Goal: Transaction & Acquisition: Purchase product/service

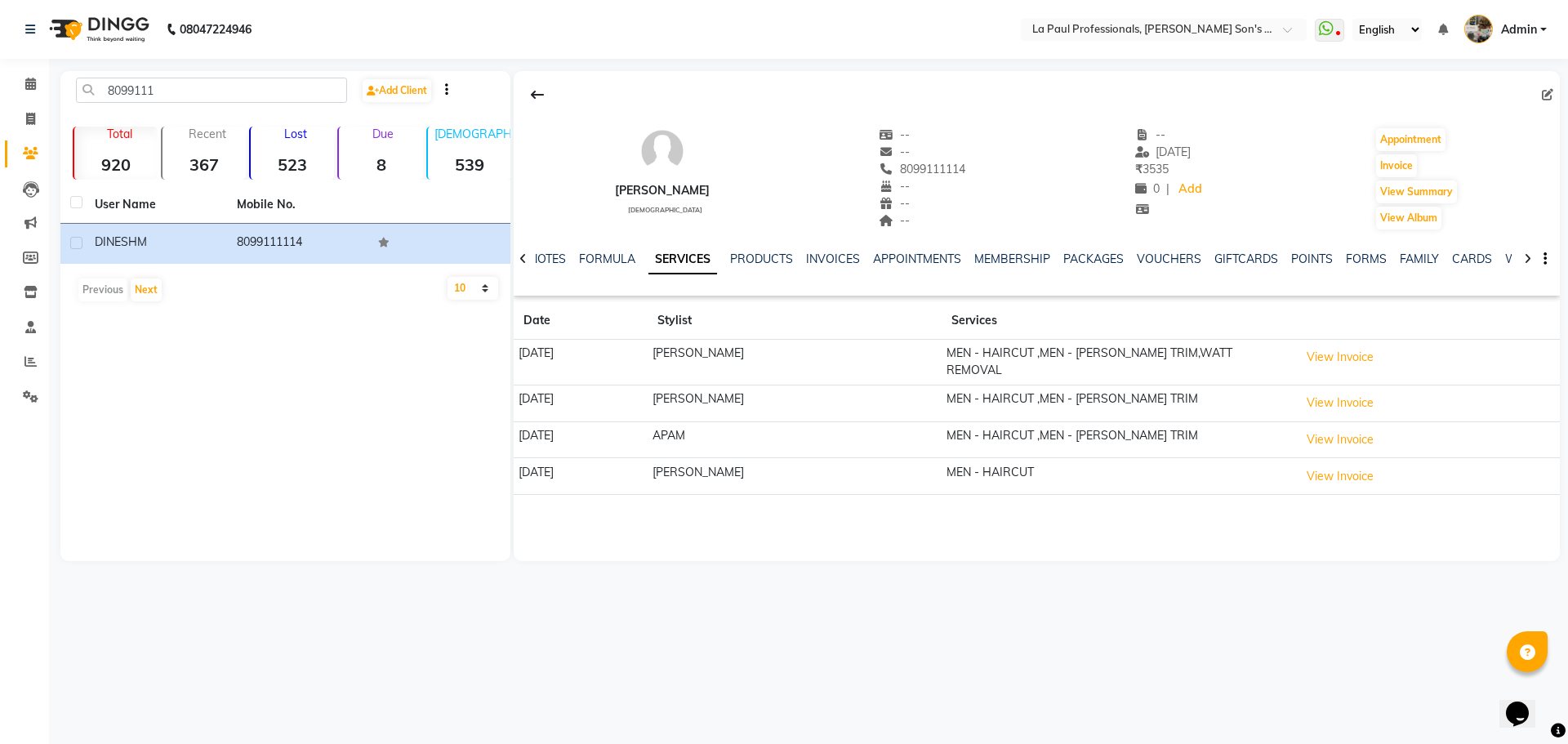
drag, startPoint x: 929, startPoint y: 435, endPoint x: 929, endPoint y: 462, distance: 27.0
click at [929, 462] on tbody "20-07-2025 SANJU MEN - HAIRCUT ,MEN - BEARD TRIM,WATT REMOVAL View Invoice 09-0…" at bounding box center [1037, 417] width 1047 height 155
click at [942, 458] on td "MEN - HAIRCUT" at bounding box center [1118, 476] width 353 height 36
click at [36, 111] on span at bounding box center [30, 119] width 28 height 19
select select "service"
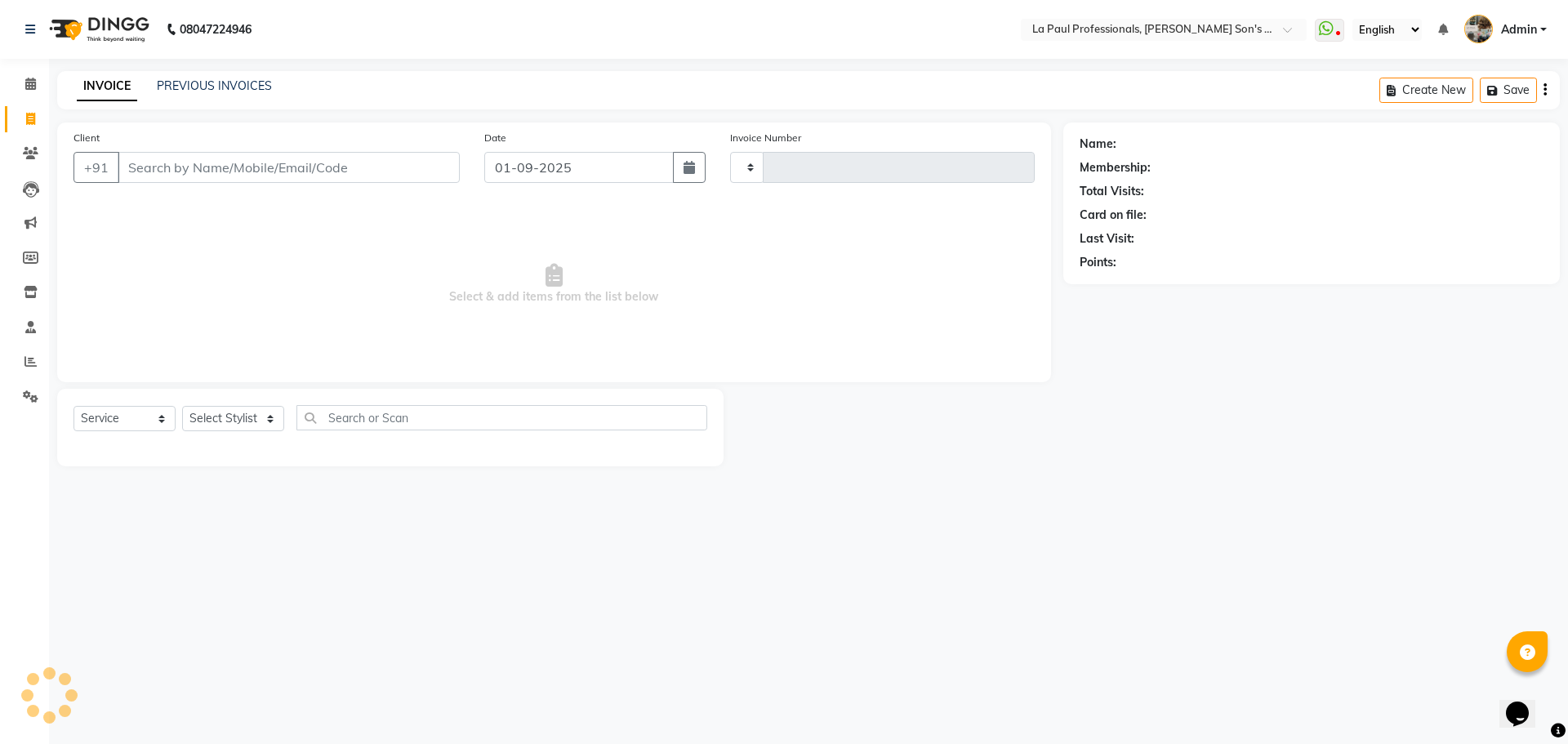
type input "0949"
select select "6271"
click at [253, 175] on input "Client" at bounding box center [288, 167] width 342 height 31
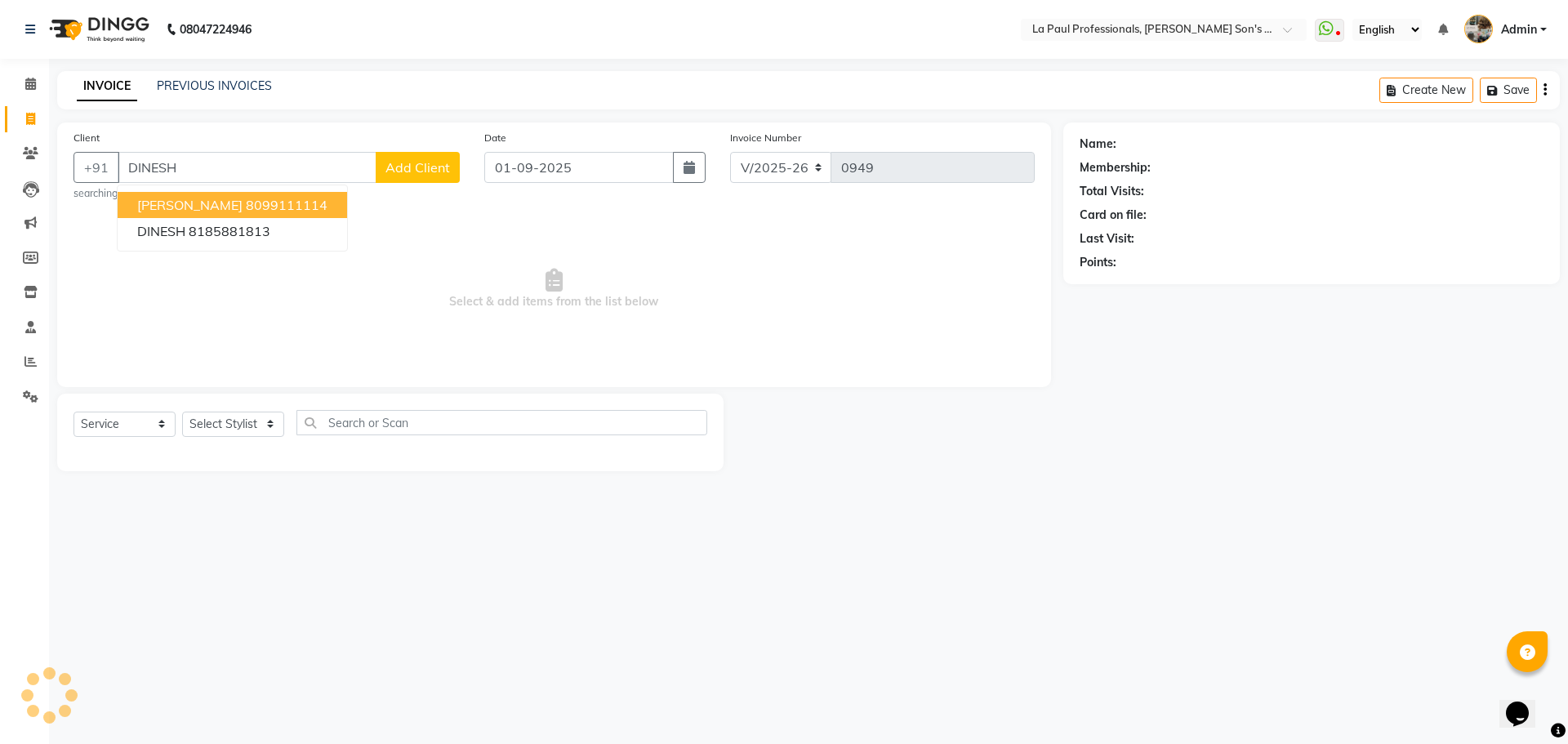
click at [264, 207] on ngb-highlight "8099111114" at bounding box center [287, 205] width 82 height 16
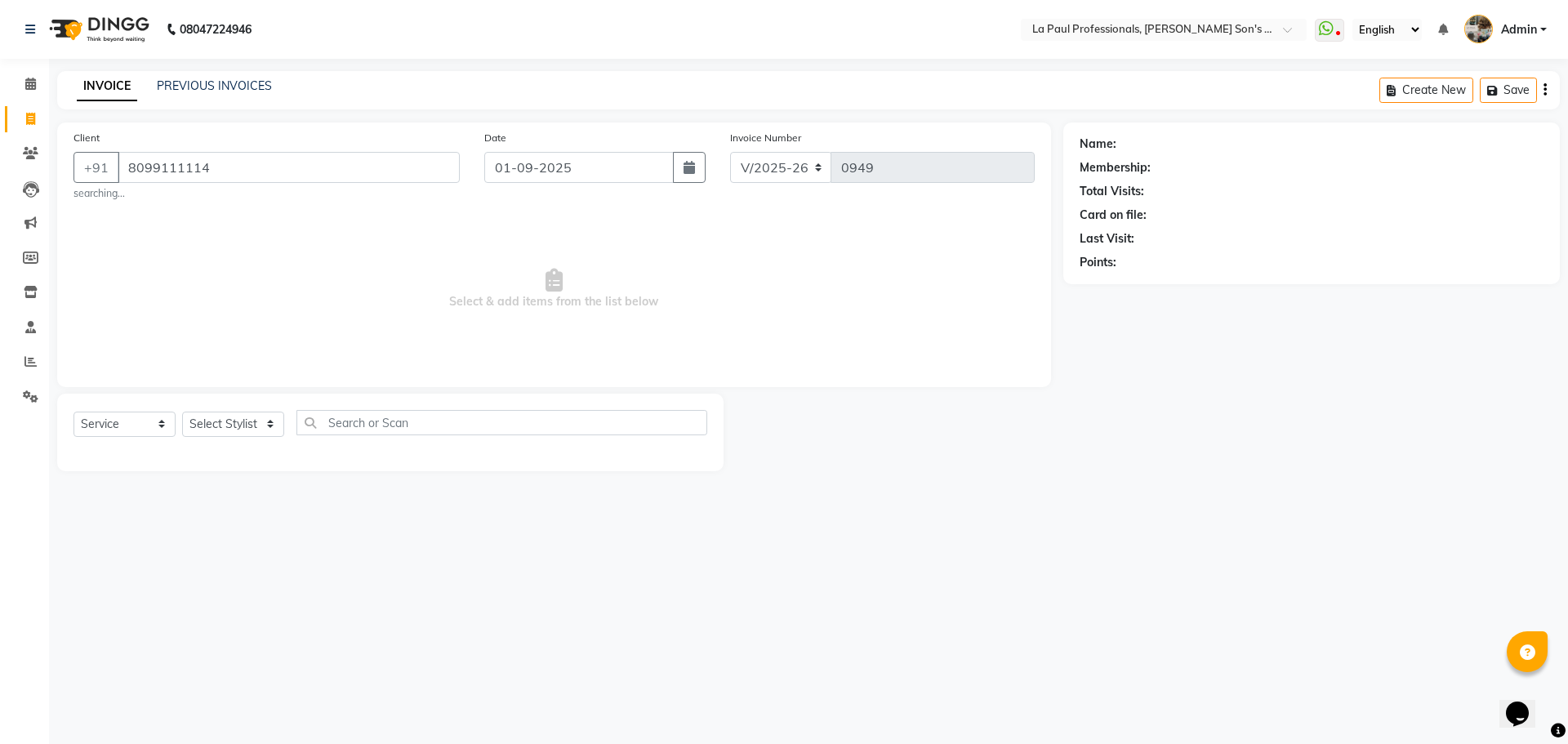
type input "8099111114"
click at [265, 416] on select "Select Stylist APAM [PERSON_NAME] PRIYA [PERSON_NAME] SASA [PERSON_NAME]" at bounding box center [233, 423] width 102 height 26
select select "46925"
click at [182, 411] on select "Select Stylist APAM [PERSON_NAME] PRIYA [PERSON_NAME] SASA [PERSON_NAME]" at bounding box center [233, 423] width 102 height 26
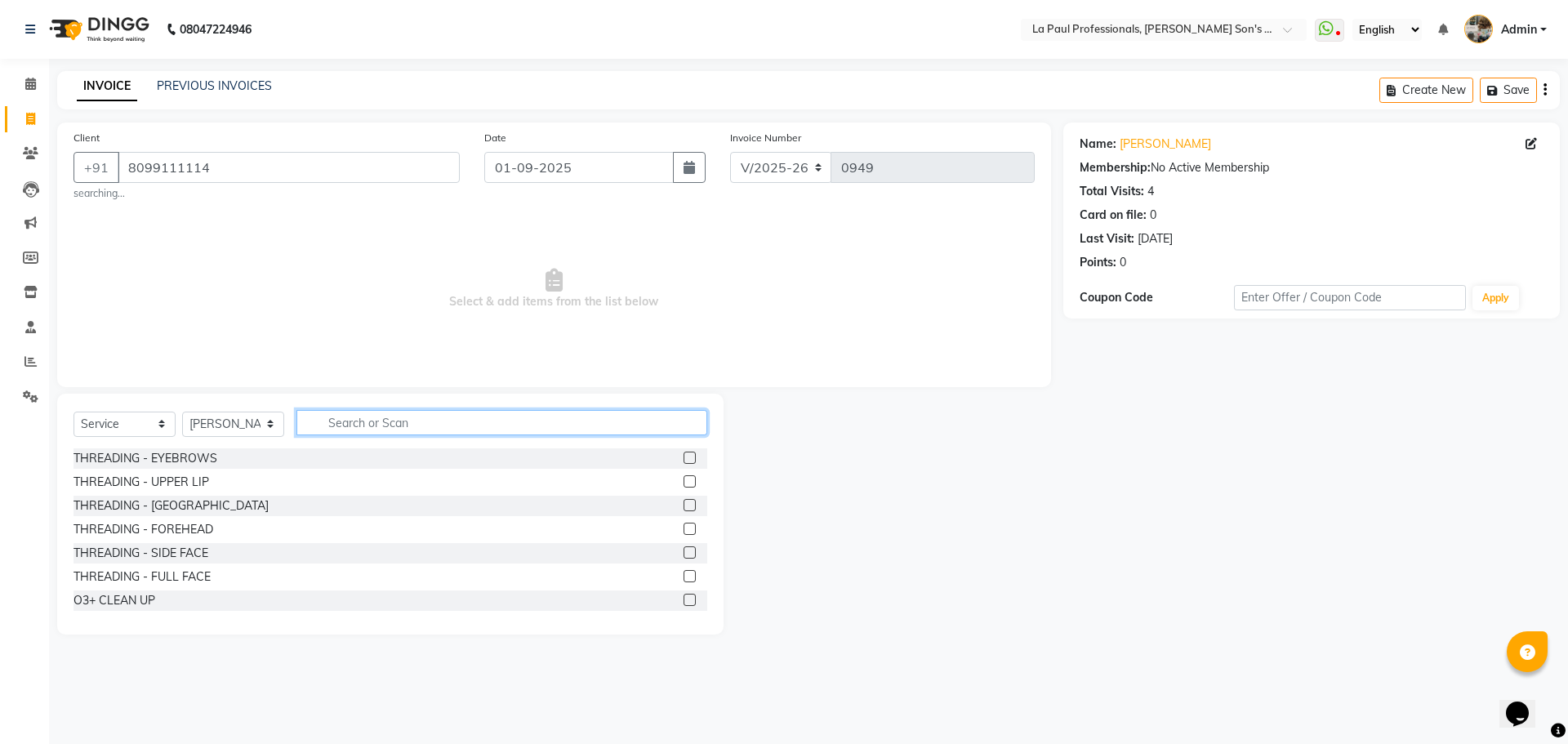
click at [421, 421] on input "text" at bounding box center [502, 423] width 411 height 26
click at [1069, 491] on div "Name: Dinesh M Membership: No Active Membership Total Visits: 4 Card on file: 0…" at bounding box center [1317, 378] width 509 height 512
click at [991, 471] on div at bounding box center [894, 513] width 340 height 241
click at [1022, 481] on div at bounding box center [894, 513] width 340 height 241
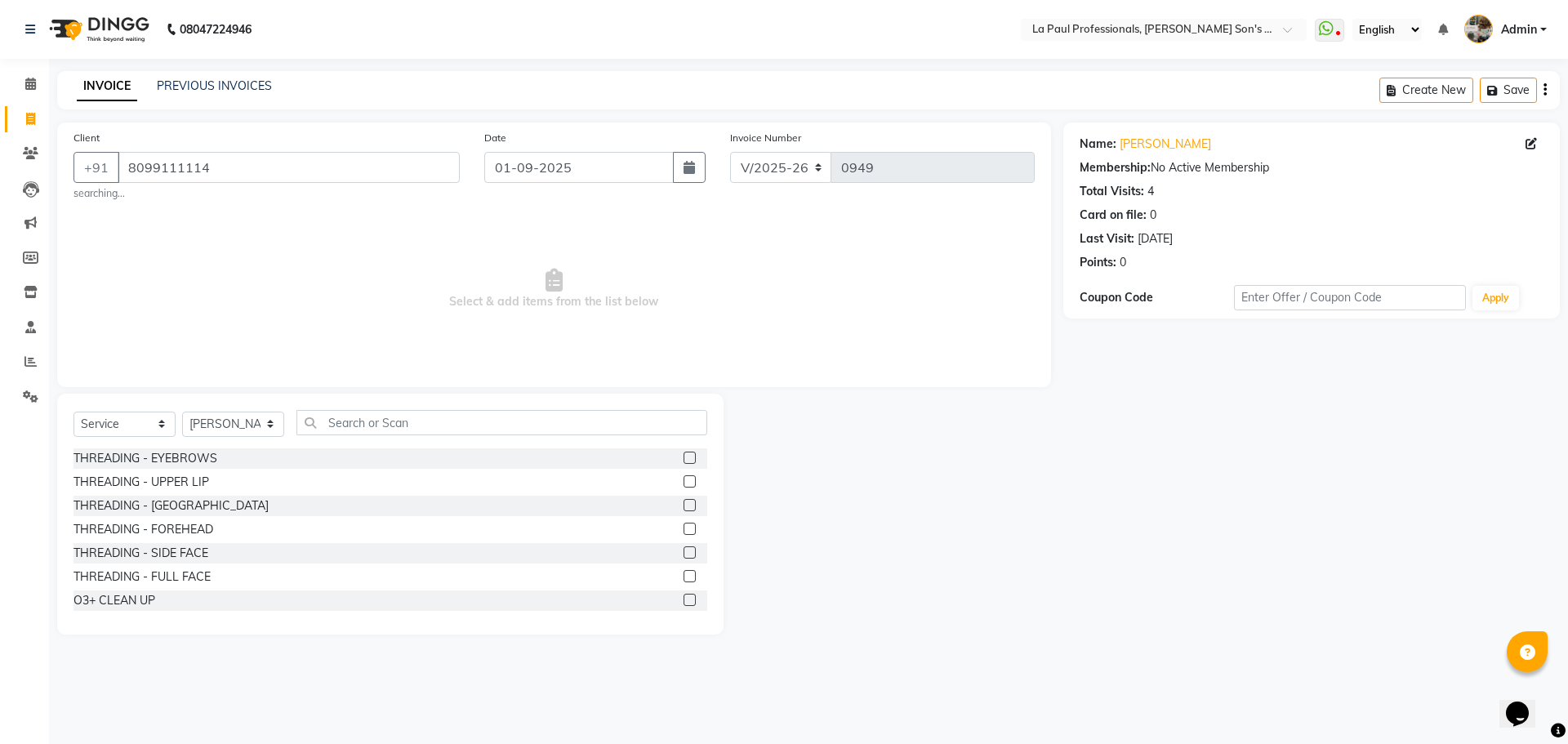
click at [1022, 481] on div at bounding box center [894, 513] width 340 height 241
click at [1023, 479] on div at bounding box center [894, 513] width 340 height 241
click at [1026, 476] on div at bounding box center [894, 513] width 340 height 241
click at [1027, 475] on div at bounding box center [894, 513] width 340 height 241
click at [1029, 474] on div at bounding box center [894, 513] width 340 height 241
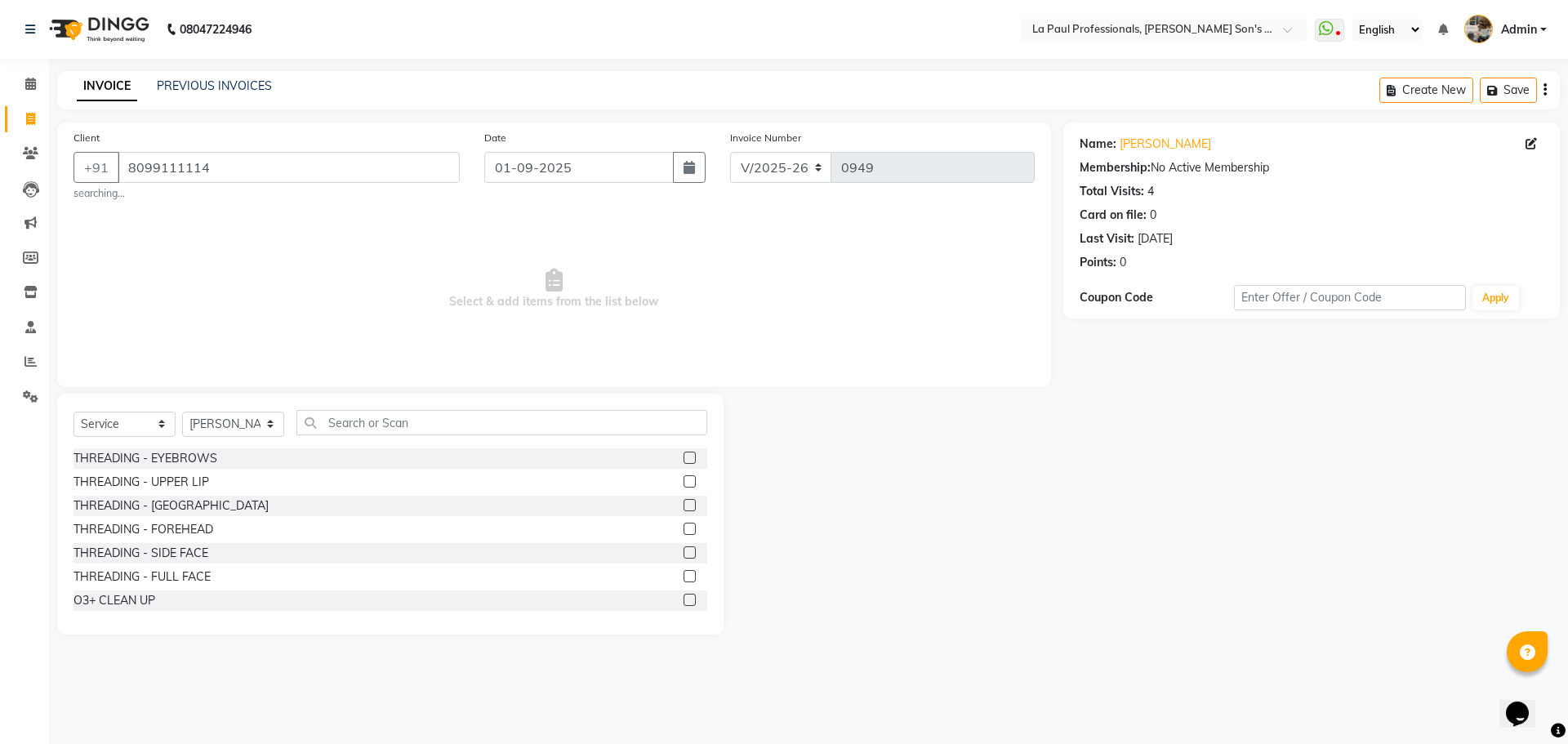
click at [1029, 474] on div at bounding box center [894, 513] width 340 height 241
click at [1030, 473] on div at bounding box center [894, 513] width 340 height 241
click at [1033, 472] on div at bounding box center [894, 513] width 340 height 241
click at [476, 427] on input "text" at bounding box center [502, 423] width 411 height 26
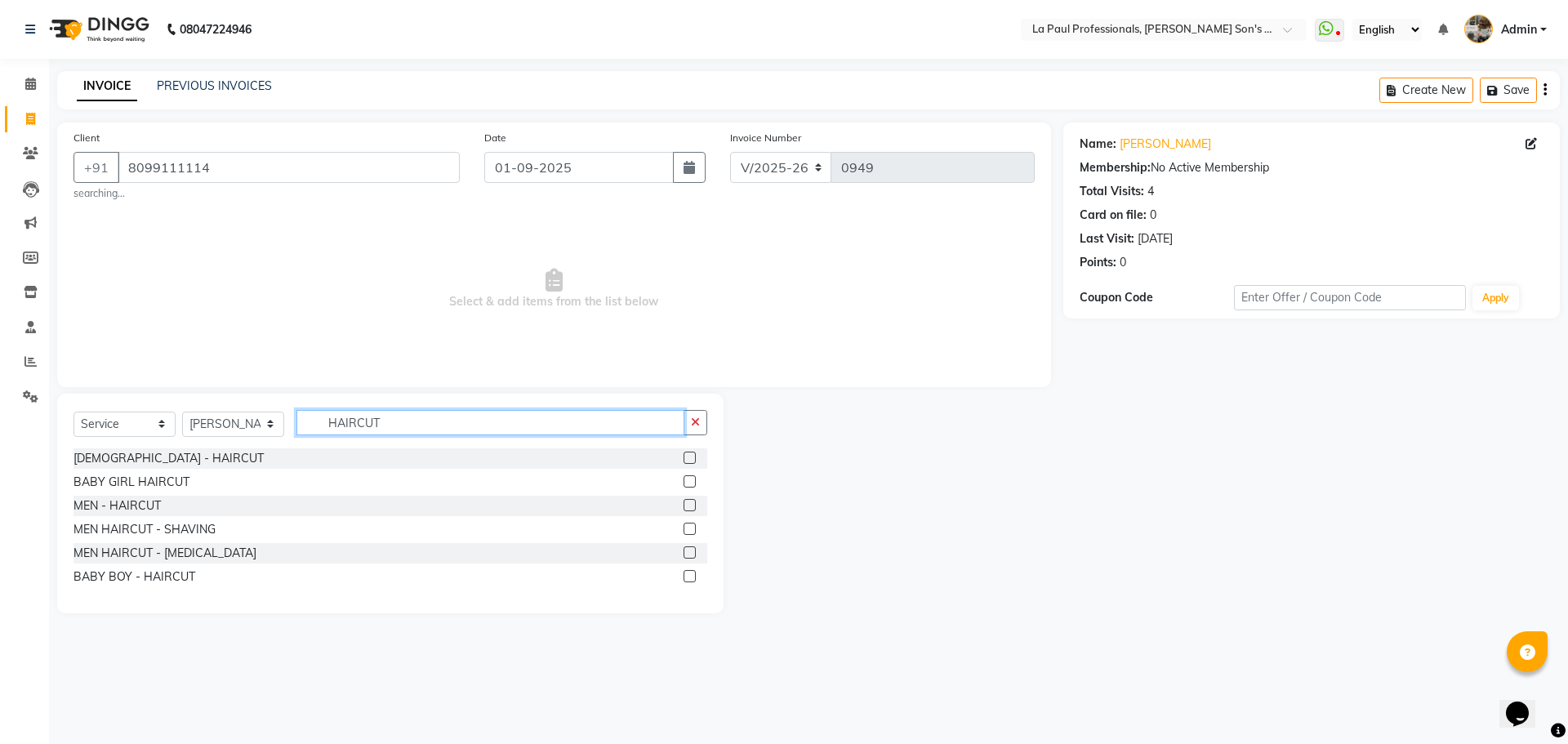
type input "HAIRCUT"
click at [688, 507] on label at bounding box center [690, 505] width 12 height 12
click at [688, 507] on input "checkbox" at bounding box center [689, 506] width 11 height 11
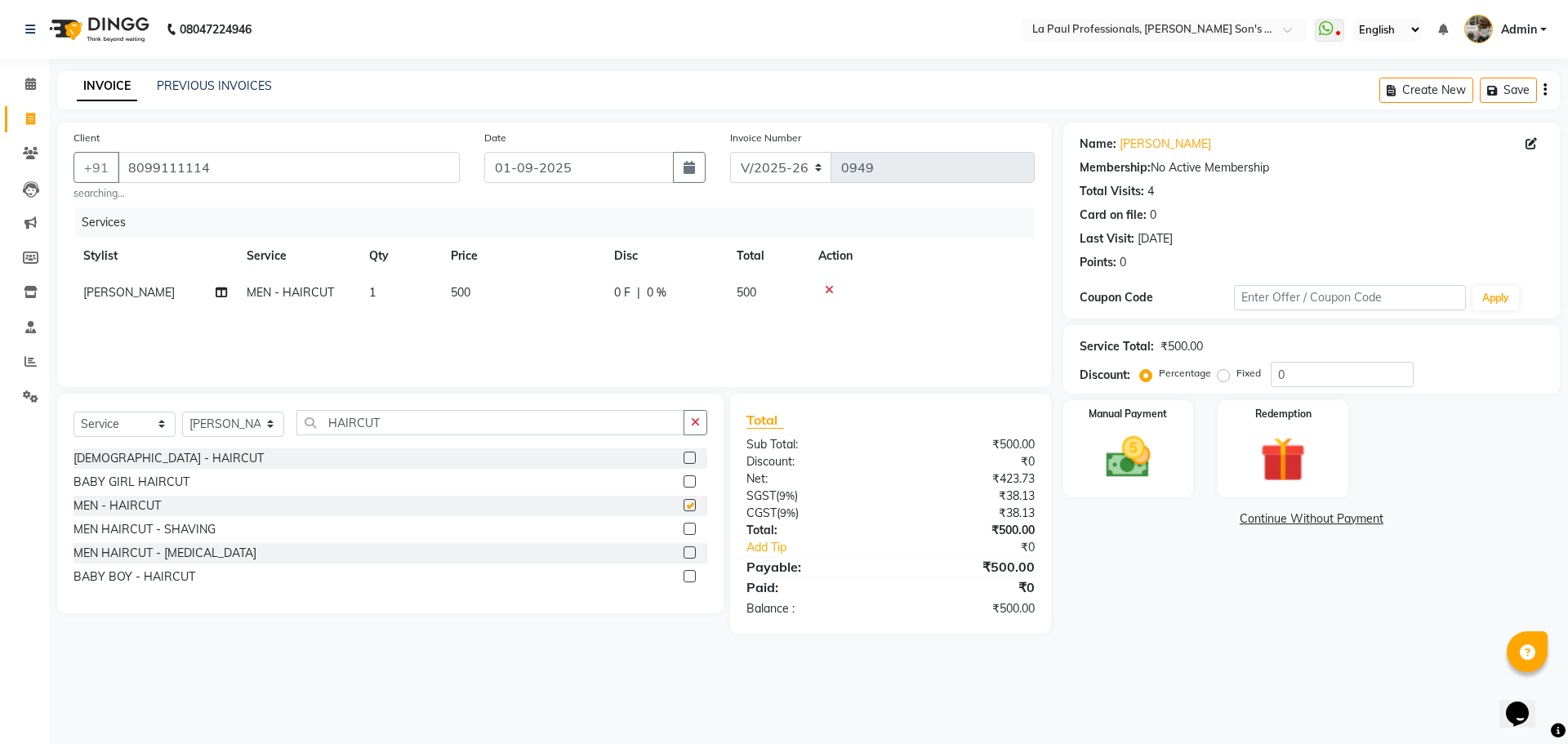
checkbox input "false"
click at [1198, 582] on div "Name: Dinesh M Membership: No Active Membership Total Visits: 4 Card on file: 0…" at bounding box center [1317, 378] width 509 height 511
click at [1154, 651] on main "INVOICE PREVIOUS INVOICES Create New Save Client +91 8099111114 searching... Da…" at bounding box center [808, 364] width 1519 height 587
click at [411, 426] on input "HAIRCUT" at bounding box center [490, 423] width 388 height 26
type input "H"
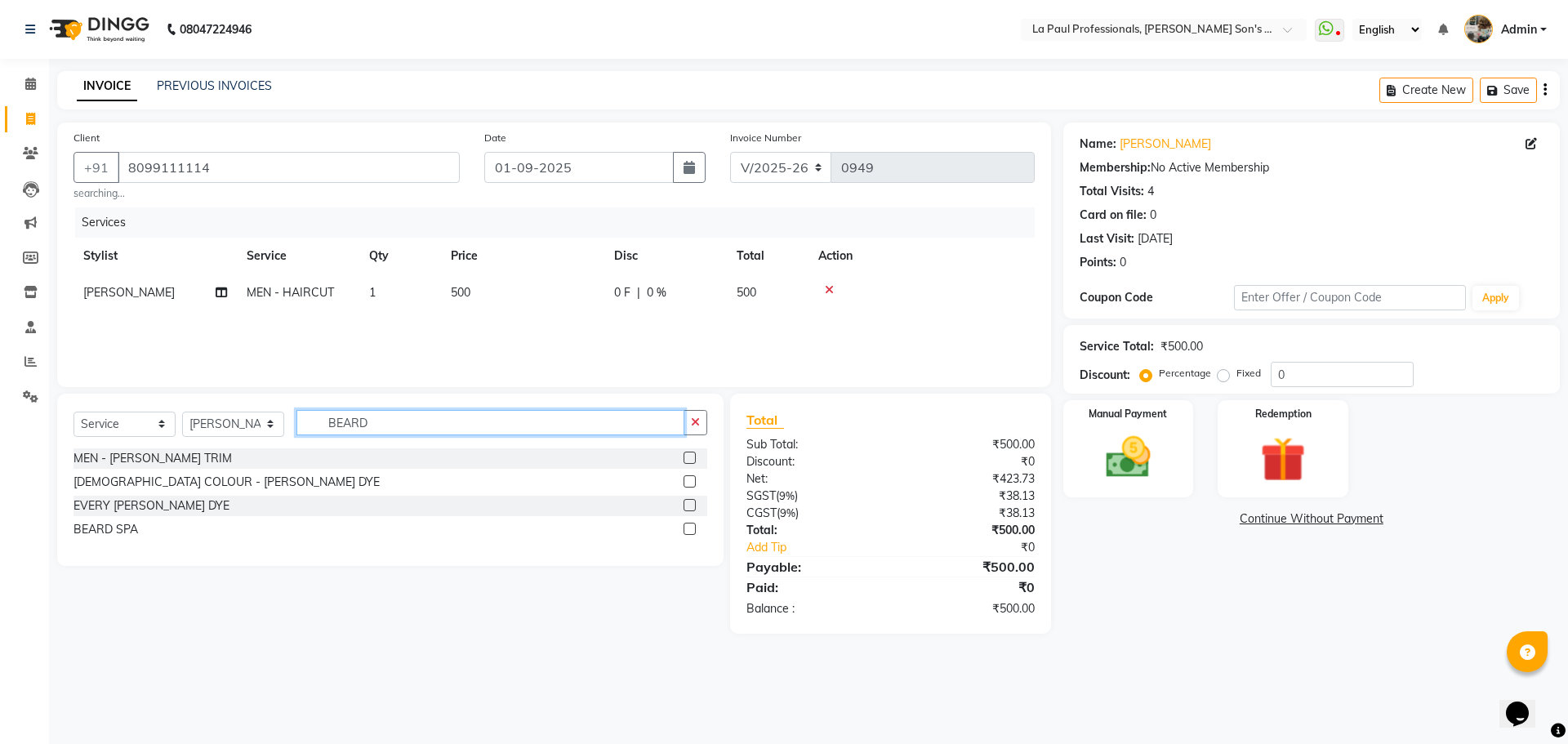
type input "BEARD"
click at [685, 455] on label at bounding box center [690, 457] width 12 height 12
click at [685, 455] on input "checkbox" at bounding box center [689, 458] width 11 height 11
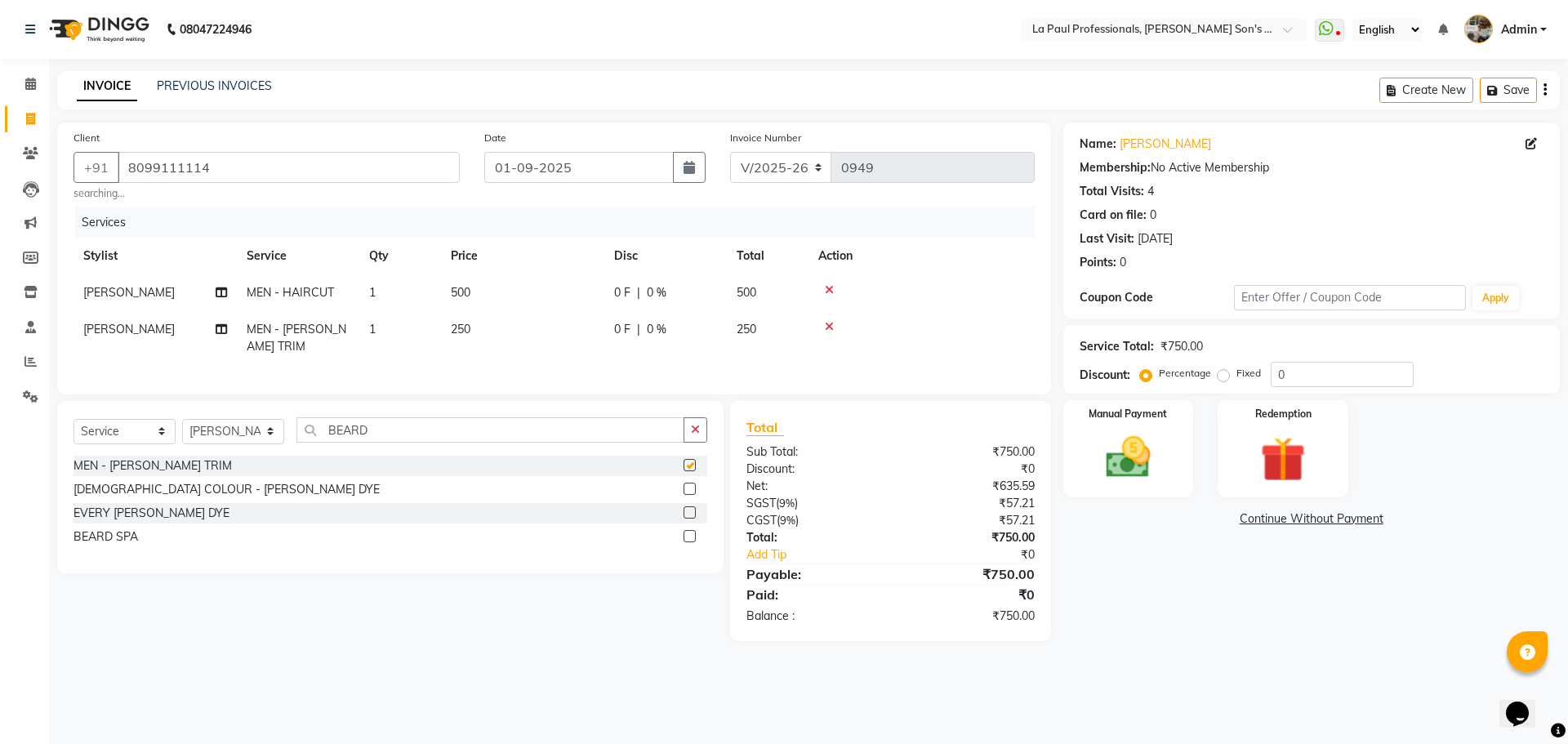
checkbox input "false"
click at [1143, 638] on div "Name: Dinesh M Membership: No Active Membership Total Visits: 4 Card on file: 0…" at bounding box center [1317, 382] width 509 height 518
click at [1143, 619] on div "Name: Dinesh M Membership: No Active Membership Total Visits: 4 Card on file: 0…" at bounding box center [1317, 382] width 509 height 518
click at [1118, 593] on div "Name: Dinesh M Membership: No Active Membership Total Visits: 4 Card on file: 0…" at bounding box center [1317, 382] width 509 height 518
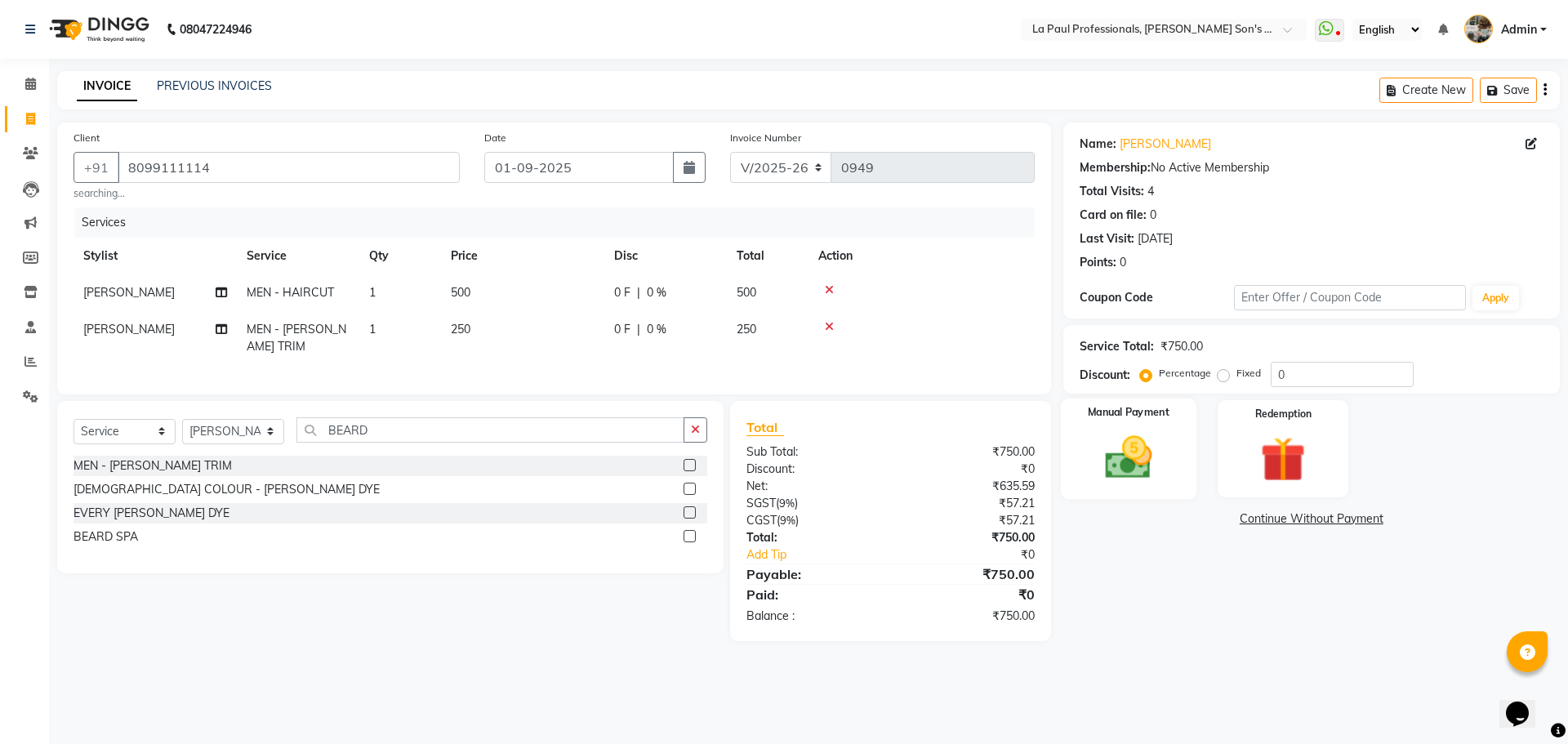
click at [1159, 439] on img at bounding box center [1129, 457] width 76 height 54
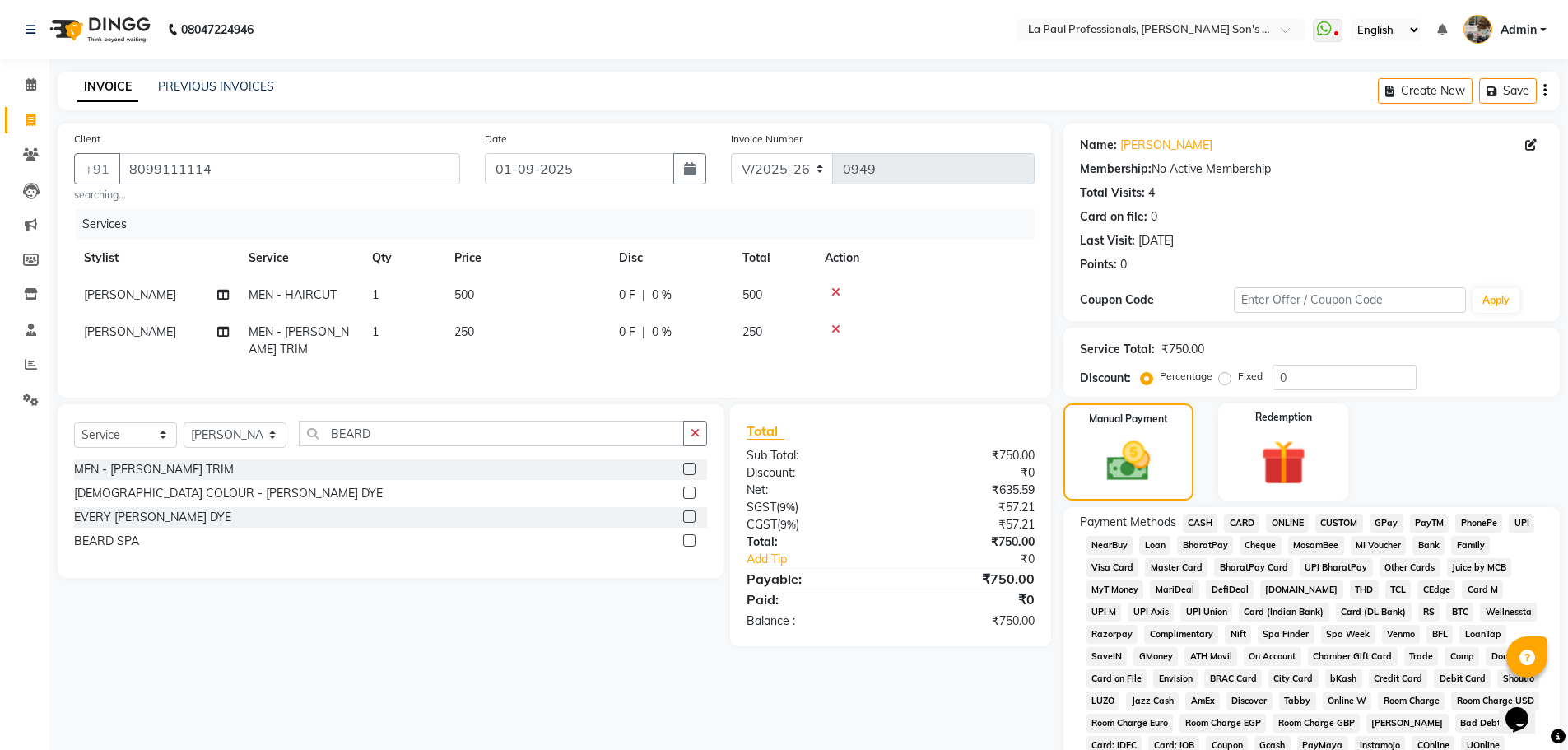
click at [1206, 518] on span "CASH" at bounding box center [1200, 523] width 36 height 19
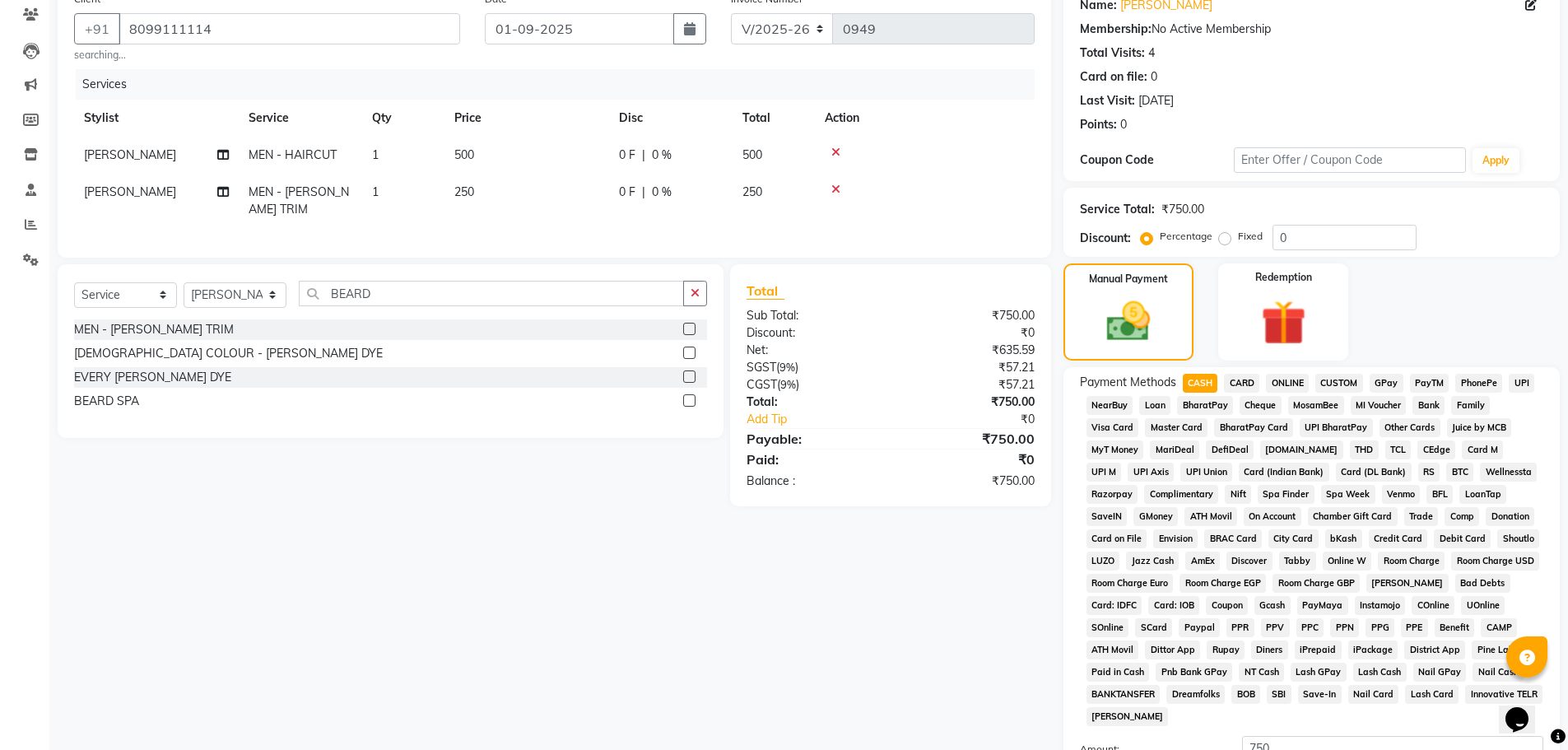
scroll to position [334, 0]
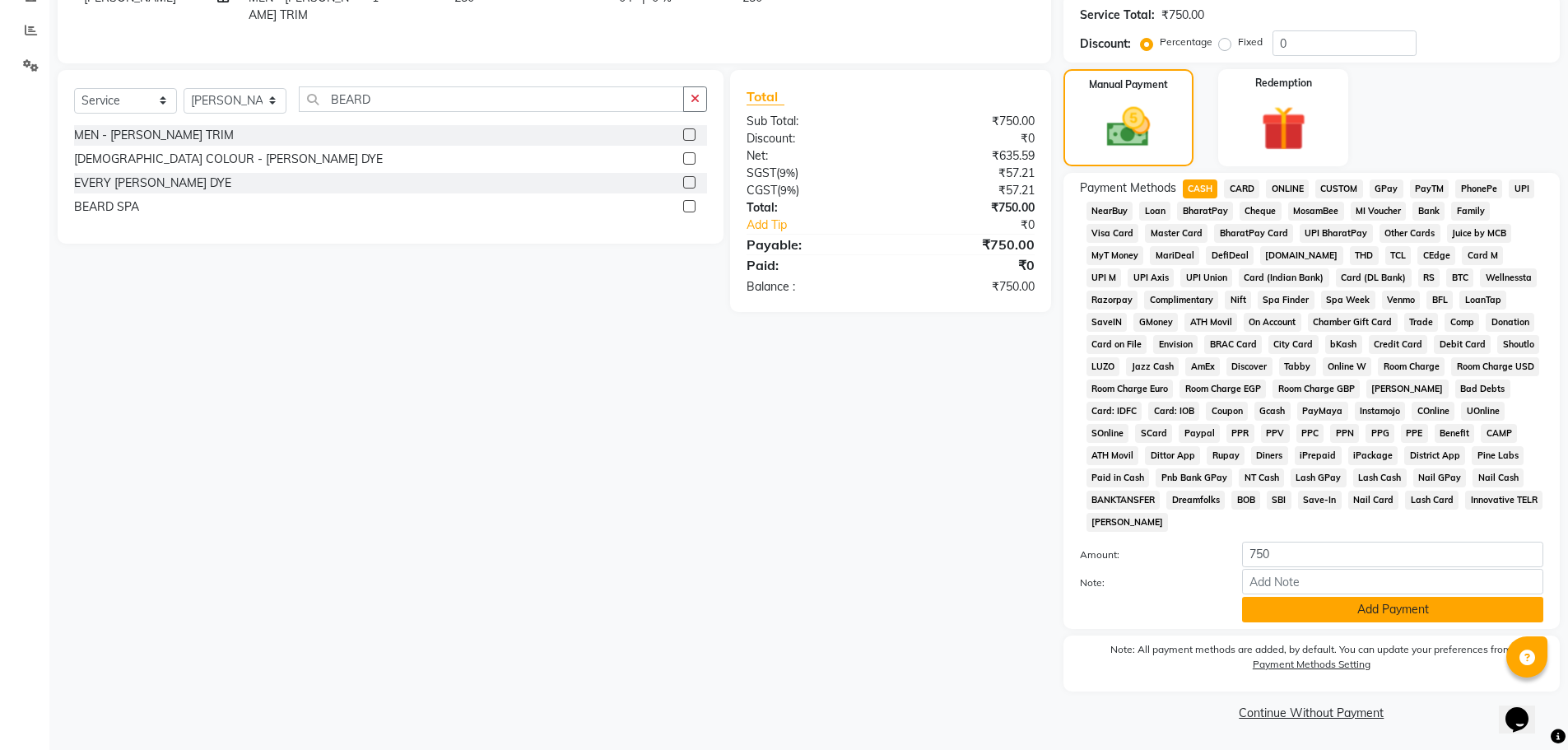
click at [1279, 601] on button "Add Payment" at bounding box center [1393, 609] width 302 height 26
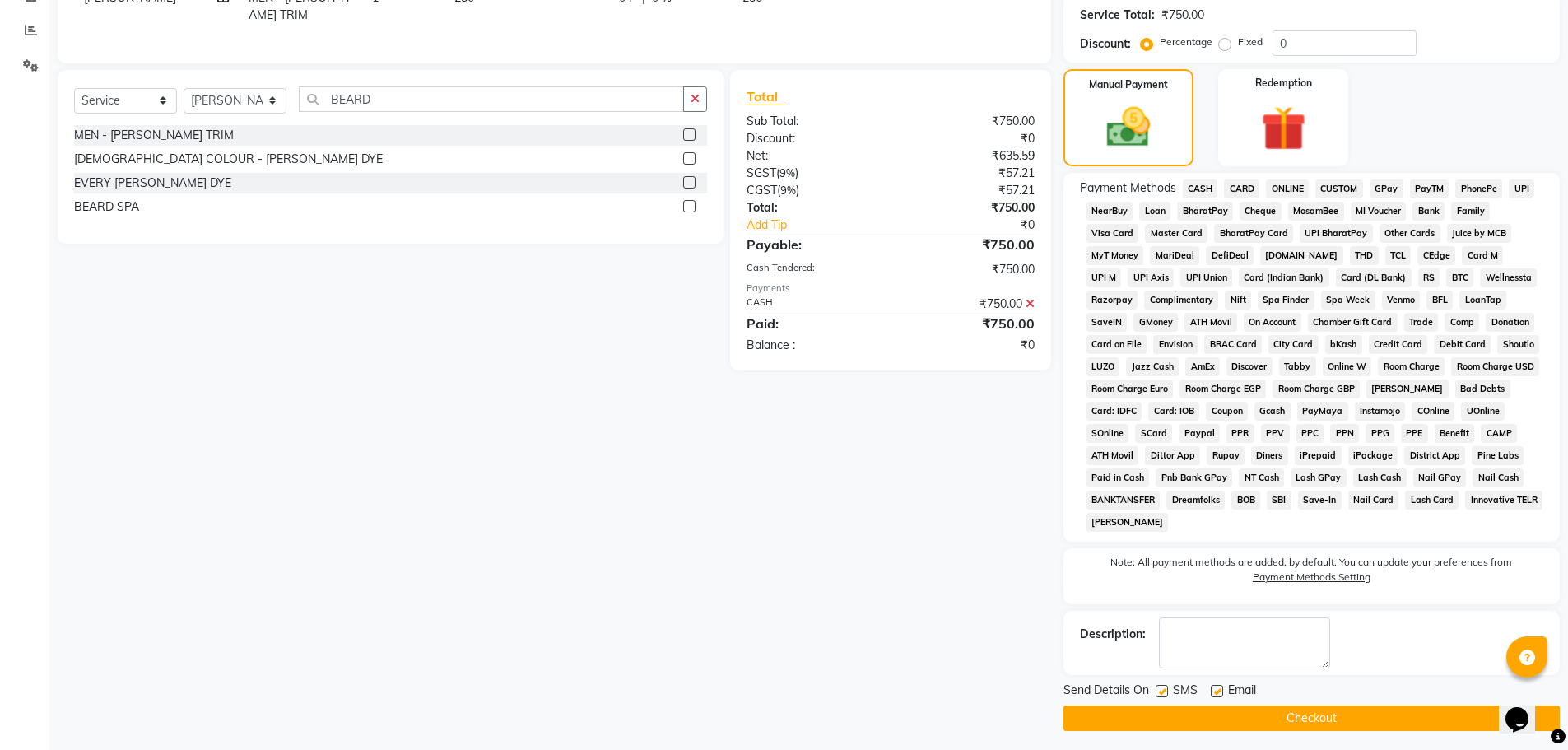
click at [1300, 725] on button "Checkout" at bounding box center [1311, 718] width 496 height 26
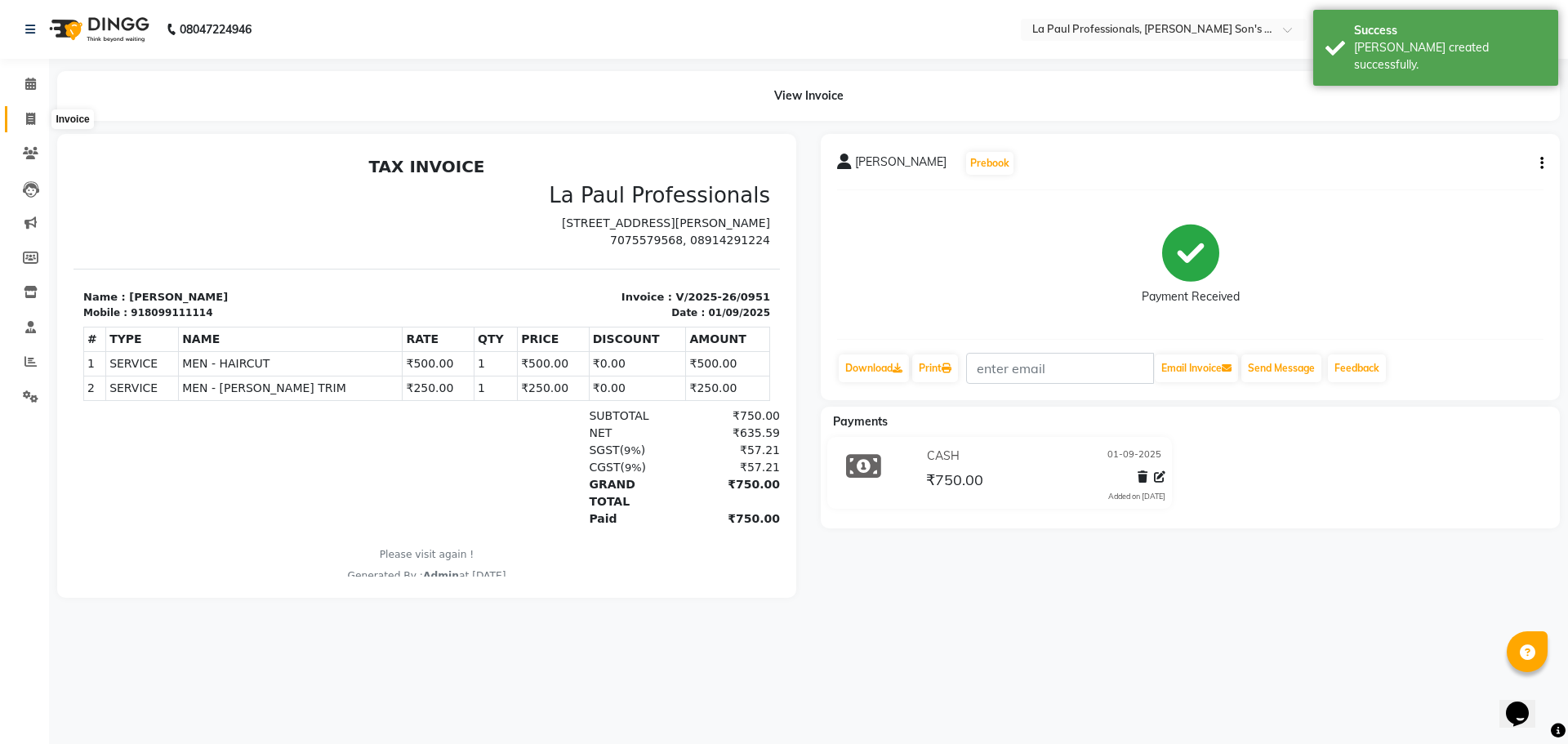
click at [35, 121] on icon at bounding box center [30, 119] width 9 height 12
select select "service"
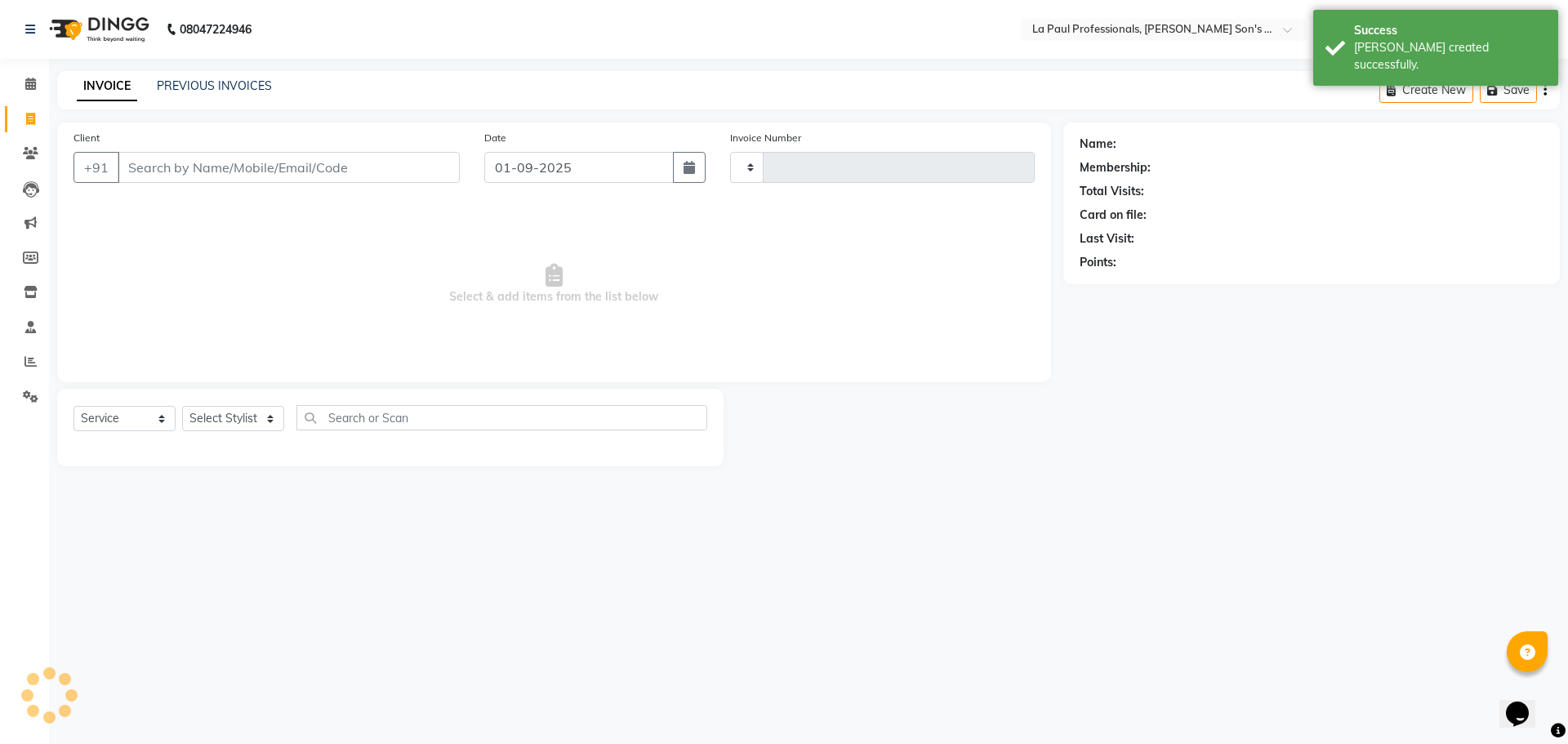
type input "0952"
select select "6271"
click at [223, 91] on link "PREVIOUS INVOICES" at bounding box center [215, 85] width 115 height 15
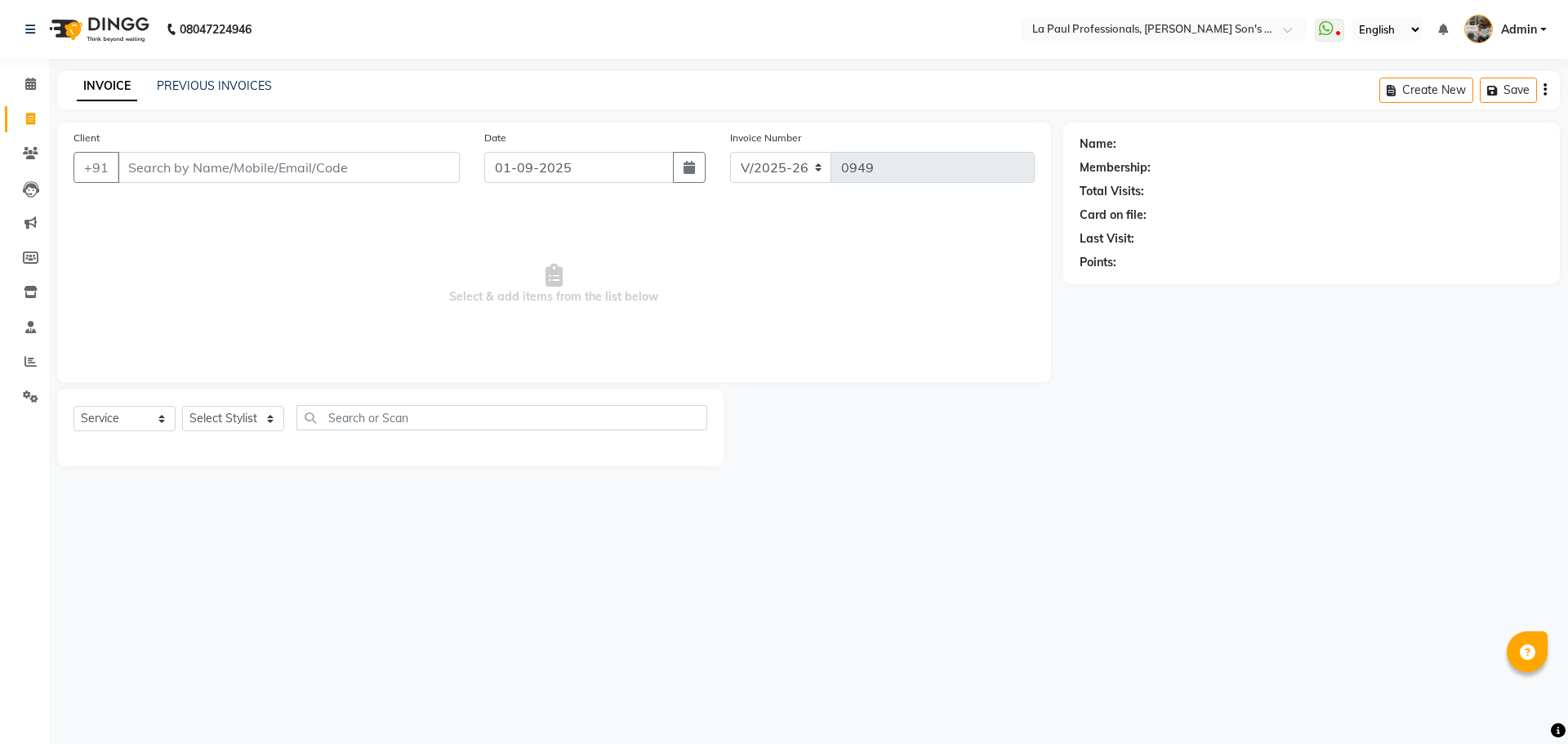
select select "6271"
select select "service"
click at [240, 86] on link "PREVIOUS INVOICES" at bounding box center [215, 85] width 115 height 15
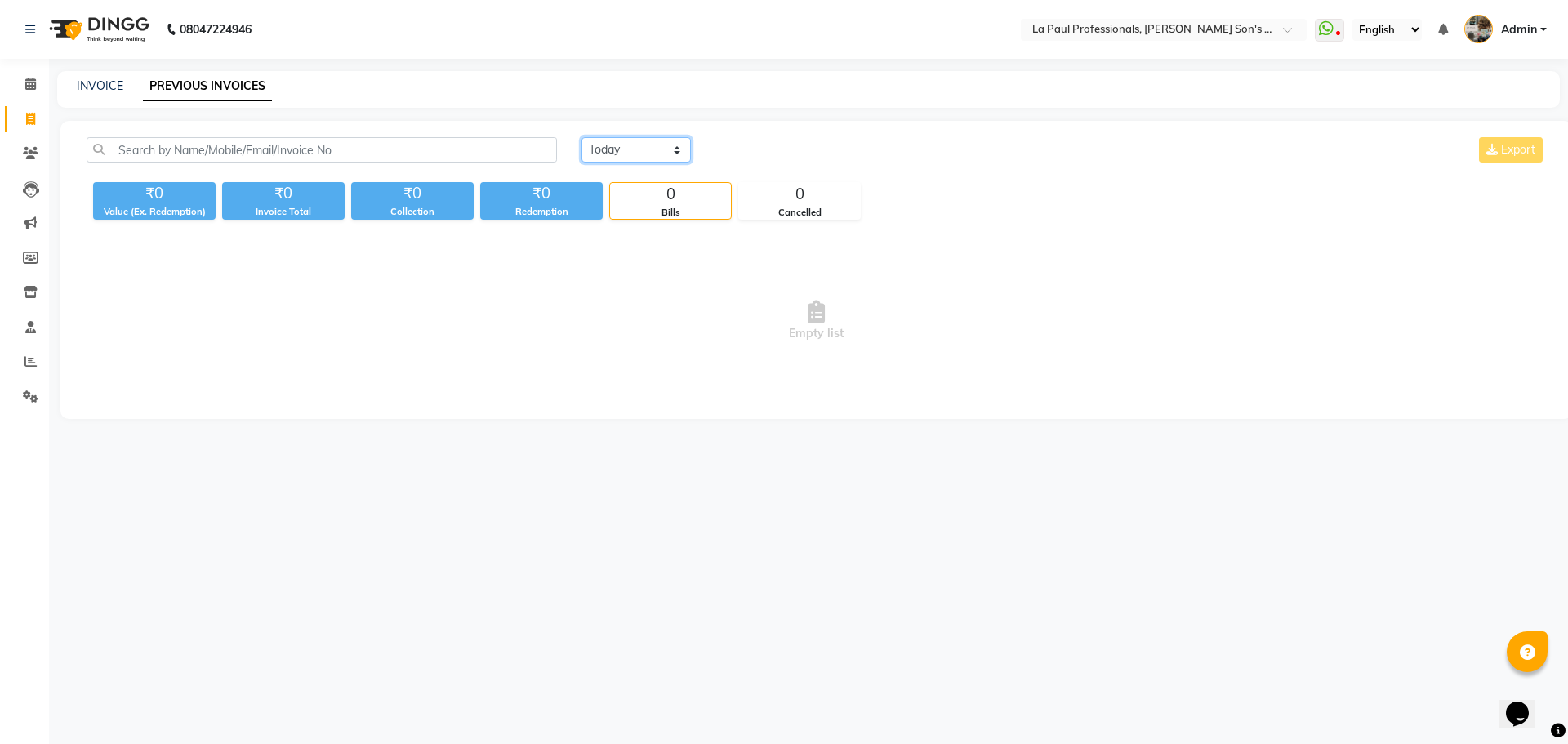
click at [621, 144] on select "Today Yesterday Custom Range" at bounding box center [636, 149] width 109 height 26
select select "yesterday"
click at [582, 137] on select "Today Yesterday Custom Range" at bounding box center [636, 149] width 109 height 26
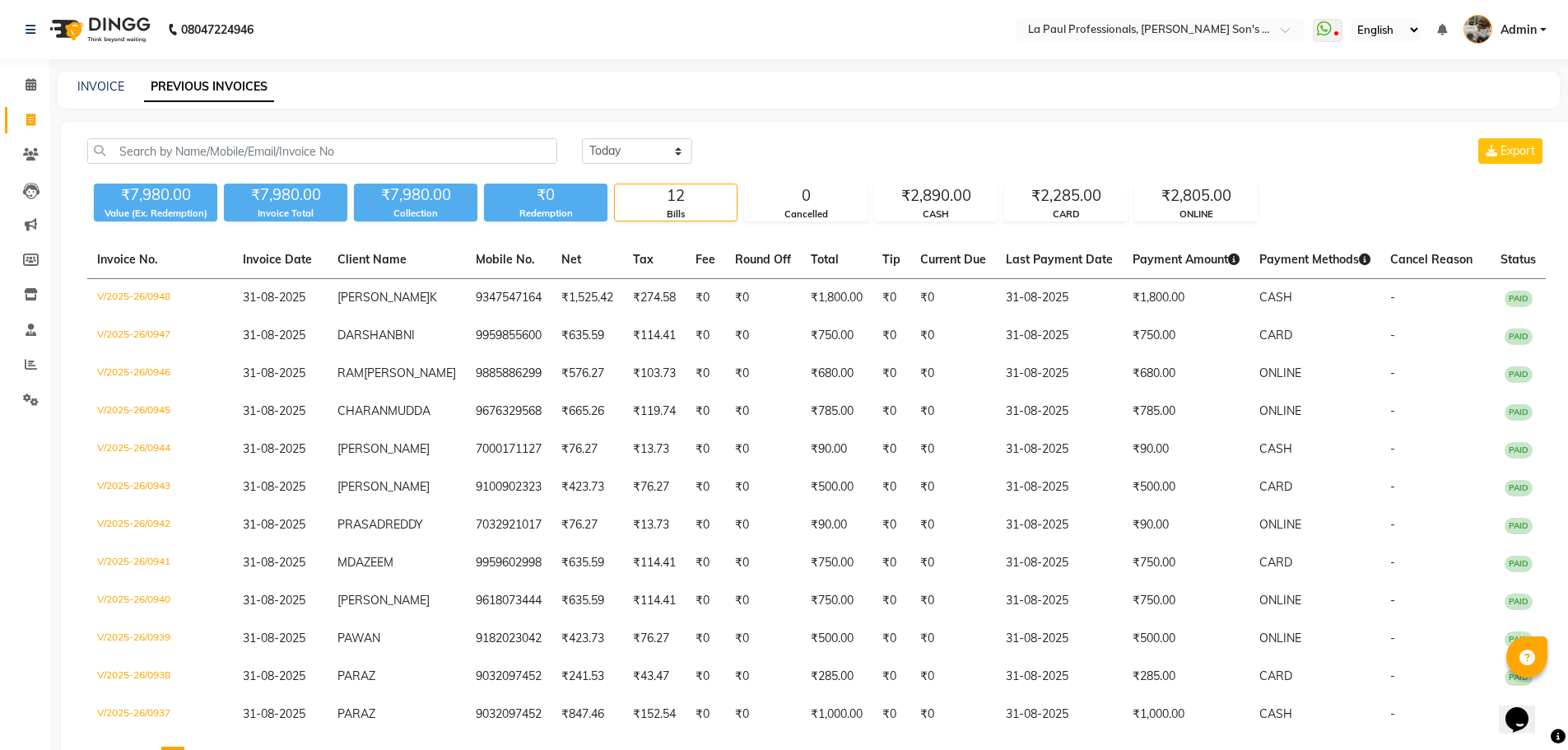
click at [13, 117] on link "Invoice" at bounding box center [25, 121] width 39 height 27
select select "6271"
select select "service"
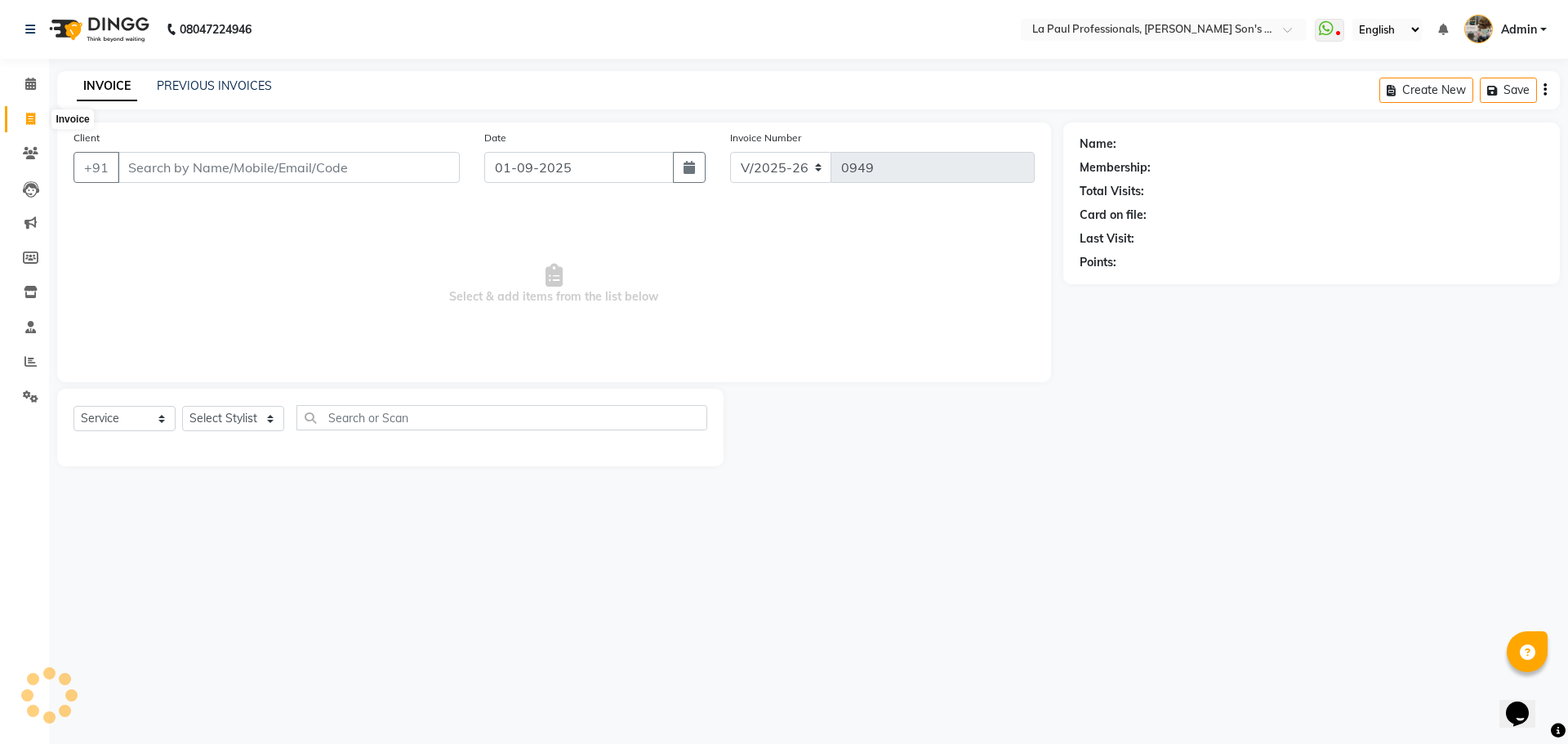
click at [23, 117] on span at bounding box center [30, 119] width 28 height 19
select select "service"
type input "0949"
select select "6271"
click at [196, 162] on input "Client" at bounding box center [288, 167] width 342 height 31
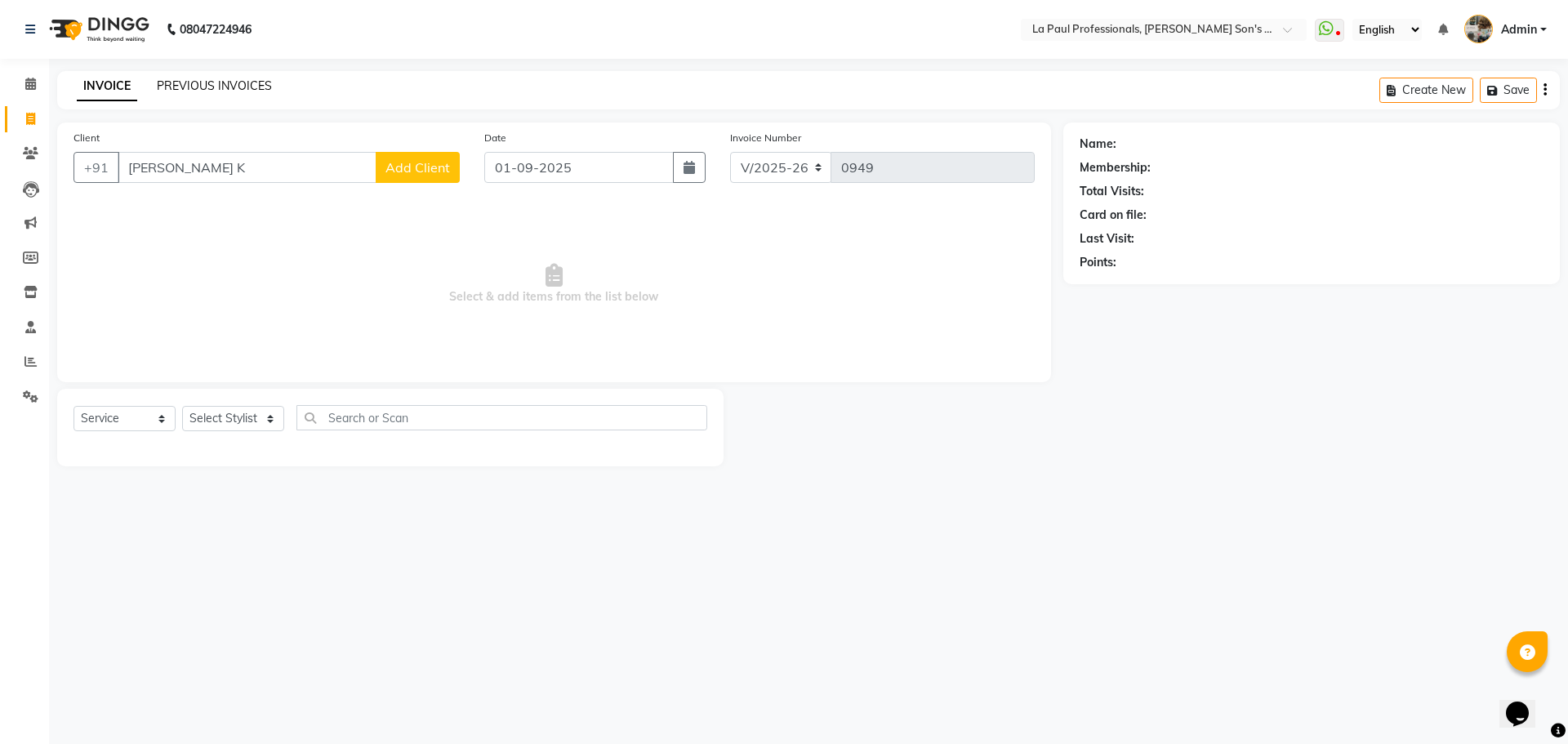
type input "SANTHI K"
click at [233, 88] on link "PREVIOUS INVOICES" at bounding box center [215, 85] width 115 height 15
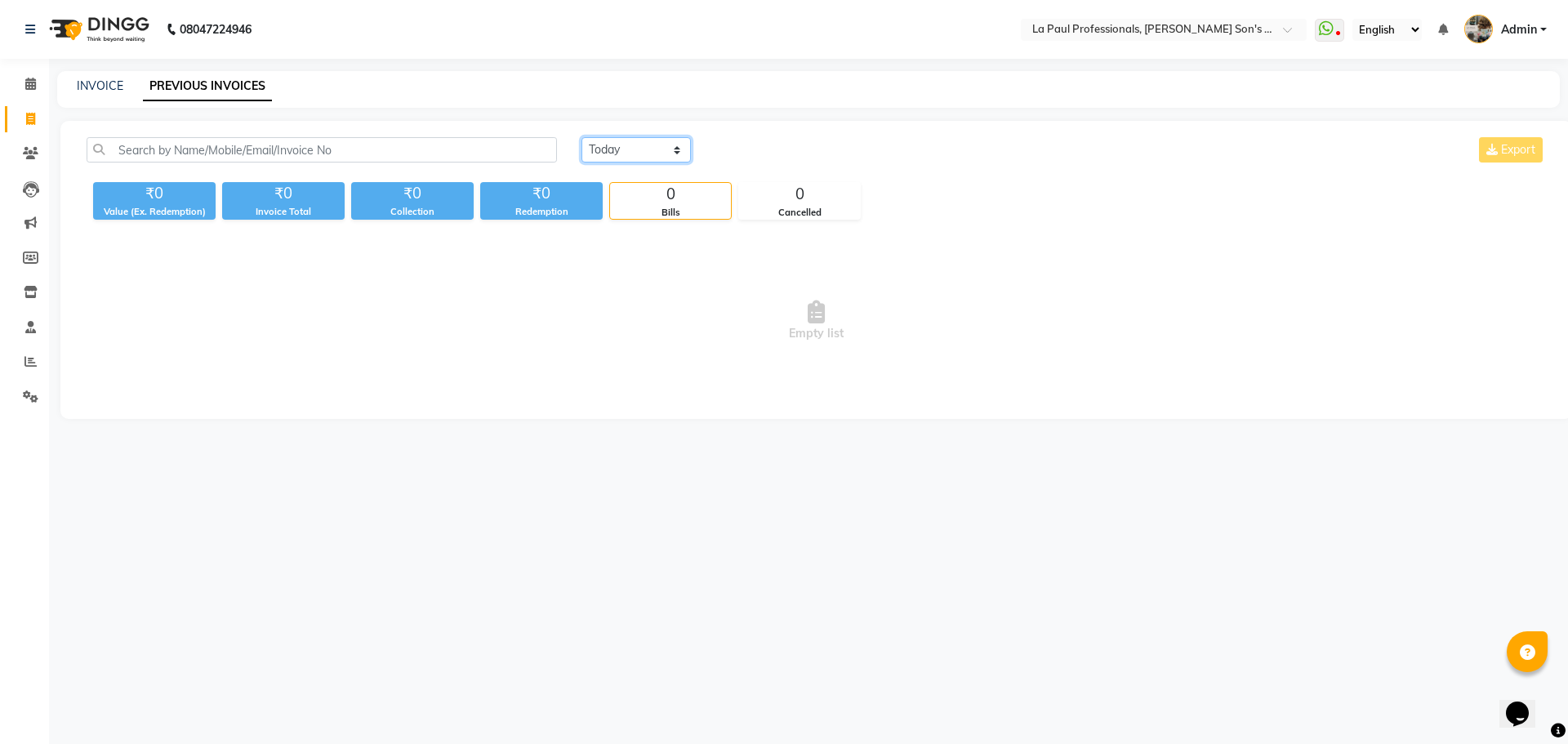
click at [650, 147] on select "Today Yesterday Custom Range" at bounding box center [636, 149] width 109 height 26
select select "yesterday"
click at [582, 137] on select "Today Yesterday Custom Range" at bounding box center [636, 149] width 109 height 26
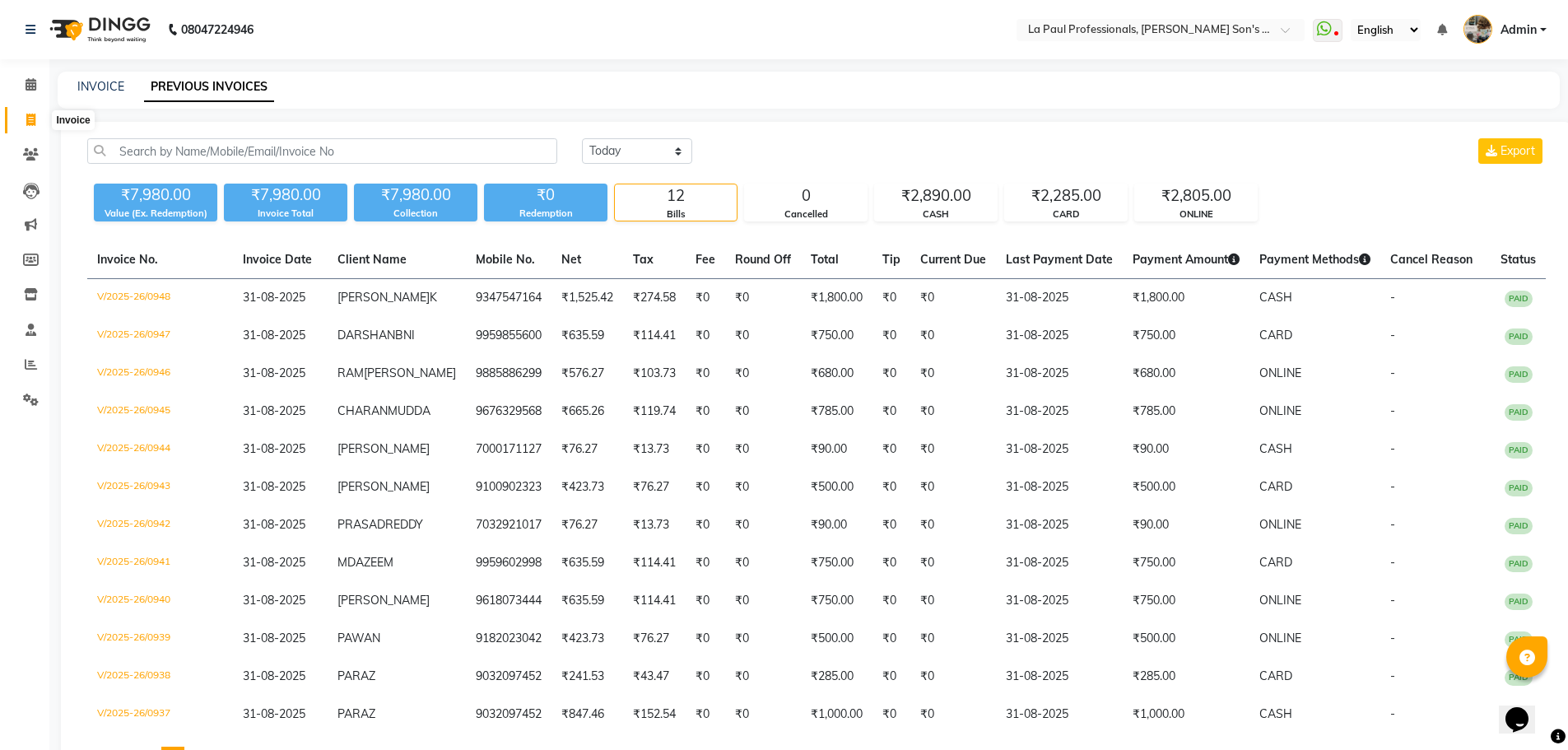
click at [25, 118] on span at bounding box center [30, 120] width 29 height 19
select select "6271"
select select "service"
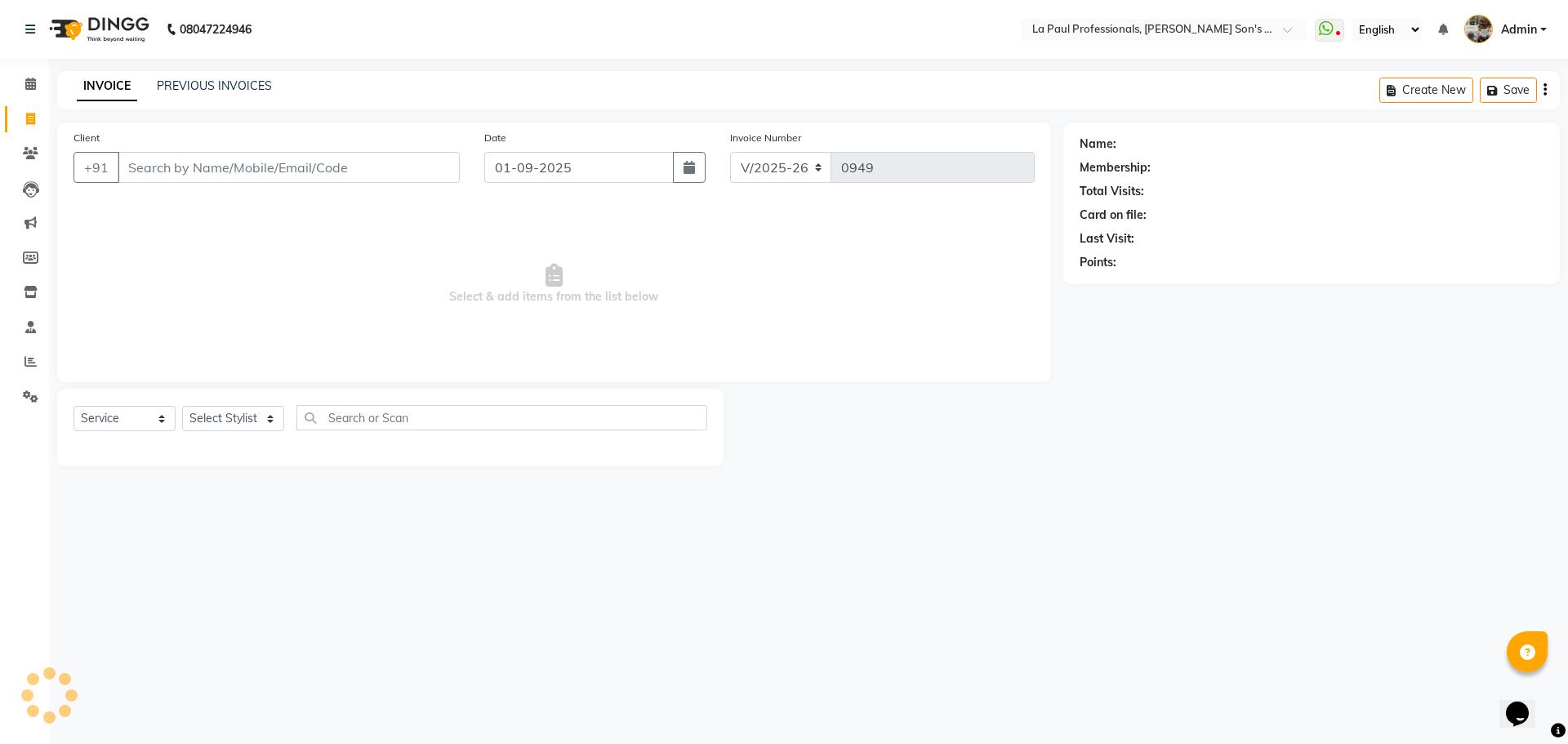
click at [214, 171] on input "Client" at bounding box center [288, 167] width 342 height 31
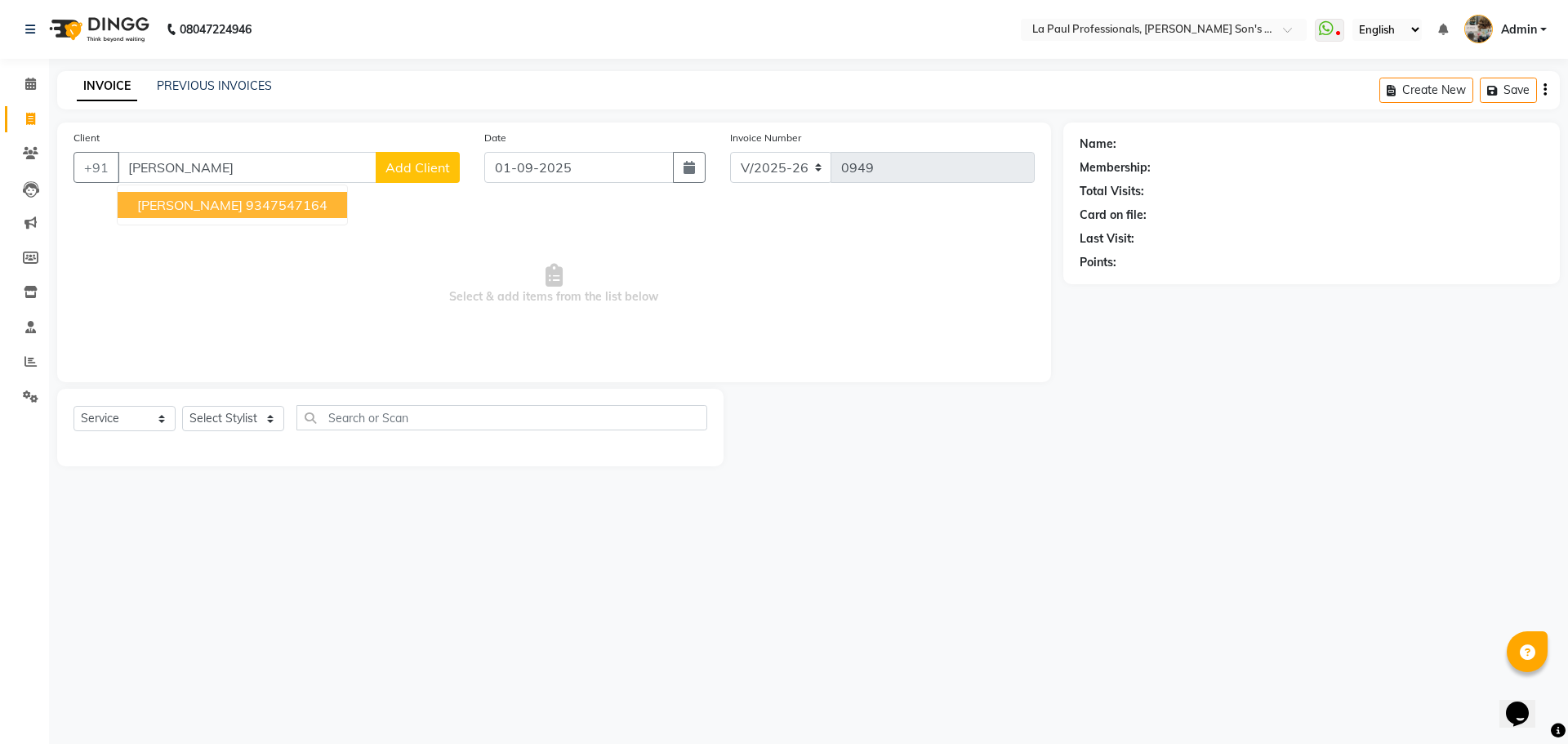
click at [204, 206] on span "SHANTHI K" at bounding box center [189, 205] width 106 height 16
type input "9347547164"
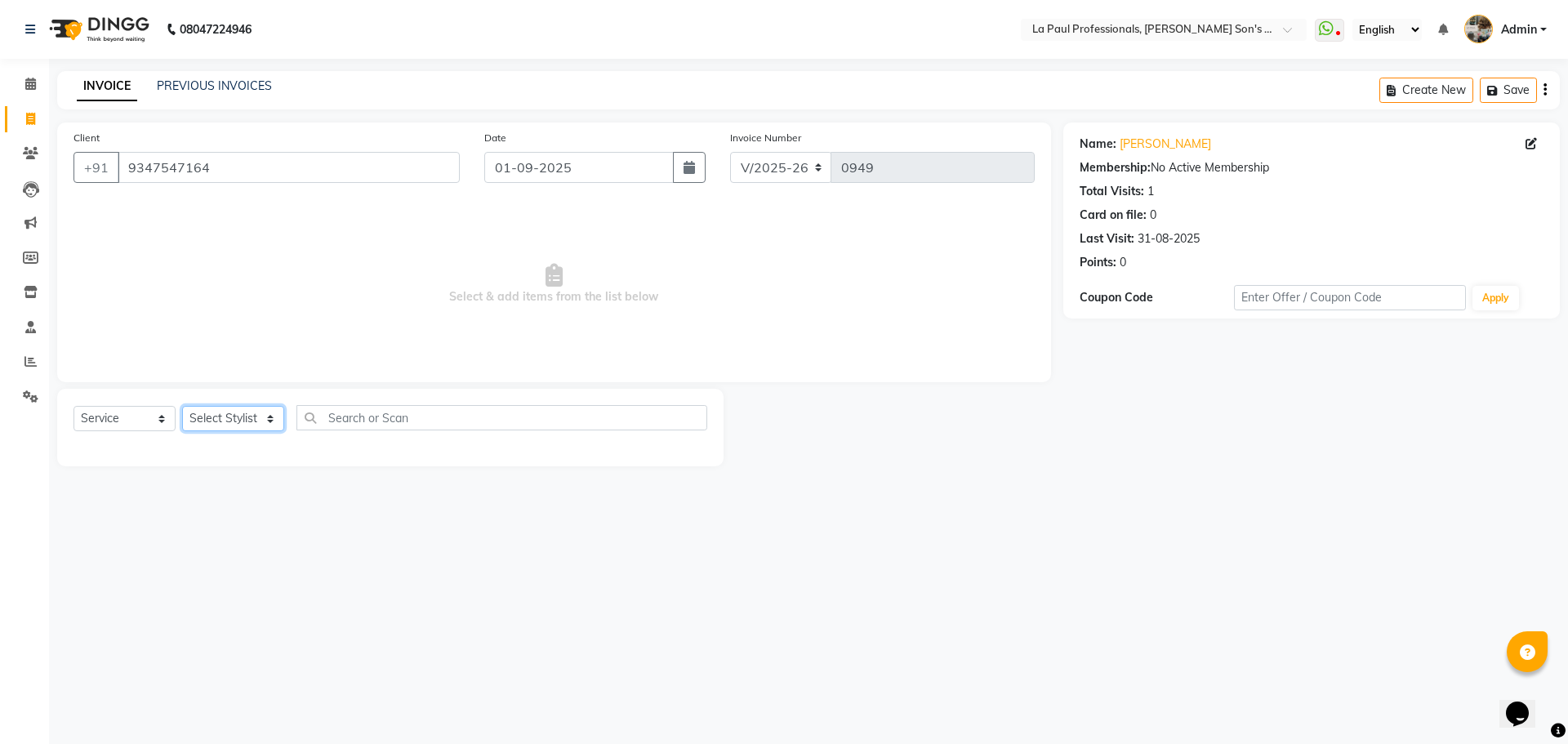
click at [241, 423] on select "Select Stylist APAM IVA GAGAN PRIYA ROSHAN SANJU SASA SONU" at bounding box center [233, 418] width 102 height 26
select select "85209"
click at [182, 406] on select "Select Stylist APAM IVA GAGAN PRIYA ROSHAN SANJU SASA SONU" at bounding box center [233, 418] width 102 height 26
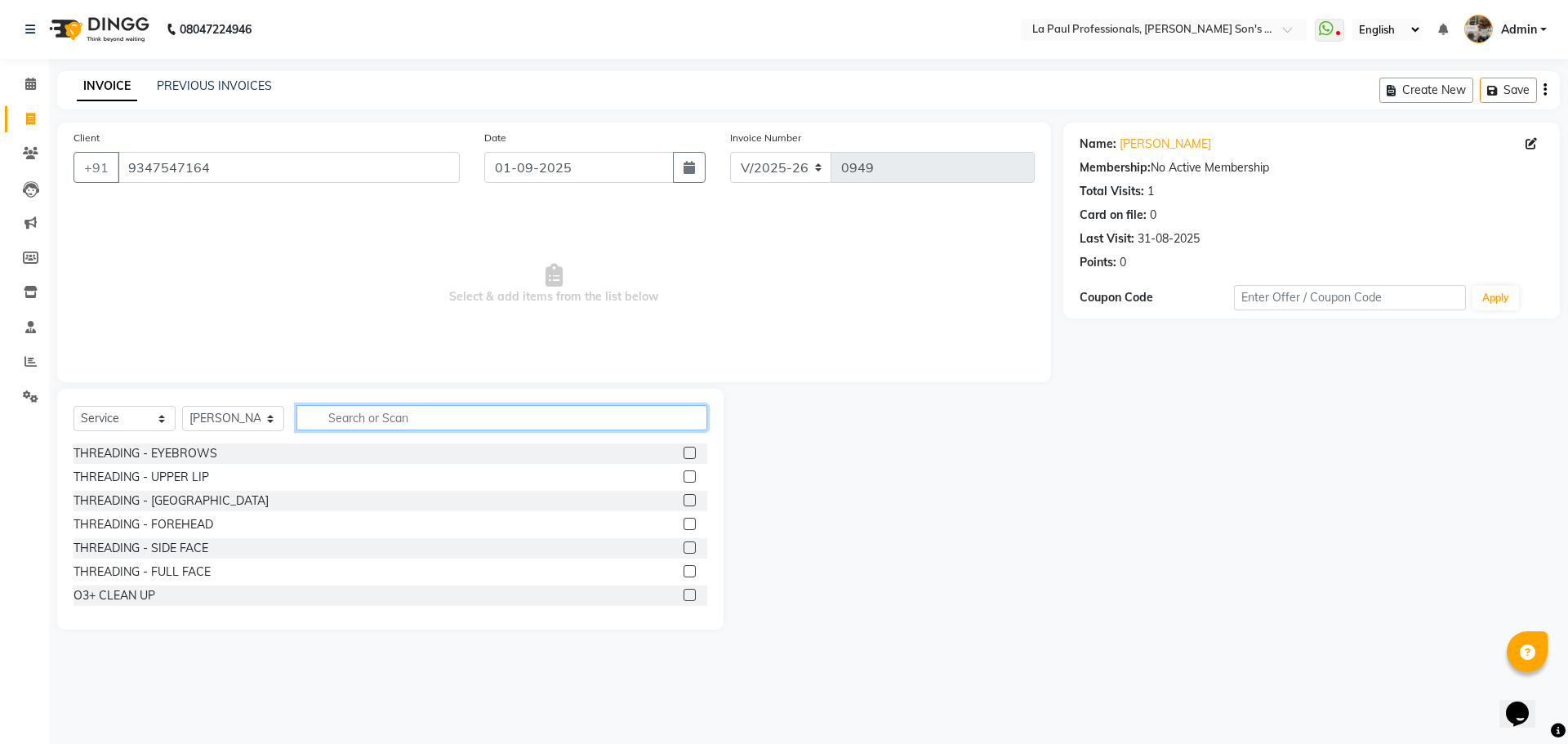
click at [400, 423] on input "text" at bounding box center [502, 417] width 411 height 26
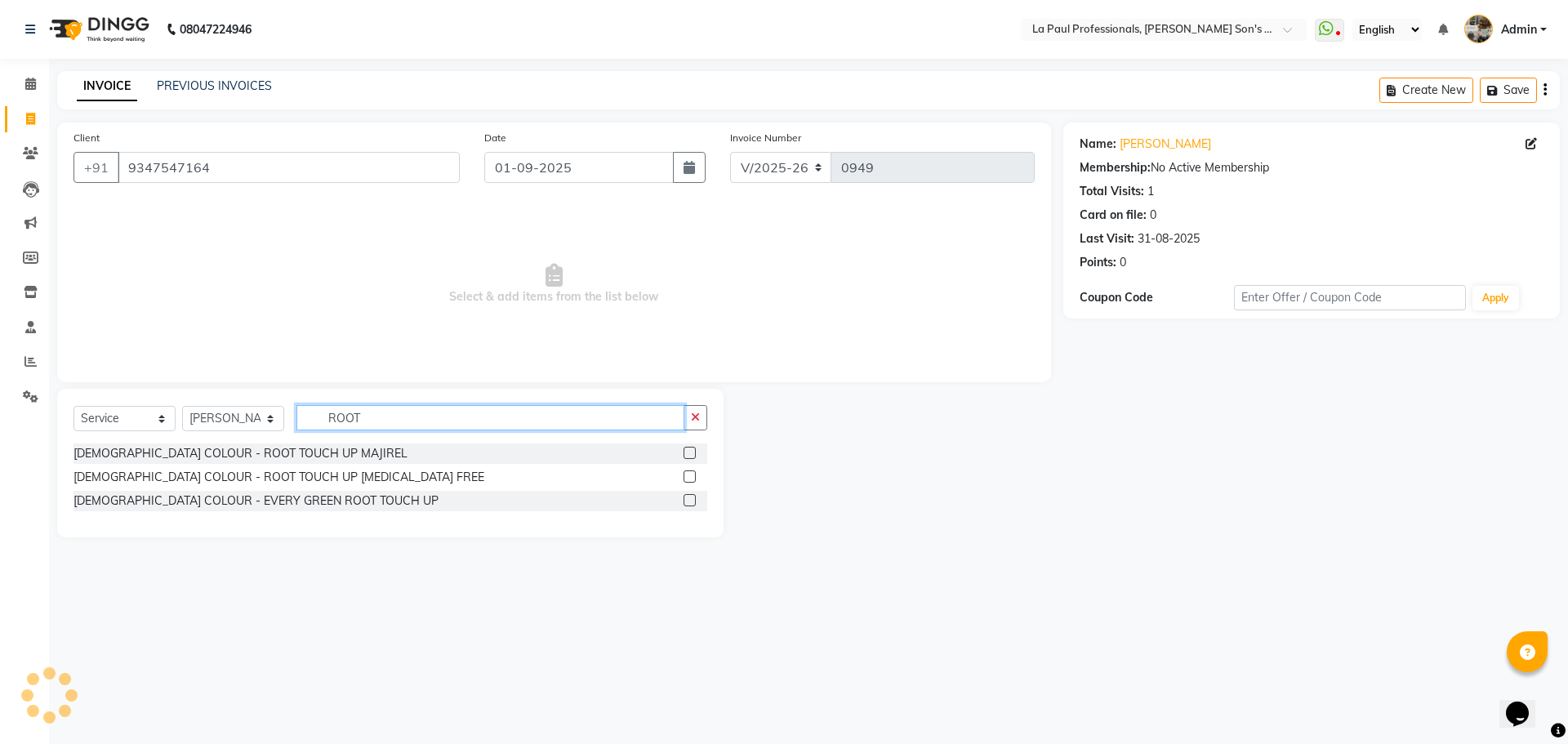
type input "ROOT"
click at [59, 588] on div "08047224946 Select Location × La Paul Professionals, Angel Urban Son's Residenc…" at bounding box center [784, 372] width 1568 height 744
click at [684, 499] on label at bounding box center [690, 500] width 12 height 12
click at [684, 499] on input "checkbox" at bounding box center [689, 501] width 11 height 11
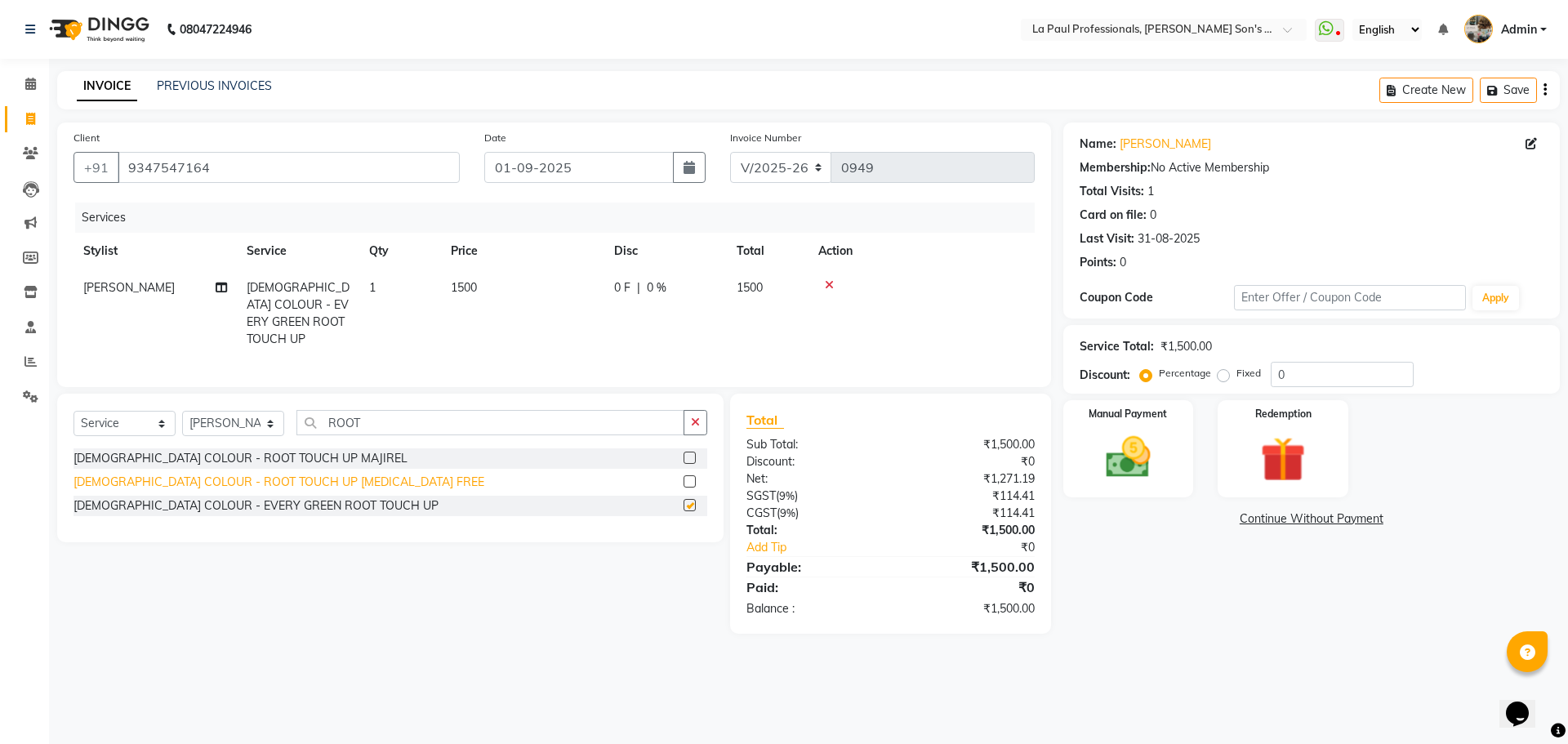
checkbox input "false"
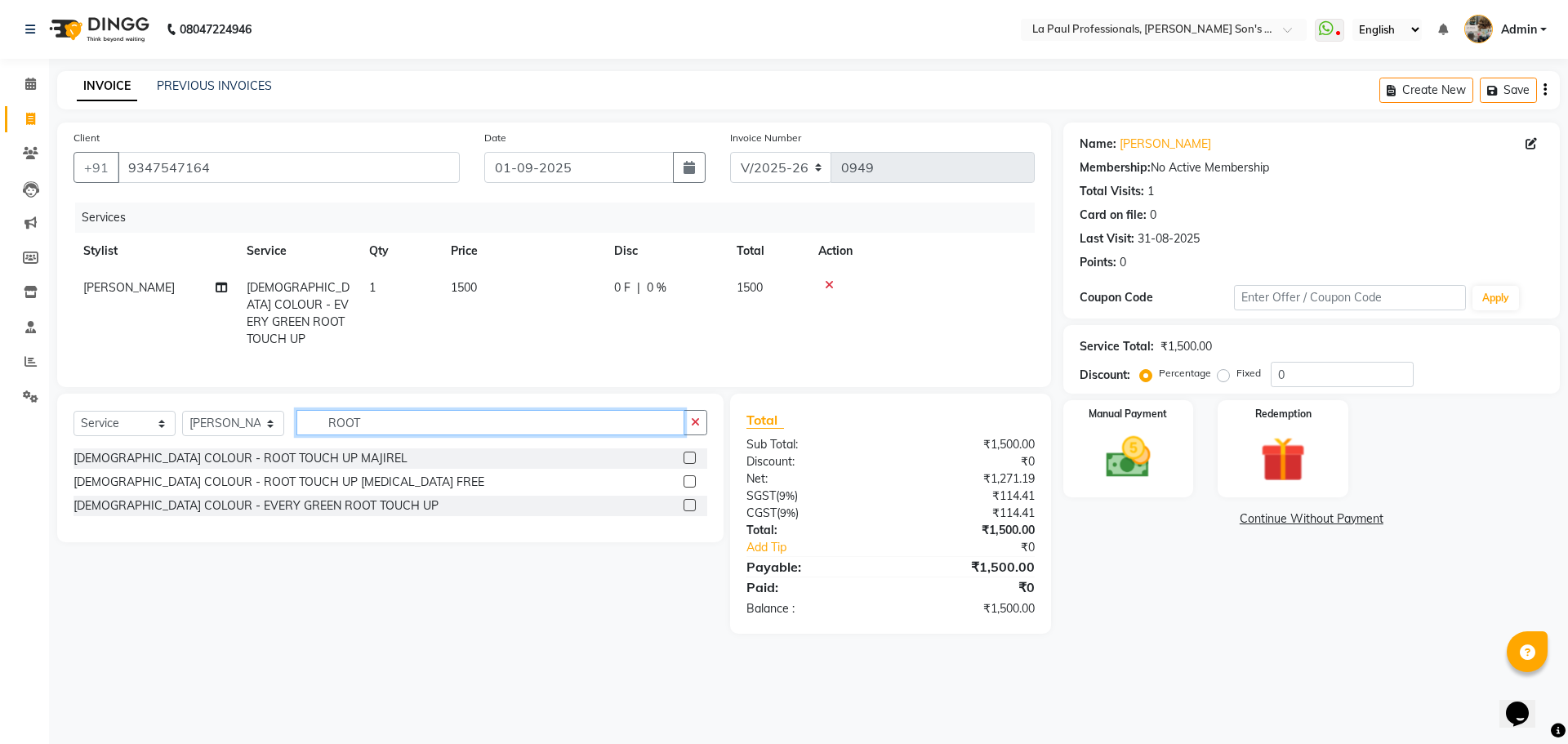
click at [417, 410] on input "ROOT" at bounding box center [490, 423] width 388 height 26
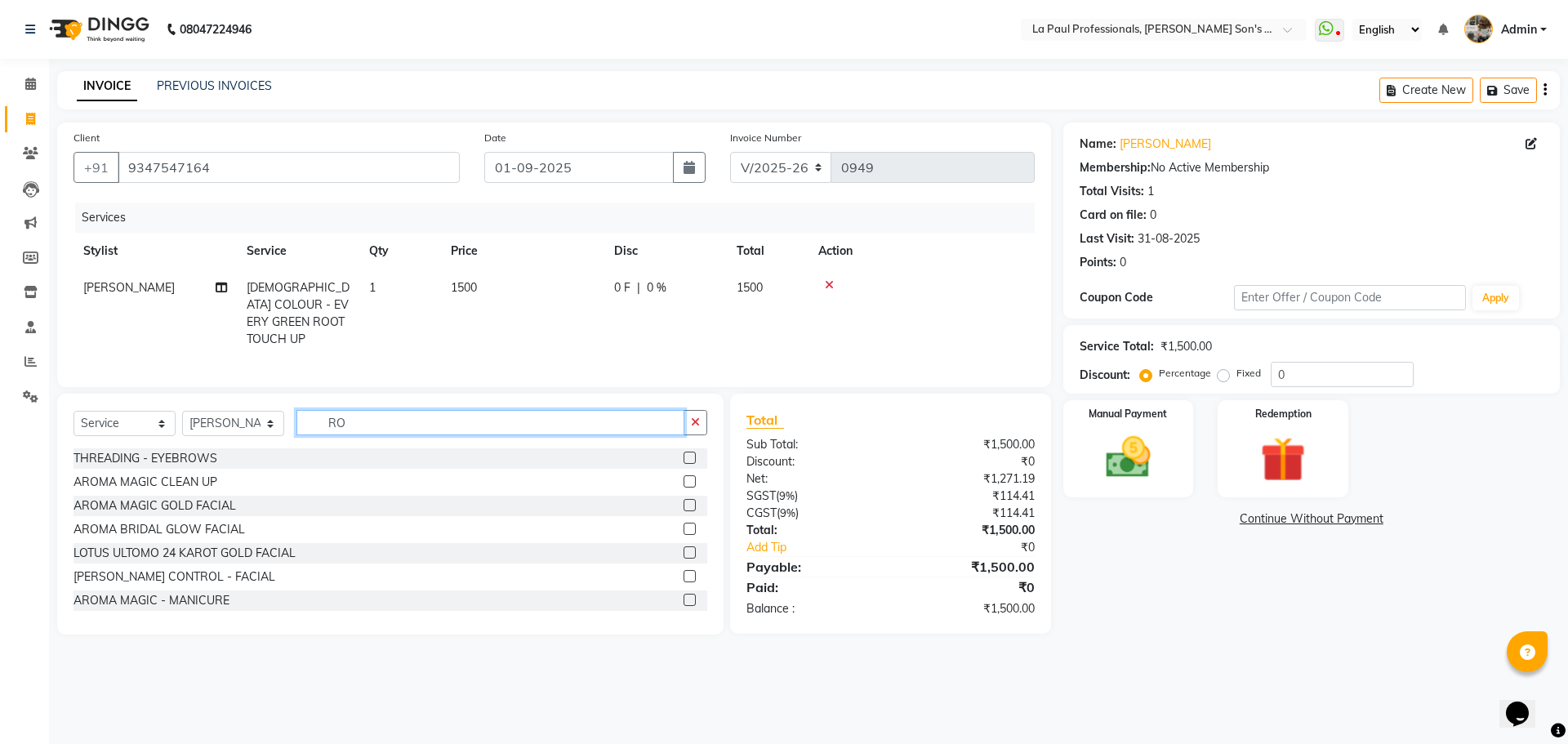
type input "R"
type input "HAIR"
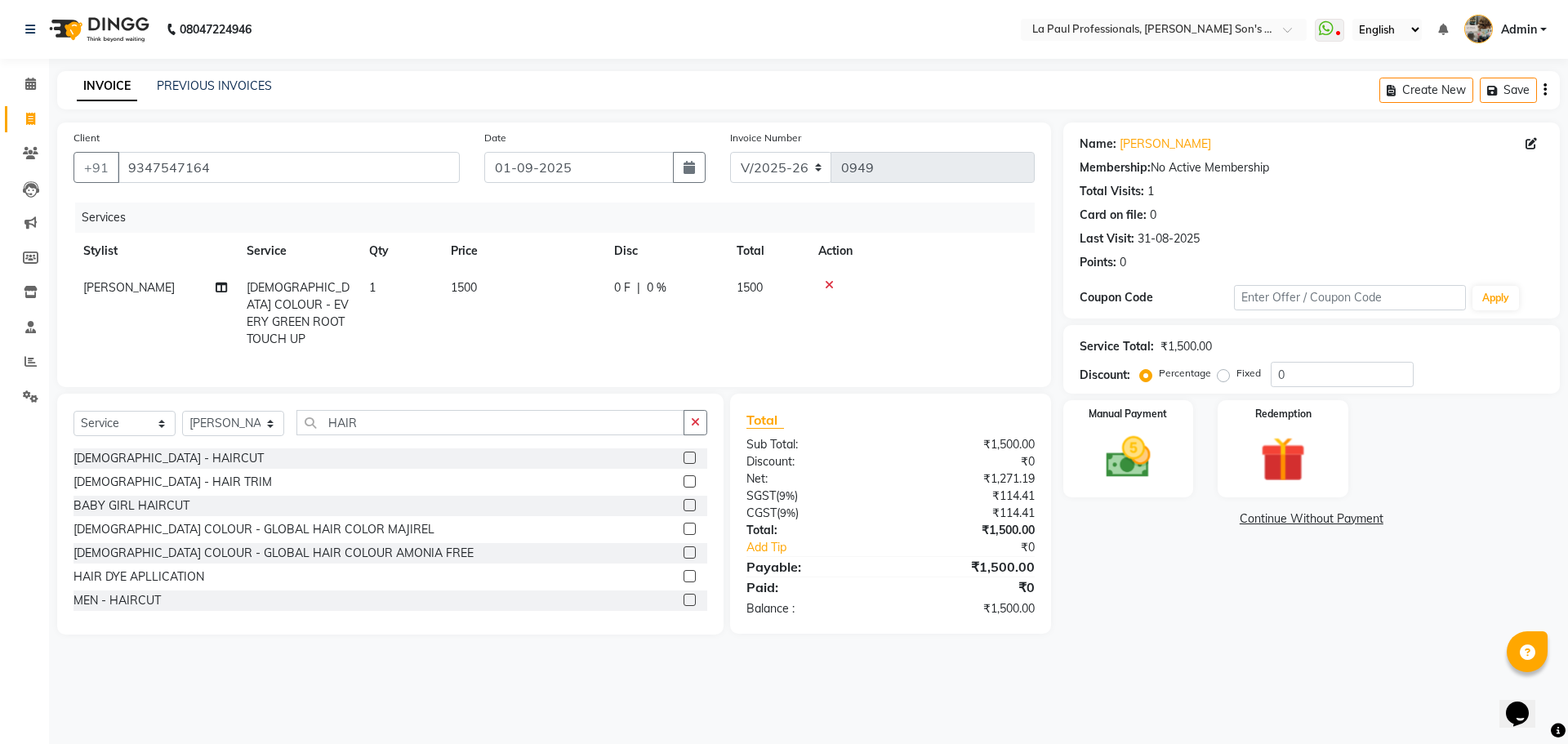
click at [684, 451] on label at bounding box center [690, 457] width 12 height 12
click at [684, 453] on input "checkbox" at bounding box center [689, 458] width 11 height 11
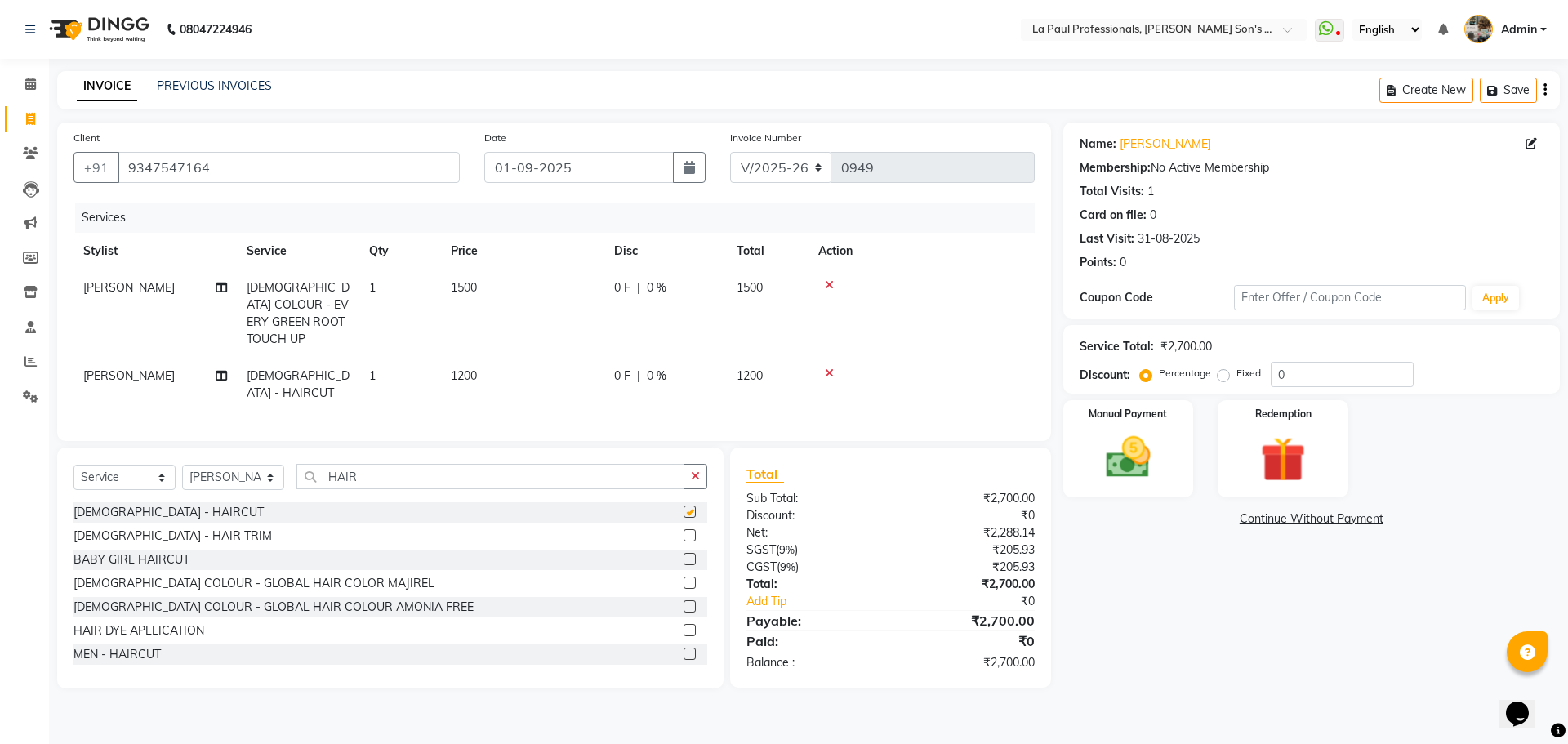
checkbox input "false"
drag, startPoint x: 603, startPoint y: 104, endPoint x: 666, endPoint y: 88, distance: 65.0
click at [608, 104] on div "INVOICE PREVIOUS INVOICES Create New Save" at bounding box center [808, 90] width 1503 height 38
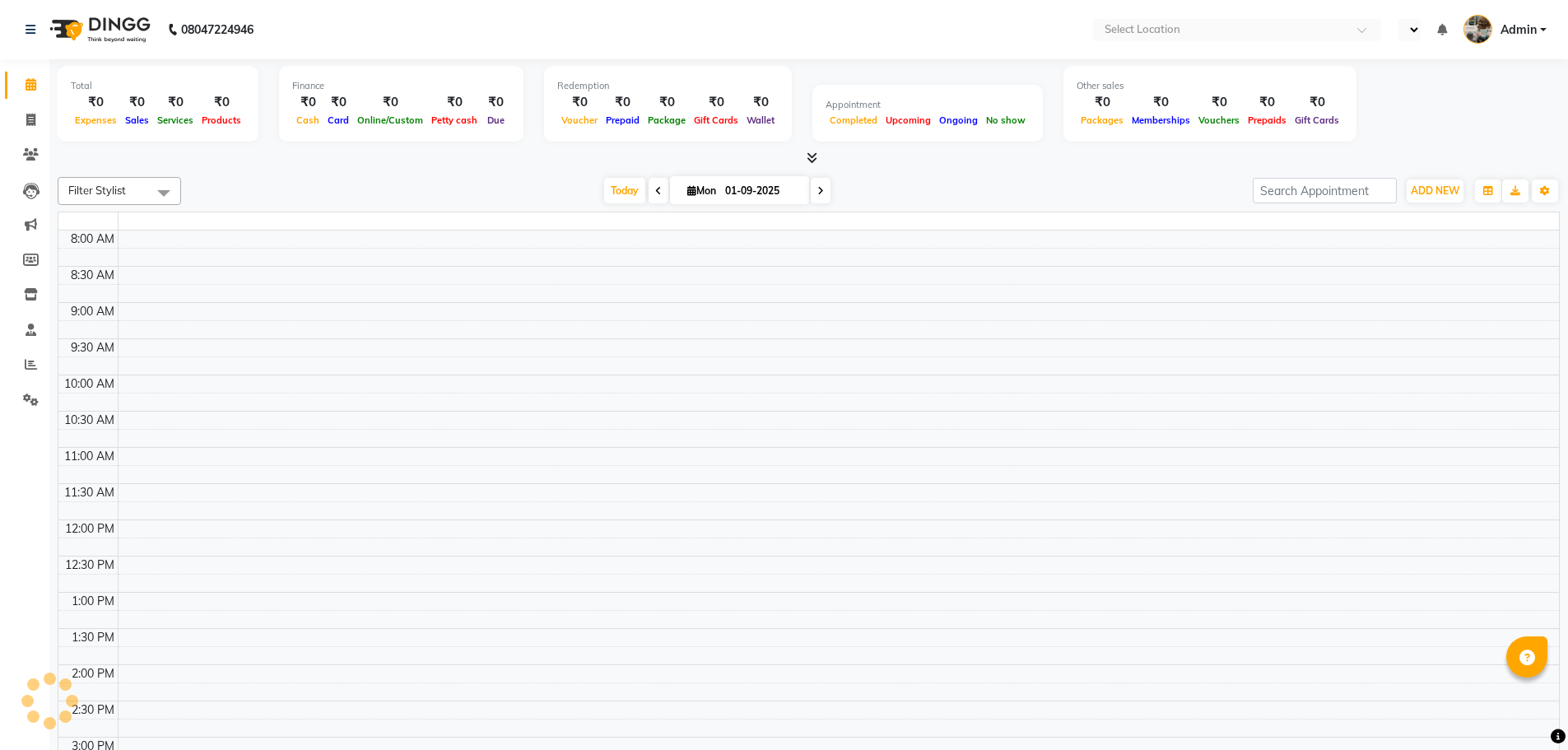
select select "en"
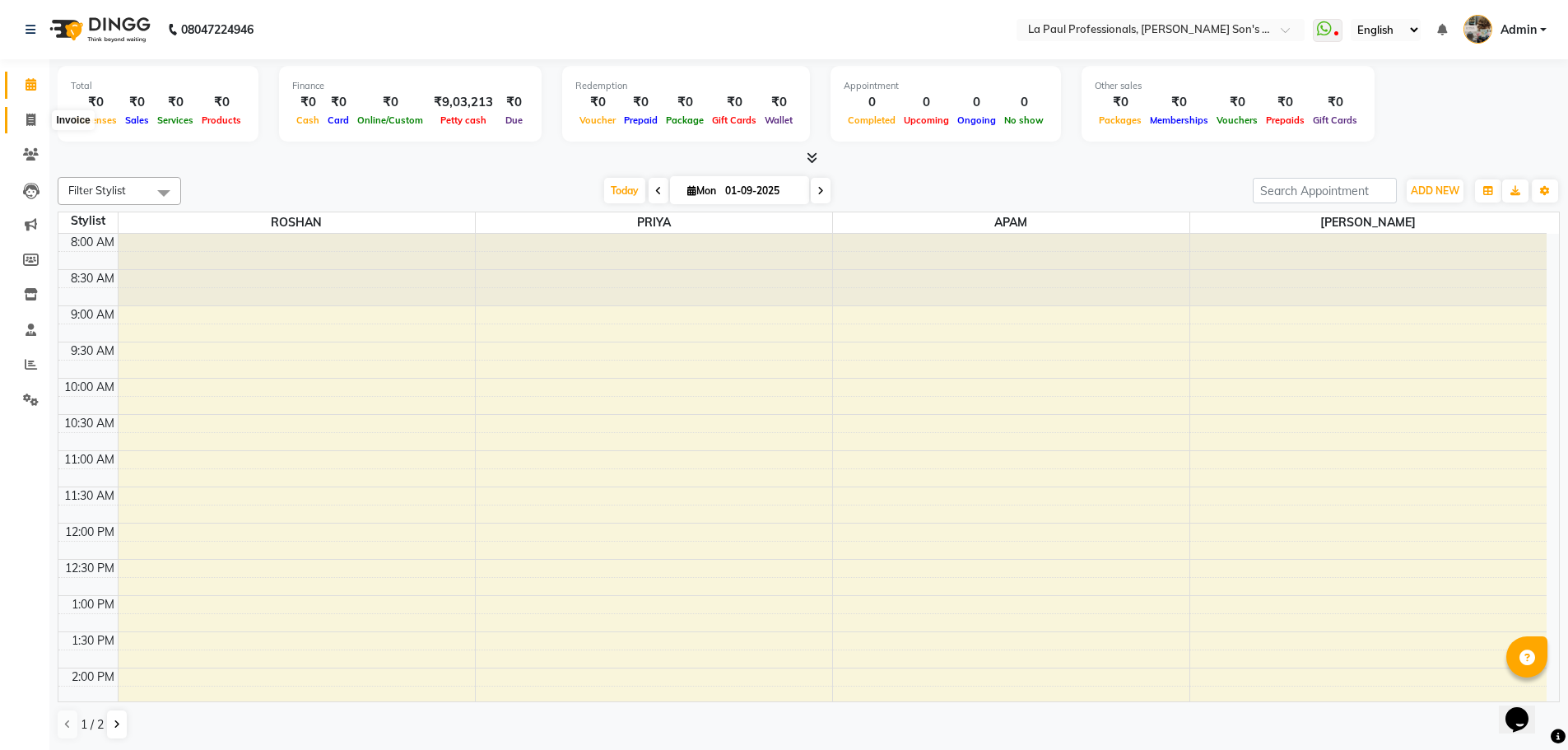
click at [29, 115] on icon at bounding box center [30, 120] width 9 height 13
select select "service"
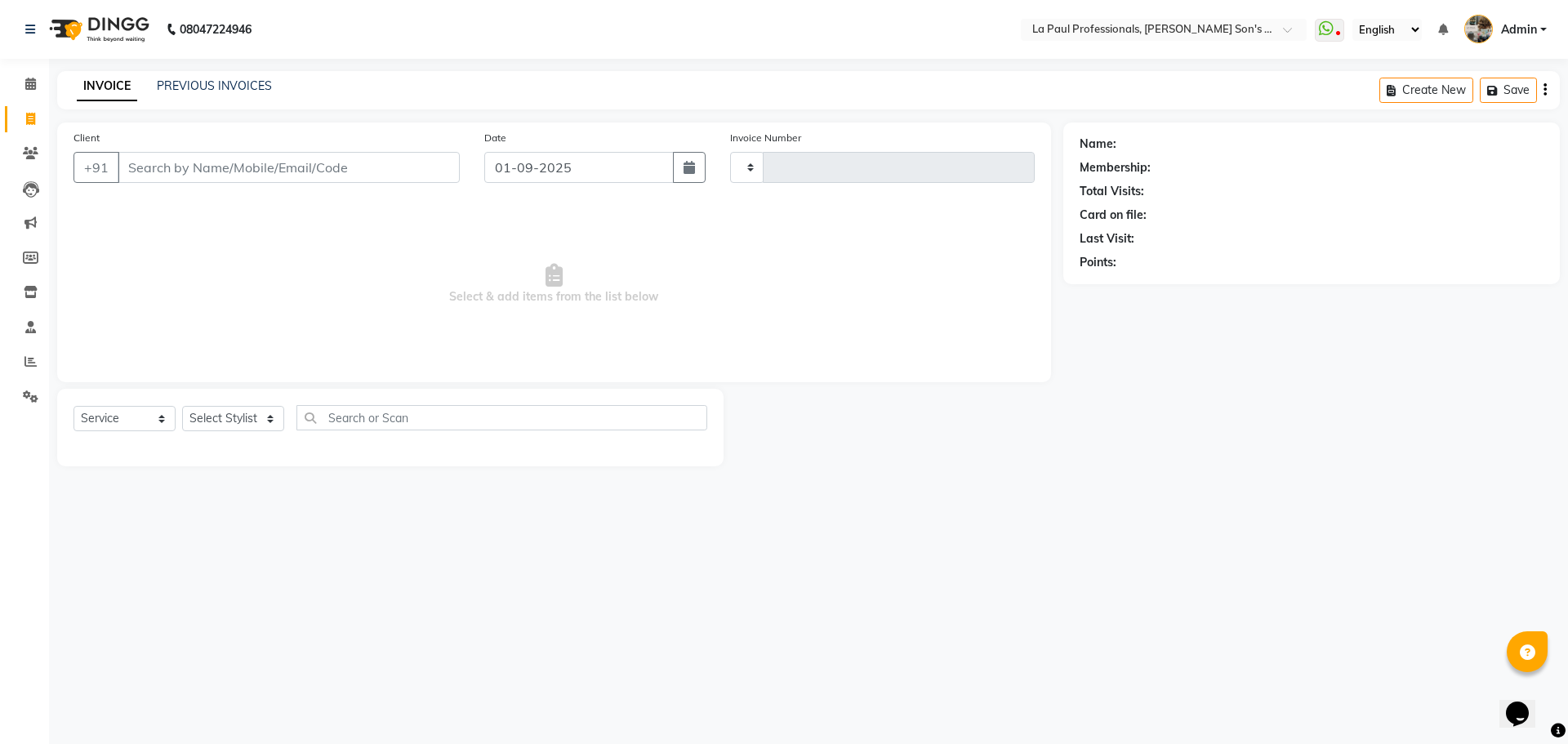
type input "0949"
select select "6271"
click at [281, 167] on input "Client" at bounding box center [288, 167] width 342 height 31
type input "B"
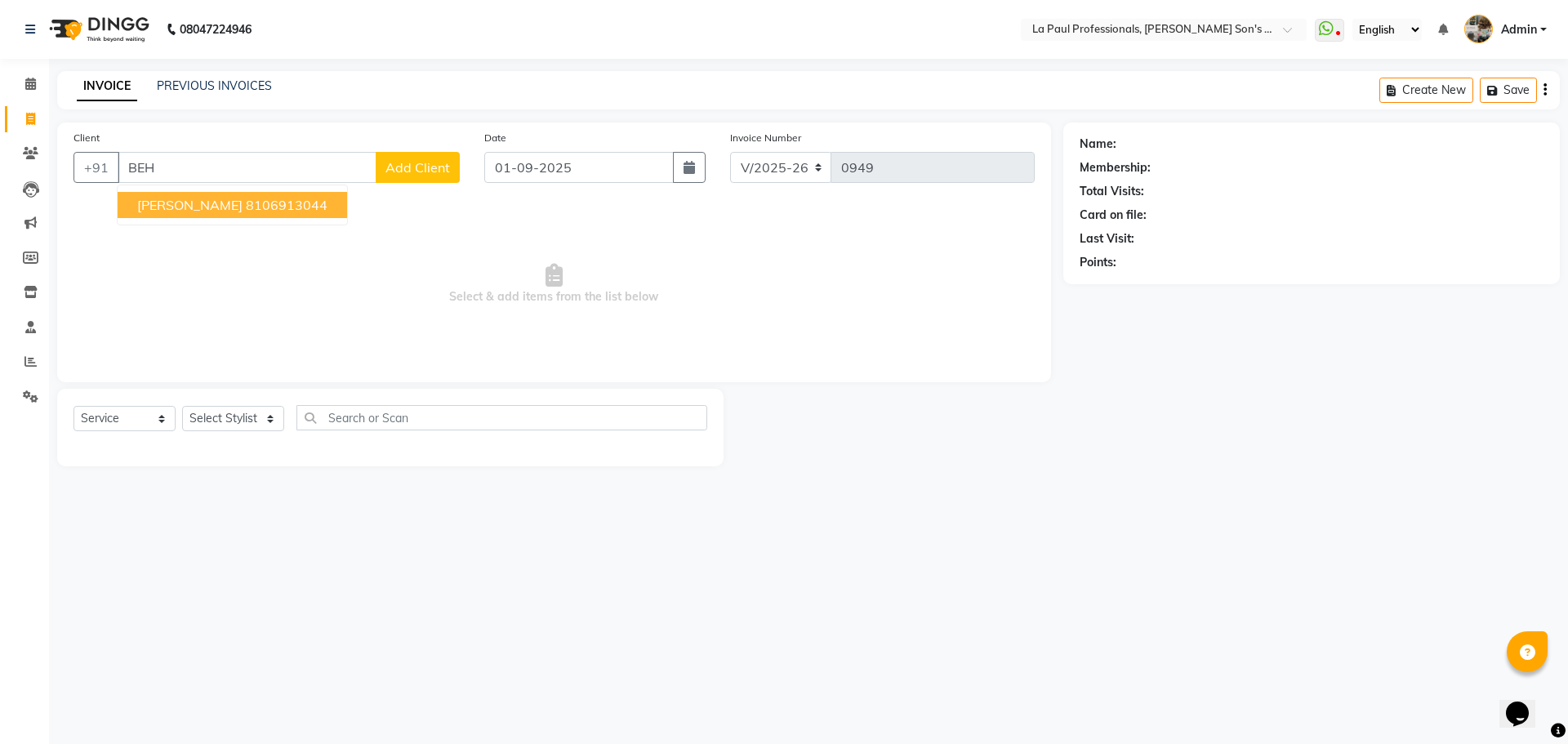
click at [309, 208] on button "PK BEHARA 8106913044" at bounding box center [232, 204] width 229 height 26
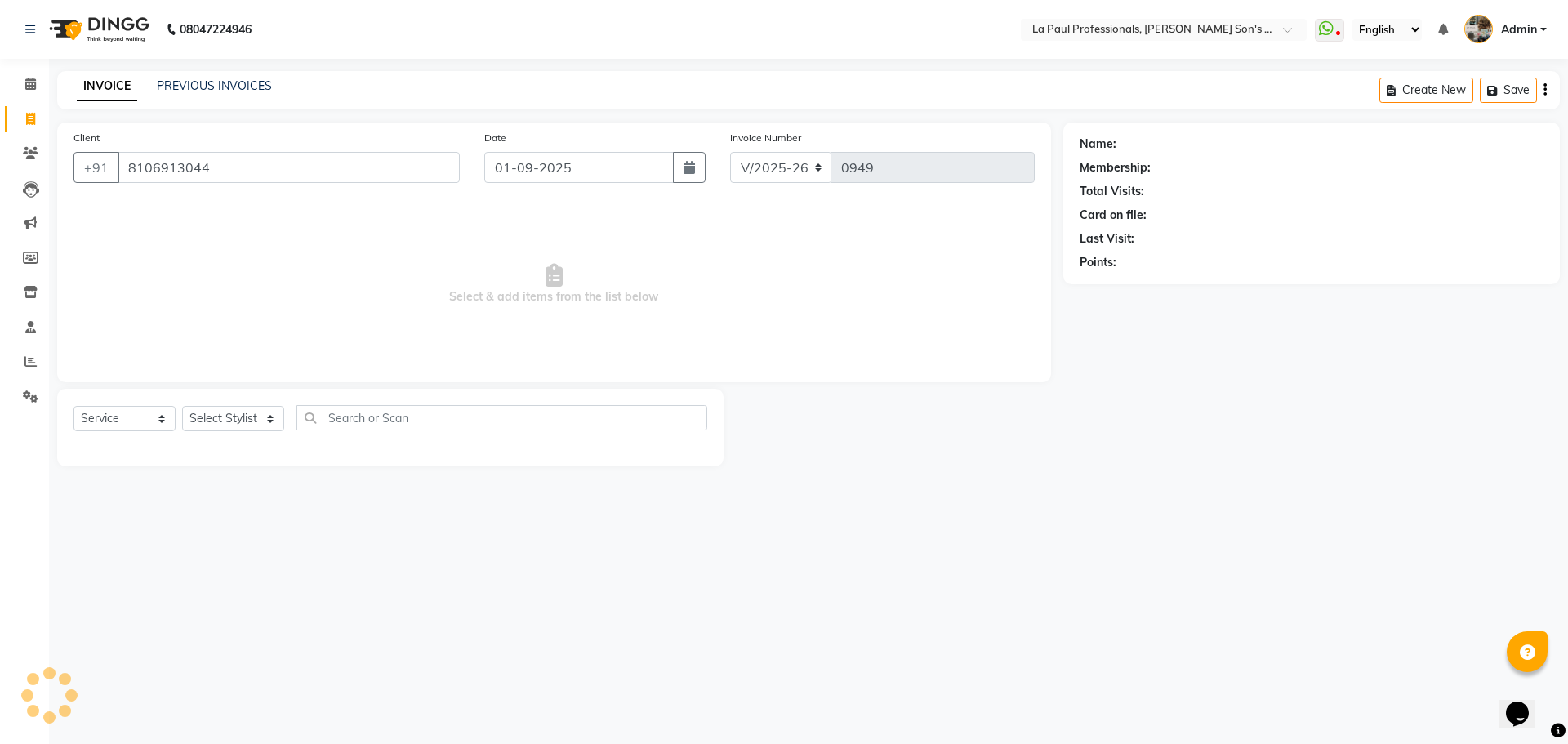
type input "8106913044"
select select "1: Object"
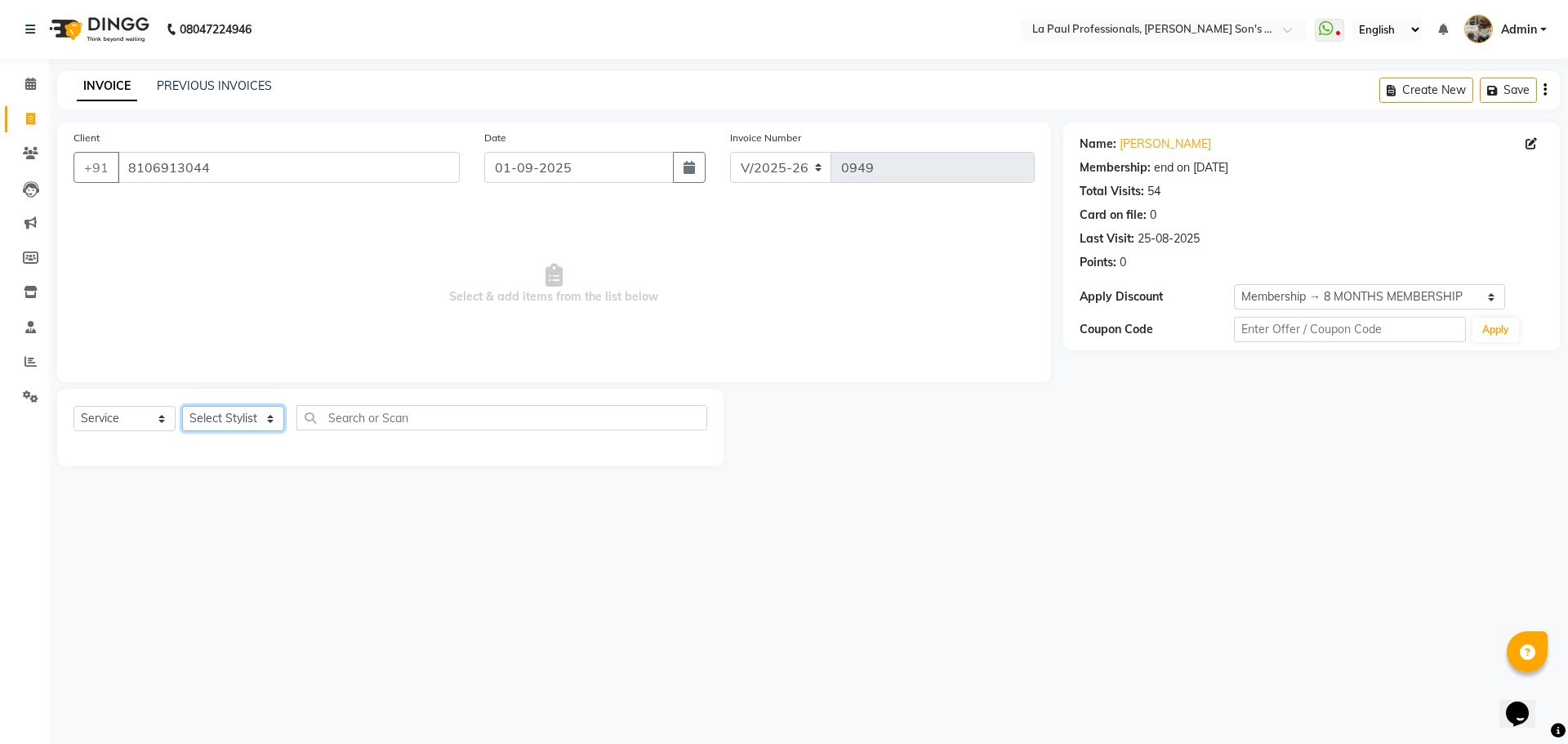
click at [228, 421] on select "Select Stylist APAM [PERSON_NAME] PRIYA [PERSON_NAME] SASA [PERSON_NAME]" at bounding box center [233, 418] width 102 height 26
select select "46923"
click at [182, 406] on select "Select Stylist APAM [PERSON_NAME] PRIYA [PERSON_NAME] SASA [PERSON_NAME]" at bounding box center [233, 418] width 102 height 26
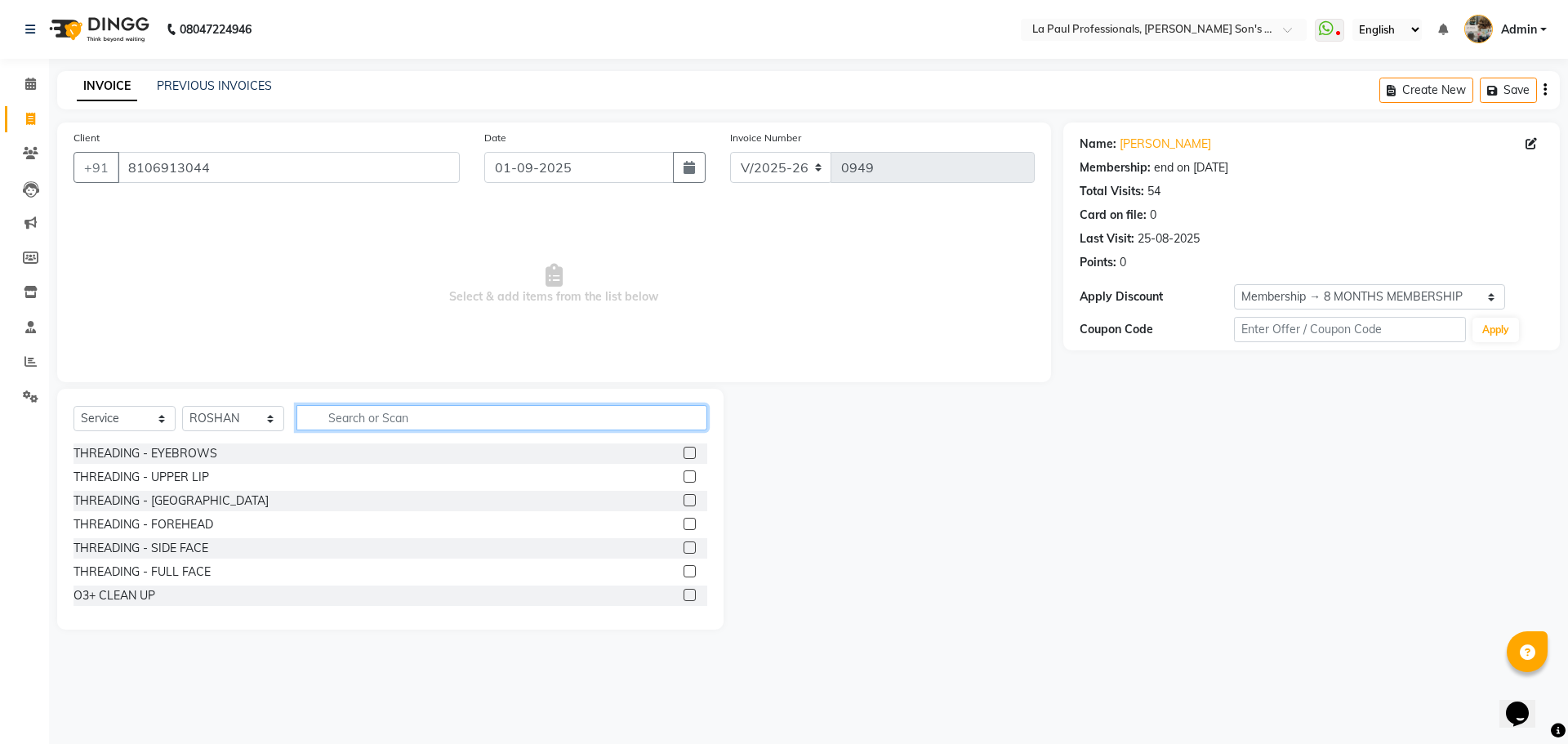
click at [418, 416] on input "text" at bounding box center [502, 417] width 411 height 26
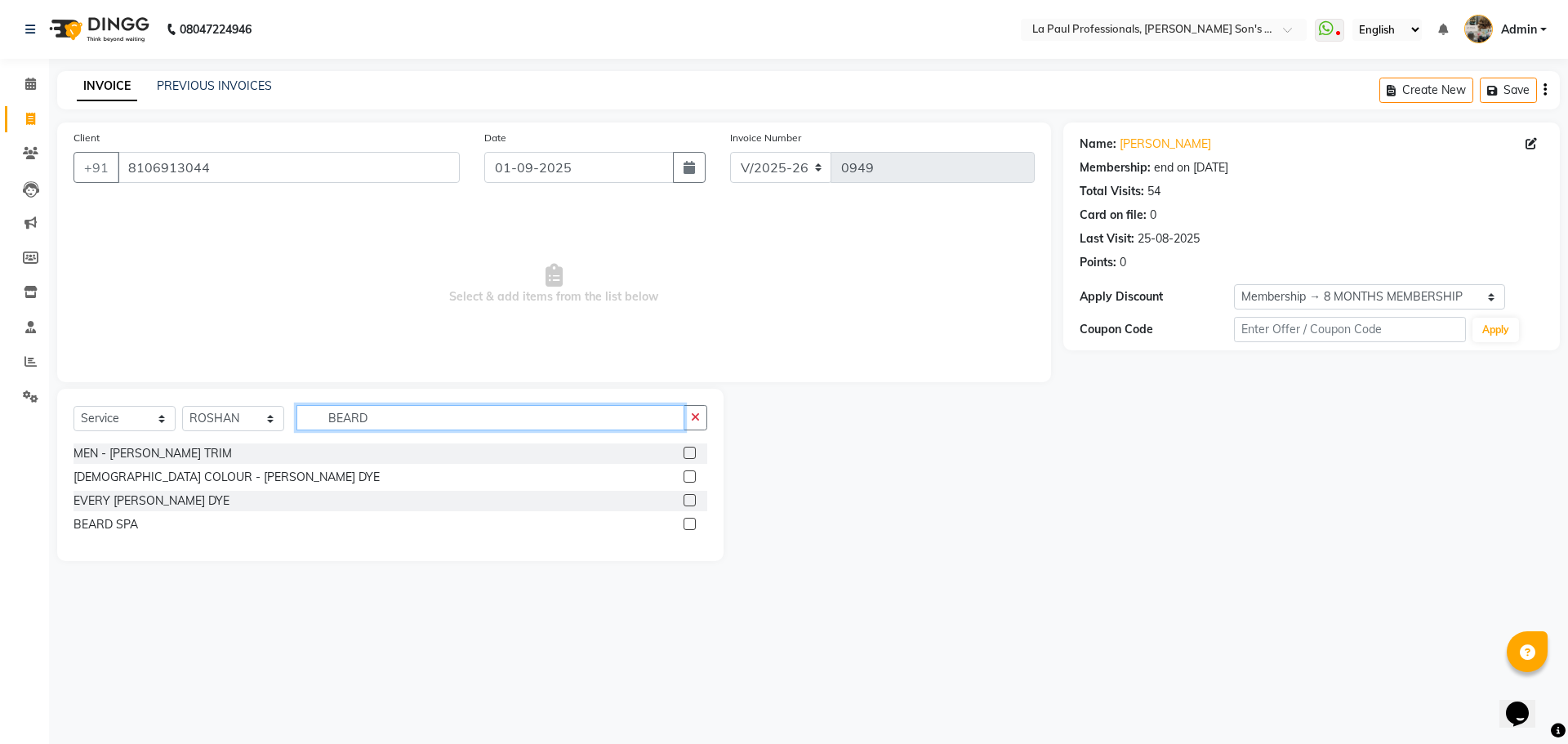
type input "BEARD"
click at [690, 451] on label at bounding box center [690, 453] width 12 height 12
click at [690, 451] on input "checkbox" at bounding box center [689, 454] width 11 height 11
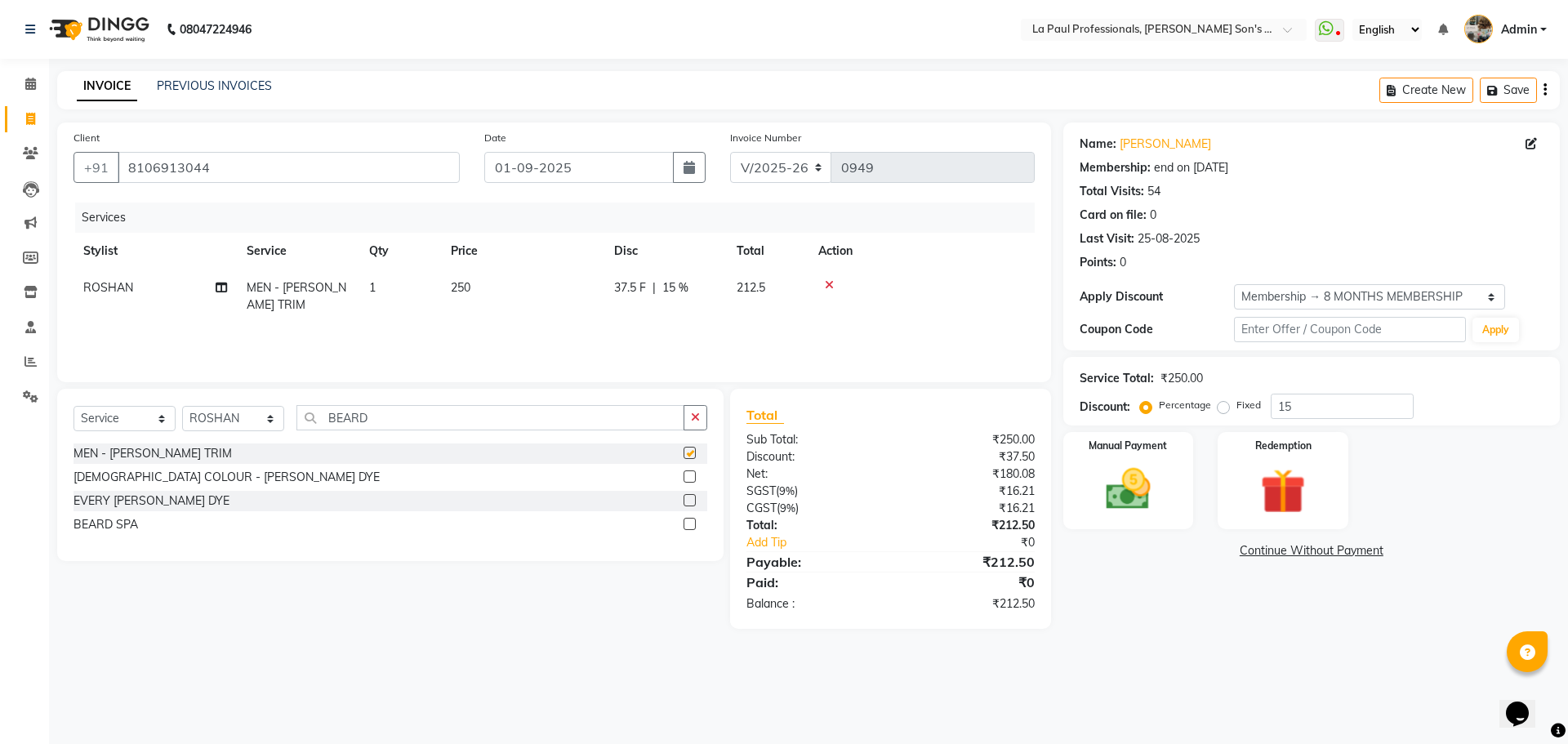
checkbox input "false"
click at [261, 416] on select "Select Stylist APAM [PERSON_NAME] PRIYA [PERSON_NAME] SASA [PERSON_NAME]" at bounding box center [233, 418] width 102 height 26
select select "46925"
click at [182, 406] on select "Select Stylist APAM [PERSON_NAME] PRIYA [PERSON_NAME] SASA [PERSON_NAME]" at bounding box center [233, 418] width 102 height 26
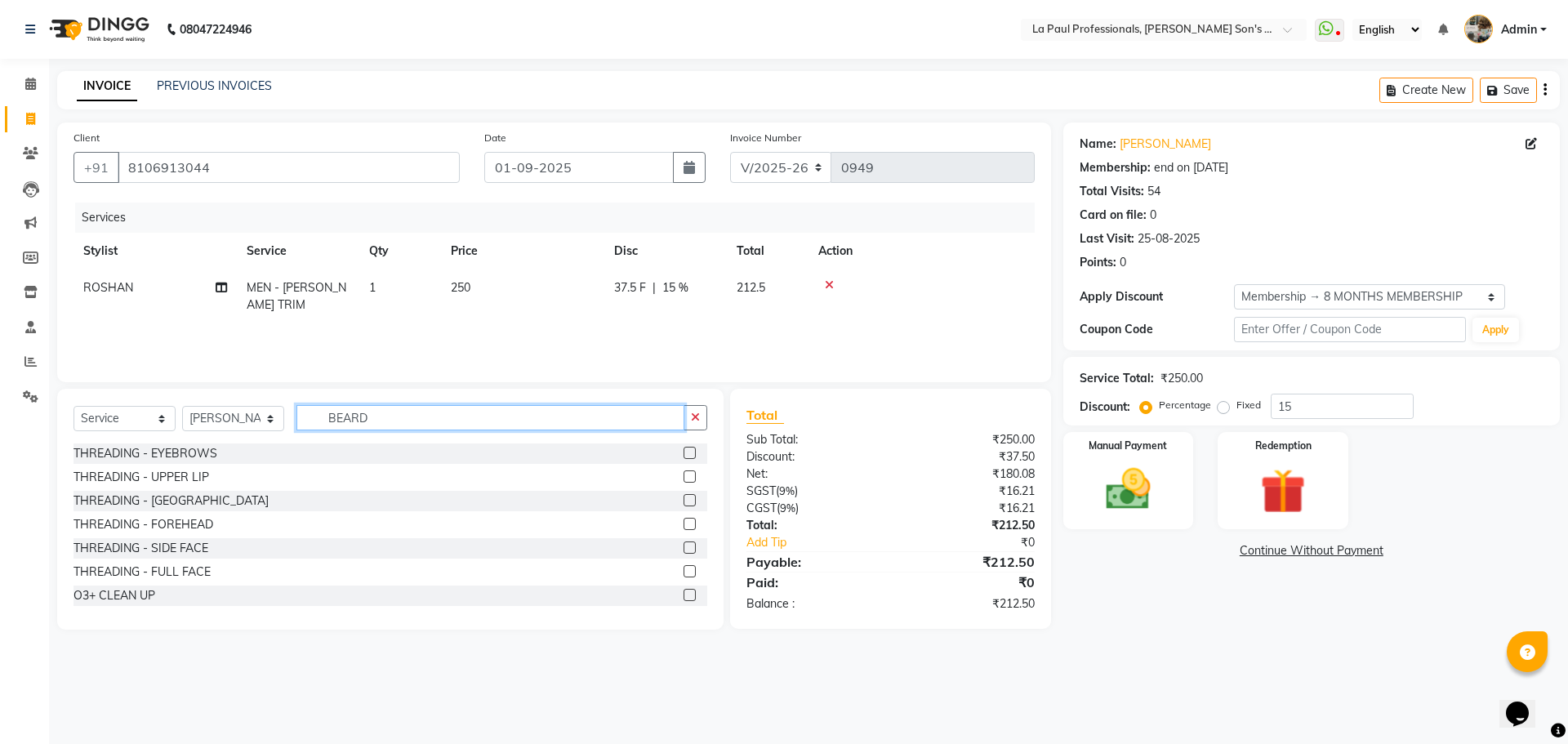
click at [391, 416] on input "BEARD" at bounding box center [490, 417] width 388 height 26
type input "B"
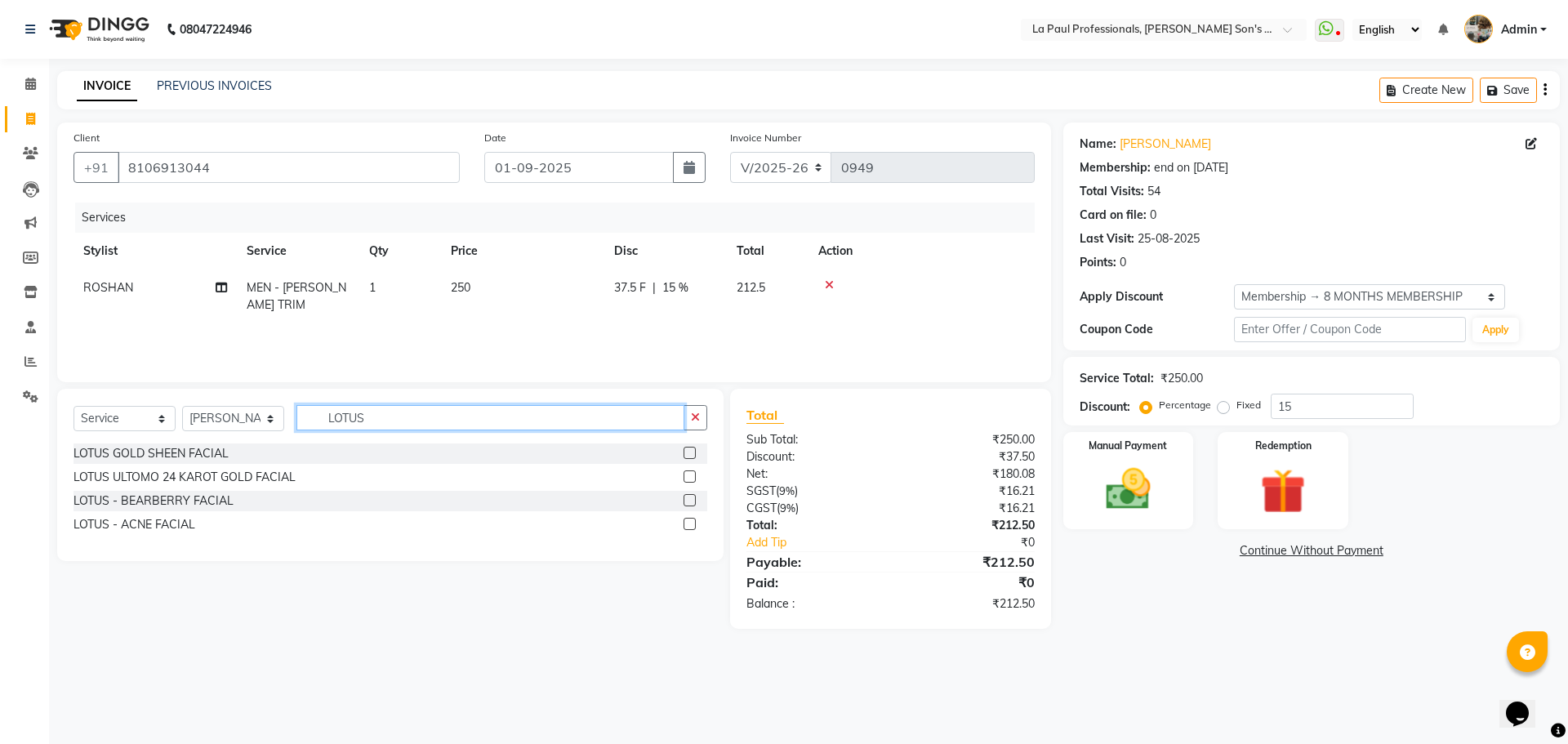
type input "LOTUS"
click at [695, 452] on label at bounding box center [690, 453] width 12 height 12
click at [695, 452] on input "checkbox" at bounding box center [689, 454] width 11 height 11
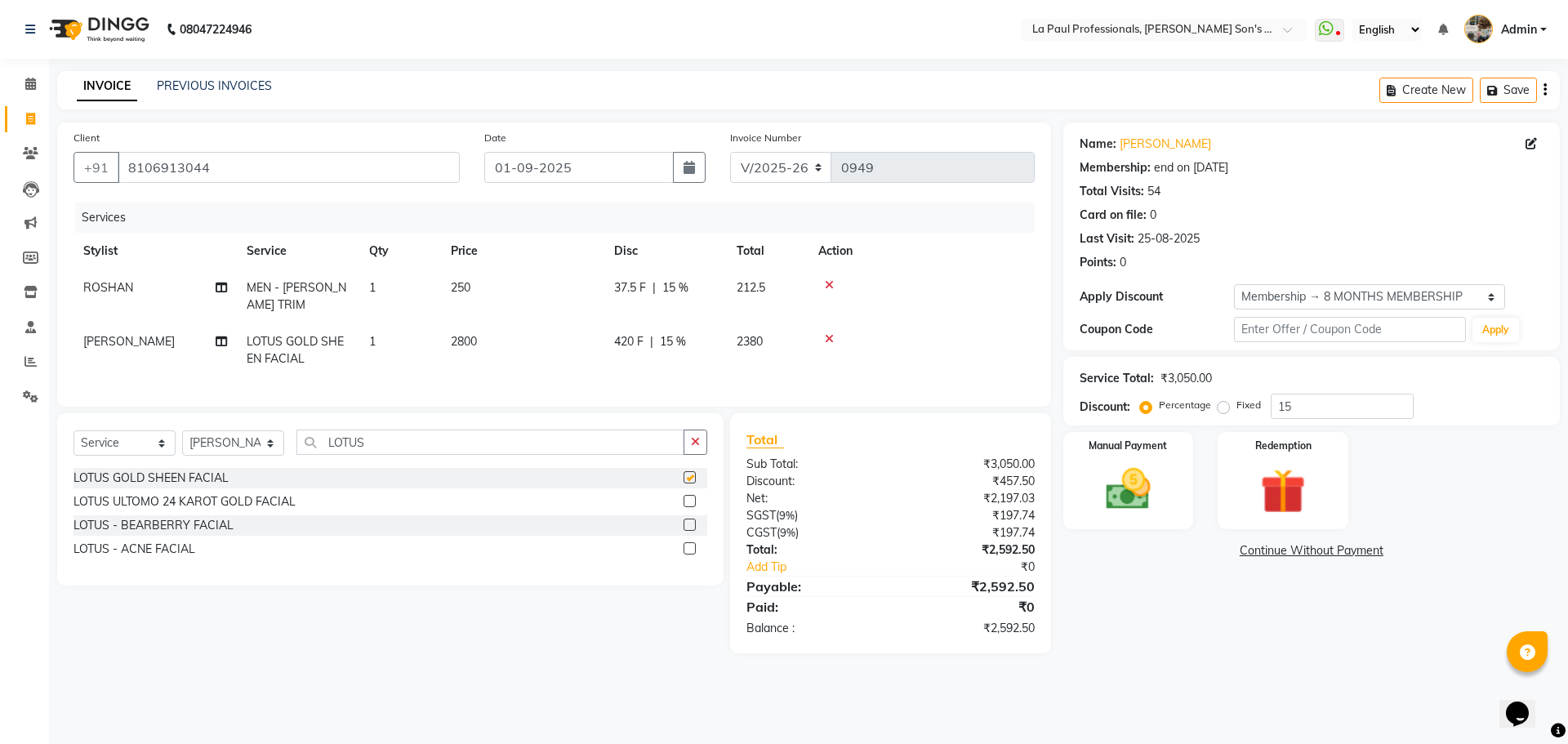
checkbox input "false"
click at [463, 338] on span "2800" at bounding box center [464, 341] width 26 height 15
select select "46925"
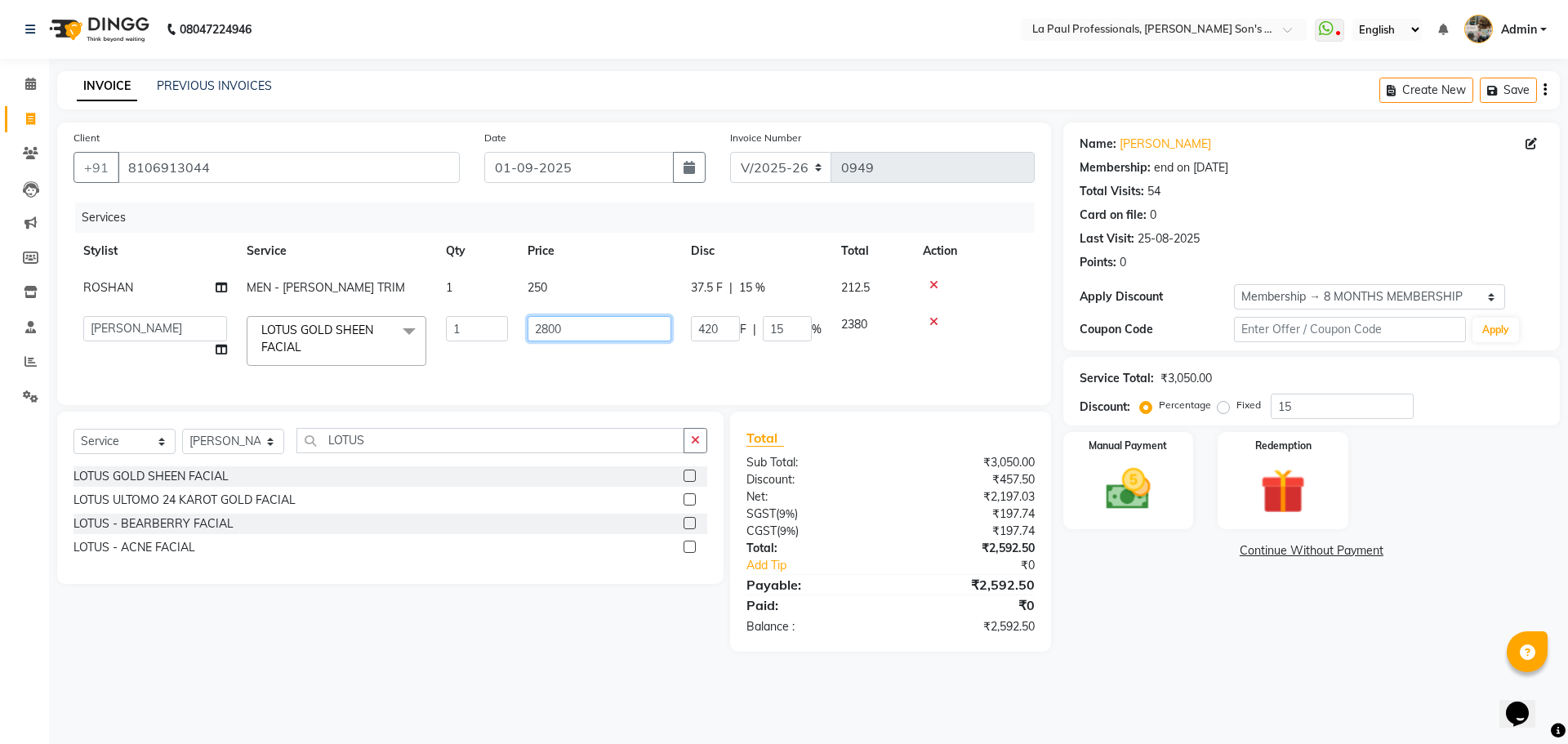
click at [545, 324] on input "2800" at bounding box center [600, 328] width 144 height 26
type input "3500"
click at [1274, 619] on div "Name: Pk Behara Membership: end on 10-03-2026 Total Visits: 54 Card on file: 0 …" at bounding box center [1317, 387] width 509 height 529
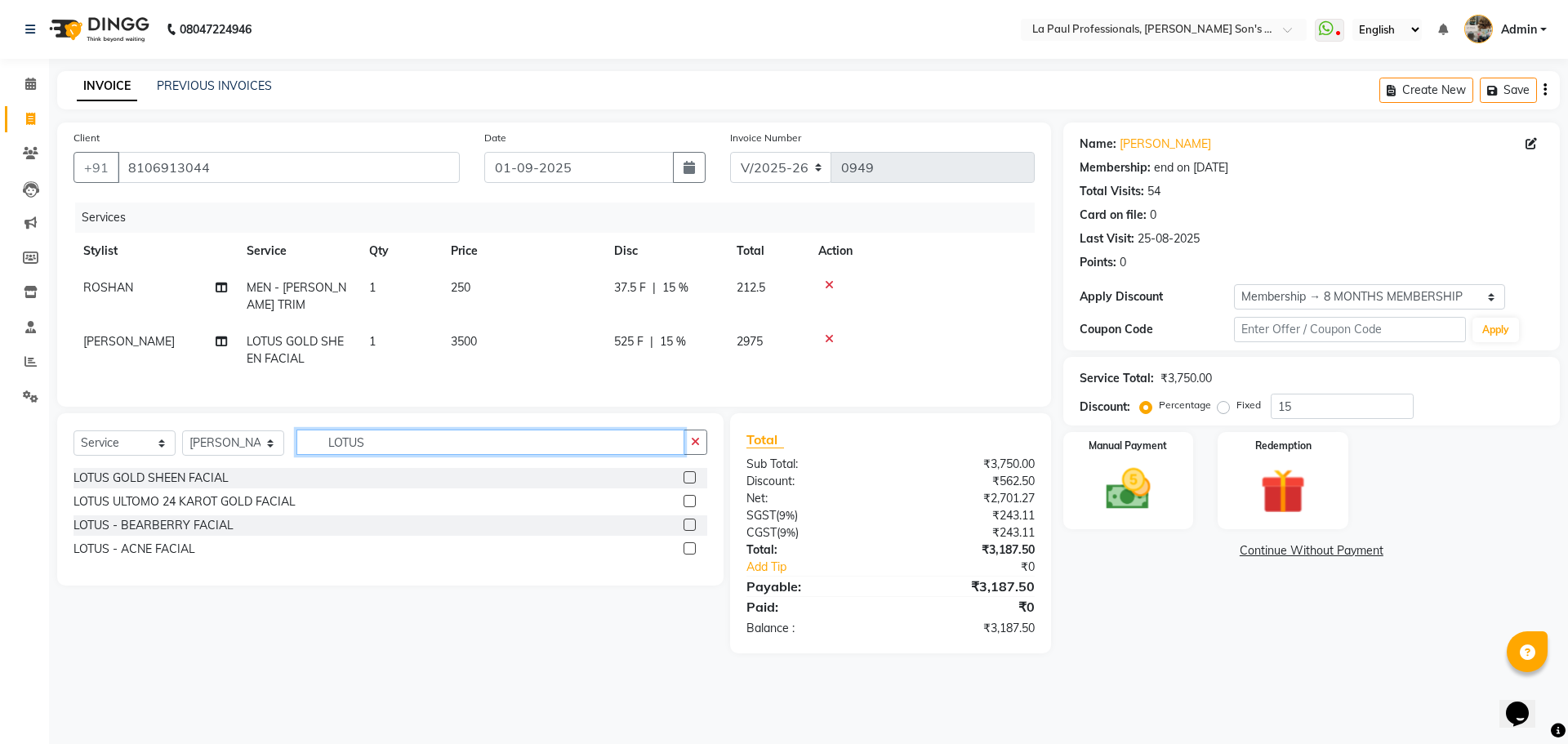
click at [425, 455] on input "LOTUS" at bounding box center [490, 442] width 388 height 26
click at [241, 455] on select "Select Stylist APAM IVA GAGAN PRIYA ROSHAN SANJU SASA SONU" at bounding box center [233, 443] width 102 height 26
click at [92, 344] on span "[PERSON_NAME]" at bounding box center [129, 341] width 92 height 15
select select "46925"
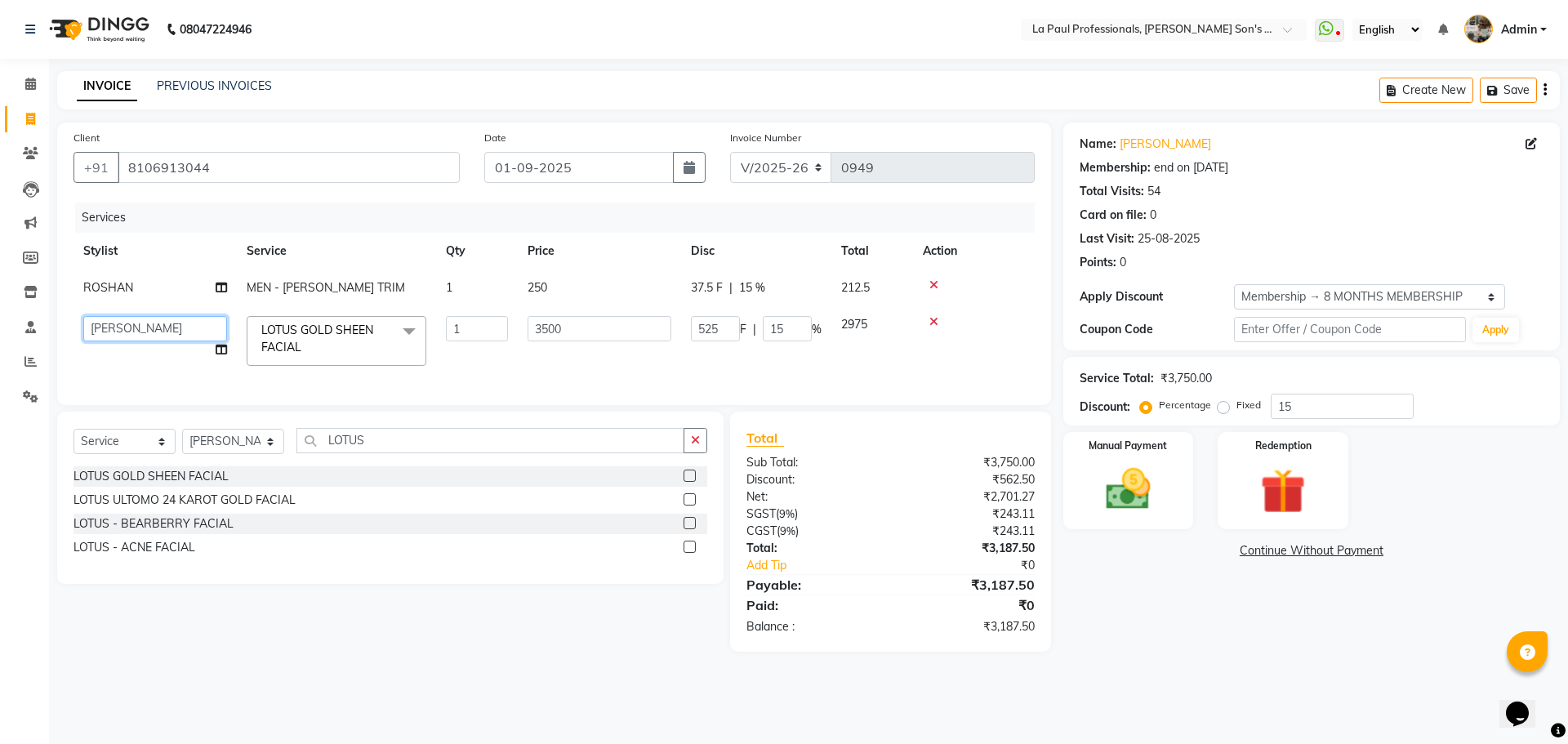
click at [115, 332] on select "APAM IVA GAGAN PRIYA ROSHAN SANJU SASA SONU" at bounding box center [155, 328] width 144 height 26
select select "48214"
click at [237, 454] on select "Select Stylist APAM IVA GAGAN PRIYA ROSHAN SANJU SASA SONU" at bounding box center [233, 441] width 102 height 26
select select "48213"
click at [182, 441] on select "Select Stylist APAM IVA GAGAN PRIYA ROSHAN SANJU SASA SONU" at bounding box center [233, 441] width 102 height 26
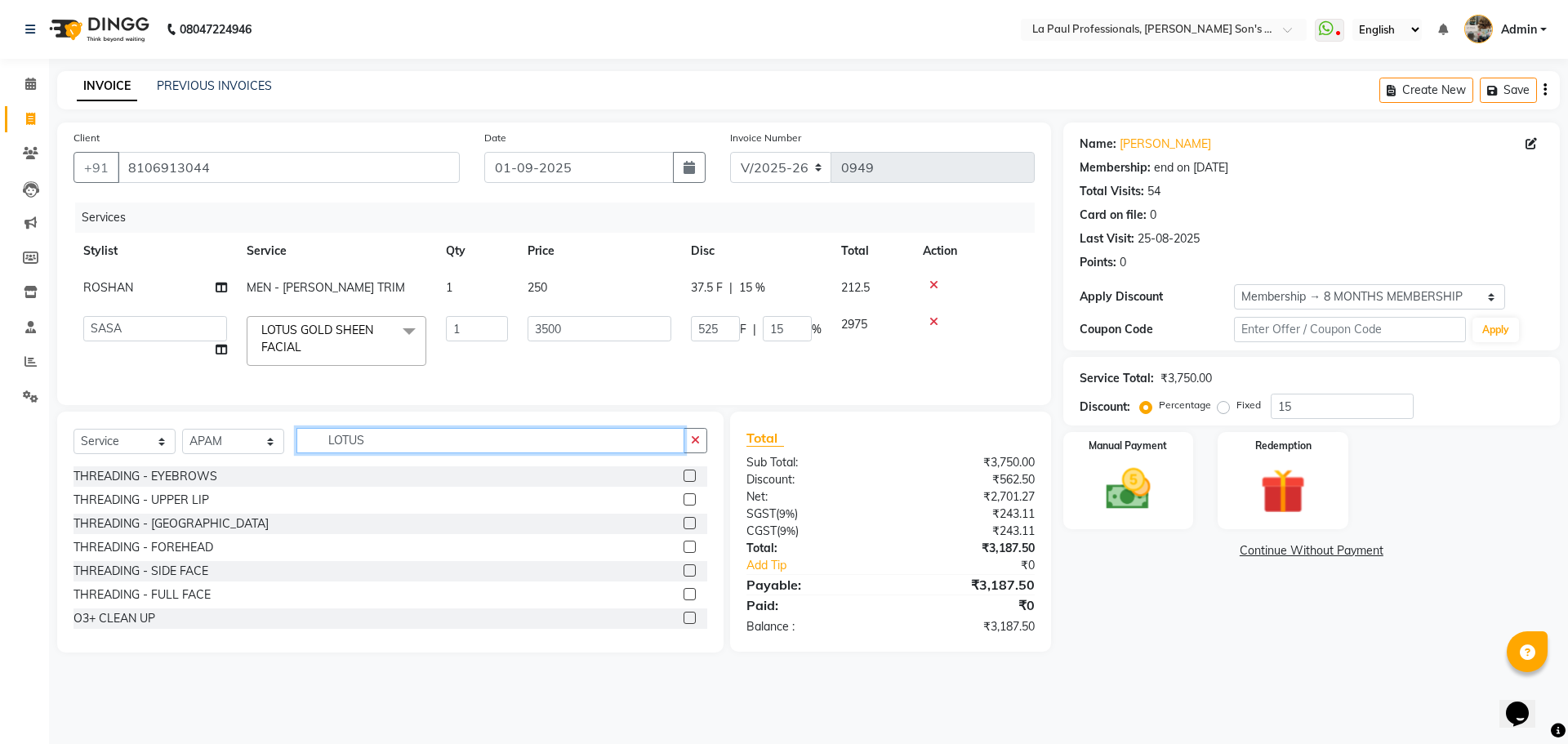
click at [402, 453] on input "LOTUS" at bounding box center [490, 440] width 388 height 26
type input "L"
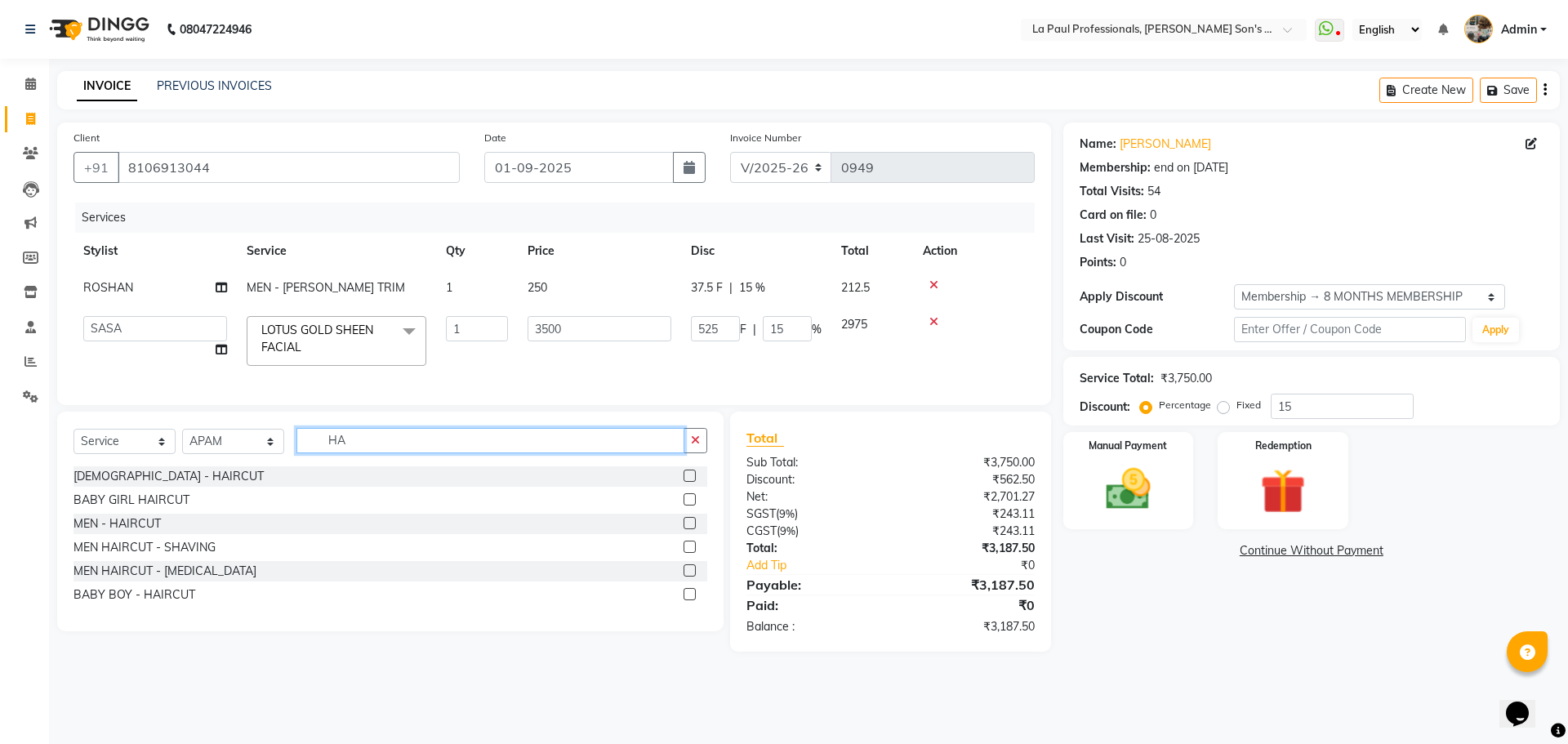
type input "H"
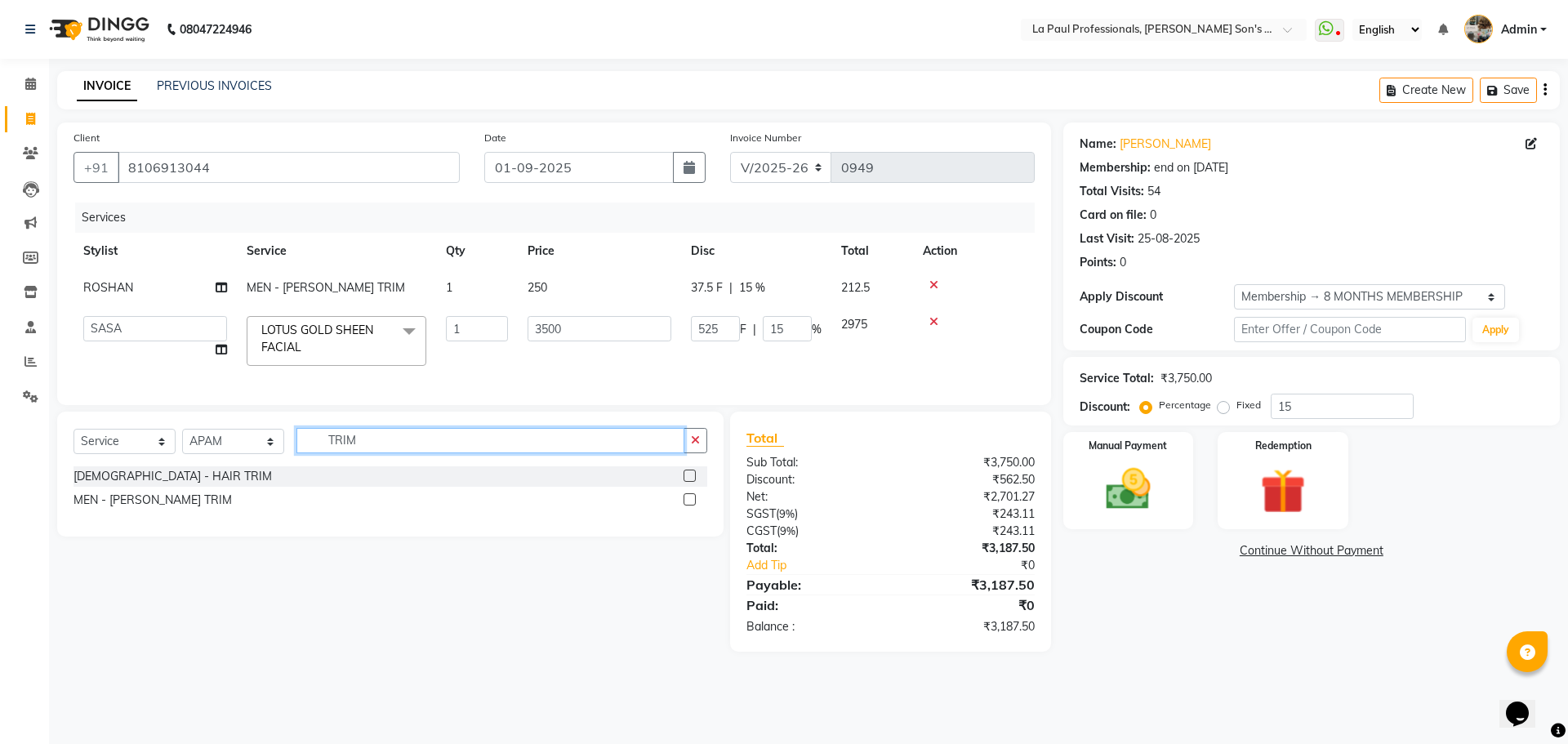
type input "TRIM"
click at [688, 481] on label at bounding box center [690, 476] width 12 height 12
click at [688, 481] on input "checkbox" at bounding box center [689, 477] width 11 height 11
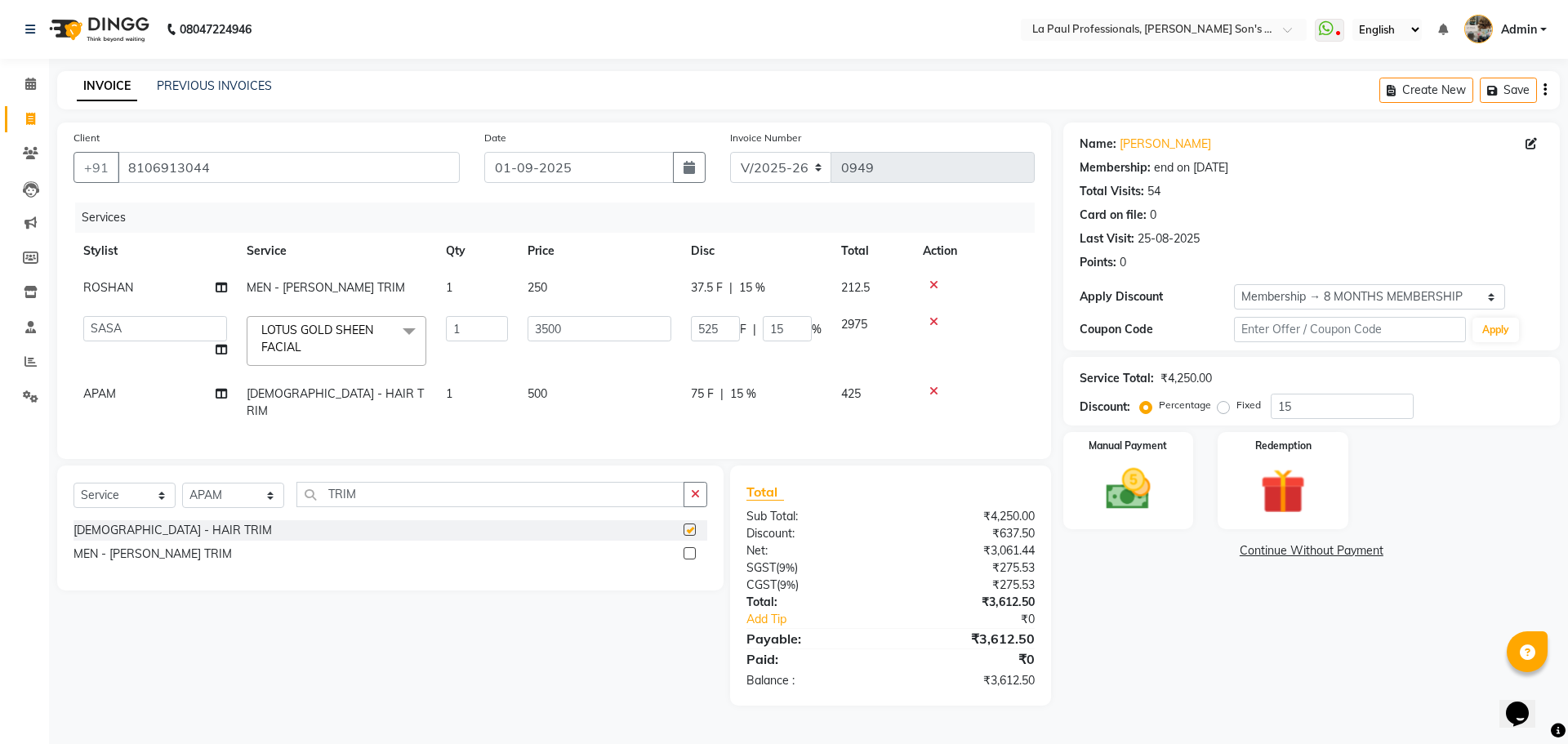
checkbox input "false"
drag, startPoint x: 1230, startPoint y: 661, endPoint x: 1181, endPoint y: 654, distance: 49.5
click at [1220, 661] on div "Name: Pk Behara Membership: end on 10-03-2026 Total Visits: 54 Card on file: 0 …" at bounding box center [1317, 414] width 509 height 583
click at [1147, 663] on div "Name: Pk Behara Membership: end on 10-03-2026 Total Visits: 54 Card on file: 0 …" at bounding box center [1317, 414] width 509 height 583
drag, startPoint x: 1190, startPoint y: 613, endPoint x: 1086, endPoint y: 575, distance: 110.7
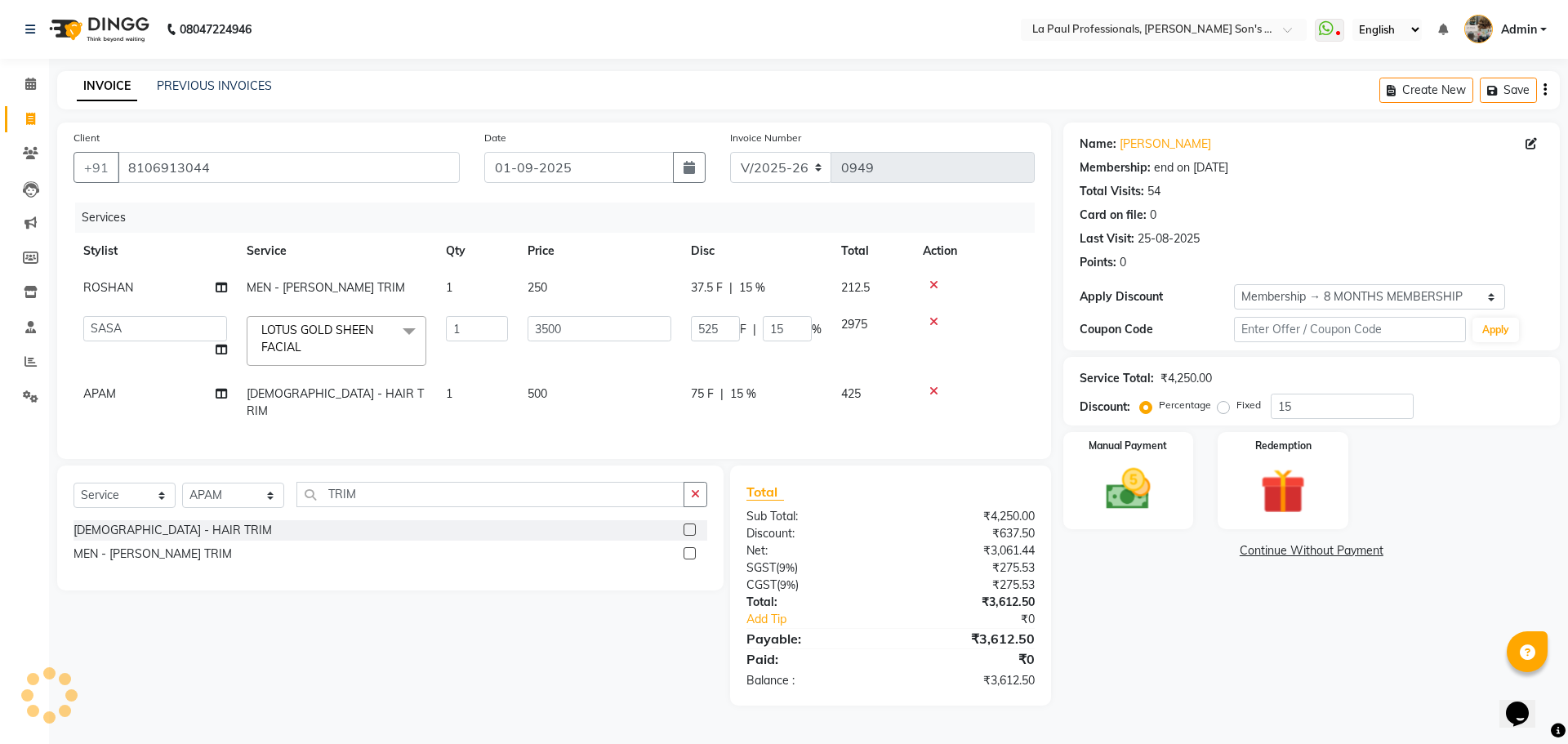
click at [1189, 613] on div "Name: Pk Behara Membership: end on 10-03-2026 Total Visits: 54 Card on file: 0 …" at bounding box center [1317, 414] width 509 height 583
click at [937, 392] on icon at bounding box center [934, 391] width 9 height 12
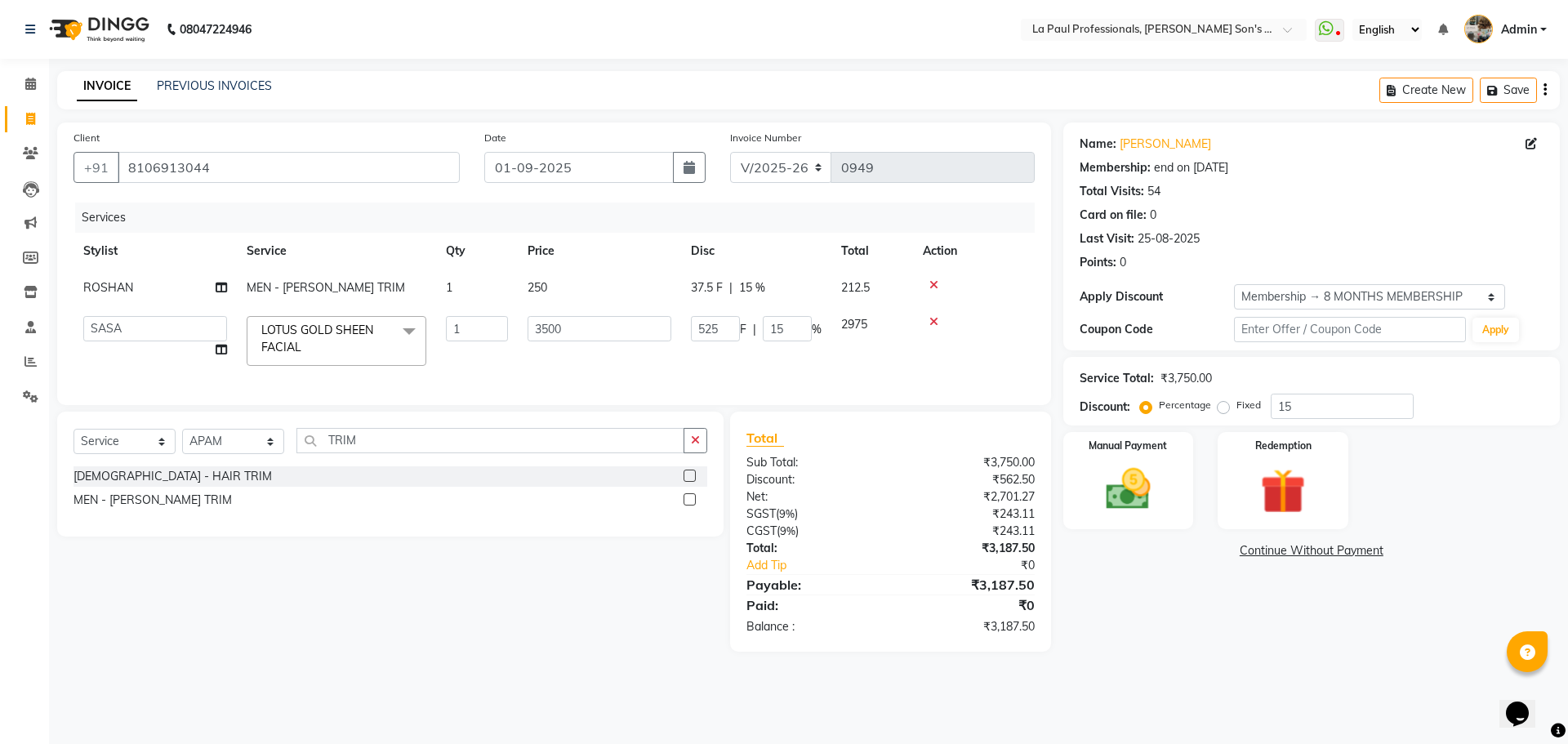
click at [1168, 610] on div "Name: Pk Behara Membership: end on 10-03-2026 Total Visits: 54 Card on file: 0 …" at bounding box center [1317, 387] width 509 height 529
click at [1151, 696] on div "08047224946 Select Location × La Paul Professionals, Angel Urban Son's Residenc…" at bounding box center [784, 372] width 1568 height 744
click at [1116, 652] on div "Name: Pk Behara Membership: end on 10-03-2026 Total Visits: 54 Card on file: 0 …" at bounding box center [1317, 387] width 509 height 529
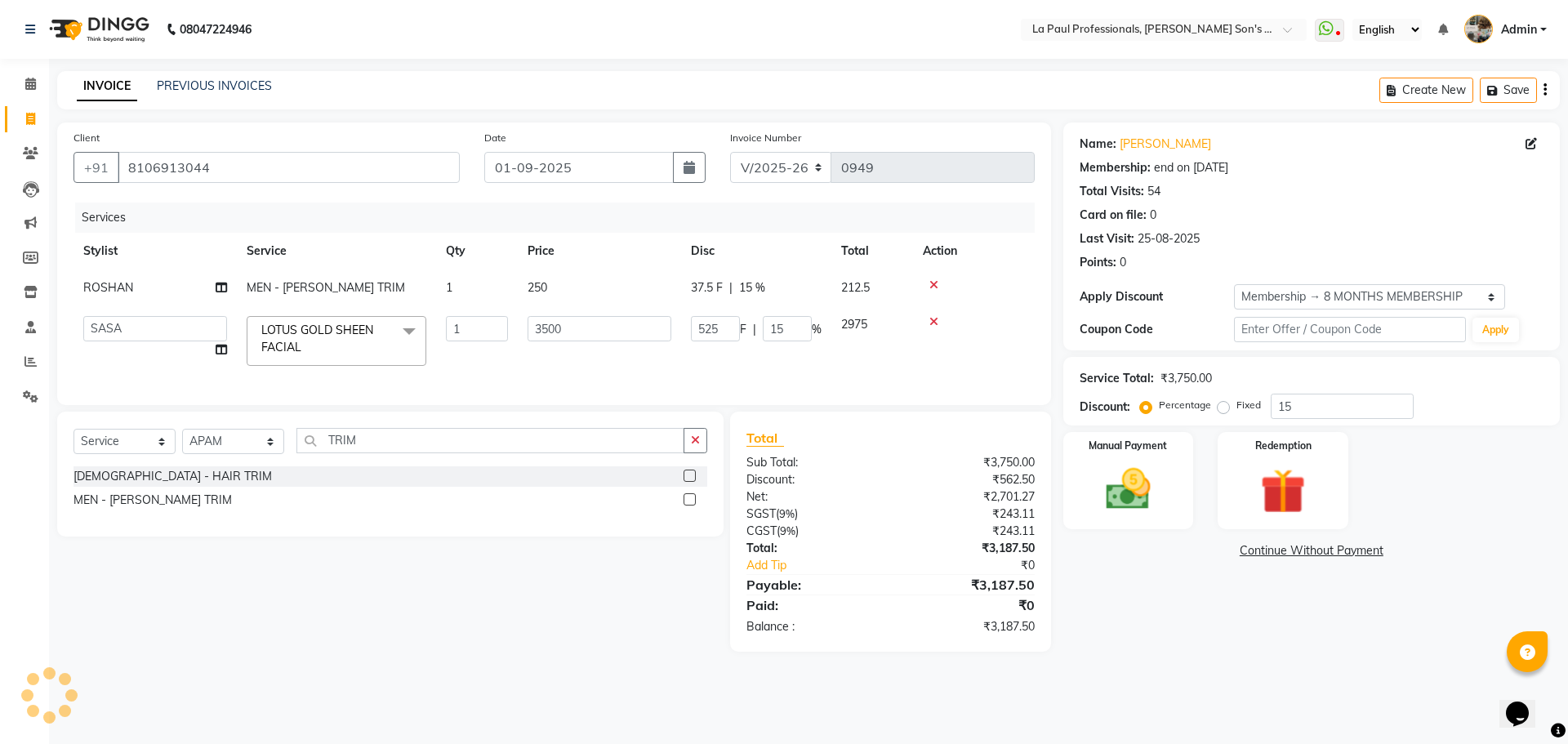
click at [377, 640] on div "Select Service Product Membership Package Voucher Prepaid Gift Card Select Styl…" at bounding box center [385, 531] width 679 height 240
click at [147, 729] on div "08047224946 Select Location × La Paul Professionals, Angel Urban Son's Residenc…" at bounding box center [784, 372] width 1568 height 744
drag, startPoint x: 446, startPoint y: 577, endPoint x: 601, endPoint y: 569, distance: 155.2
click at [454, 576] on div "Select Service Product Membership Package Voucher Prepaid Gift Card Select Styl…" at bounding box center [385, 531] width 679 height 240
click at [1202, 633] on div "Name: Pk Behara Membership: end on 10-03-2026 Total Visits: 54 Card on file: 0 …" at bounding box center [1317, 387] width 509 height 529
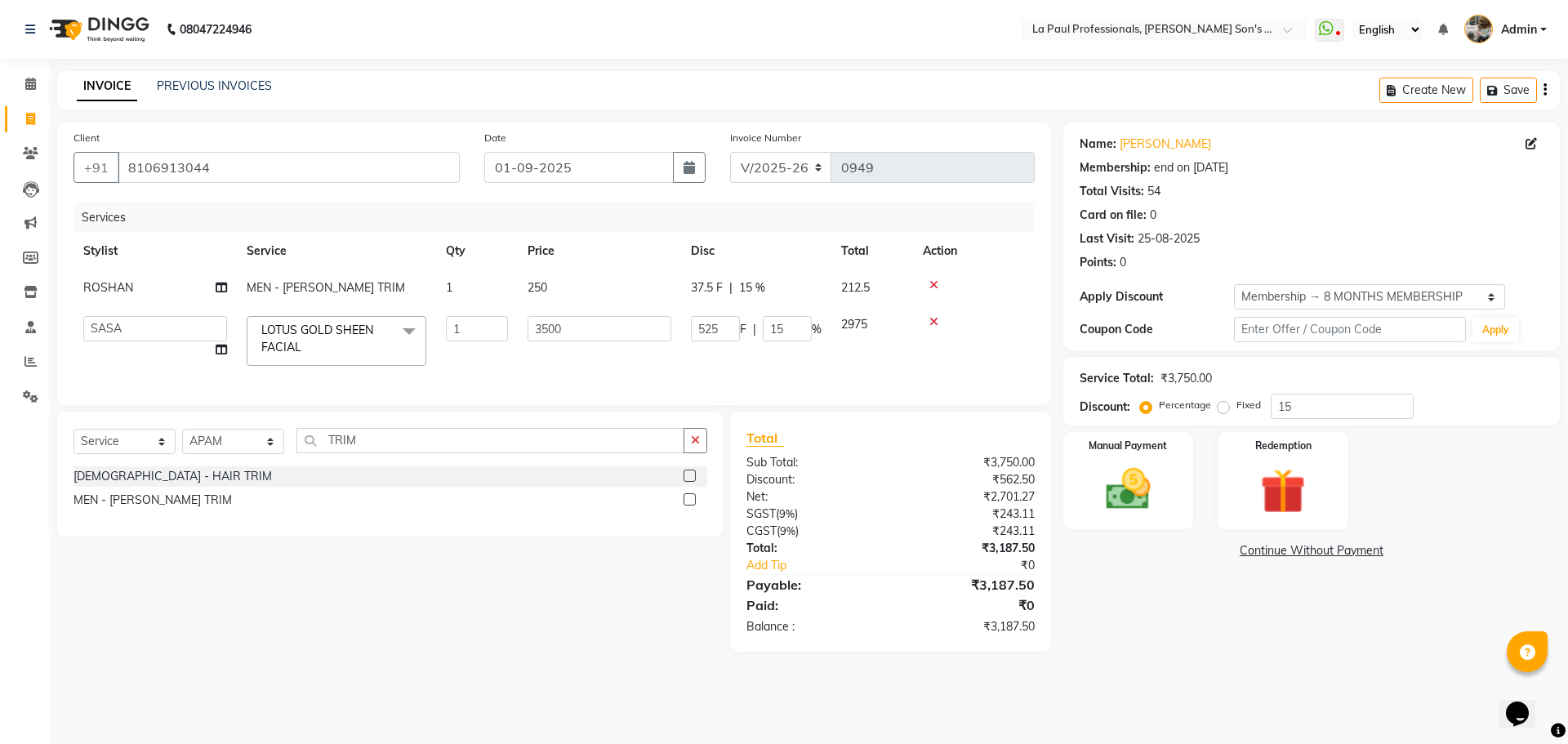
drag, startPoint x: 960, startPoint y: 528, endPoint x: 982, endPoint y: 528, distance: 22.0
click at [961, 522] on div "₹243.11" at bounding box center [968, 513] width 156 height 17
click at [643, 329] on input "3500" at bounding box center [600, 328] width 144 height 26
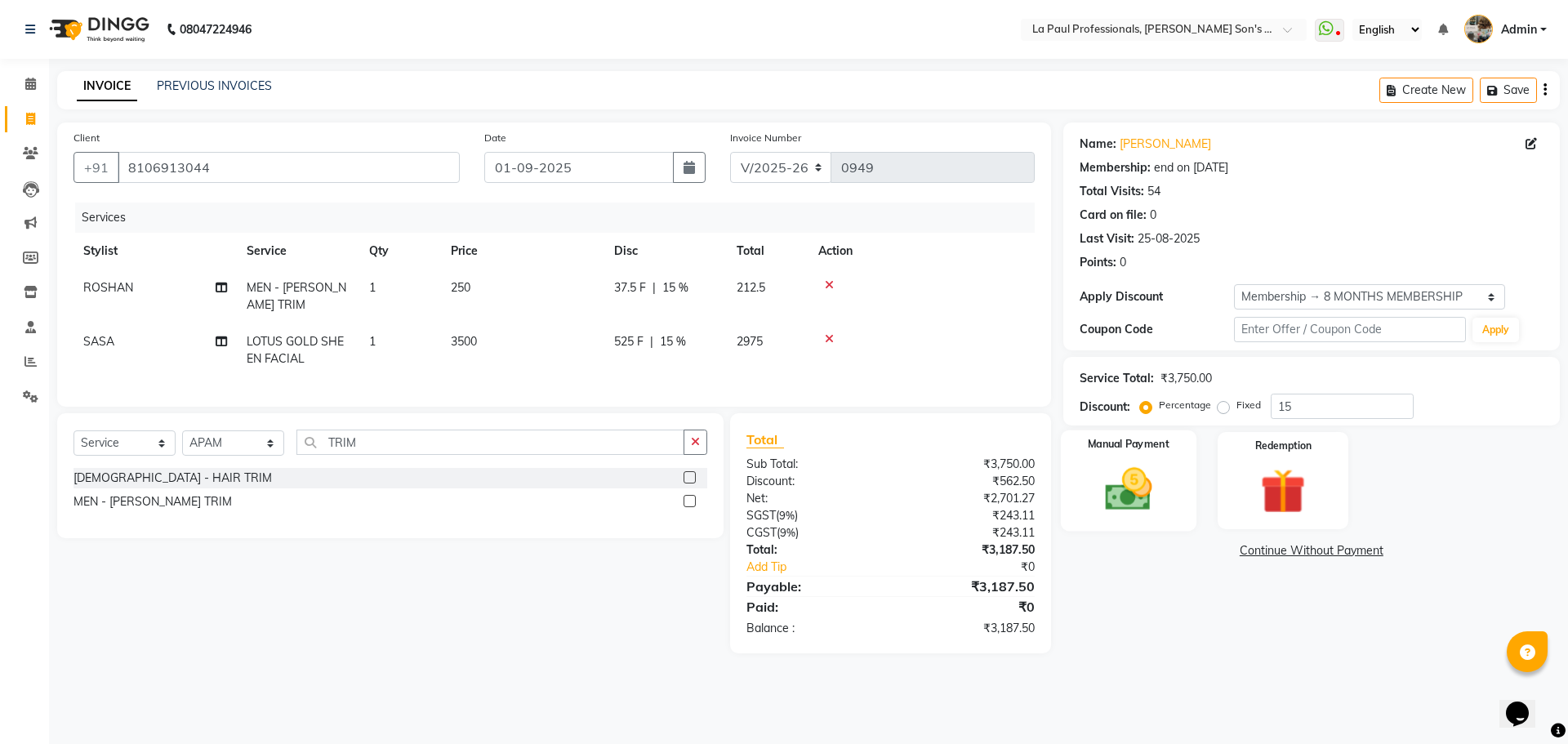
click at [1131, 498] on img at bounding box center [1129, 488] width 76 height 54
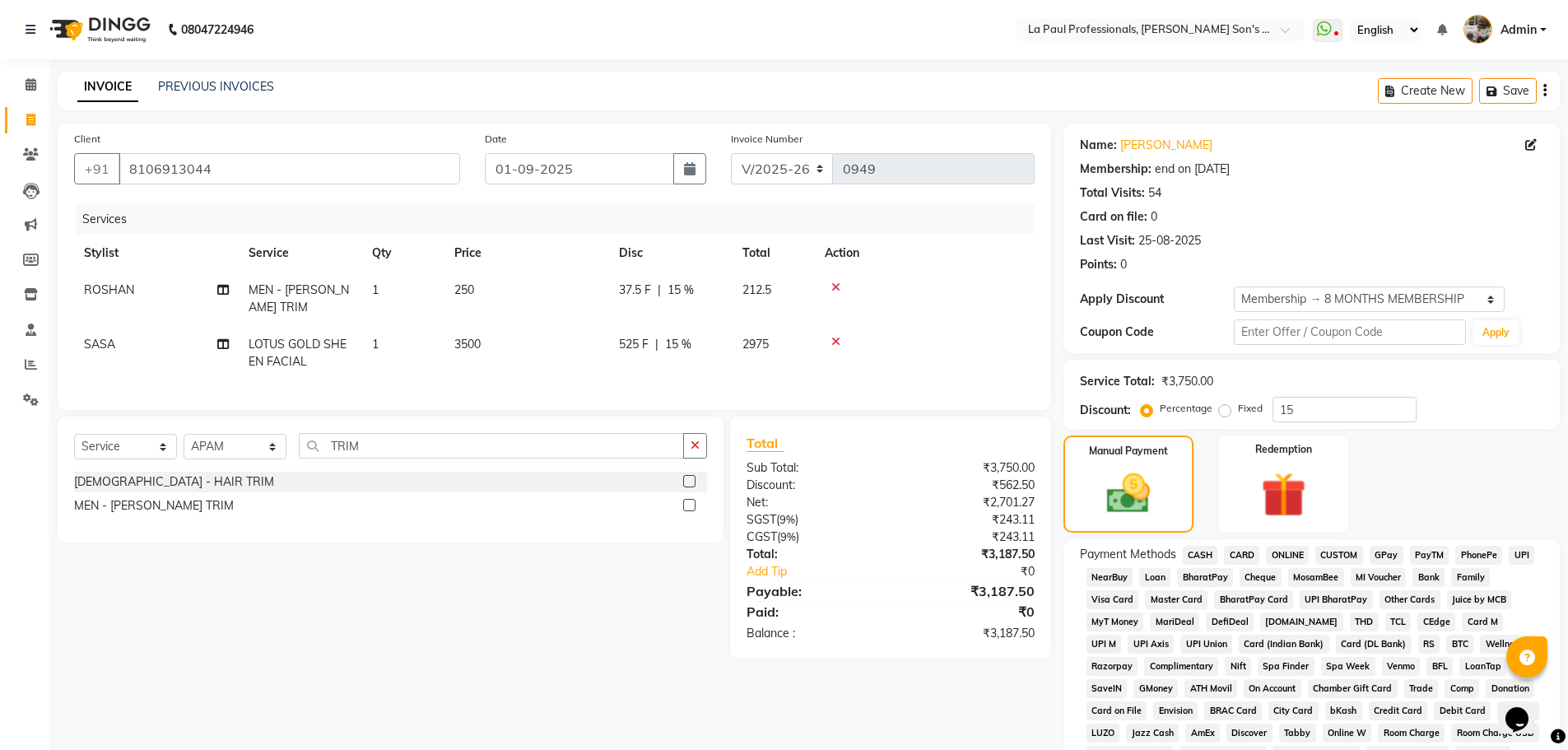
click at [1293, 553] on span "ONLINE" at bounding box center [1287, 555] width 43 height 19
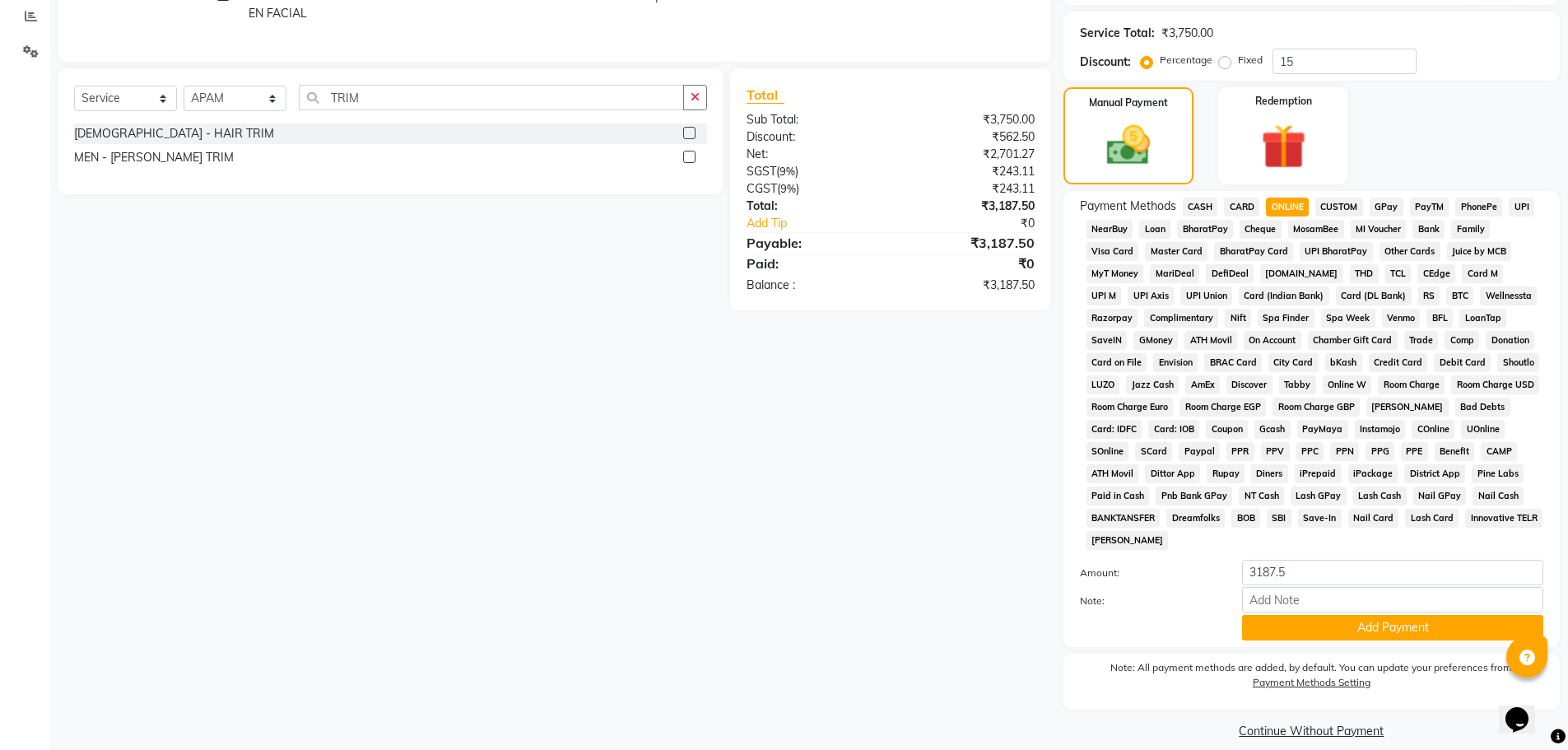
scroll to position [366, 0]
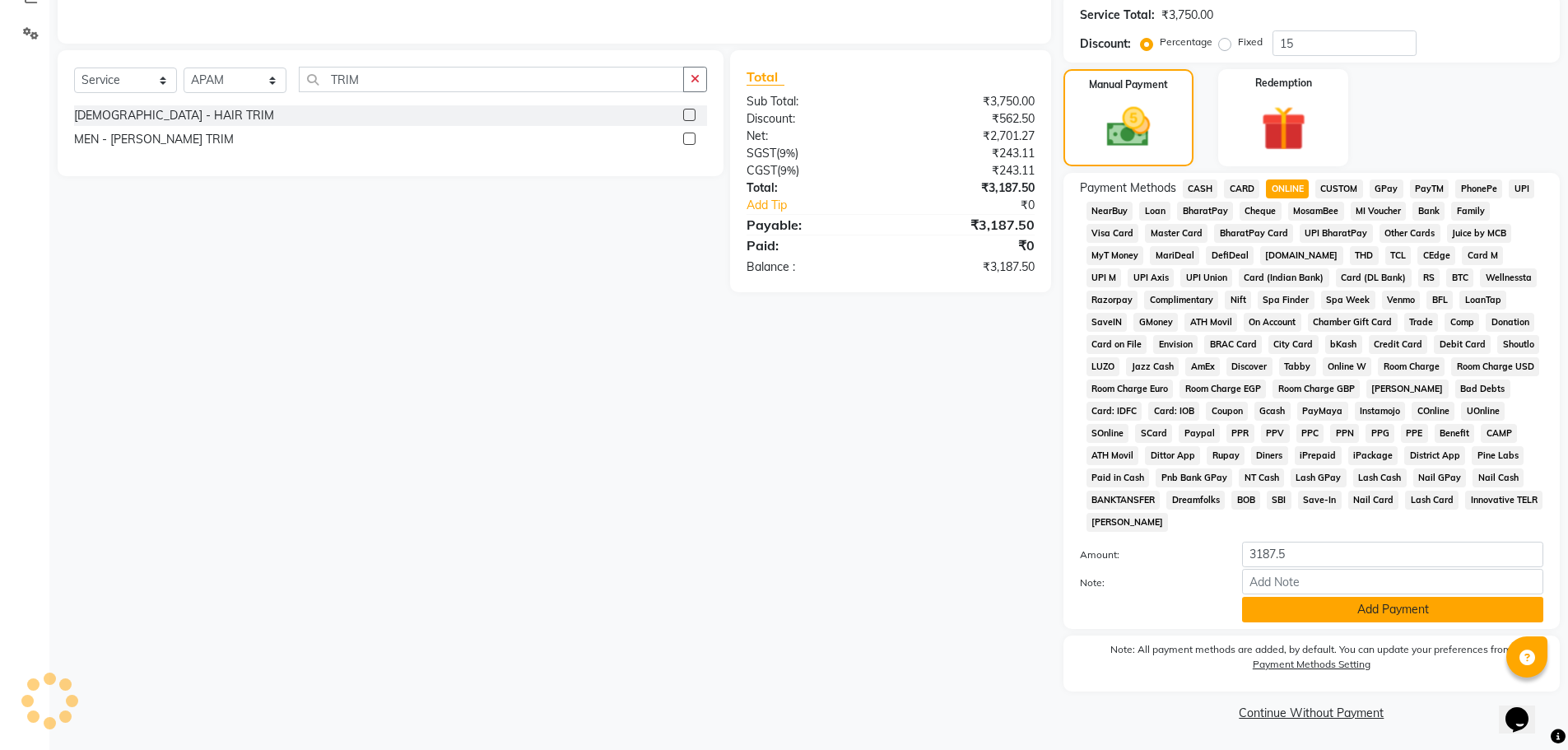
click at [1399, 607] on button "Add Payment" at bounding box center [1393, 609] width 302 height 26
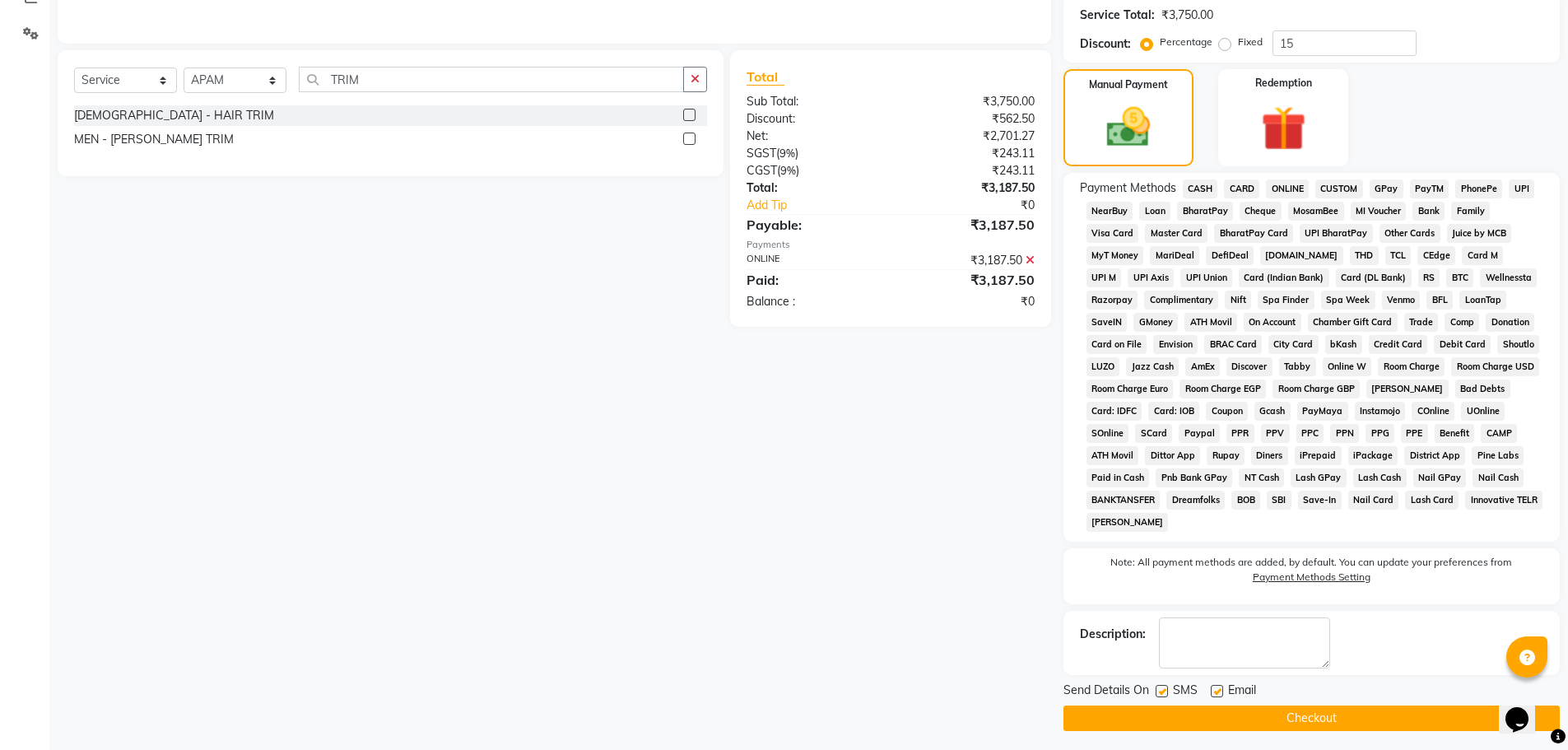
click at [1357, 723] on button "Checkout" at bounding box center [1311, 718] width 496 height 26
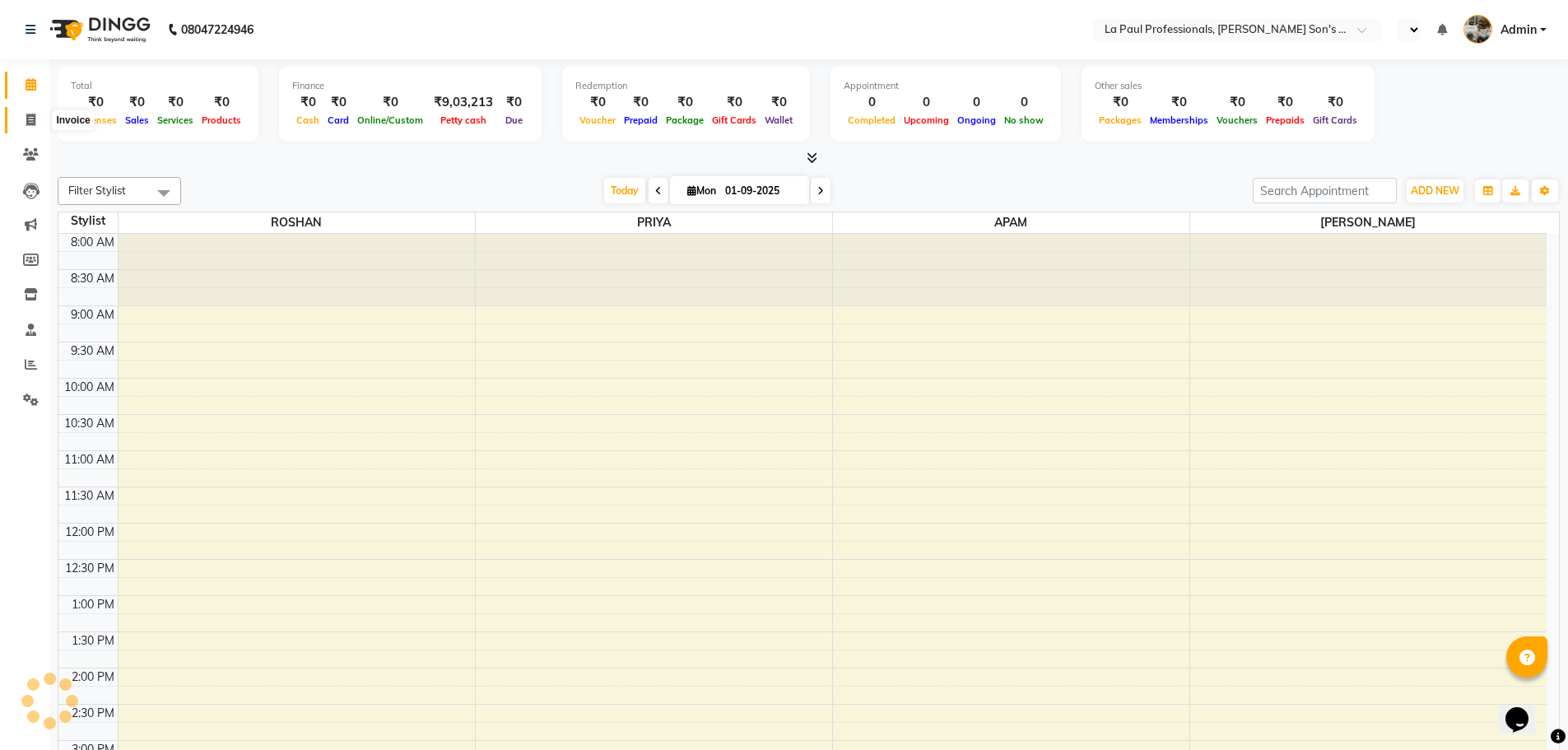
click at [29, 125] on icon at bounding box center [30, 120] width 9 height 13
select select "service"
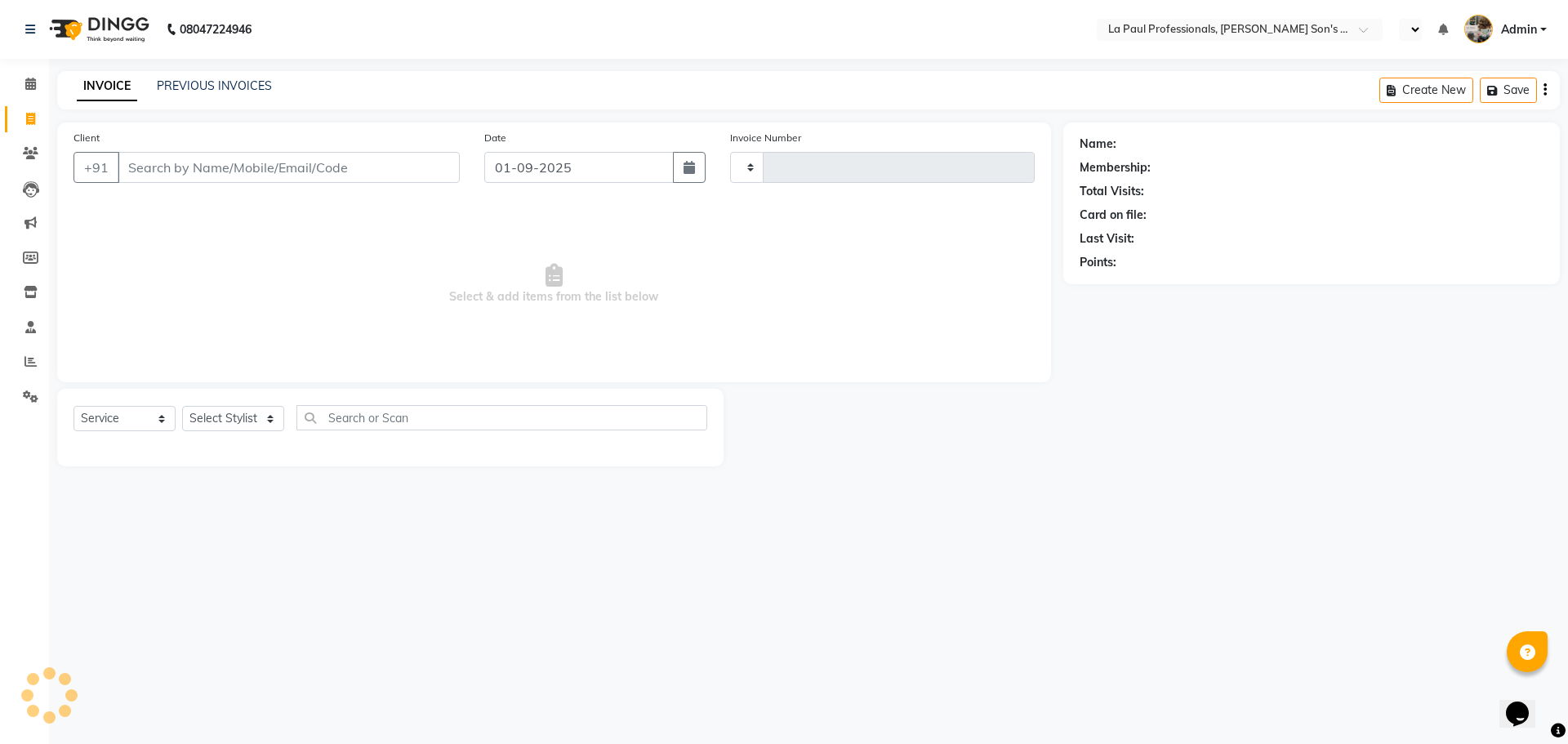
select select "en"
click at [243, 163] on input "Client" at bounding box center [288, 167] width 342 height 31
type input "0949"
select select "6271"
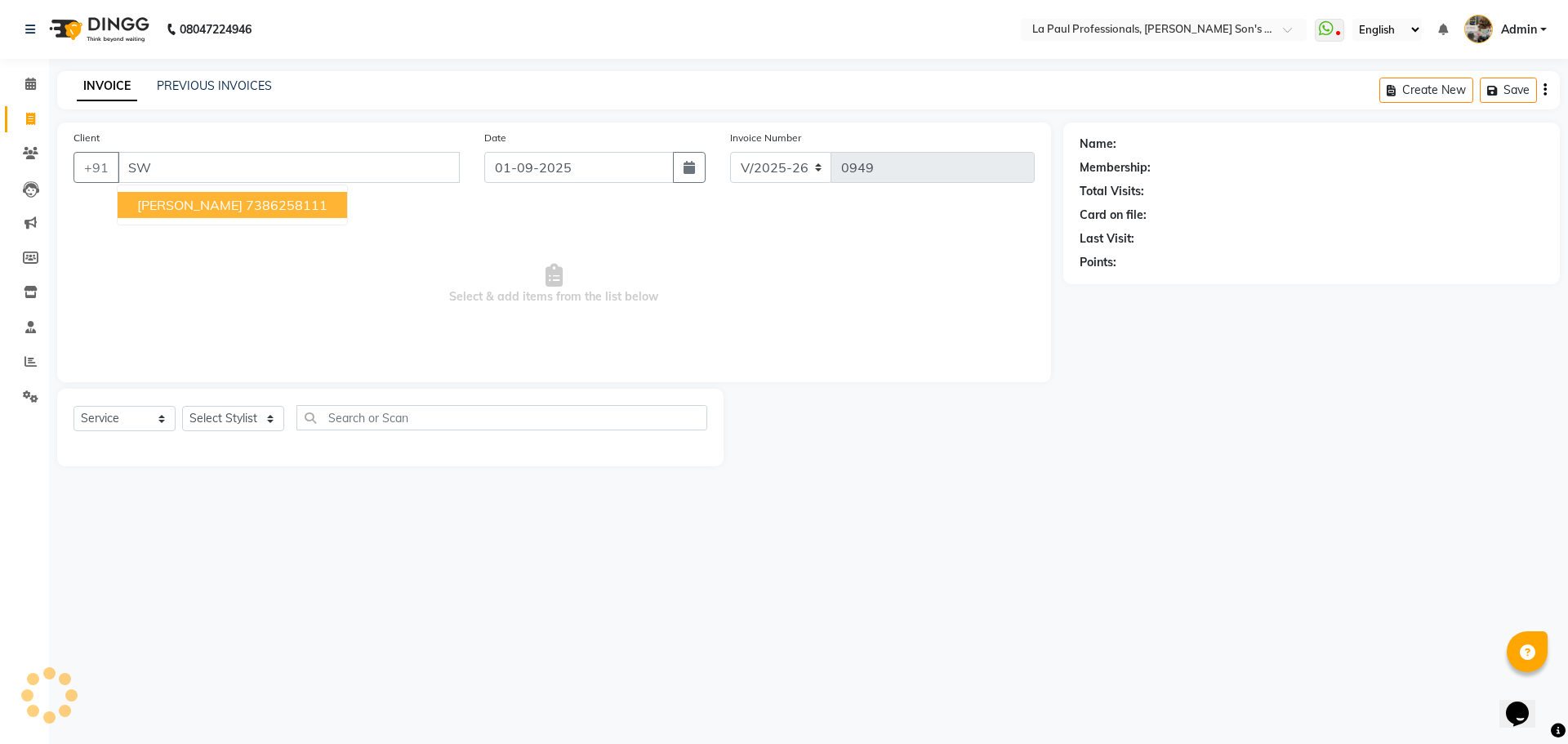
type input "S"
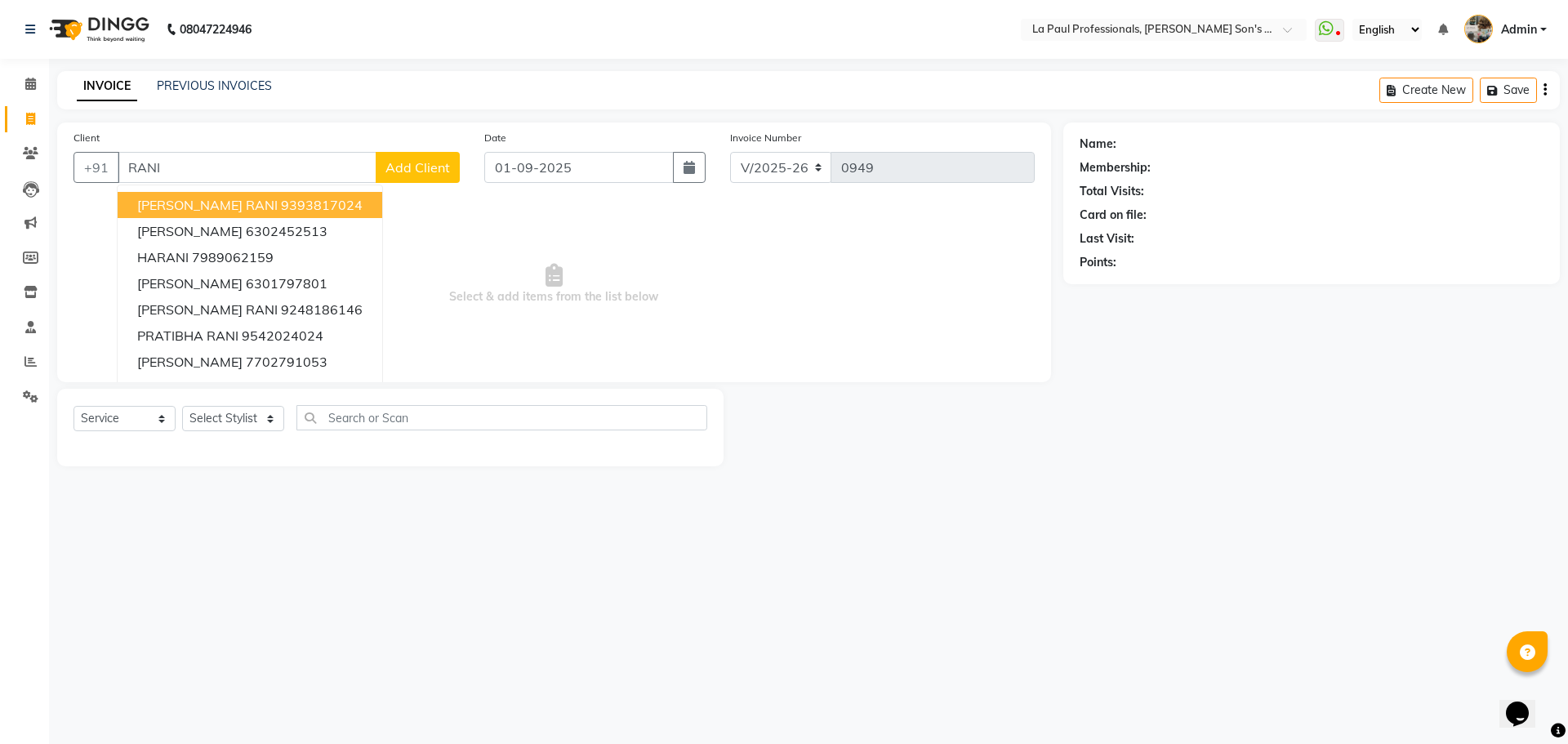
click at [281, 201] on ngb-highlight "9393817024" at bounding box center [322, 205] width 82 height 16
type input "9393817024"
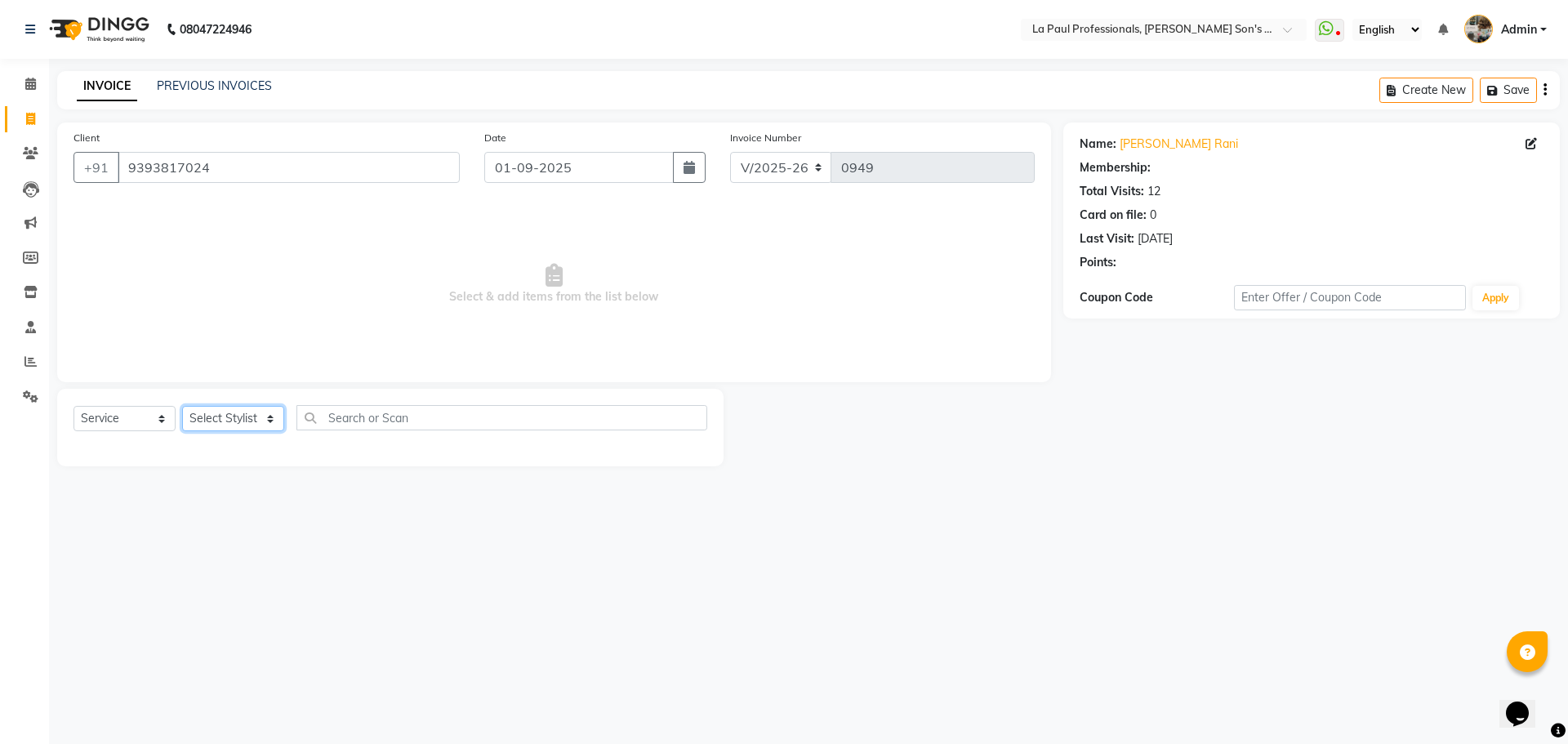
click at [259, 416] on select "Select Stylist APAM [PERSON_NAME] PRIYA [PERSON_NAME] SASA [PERSON_NAME]" at bounding box center [233, 418] width 102 height 26
select select "46925"
click at [182, 406] on select "Select Stylist APAM [PERSON_NAME] PRIYA [PERSON_NAME] SASA [PERSON_NAME]" at bounding box center [233, 418] width 102 height 26
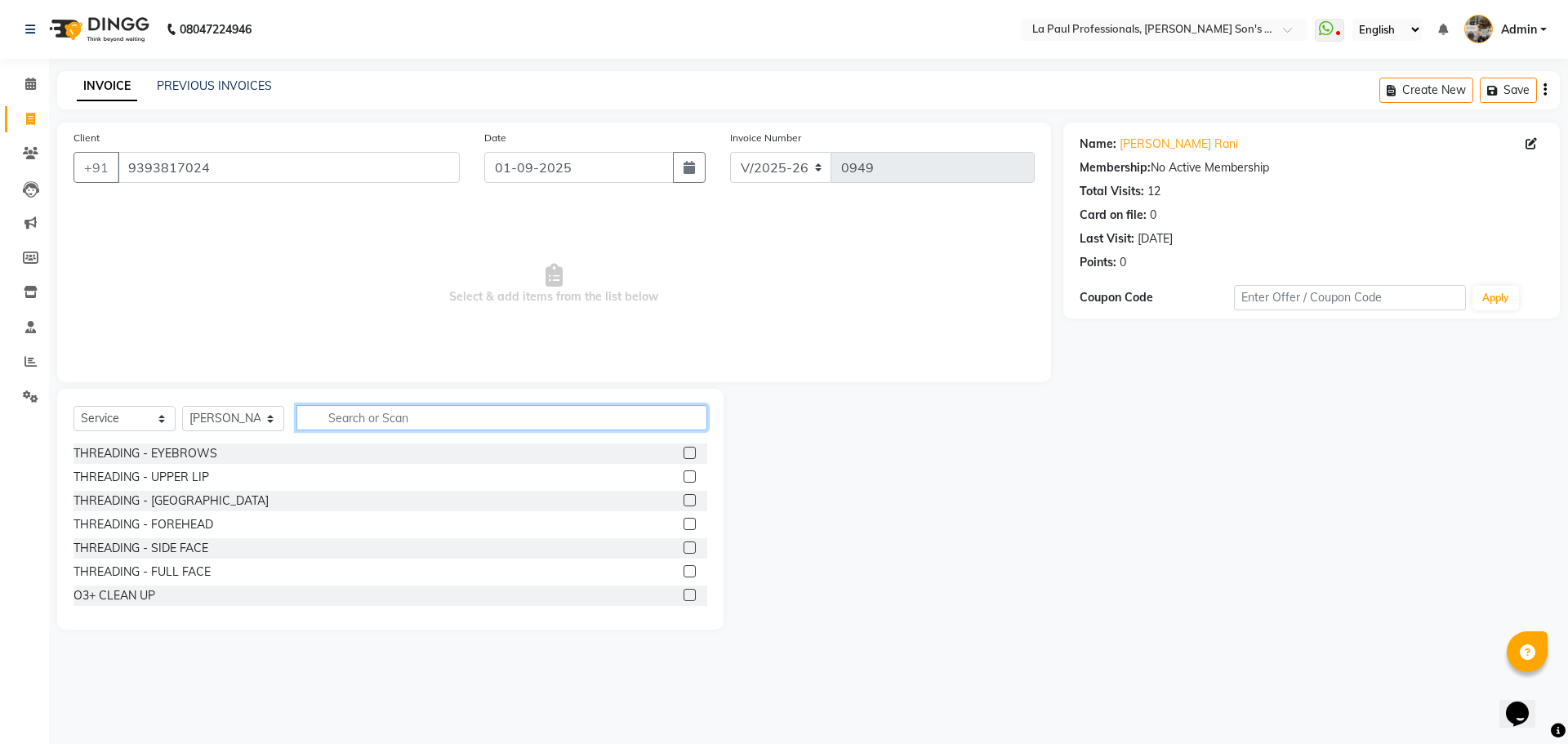
click at [366, 421] on input "text" at bounding box center [502, 417] width 411 height 26
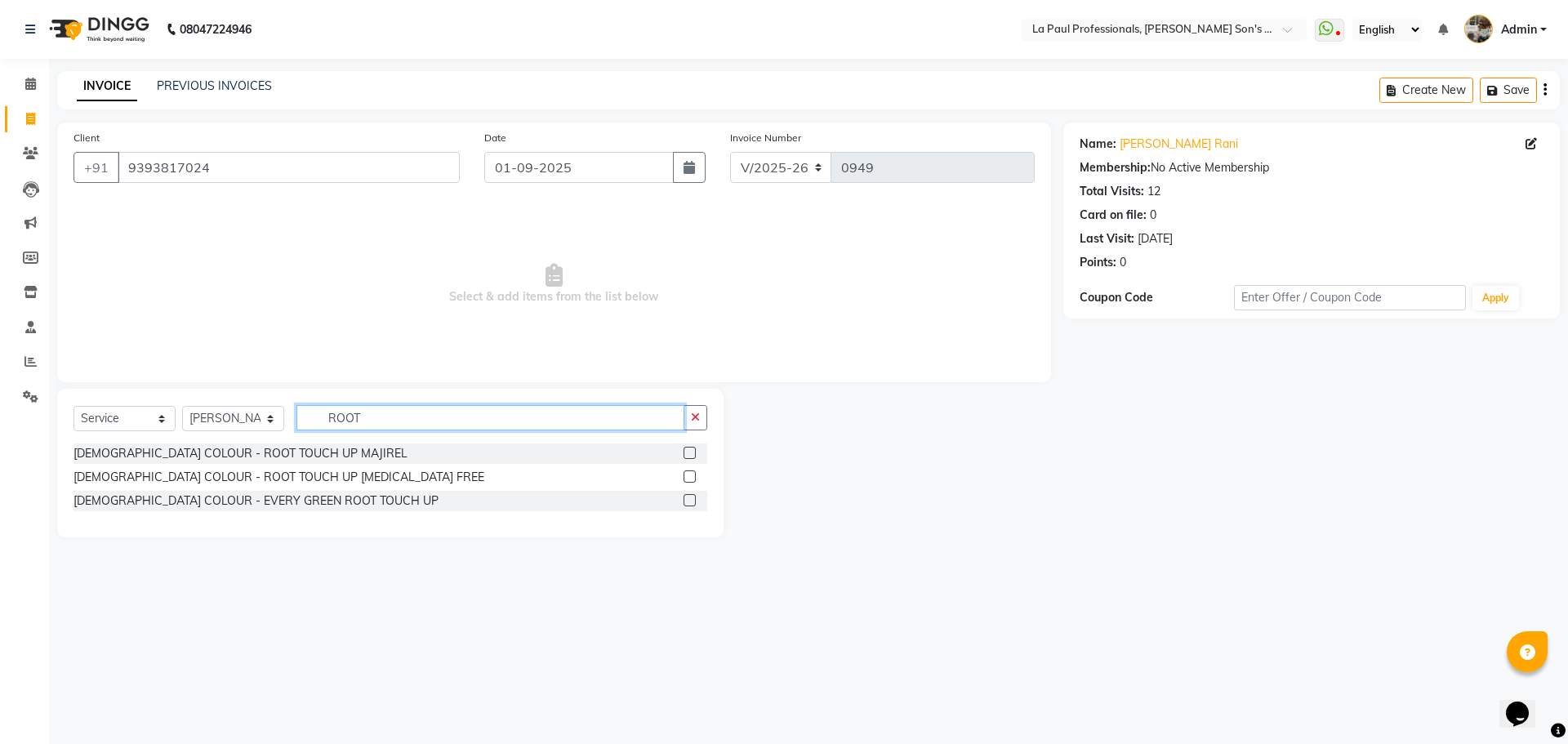
type input "ROOT"
click at [688, 477] on label at bounding box center [690, 477] width 12 height 12
click at [688, 477] on input "checkbox" at bounding box center [689, 477] width 11 height 11
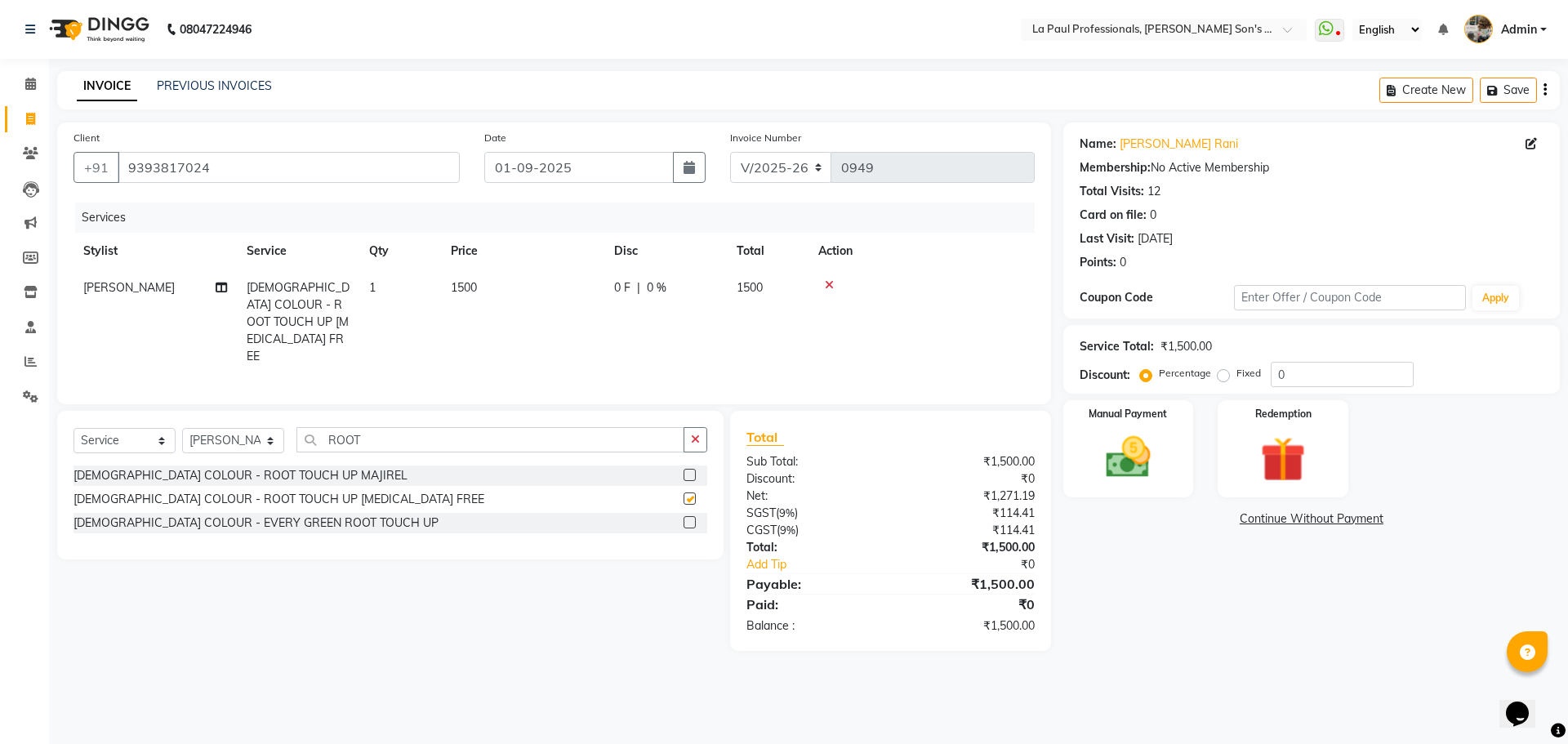
checkbox input "false"
click at [411, 427] on input "ROOT" at bounding box center [490, 439] width 388 height 26
click at [269, 428] on select "Select Stylist APAM [PERSON_NAME] PRIYA [PERSON_NAME] SASA [PERSON_NAME]" at bounding box center [233, 440] width 102 height 26
select select "46926"
click at [182, 428] on select "Select Stylist APAM [PERSON_NAME] PRIYA [PERSON_NAME] SASA [PERSON_NAME]" at bounding box center [233, 440] width 102 height 26
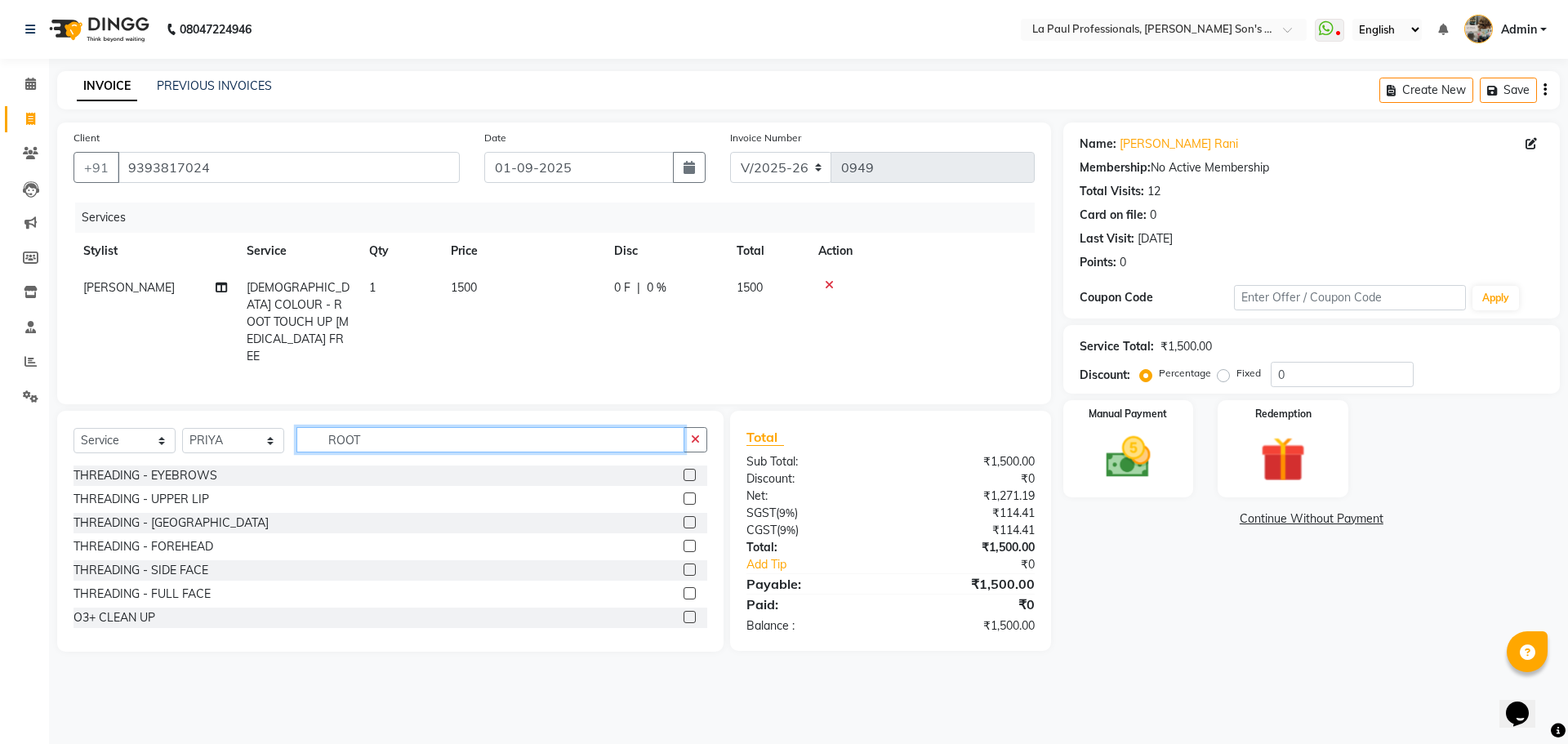
drag, startPoint x: 375, startPoint y: 415, endPoint x: 383, endPoint y: 416, distance: 8.1
click at [378, 427] on input "ROOT" at bounding box center [490, 439] width 388 height 26
type input "R"
click at [1172, 614] on div "Name: Swarupa Rani Membership: No Active Membership Total Visits: 12 Card on fi…" at bounding box center [1317, 387] width 509 height 529
click at [270, 428] on select "Select Stylist APAM [PERSON_NAME] PRIYA [PERSON_NAME] SASA [PERSON_NAME]" at bounding box center [233, 440] width 102 height 26
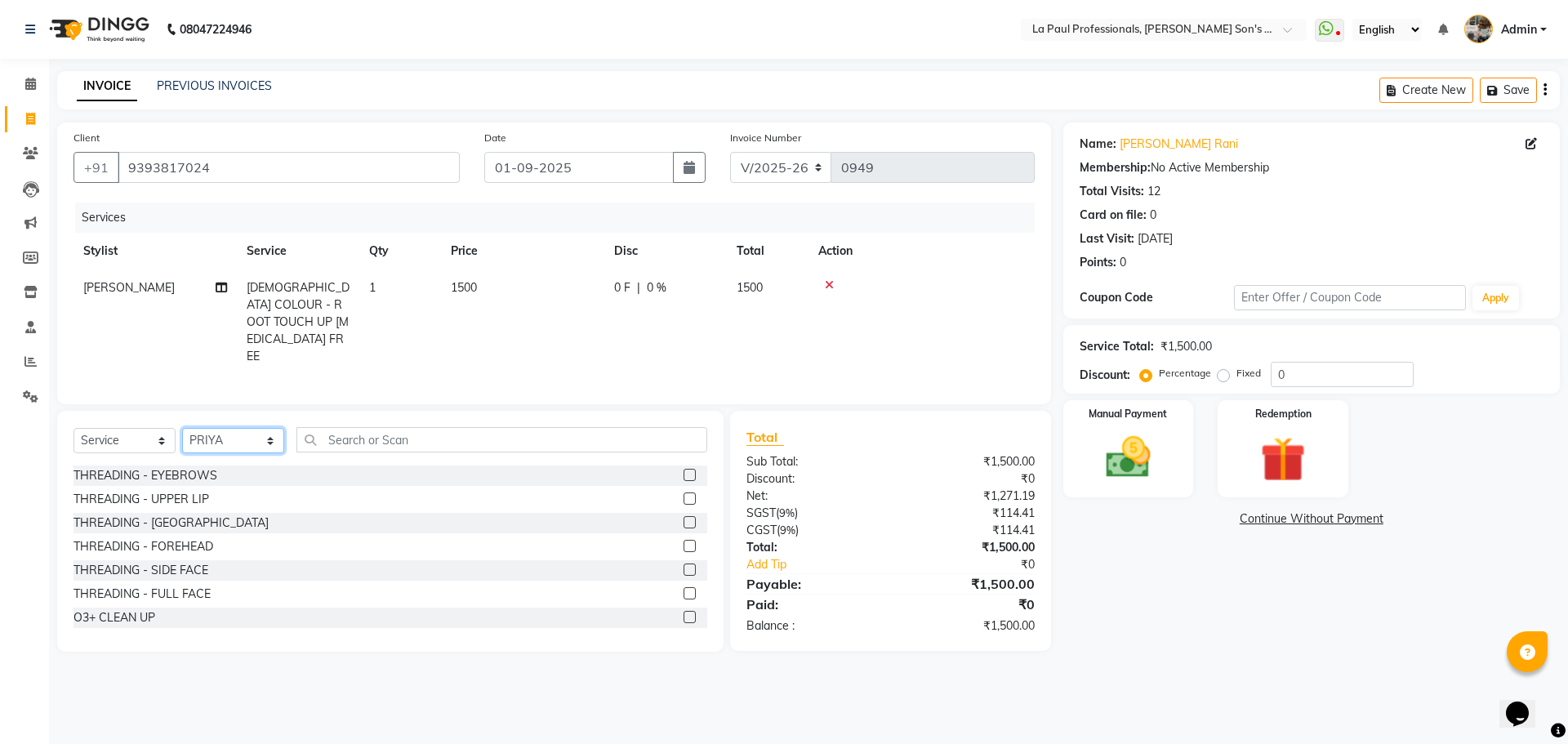
click at [182, 428] on select "Select Stylist APAM [PERSON_NAME] PRIYA [PERSON_NAME] SASA [PERSON_NAME]" at bounding box center [233, 440] width 102 height 26
click at [380, 427] on input "text" at bounding box center [502, 439] width 411 height 26
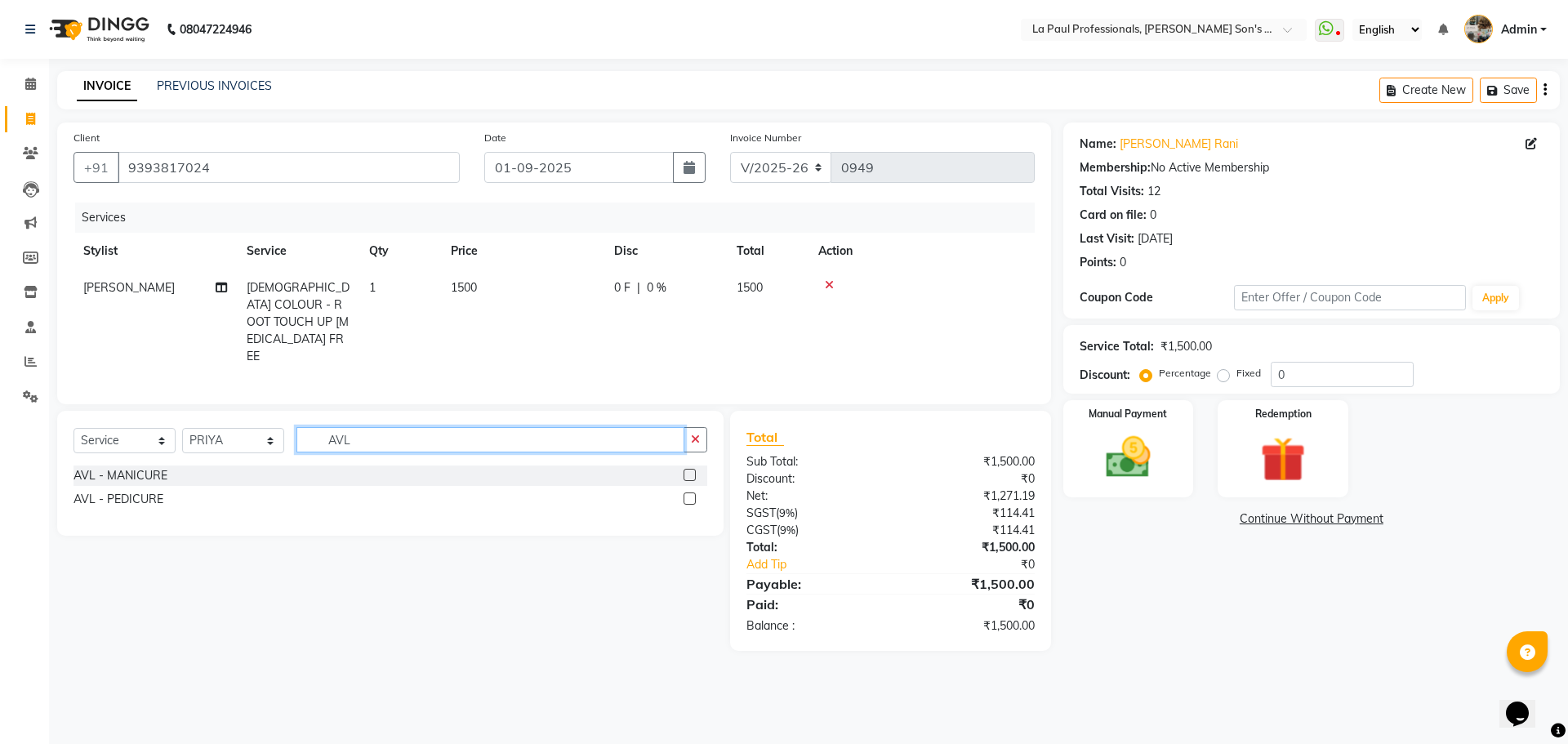
type input "AVL"
click at [691, 469] on label at bounding box center [690, 475] width 12 height 12
click at [691, 471] on input "checkbox" at bounding box center [689, 476] width 11 height 11
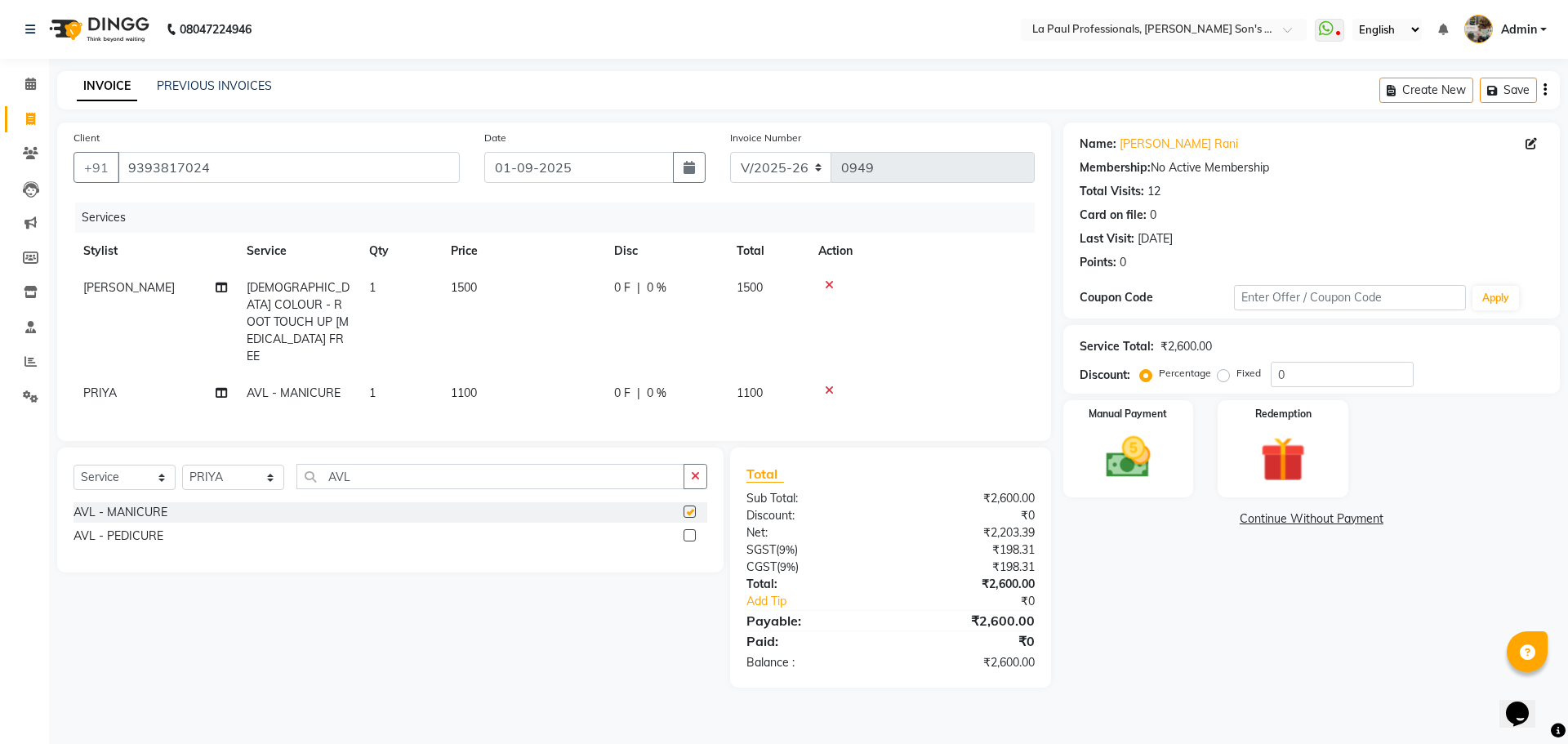
checkbox input "false"
click at [364, 463] on input "AVL" at bounding box center [490, 476] width 388 height 26
type input "A"
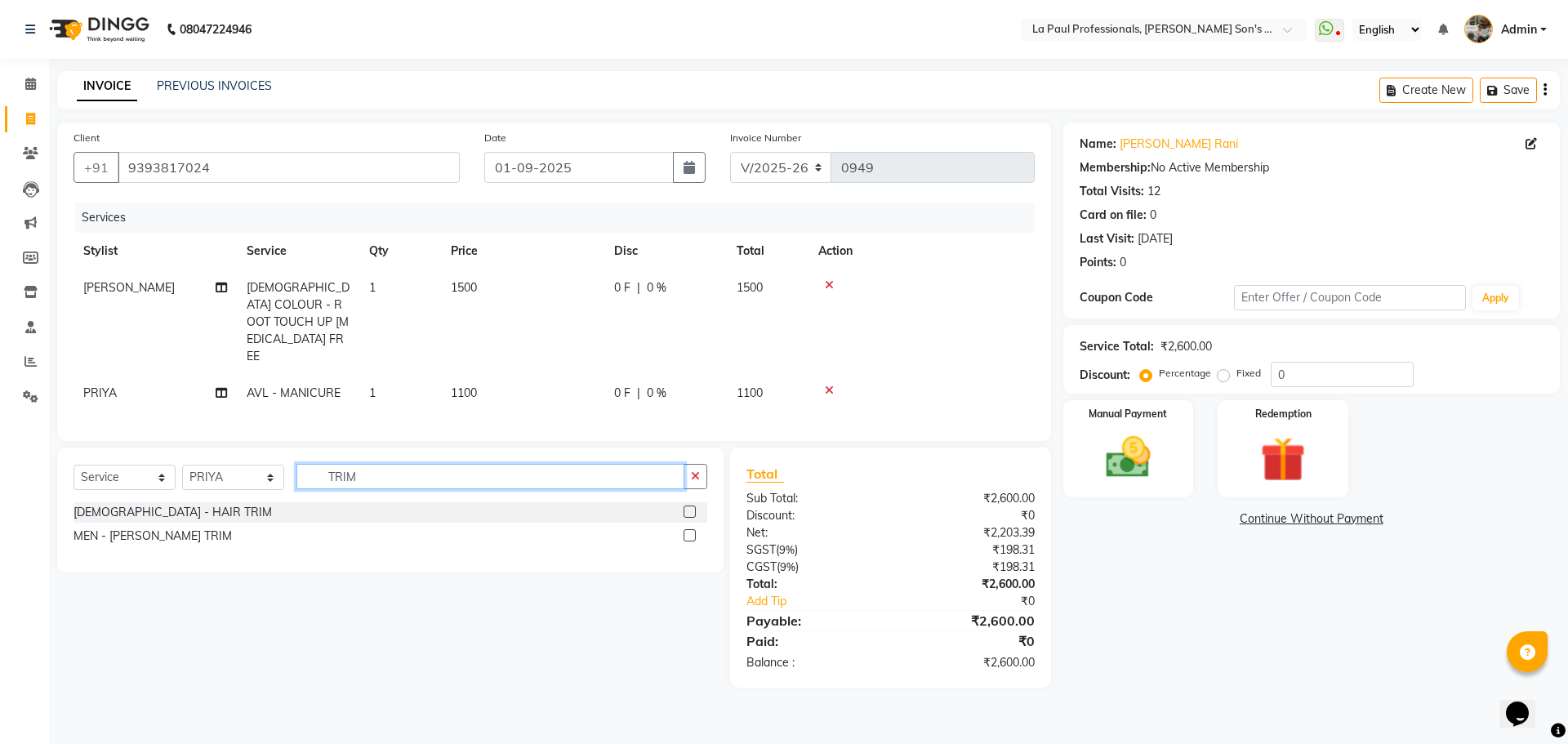
type input "TRIM"
click at [686, 505] on label at bounding box center [690, 511] width 12 height 12
click at [686, 507] on input "checkbox" at bounding box center [689, 512] width 11 height 11
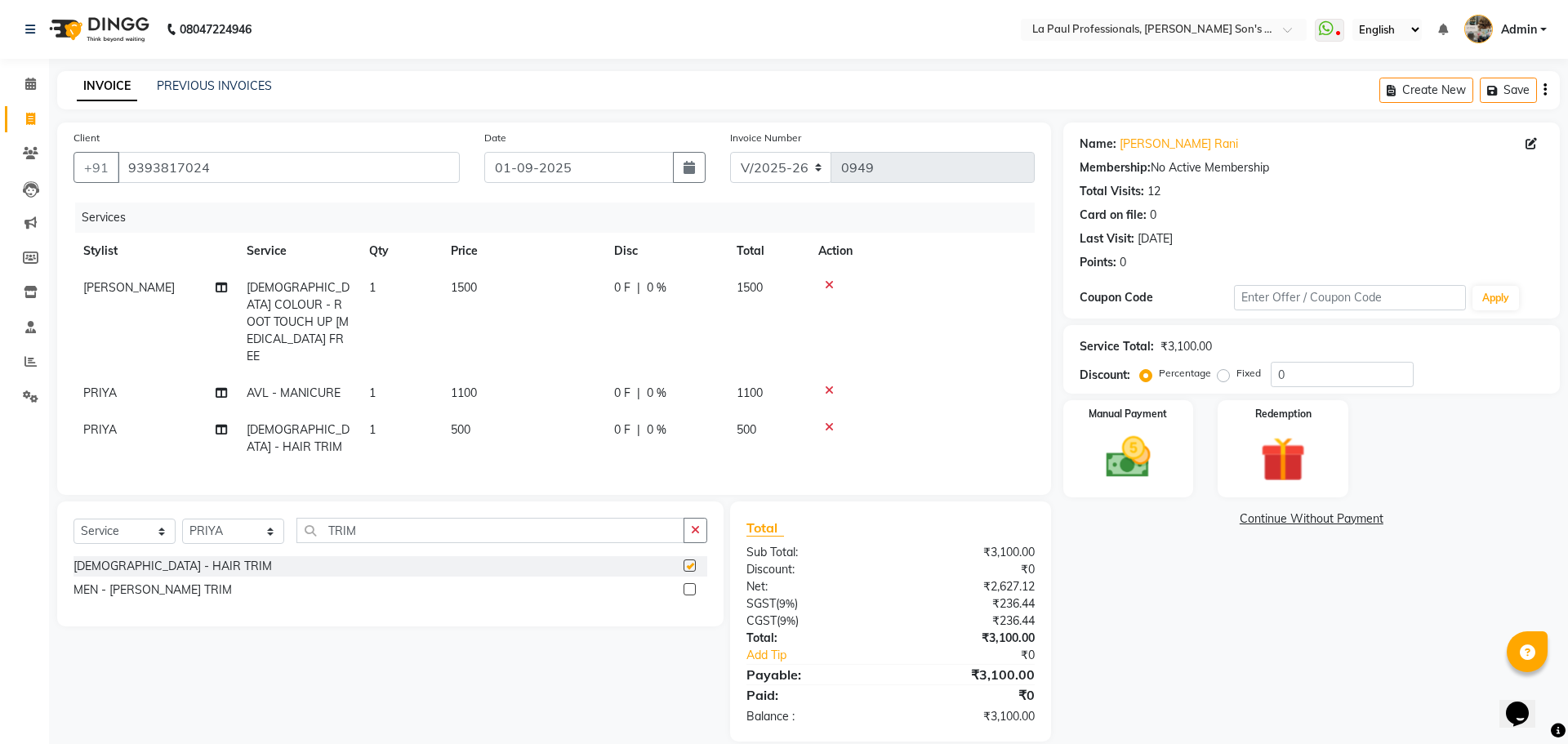
checkbox input "false"
click at [1158, 659] on div "Name: Swarupa Rani Membership: No Active Membership Total Visits: 12 Card on fi…" at bounding box center [1317, 431] width 509 height 619
click at [1206, 656] on div "Name: Swarupa Rani Membership: No Active Membership Total Visits: 12 Card on fi…" at bounding box center [1317, 431] width 509 height 619
click at [321, 385] on span "AVL - MANICURE" at bounding box center [294, 392] width 94 height 15
select select "46926"
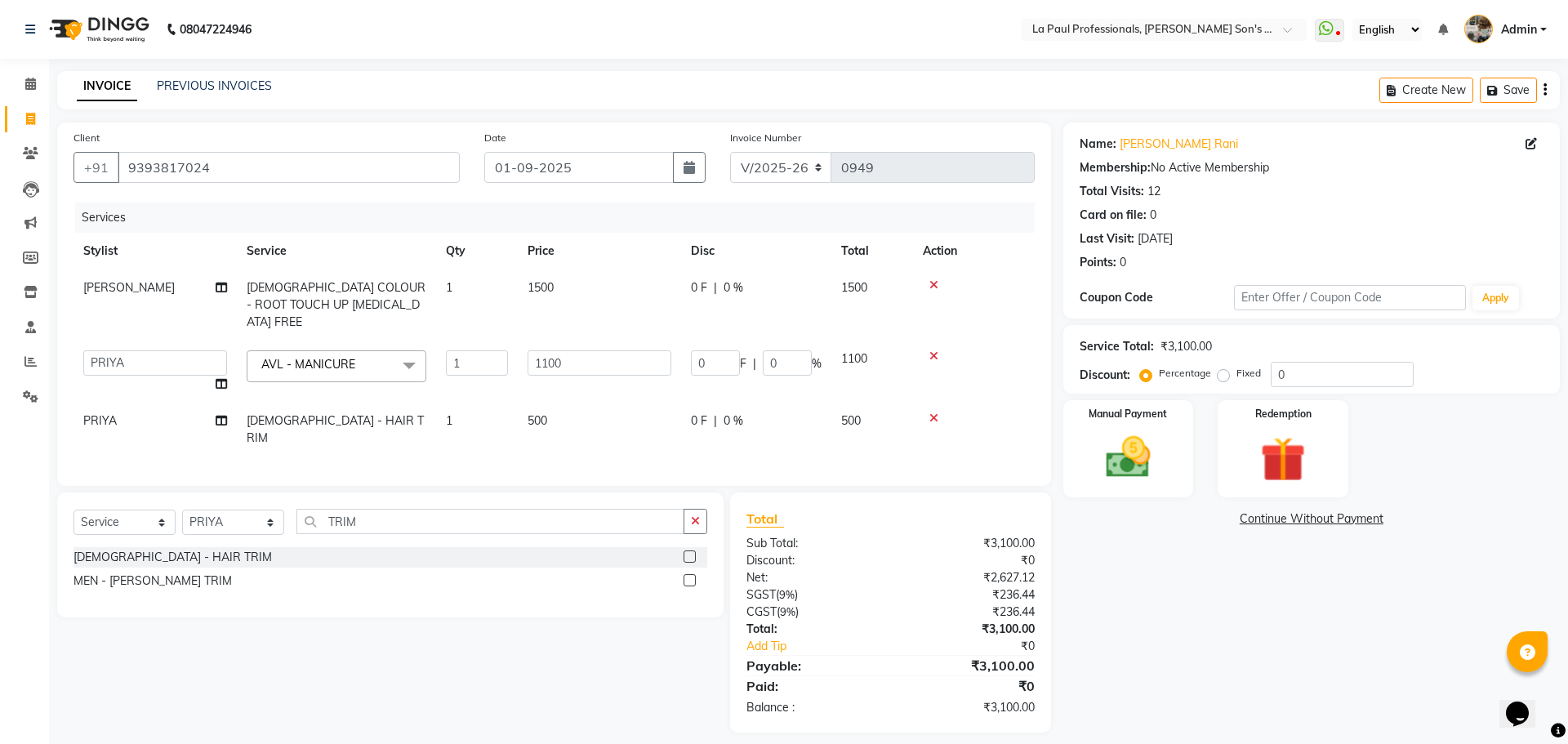
click at [352, 357] on span "AVL - MANICURE" at bounding box center [308, 364] width 94 height 15
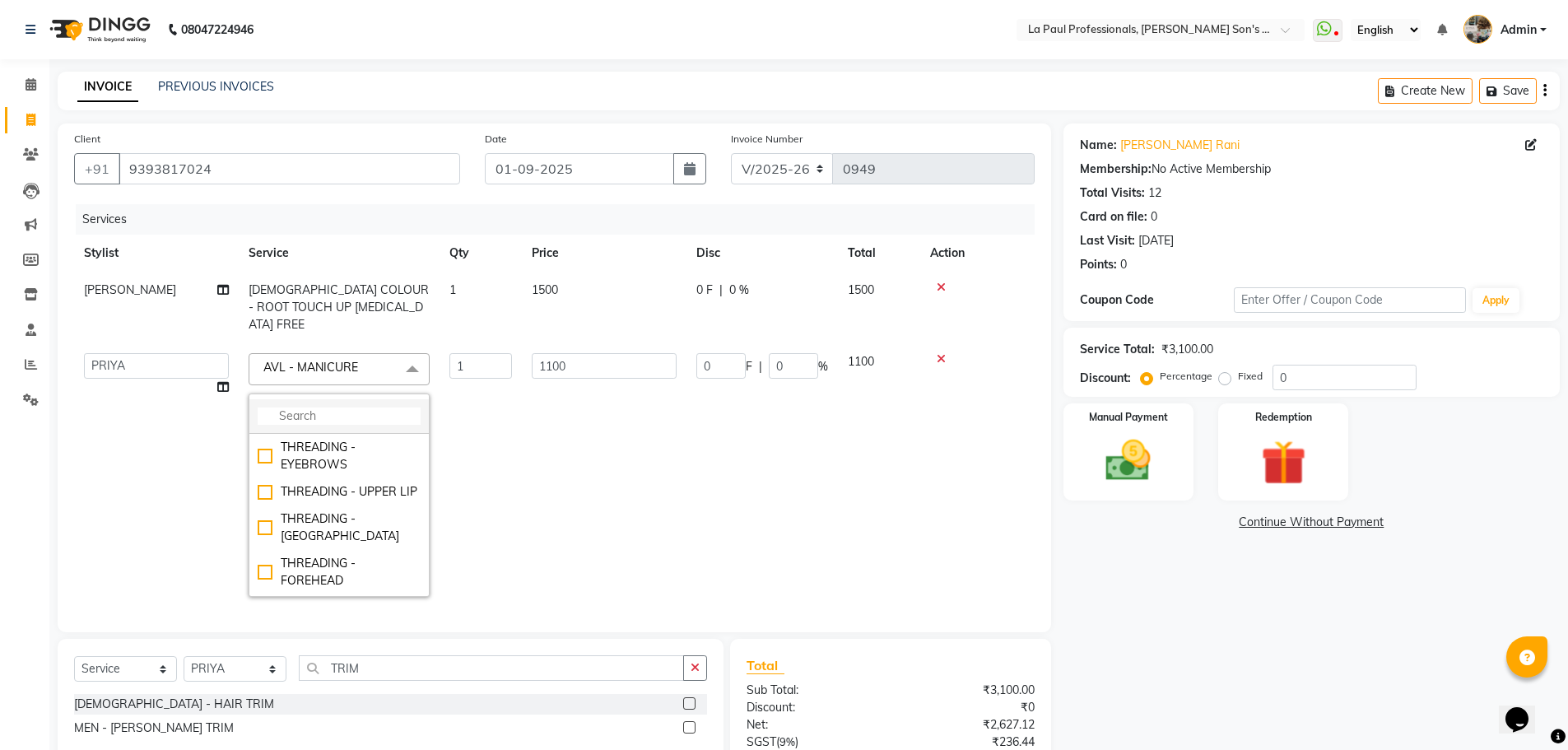
click at [358, 407] on input "multiselect-search" at bounding box center [339, 415] width 163 height 17
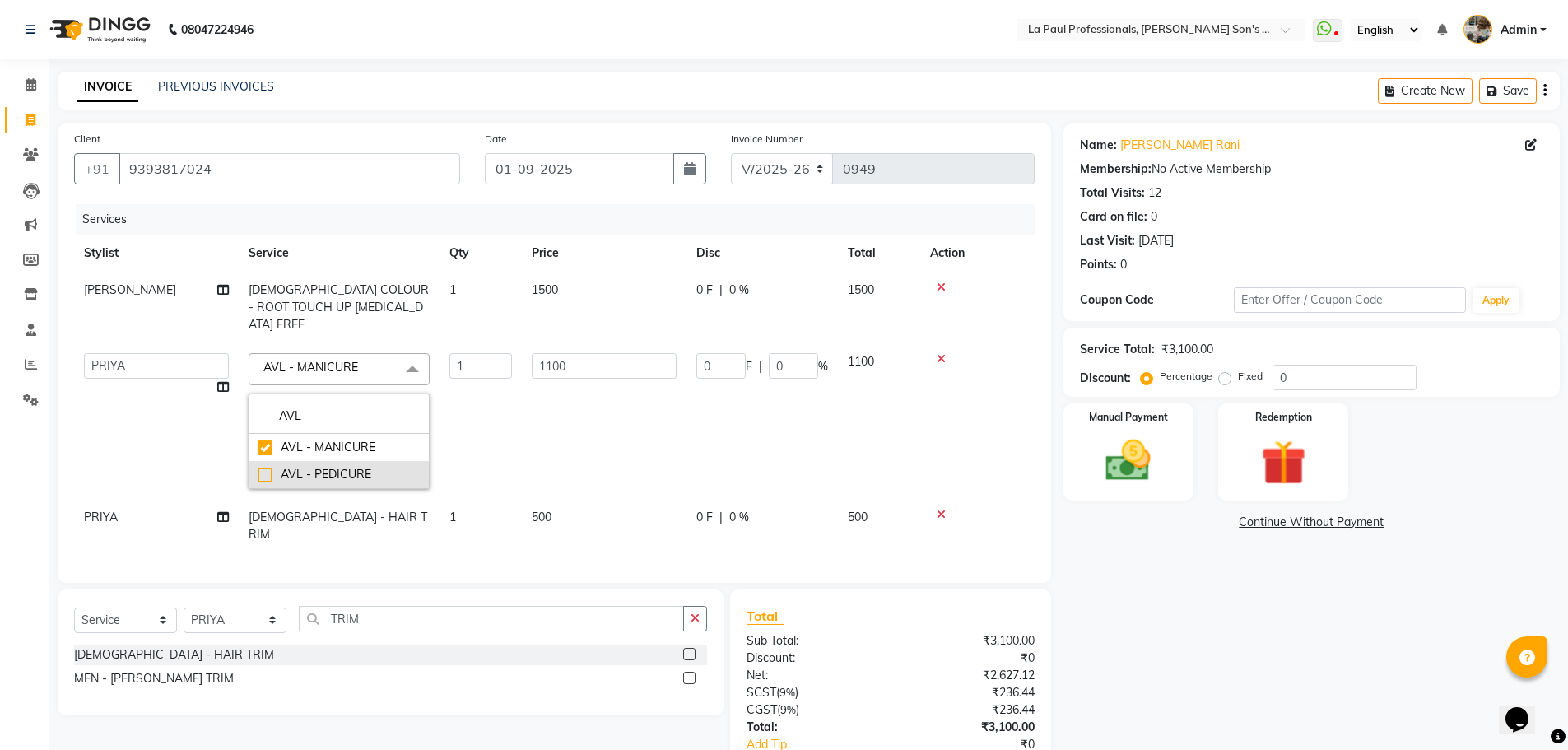
type input "AVL"
click at [313, 465] on div "AVL - PEDICURE" at bounding box center [339, 473] width 163 height 17
checkbox input "false"
checkbox input "true"
type input "1350"
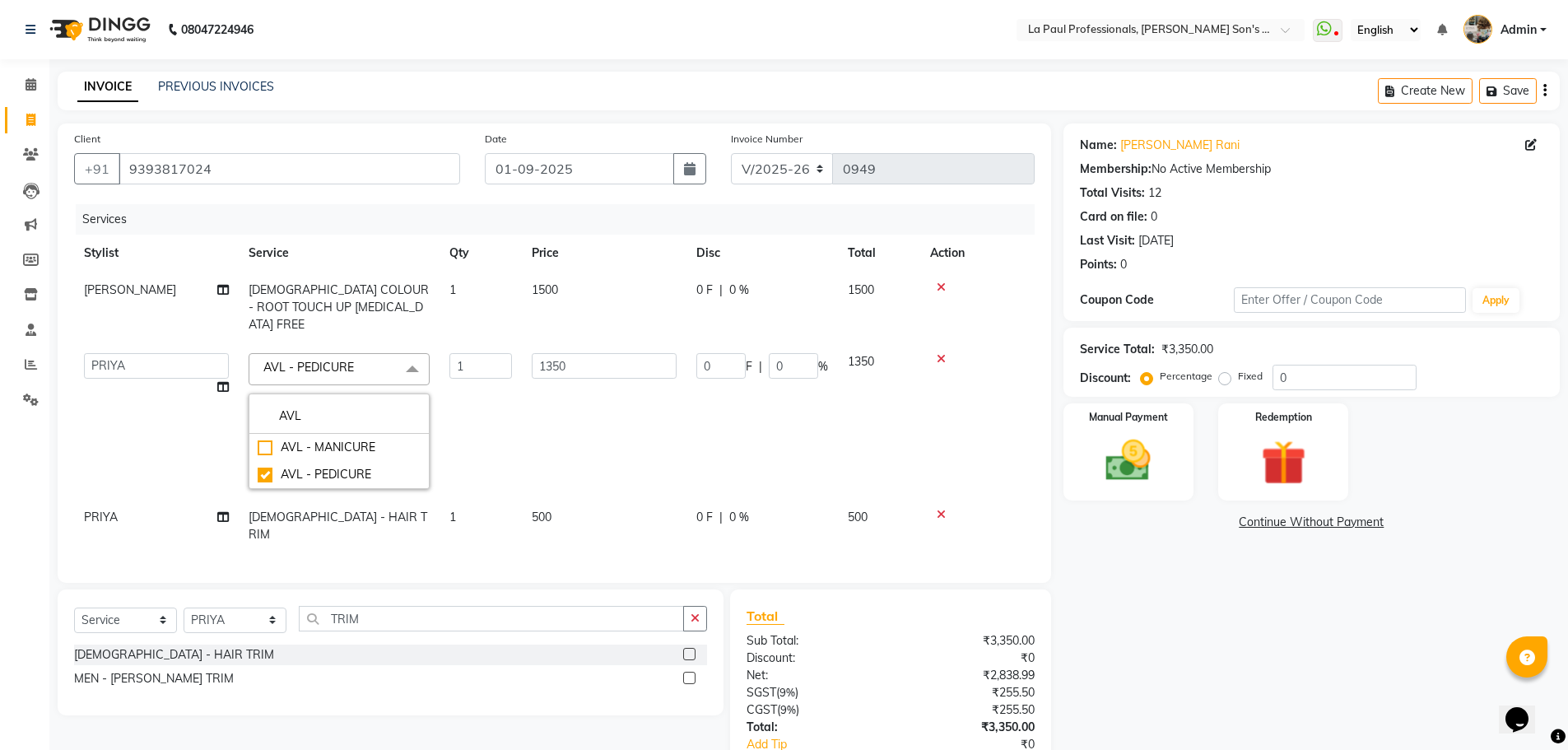
click at [1199, 612] on div "Name: Swarupa Rani Membership: No Active Membership Total Visits: 12 Card on fi…" at bounding box center [1317, 477] width 508 height 708
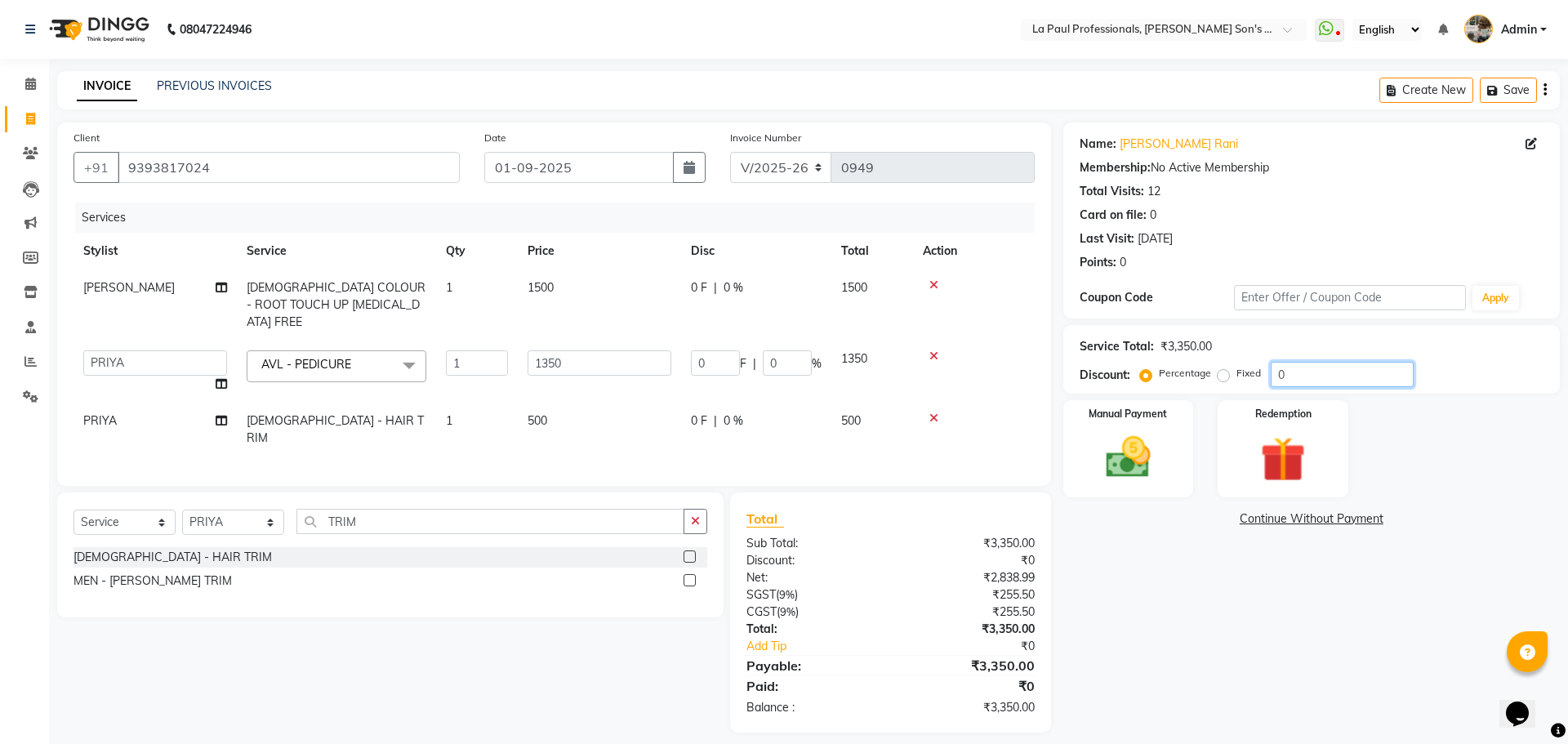
click at [1296, 365] on input "0" at bounding box center [1342, 374] width 143 height 26
type input "1"
type input "13.5"
type input "1"
type input "15"
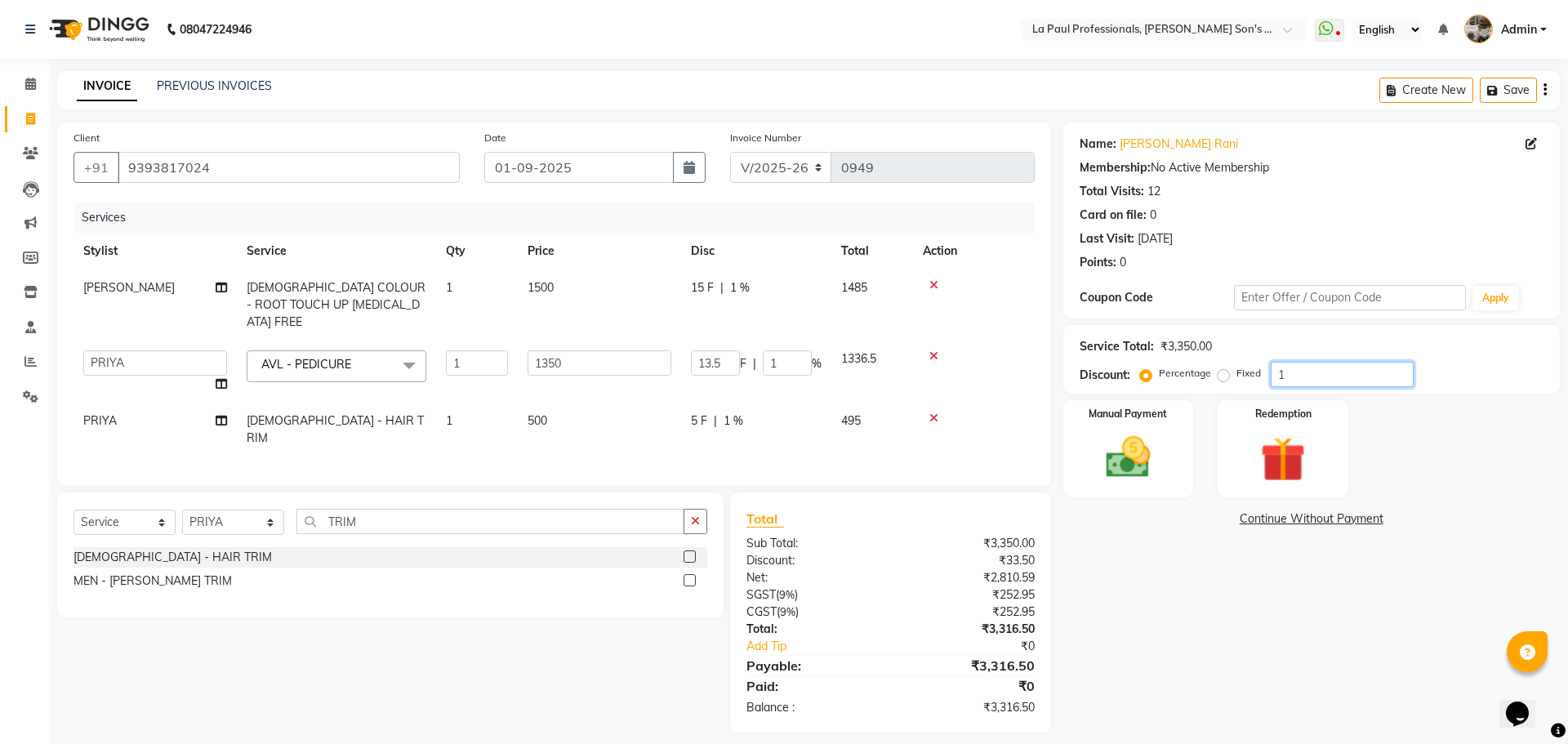
type input "202.5"
type input "15"
click at [1164, 653] on div "Name: Swarupa Rani Membership: No Active Membership Total Visits: 12 Card on fi…" at bounding box center [1317, 427] width 509 height 610
click at [1132, 664] on div "Name: Swarupa Rani Membership: No Active Membership Total Visits: 12 Card on fi…" at bounding box center [1317, 427] width 509 height 610
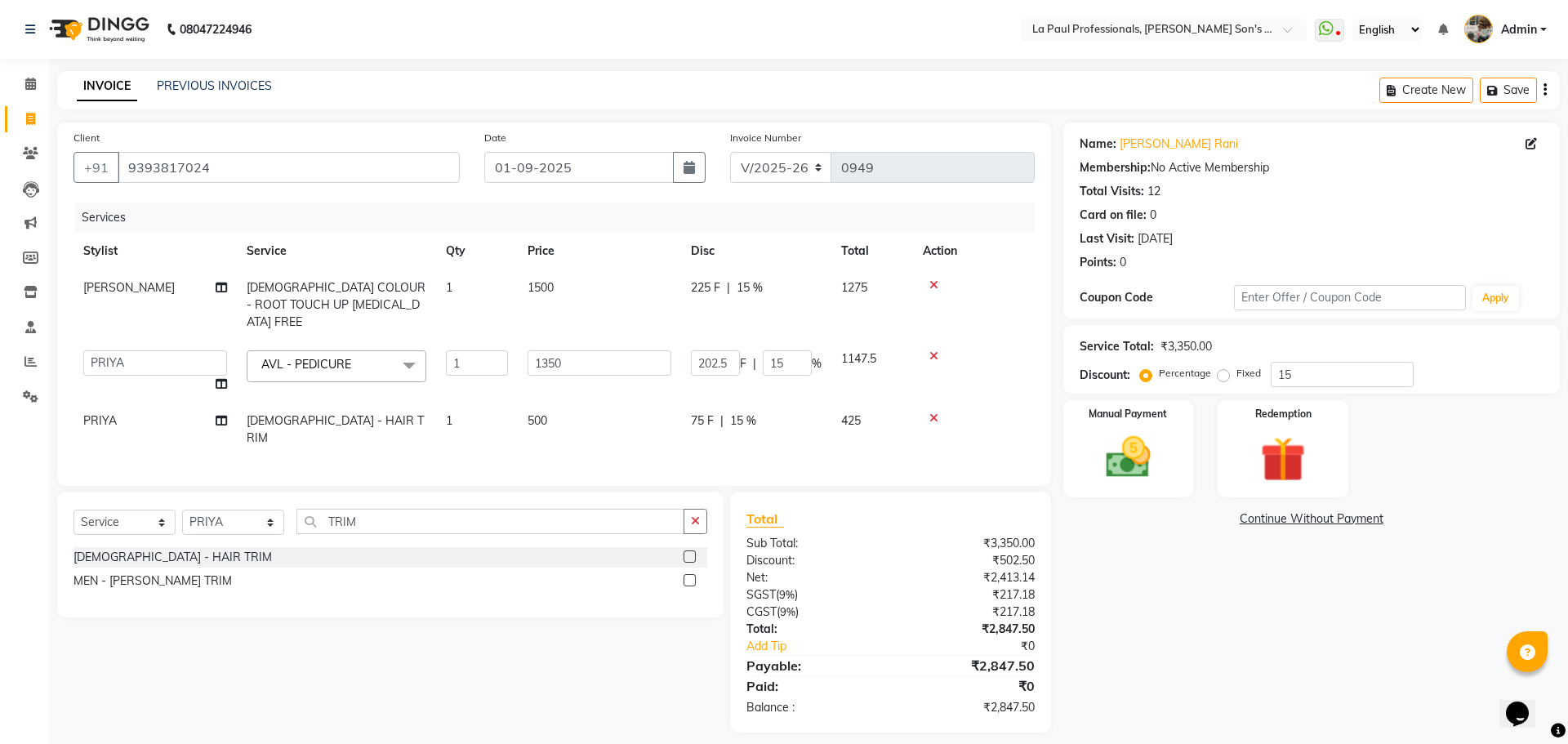
click at [427, 673] on div "Select Service Product Membership Package Voucher Prepaid Gift Card Select Styl…" at bounding box center [385, 612] width 679 height 240
click at [1257, 596] on div "Name: Swarupa Rani Membership: No Active Membership Total Visits: 12 Card on fi…" at bounding box center [1317, 427] width 509 height 610
click at [1275, 612] on div "Name: Swarupa Rani Membership: No Active Membership Total Visits: 12 Card on fi…" at bounding box center [1317, 427] width 509 height 610
click at [1308, 641] on div "Name: Swarupa Rani Membership: No Active Membership Total Visits: 12 Card on fi…" at bounding box center [1317, 427] width 509 height 610
click at [1307, 642] on div "Name: Swarupa Rani Membership: No Active Membership Total Visits: 12 Card on fi…" at bounding box center [1317, 427] width 509 height 610
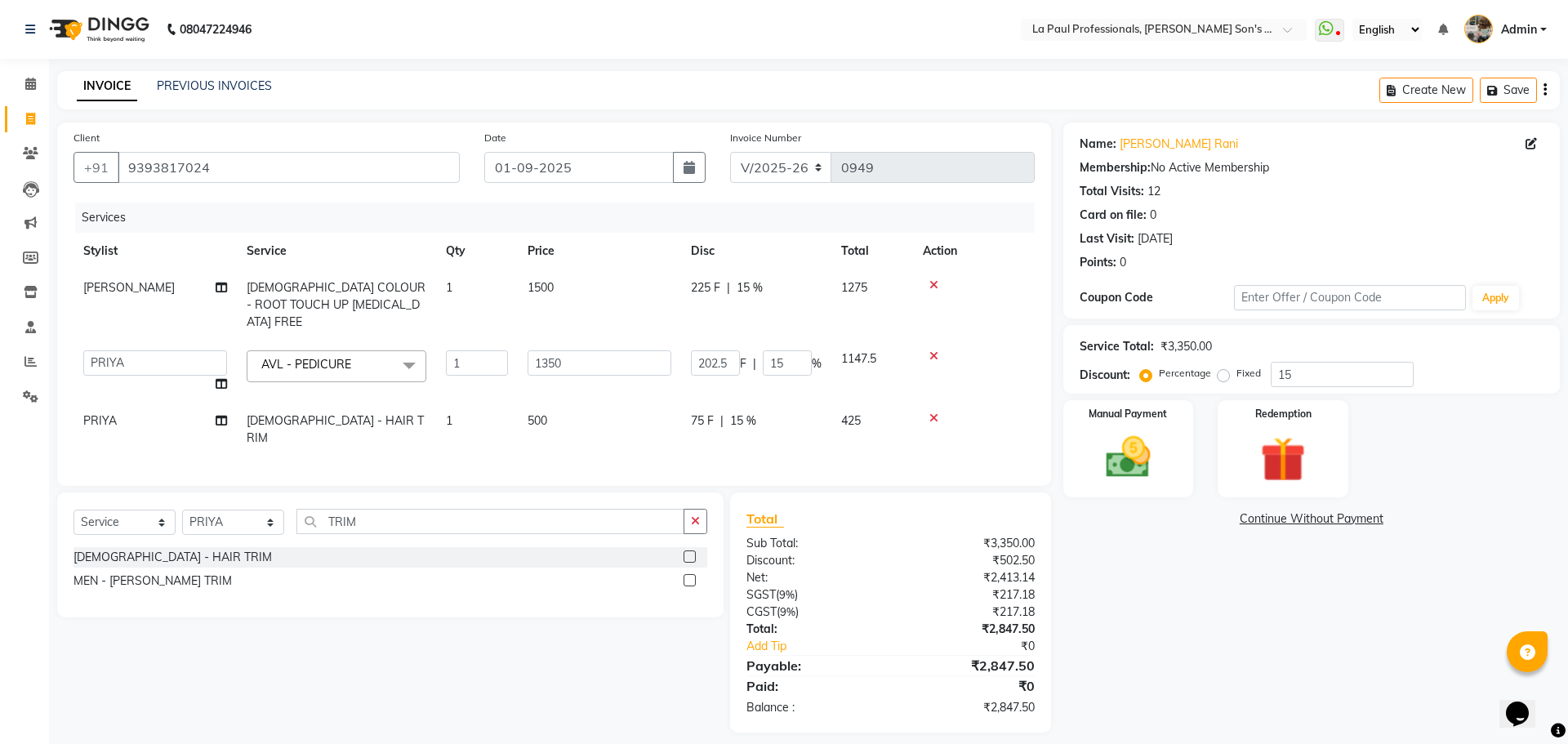
click at [1159, 653] on div "Name: Swarupa Rani Membership: No Active Membership Total Visits: 12 Card on fi…" at bounding box center [1317, 427] width 509 height 610
click at [1129, 482] on img at bounding box center [1129, 457] width 76 height 54
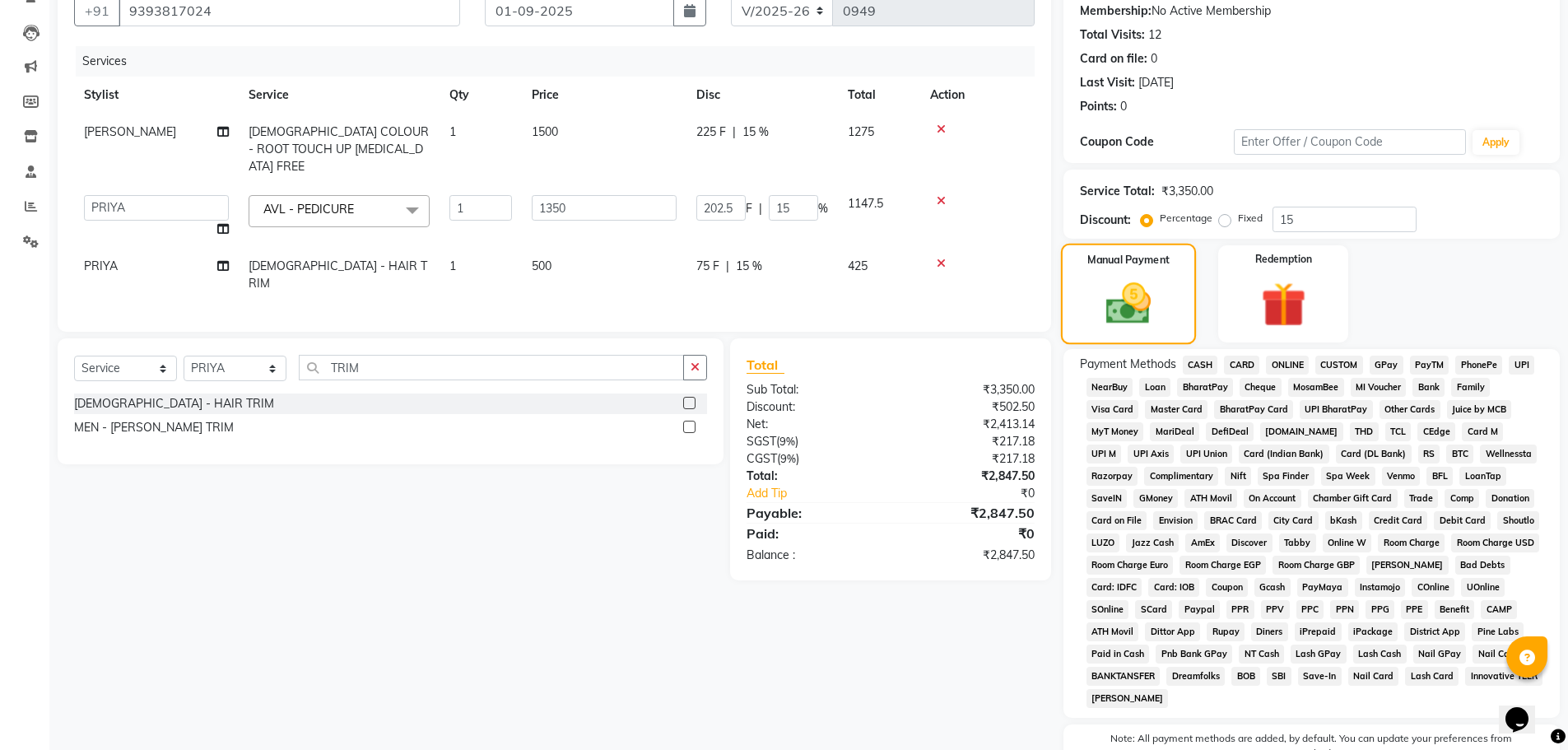
scroll to position [165, 0]
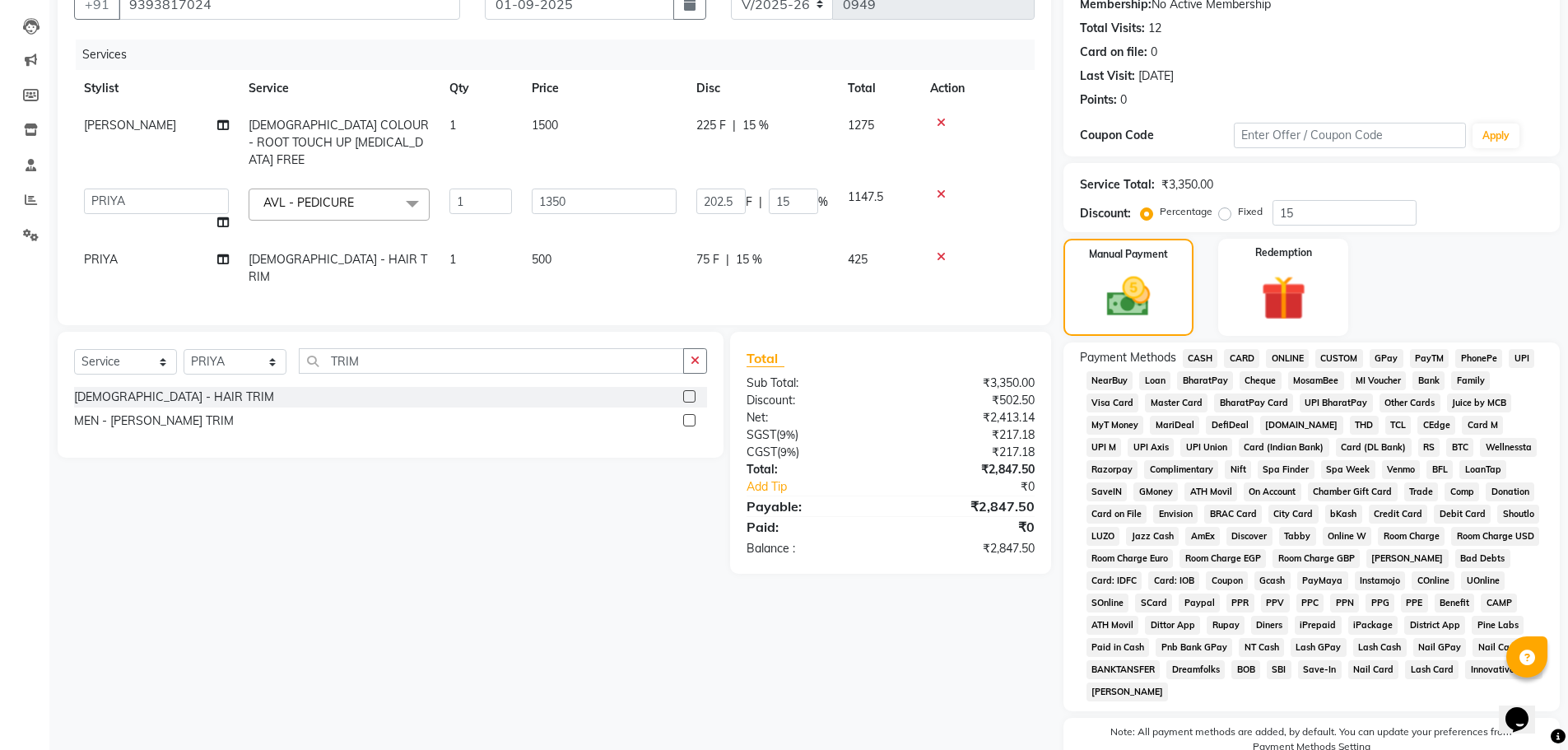
click at [1300, 356] on span "ONLINE" at bounding box center [1287, 358] width 43 height 19
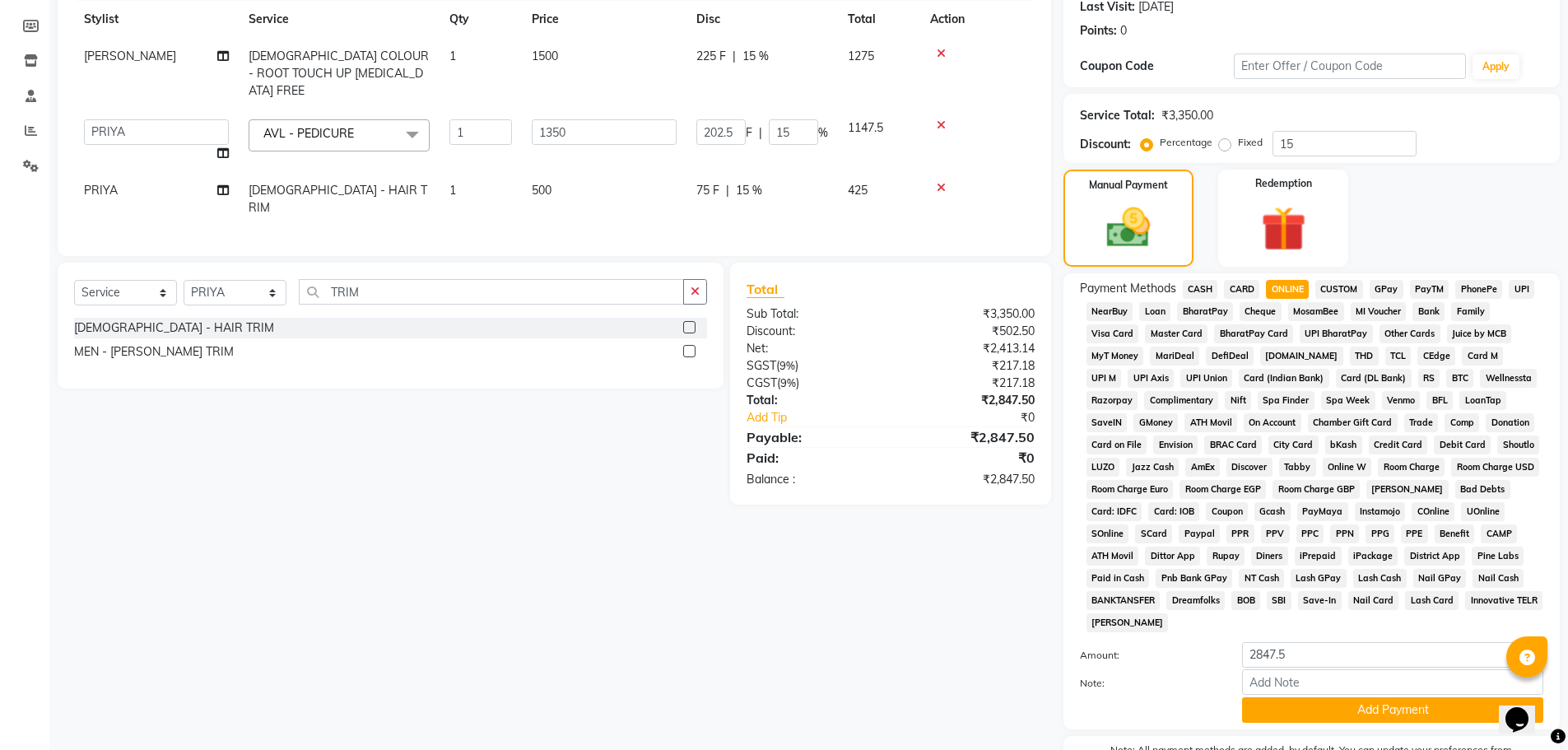
scroll to position [334, 0]
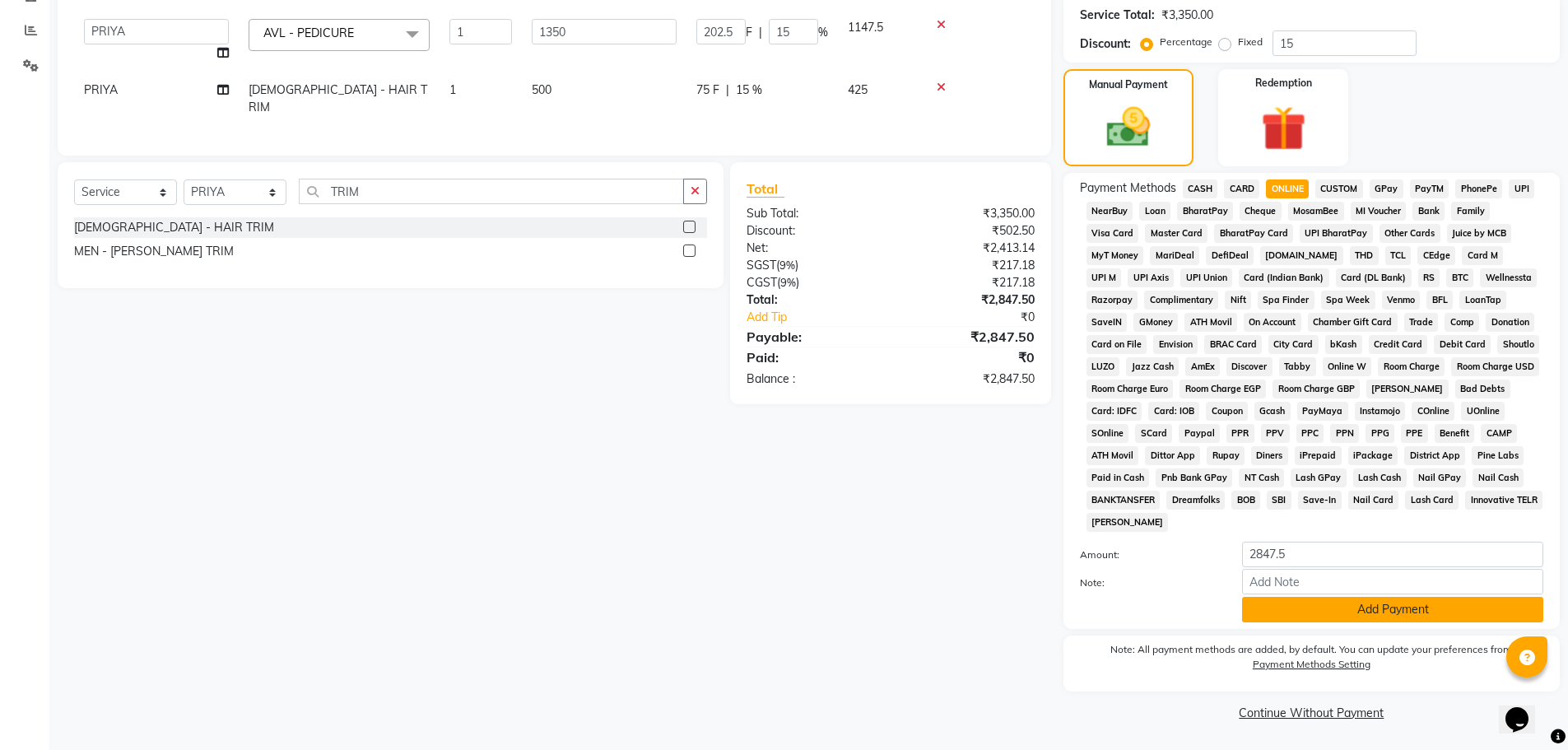
click at [1293, 607] on button "Add Payment" at bounding box center [1393, 609] width 302 height 26
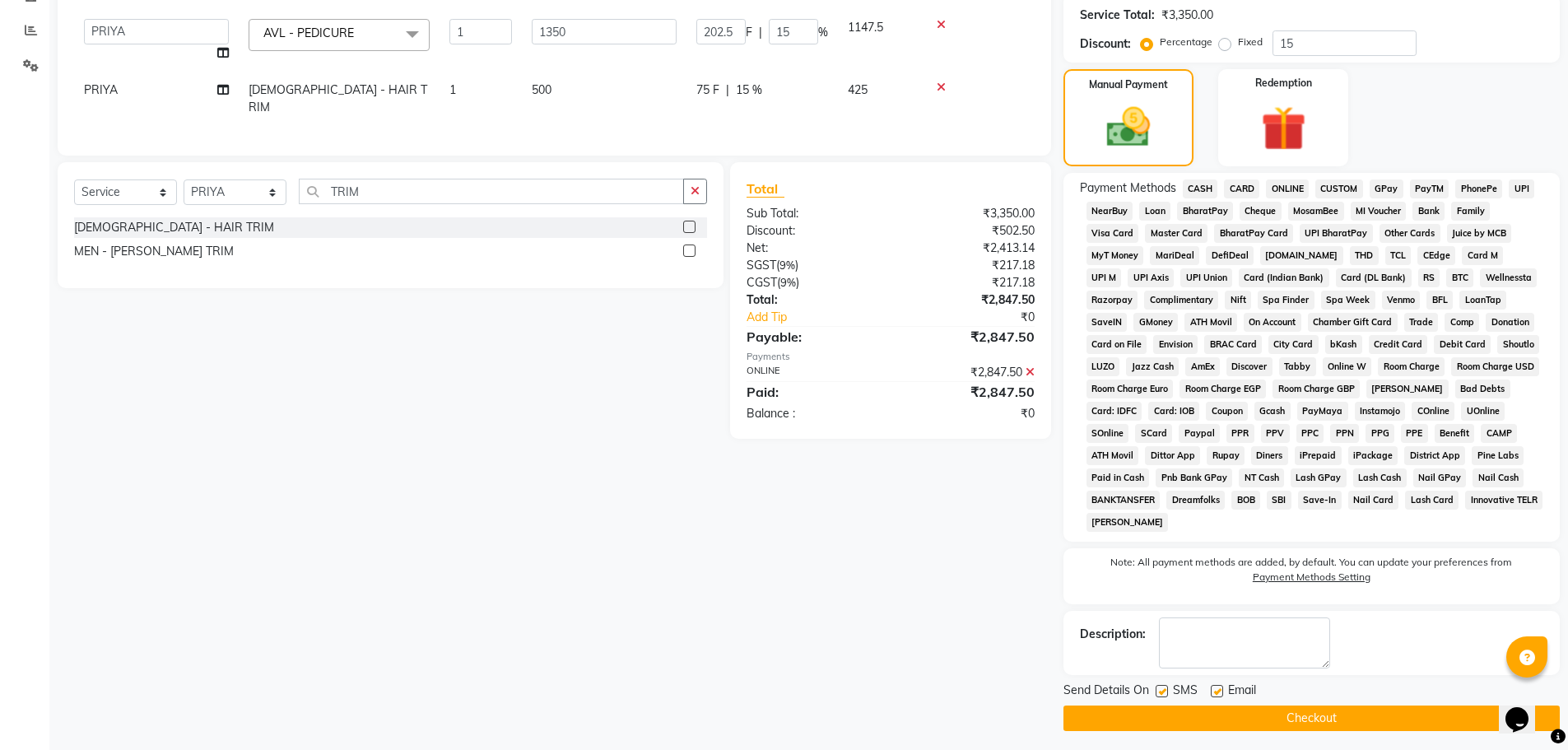
click at [1317, 722] on button "Checkout" at bounding box center [1311, 718] width 496 height 26
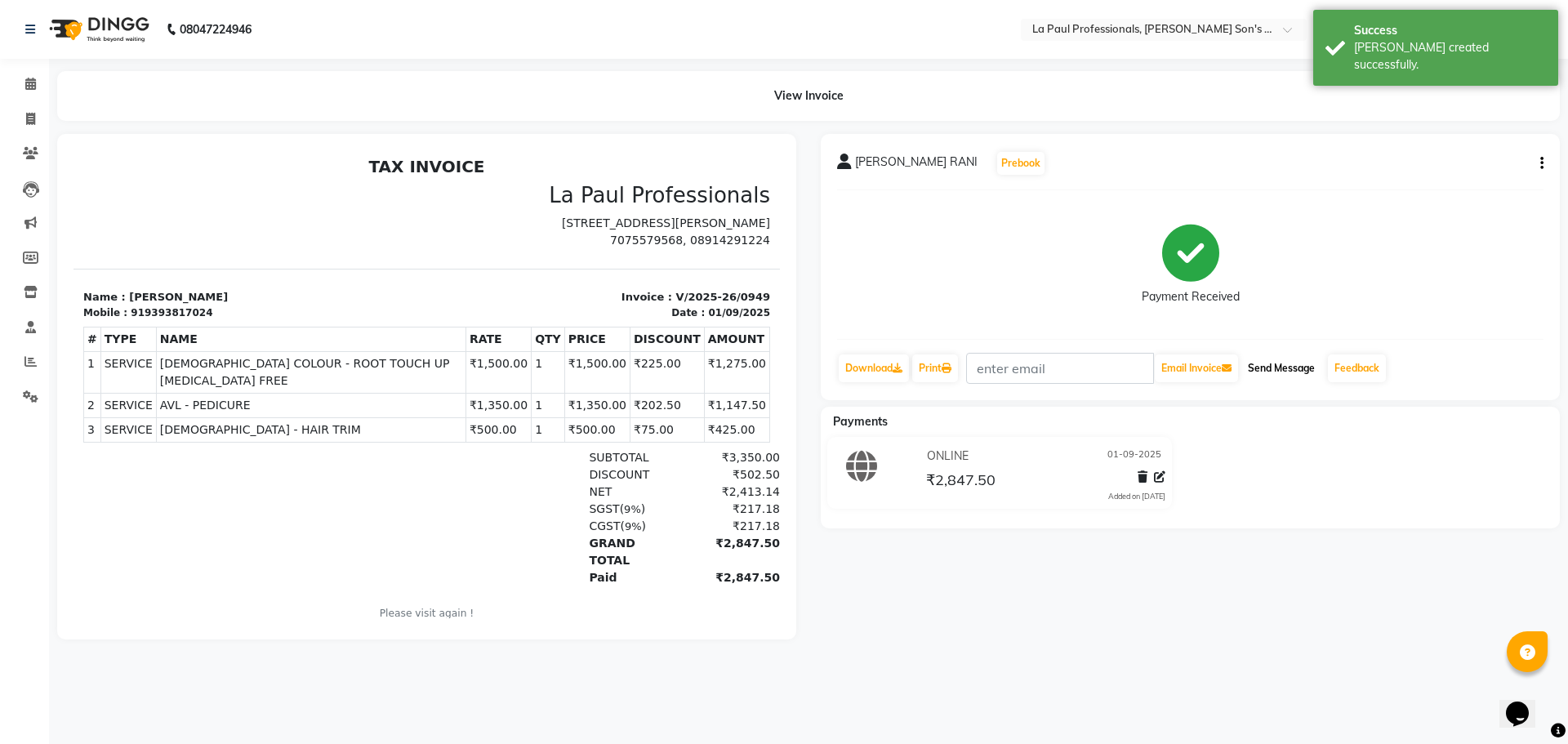
click at [1301, 368] on button "Send Message" at bounding box center [1282, 368] width 80 height 28
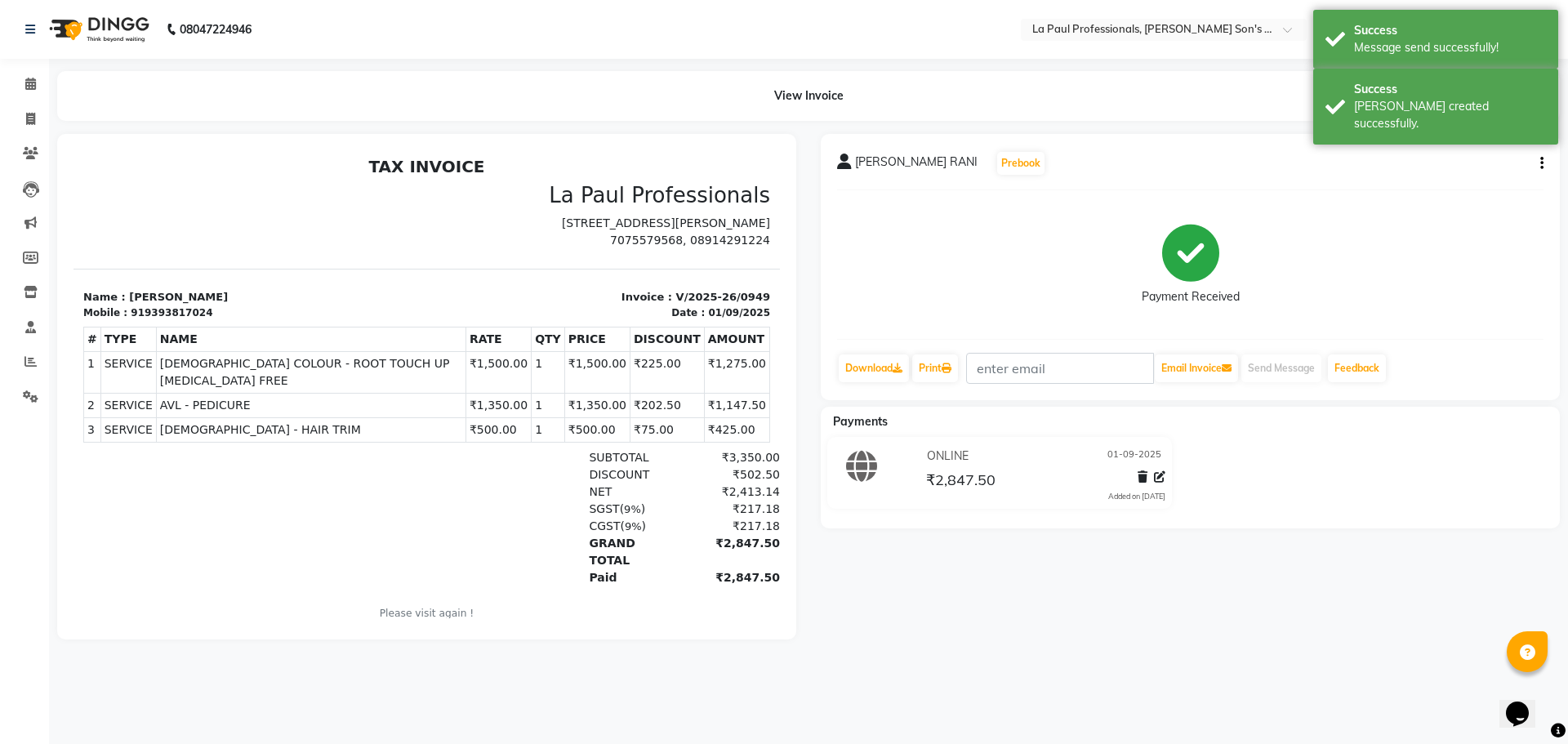
click at [1303, 590] on div "SWARUPA RANI Prebook Payment Received Download Print Email Invoice Send Message…" at bounding box center [1190, 386] width 764 height 505
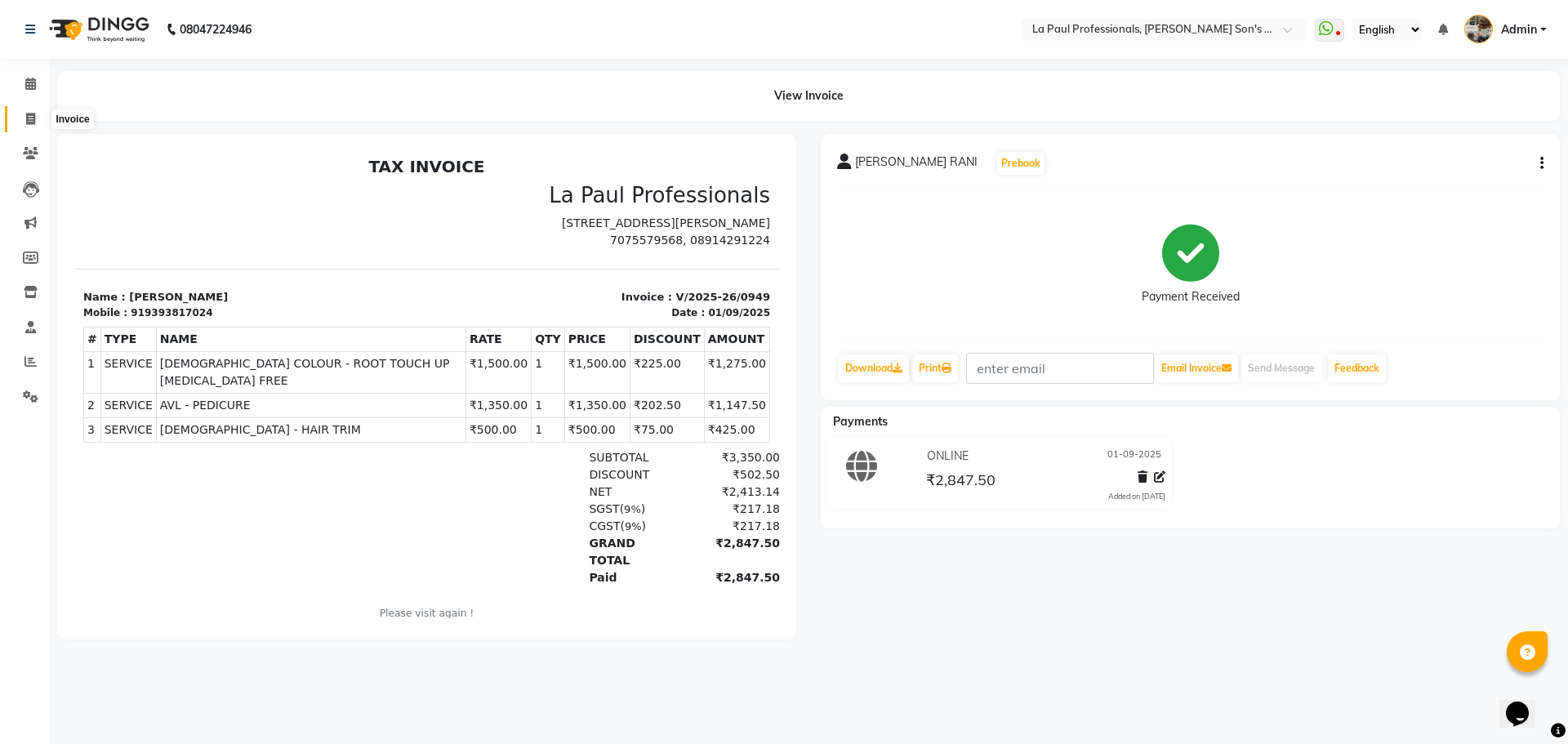
click at [36, 110] on span at bounding box center [30, 119] width 28 height 19
select select "6271"
select select "service"
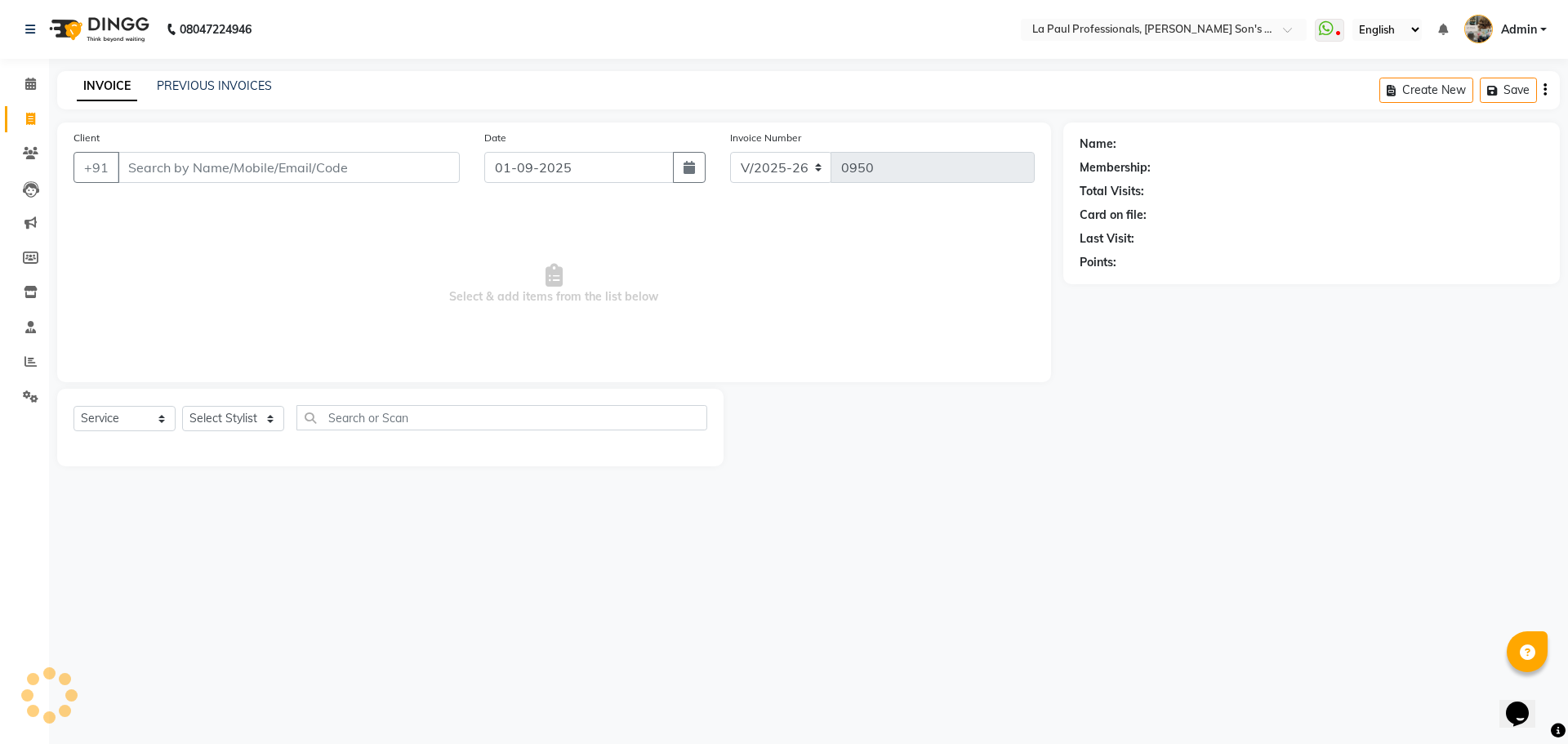
click at [259, 167] on input "Client" at bounding box center [288, 167] width 342 height 31
type input "9701435320"
click at [426, 169] on span "Add Client" at bounding box center [418, 167] width 65 height 16
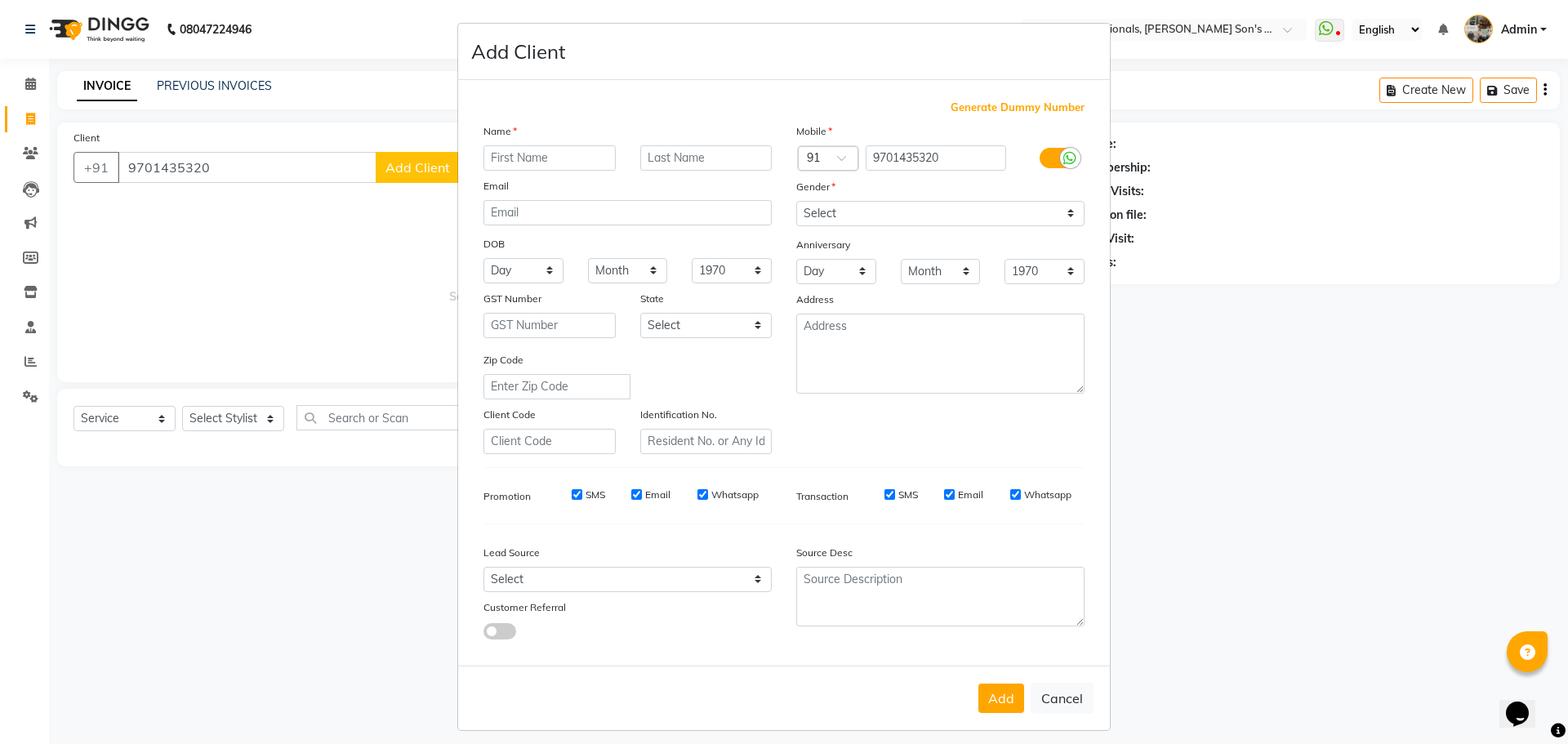
click at [483, 157] on input "text" at bounding box center [549, 158] width 132 height 26
type input "MONIKA"
click at [904, 201] on select "Select Male Female Other Prefer Not To Say" at bounding box center [940, 213] width 289 height 26
select select "female"
click at [796, 201] on select "Select Male Female Other Prefer Not To Say" at bounding box center [940, 213] width 289 height 26
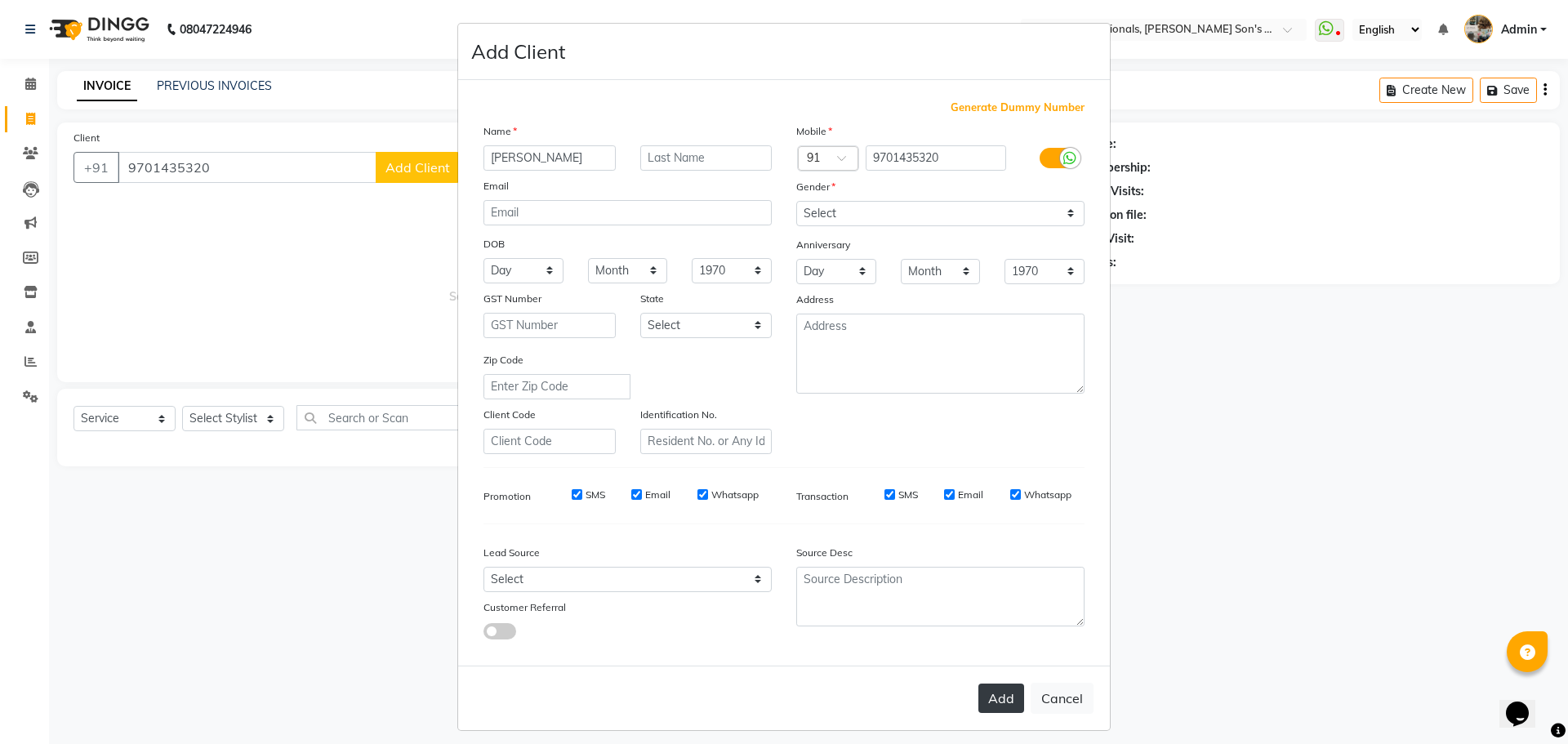
click at [1000, 690] on button "Add" at bounding box center [1001, 698] width 45 height 29
select select
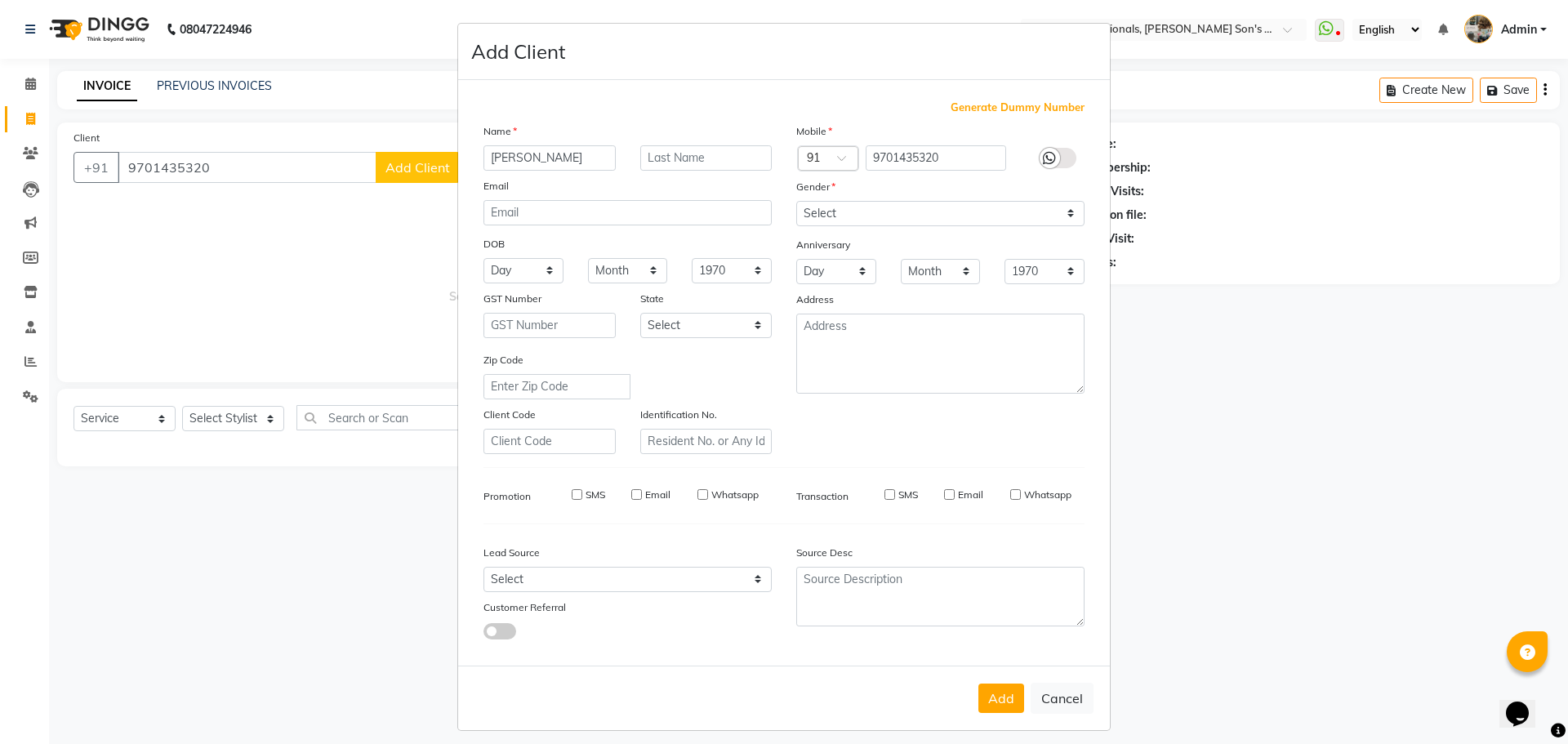
select select
checkbox input "false"
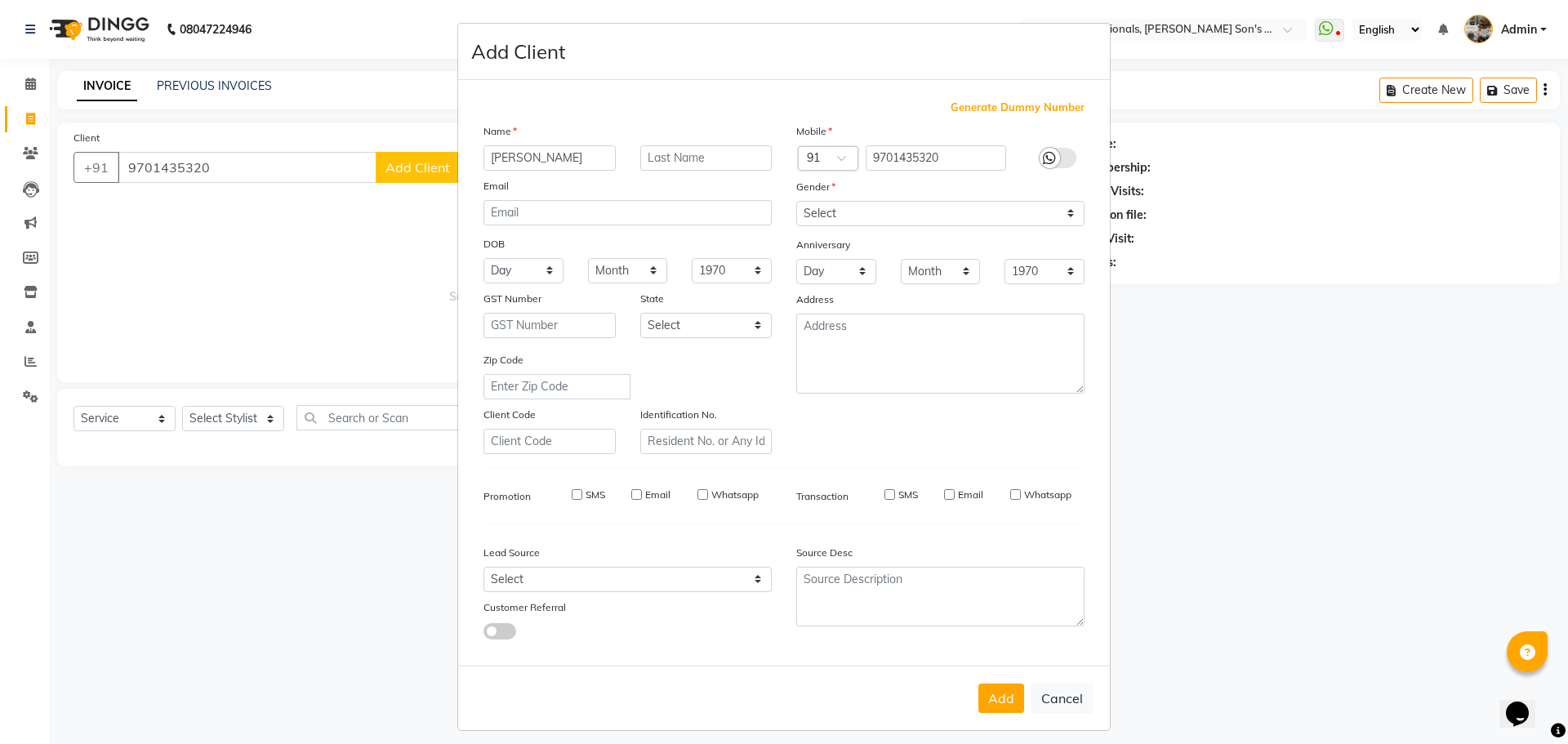
checkbox input "false"
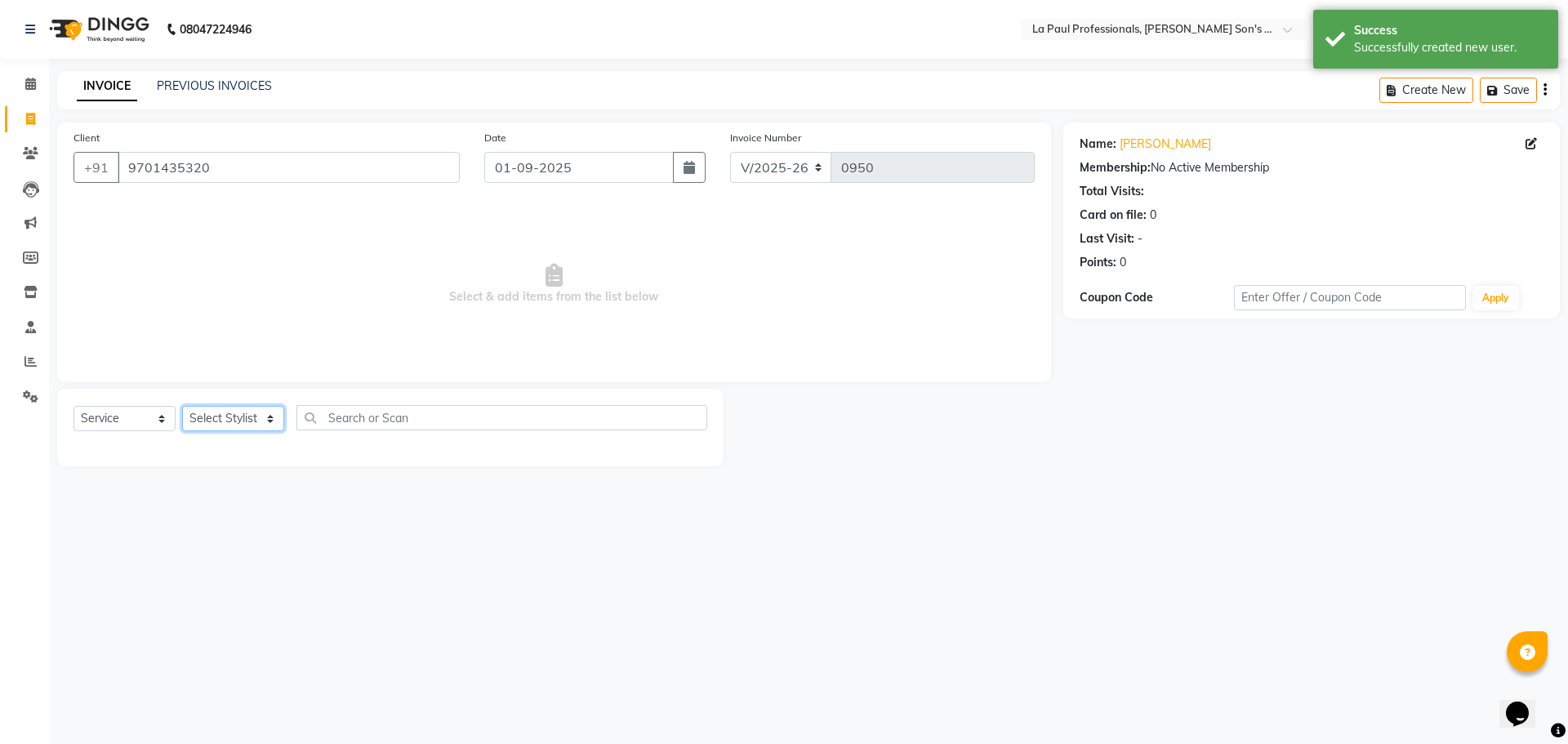
click at [251, 419] on select "Select Stylist APAM IVA GAGAN PRIYA ROSHAN SANJU SASA SONU" at bounding box center [233, 418] width 102 height 26
select select "85209"
click at [182, 406] on select "Select Stylist APAM IVA GAGAN PRIYA ROSHAN SANJU SASA SONU" at bounding box center [233, 418] width 102 height 26
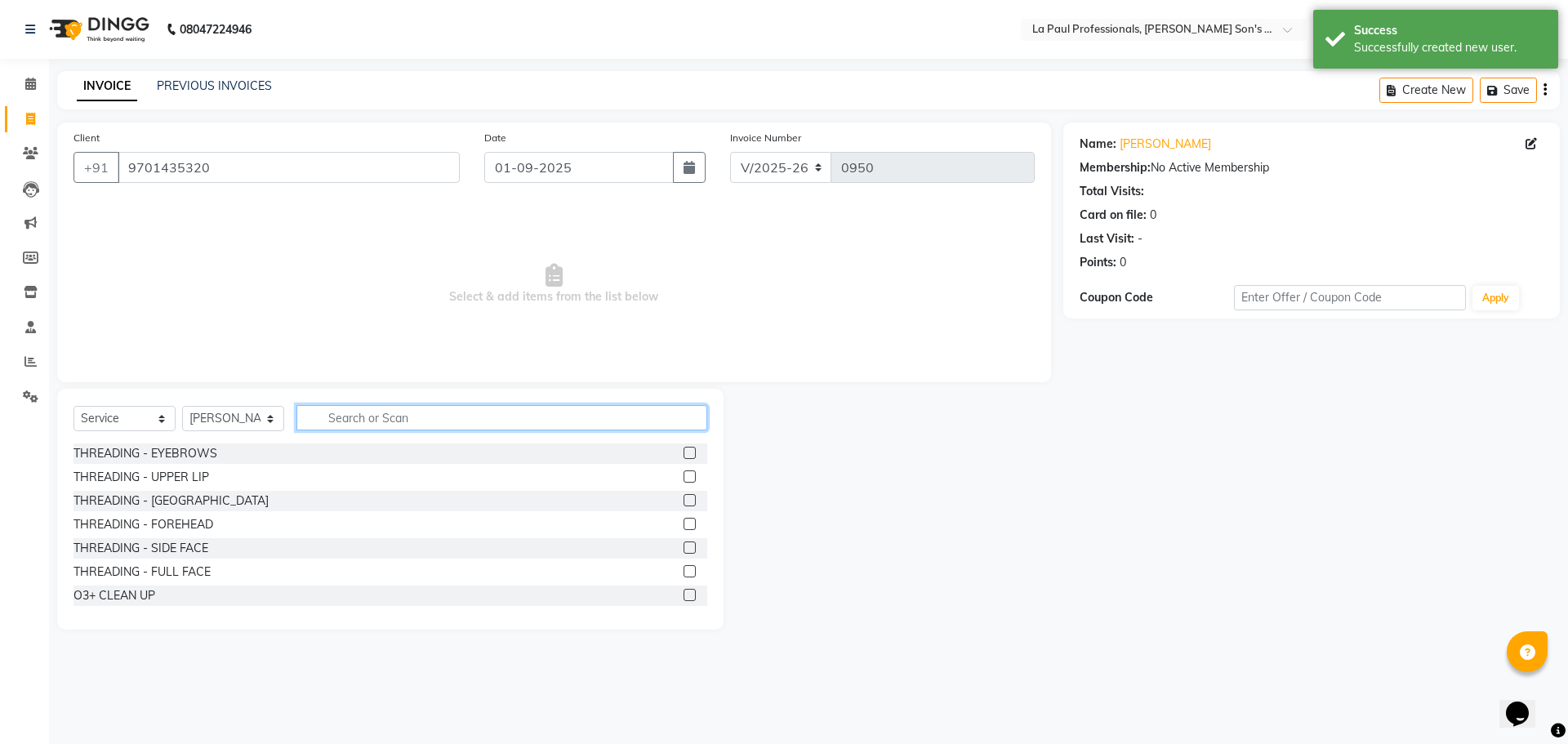
click at [403, 420] on input "text" at bounding box center [502, 417] width 411 height 26
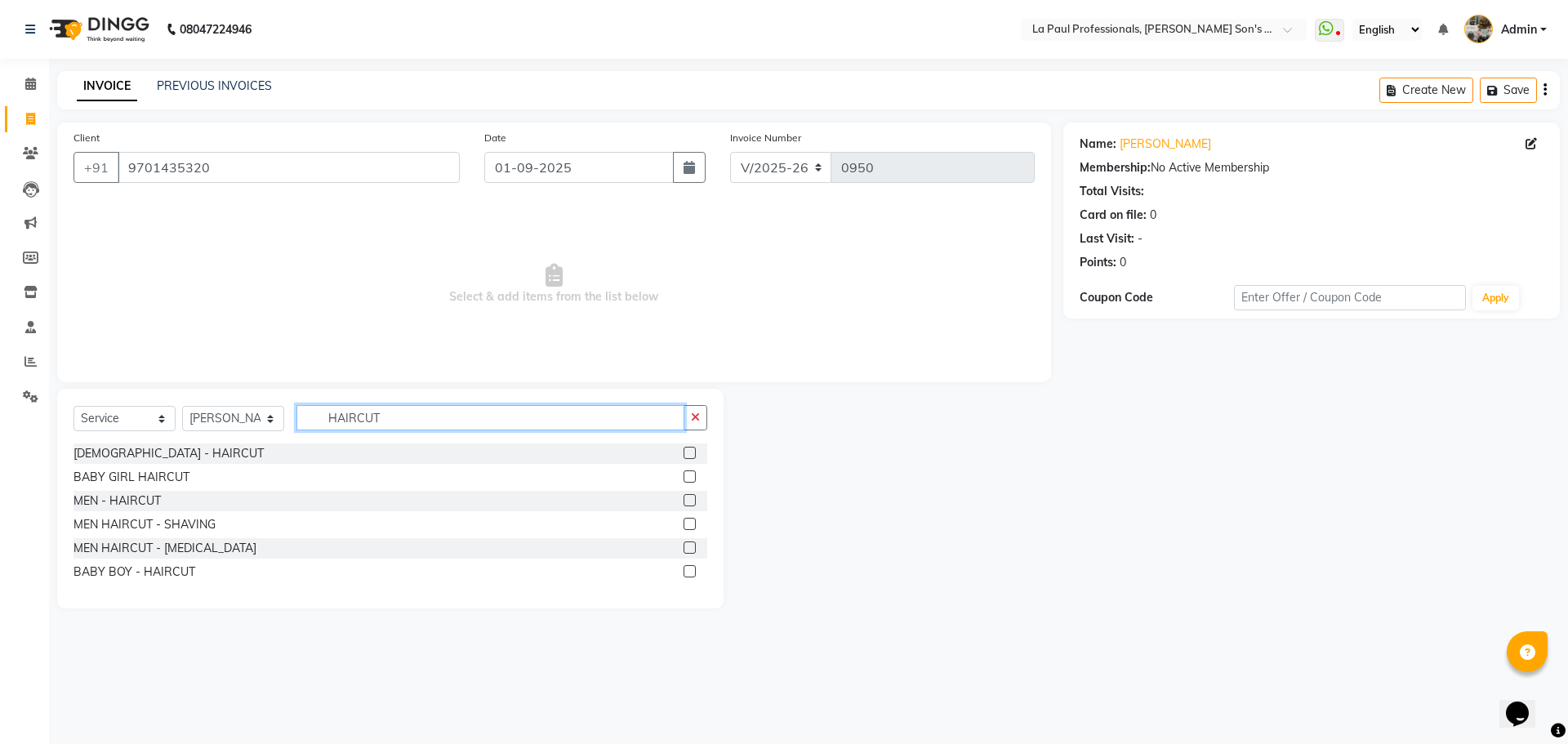
type input "HAIRCUT"
click at [694, 497] on label at bounding box center [690, 500] width 12 height 12
click at [694, 497] on input "checkbox" at bounding box center [689, 501] width 11 height 11
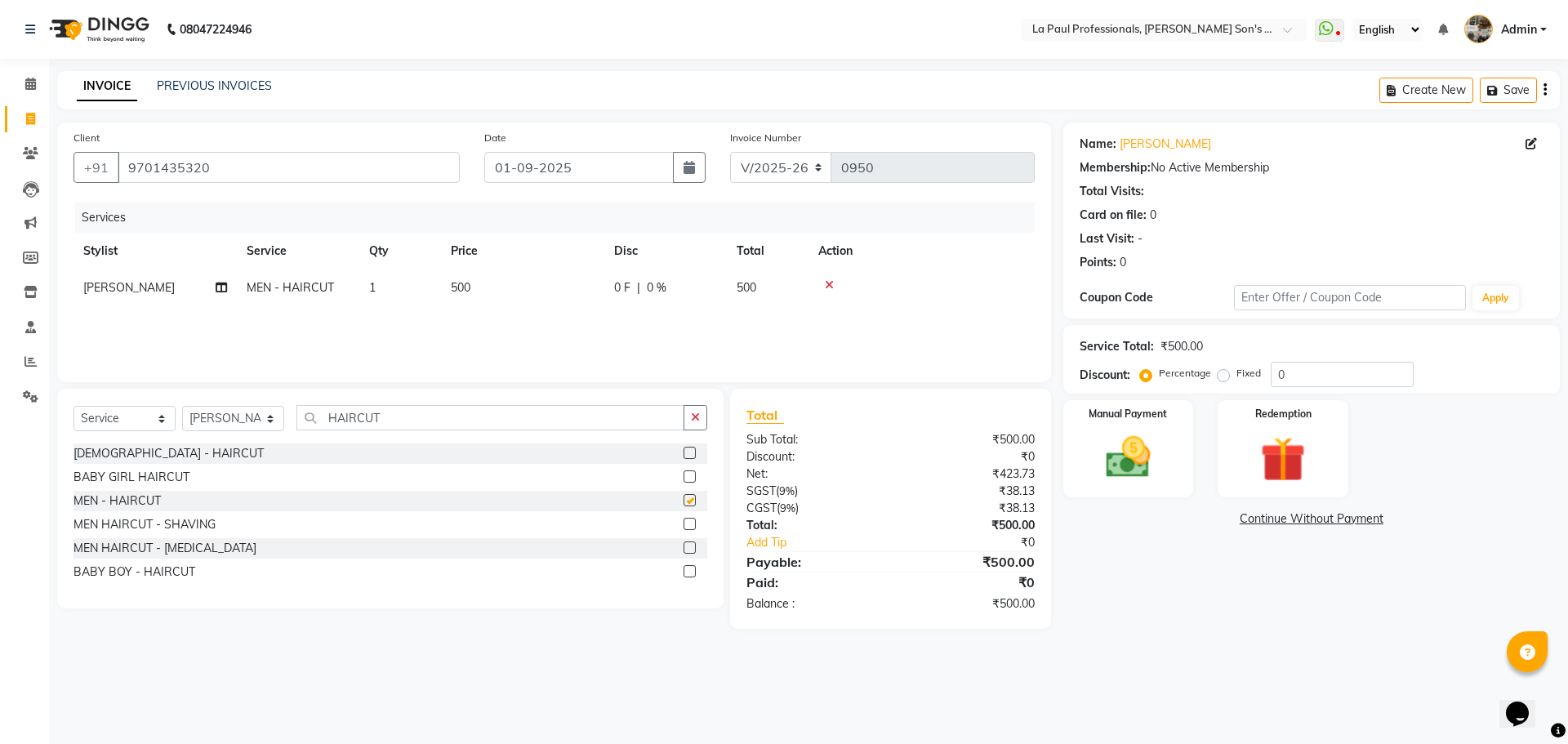
checkbox input "false"
click at [451, 425] on input "HAIRCUT" at bounding box center [490, 417] width 388 height 26
type input "H"
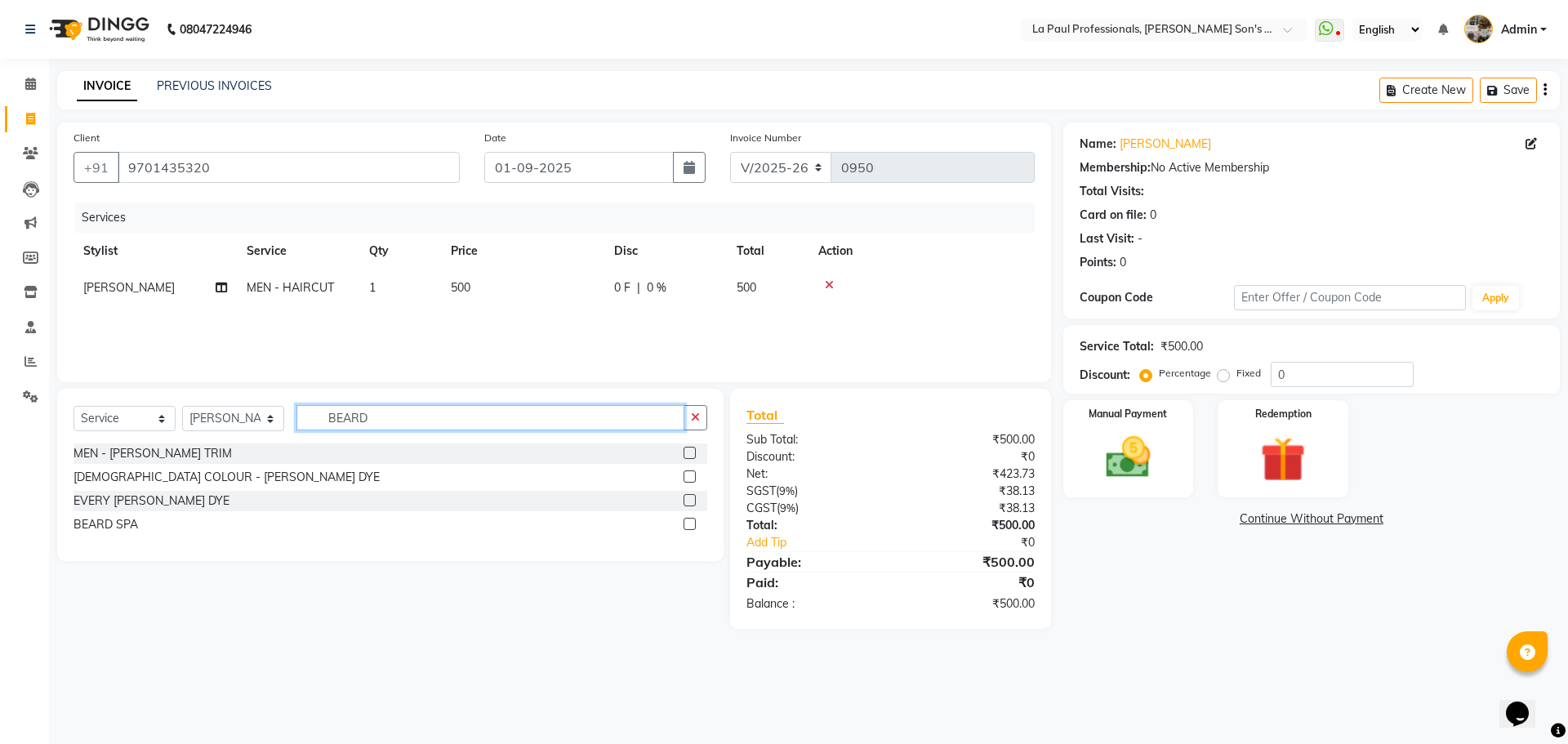
type input "BEARD"
click at [691, 455] on label at bounding box center [690, 453] width 12 height 12
click at [691, 455] on input "checkbox" at bounding box center [689, 454] width 11 height 11
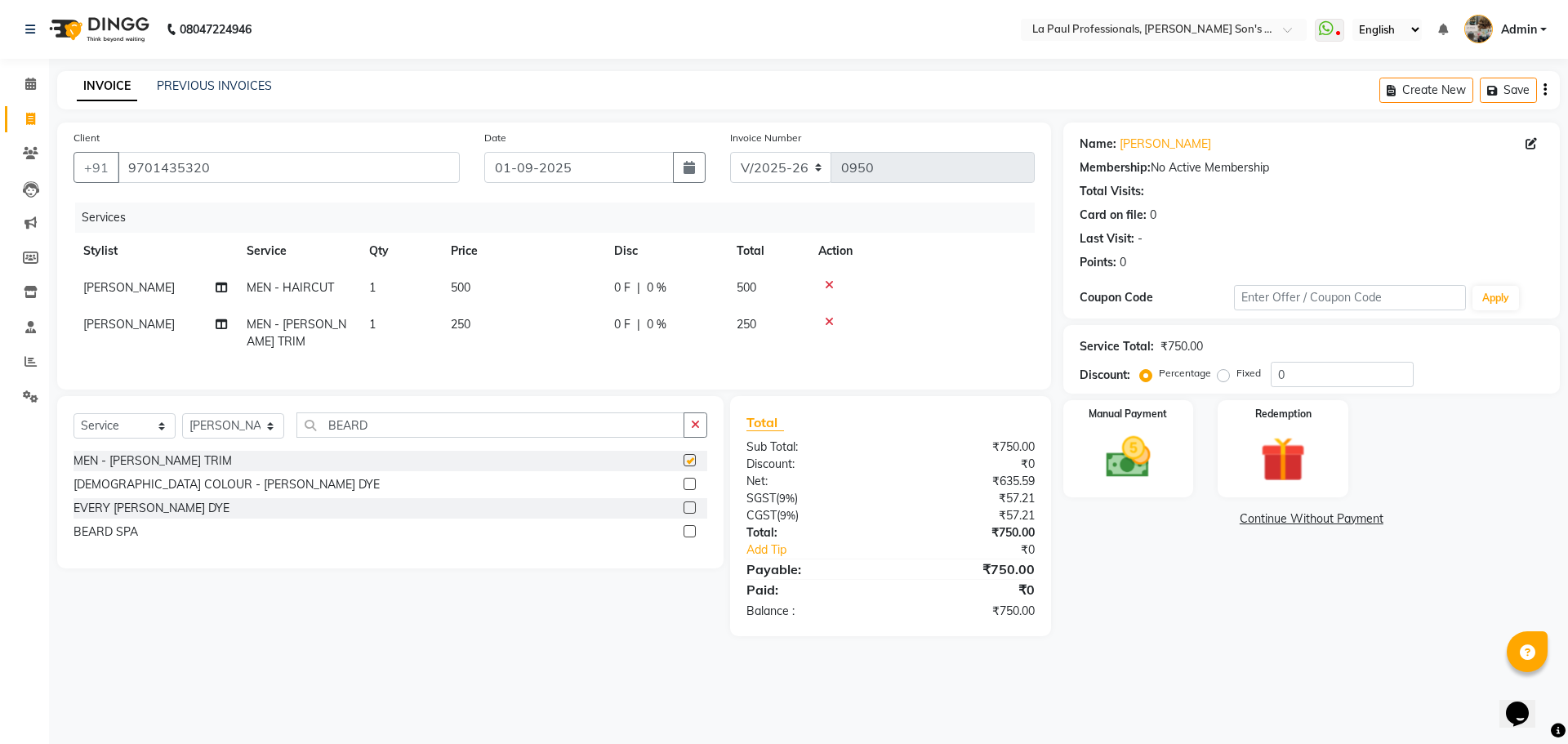
checkbox input "false"
click at [1214, 613] on div "Name: Monika Membership: No Active Membership Total Visits: Card on file: 0 Las…" at bounding box center [1317, 379] width 509 height 513
drag, startPoint x: 1134, startPoint y: 452, endPoint x: 1145, endPoint y: 448, distance: 11.7
click at [1134, 451] on img at bounding box center [1129, 457] width 76 height 54
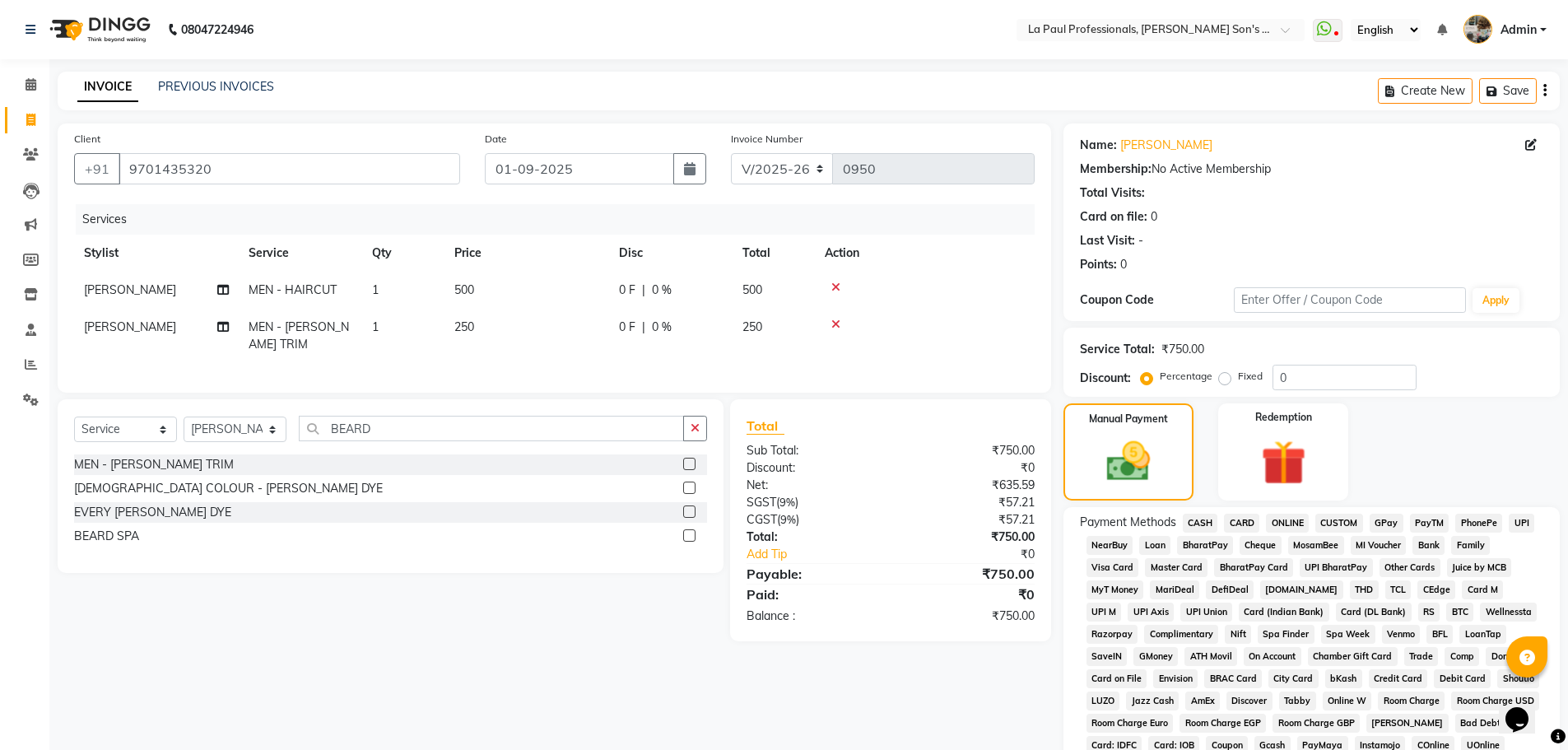
click at [1283, 523] on span "ONLINE" at bounding box center [1287, 523] width 43 height 19
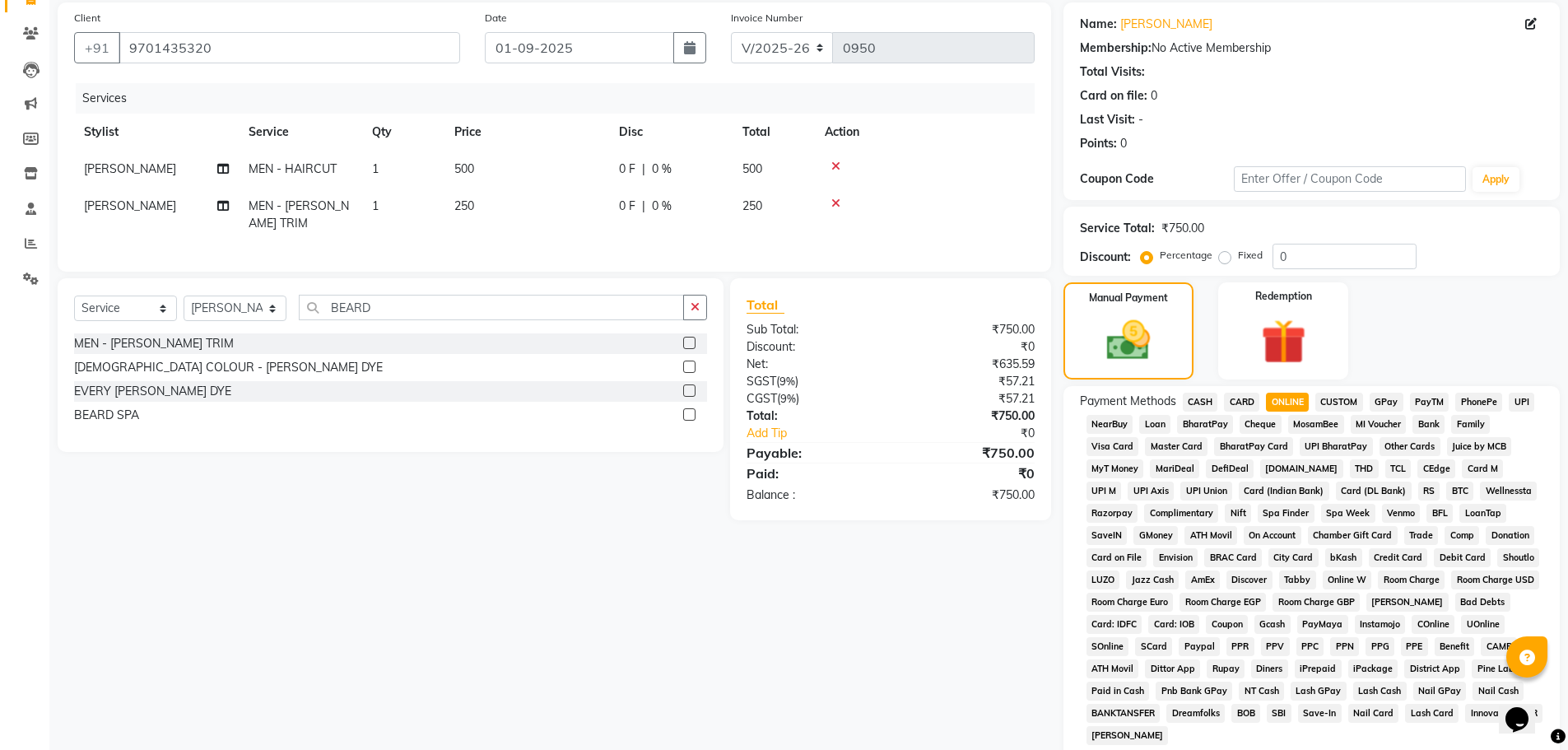
scroll to position [334, 0]
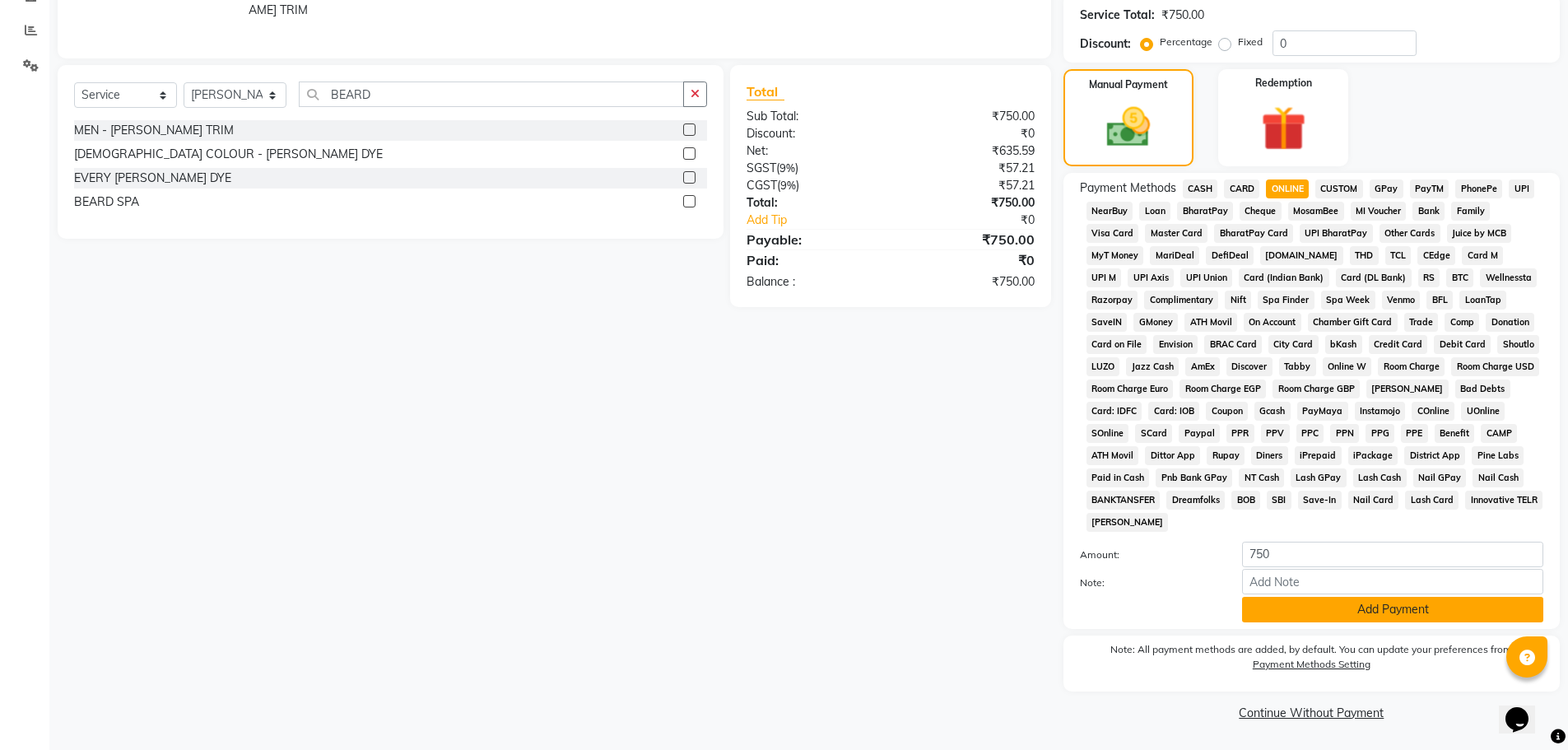
click at [1316, 614] on button "Add Payment" at bounding box center [1393, 609] width 302 height 26
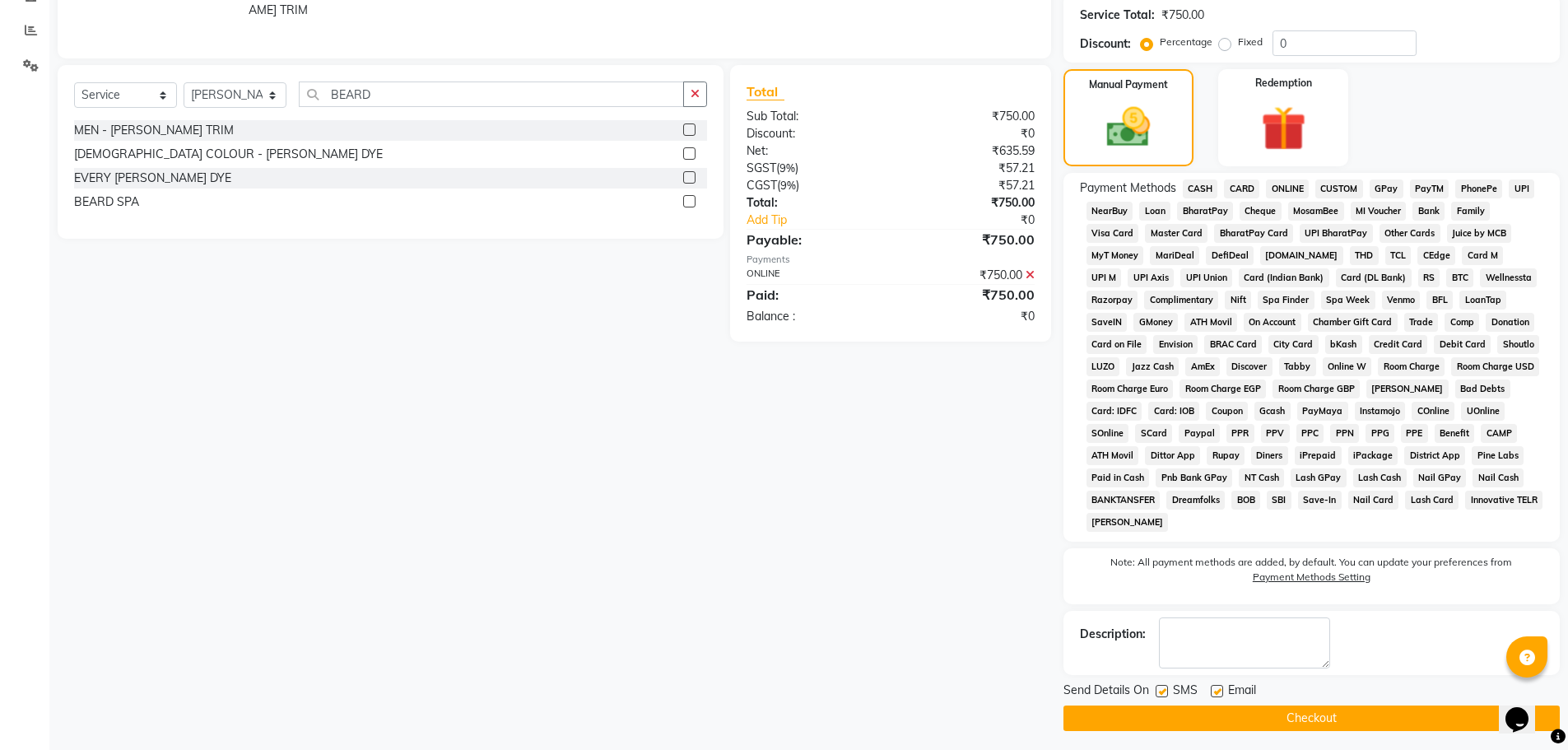
click at [1296, 720] on button "Checkout" at bounding box center [1311, 718] width 496 height 26
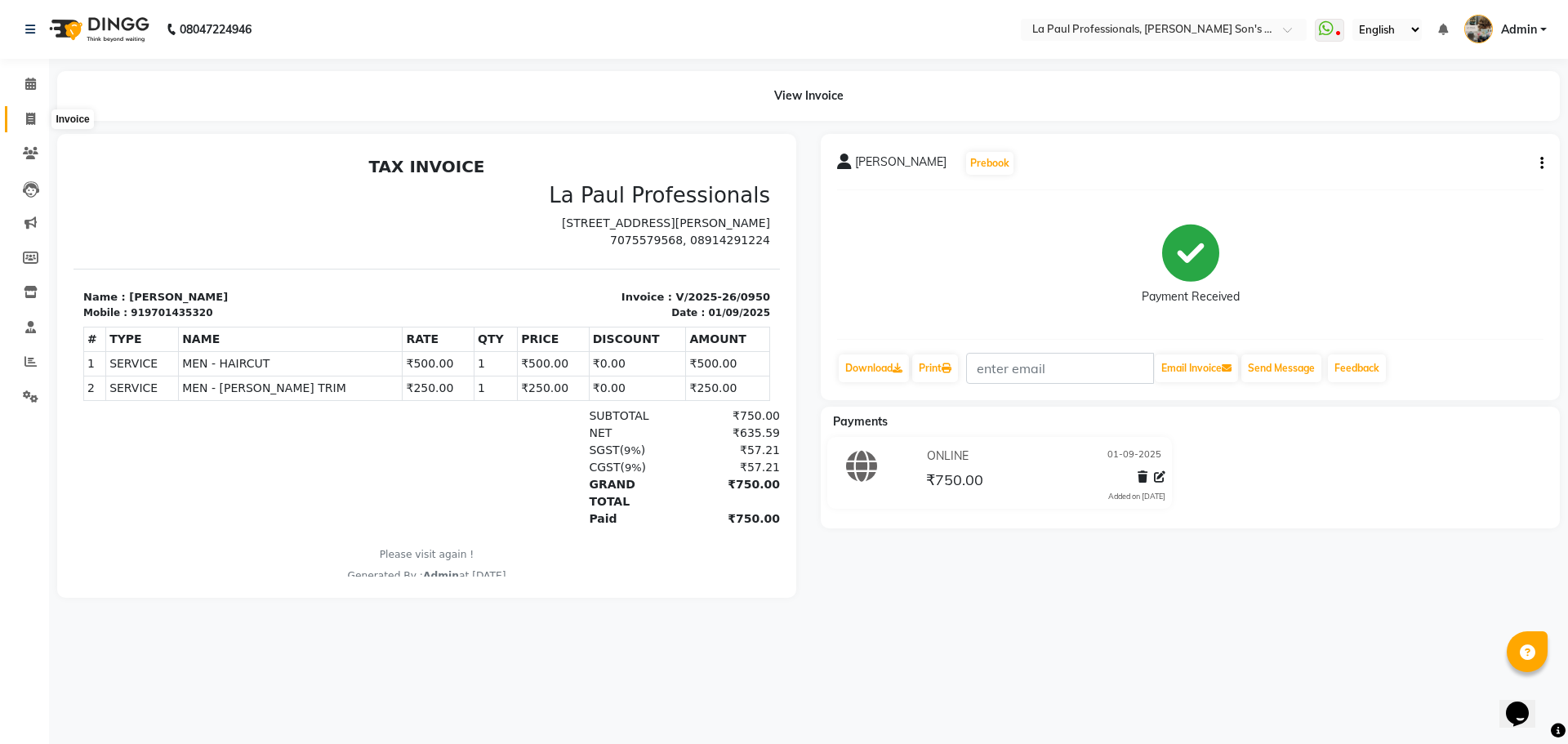
click at [24, 116] on span at bounding box center [30, 119] width 28 height 19
select select "service"
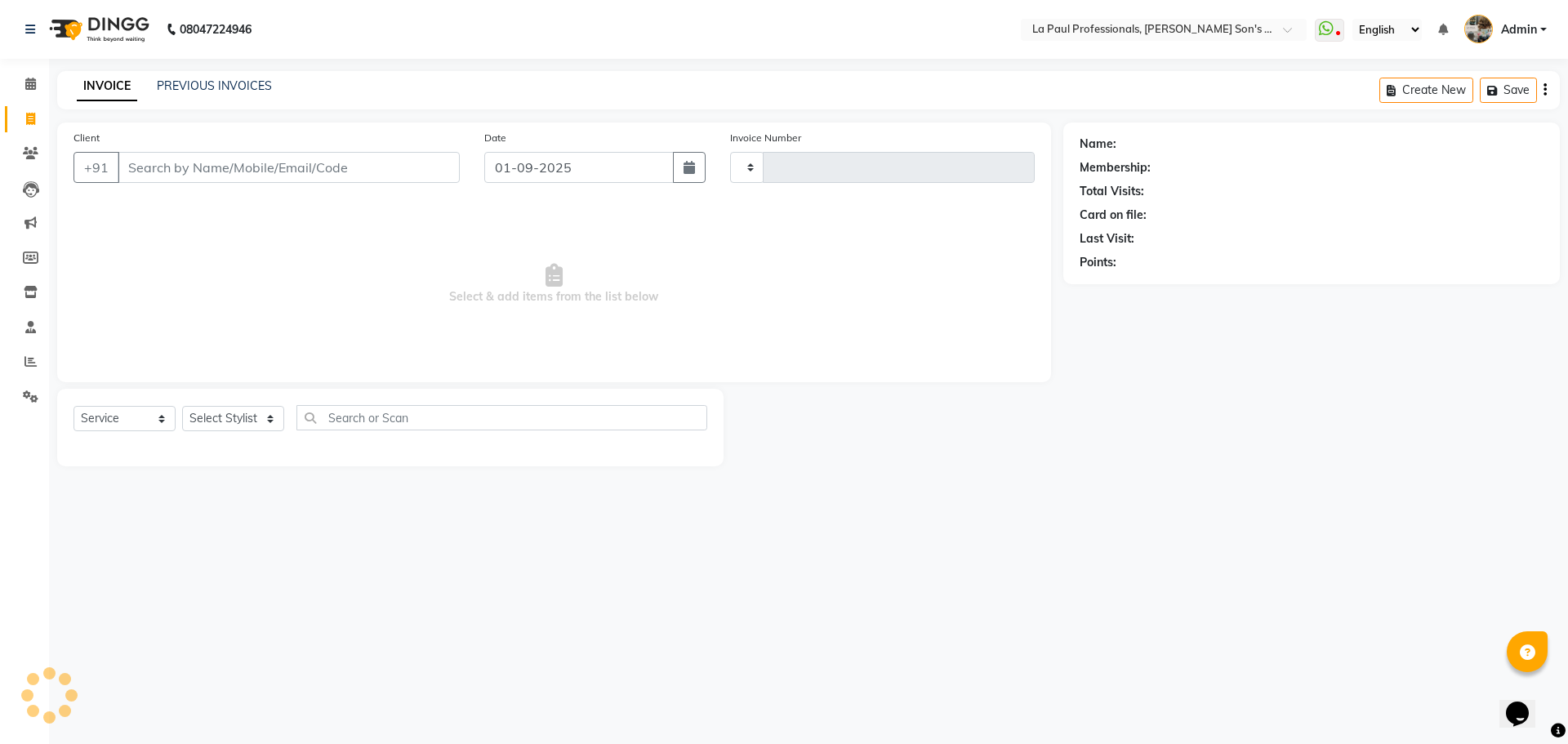
type input "0952"
select select "6271"
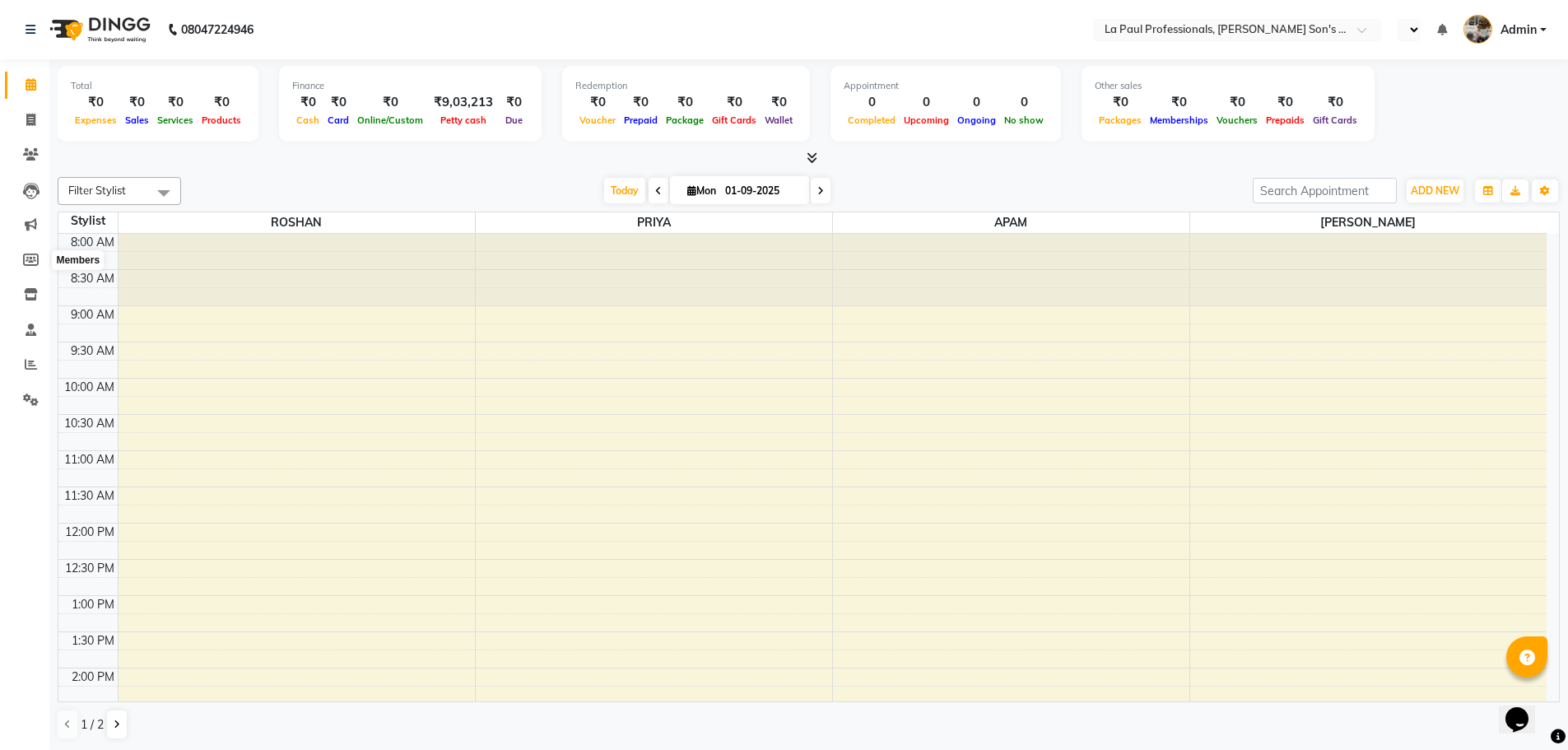
select select "en"
click at [27, 122] on icon at bounding box center [30, 120] width 9 height 13
select select "service"
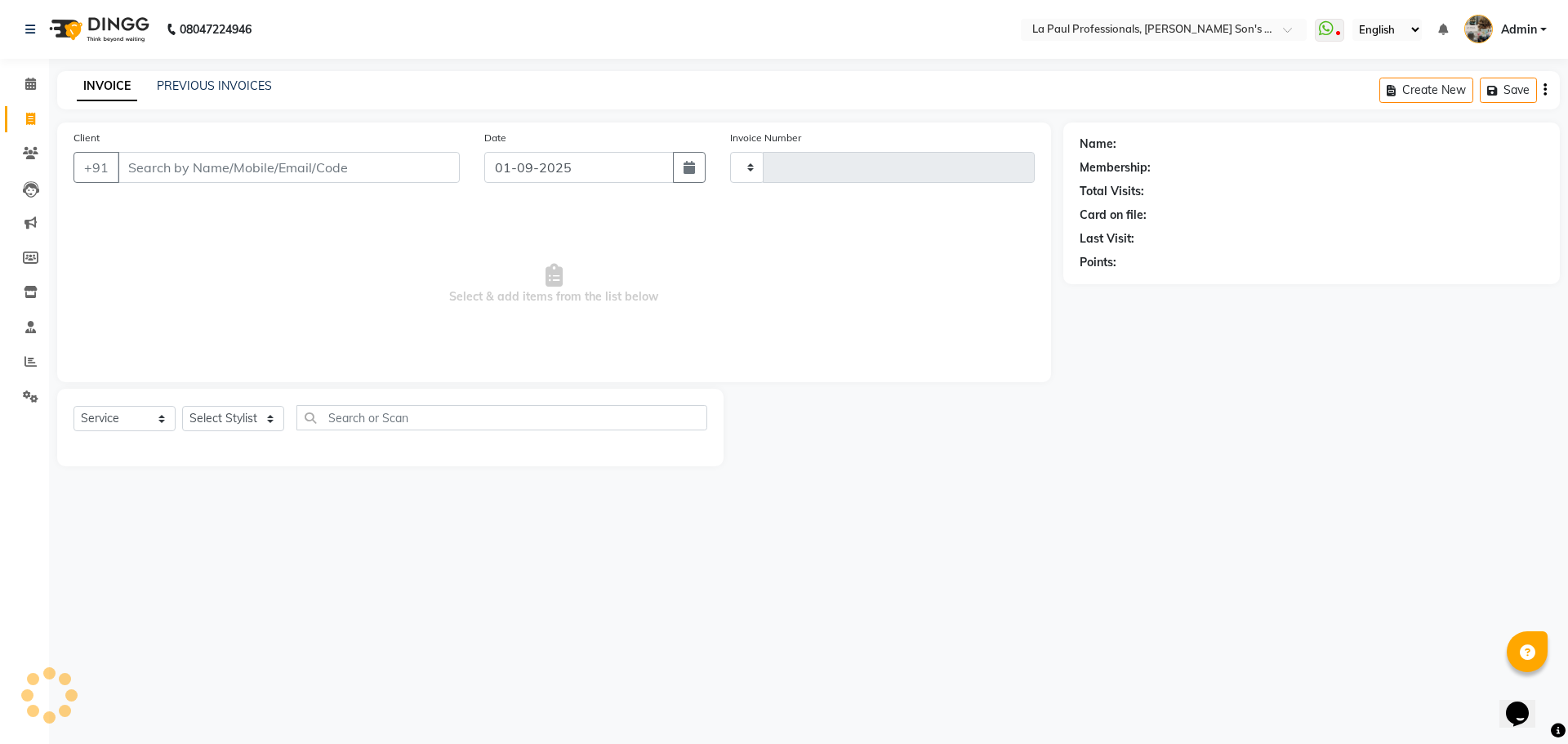
type input "0949"
select select "6271"
click at [169, 166] on input "Client" at bounding box center [288, 167] width 342 height 31
type input "N"
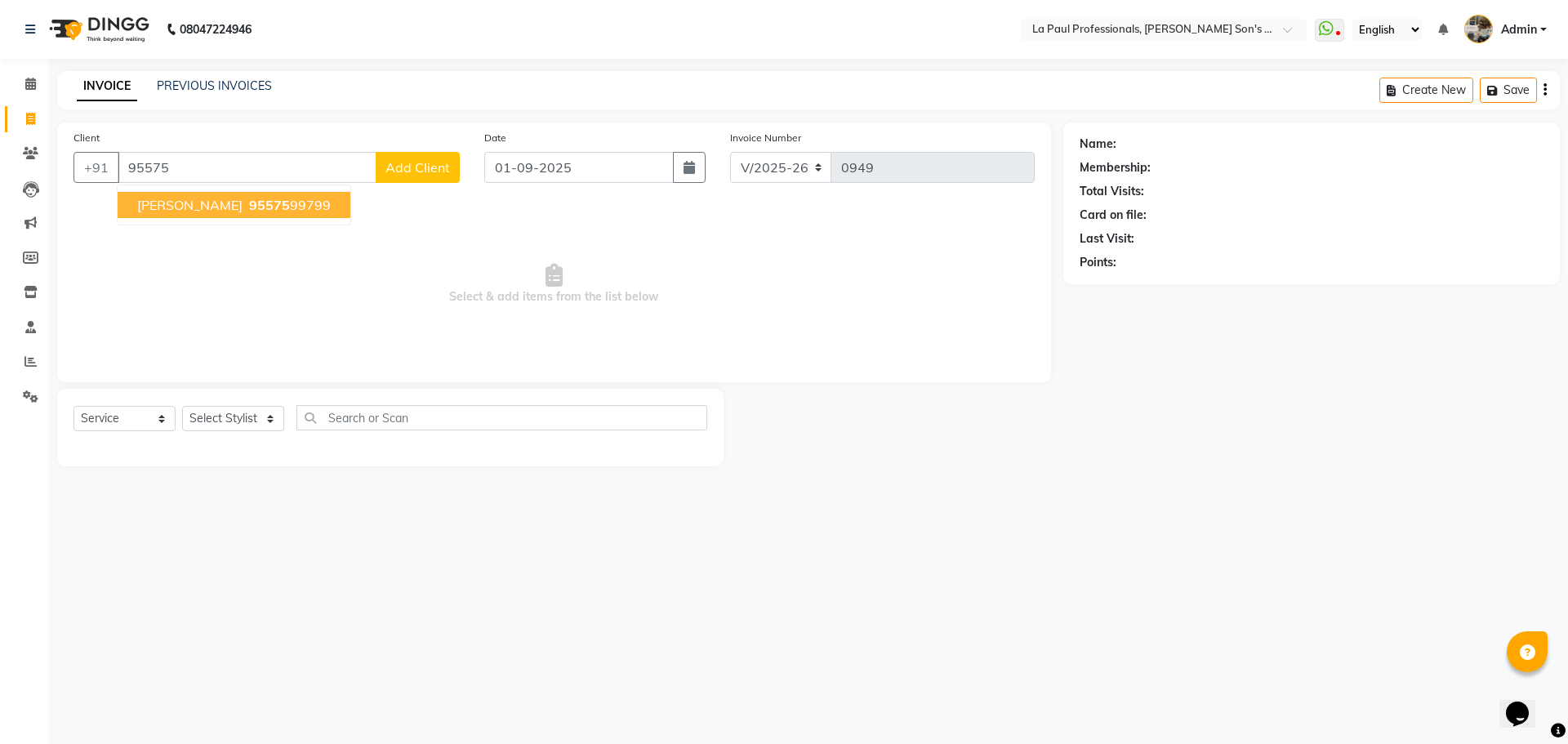
click at [217, 219] on ngb-typeahead-window "[PERSON_NAME] 95575 99799" at bounding box center [234, 205] width 235 height 41
click at [237, 202] on span "[PERSON_NAME]" at bounding box center [189, 205] width 106 height 16
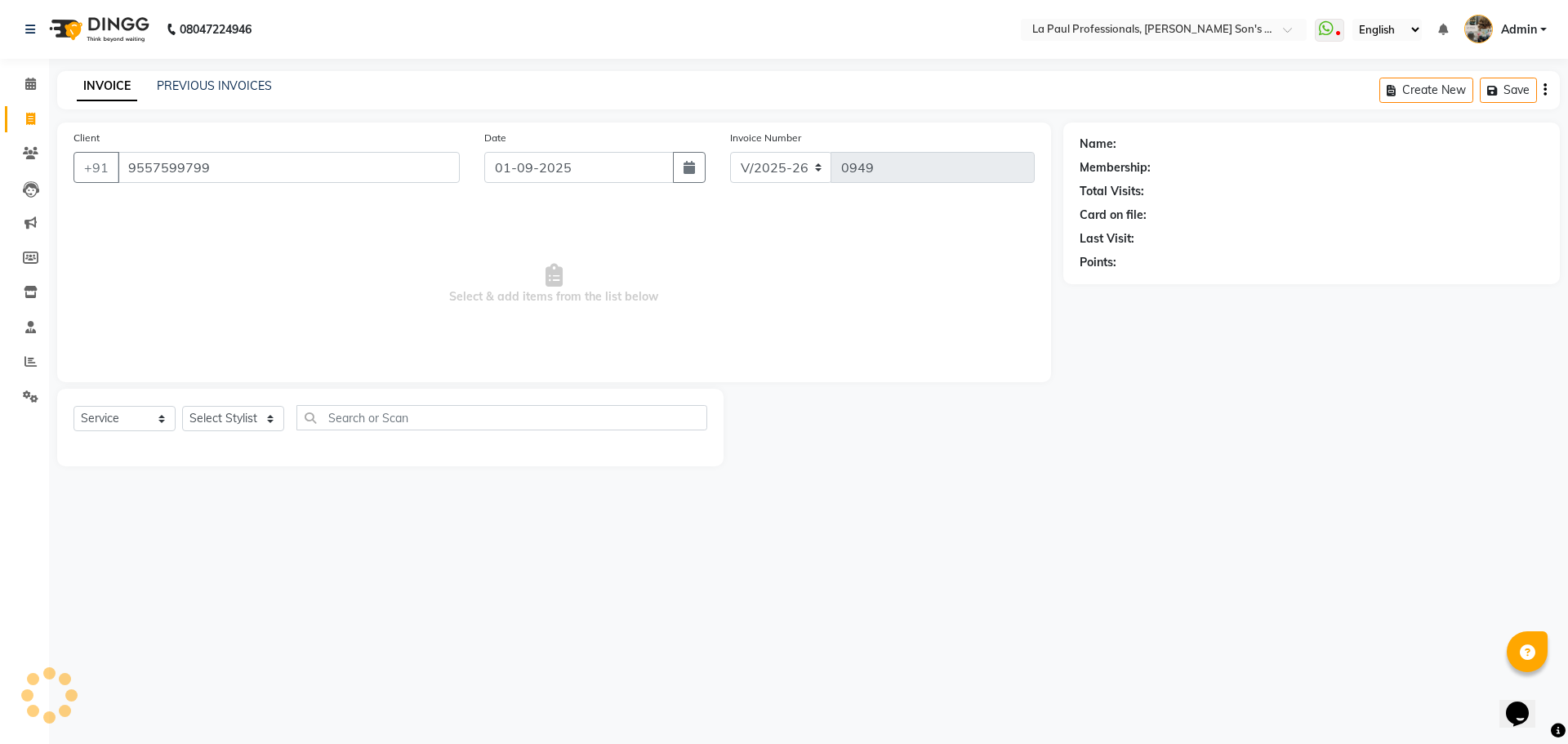
type input "9557599799"
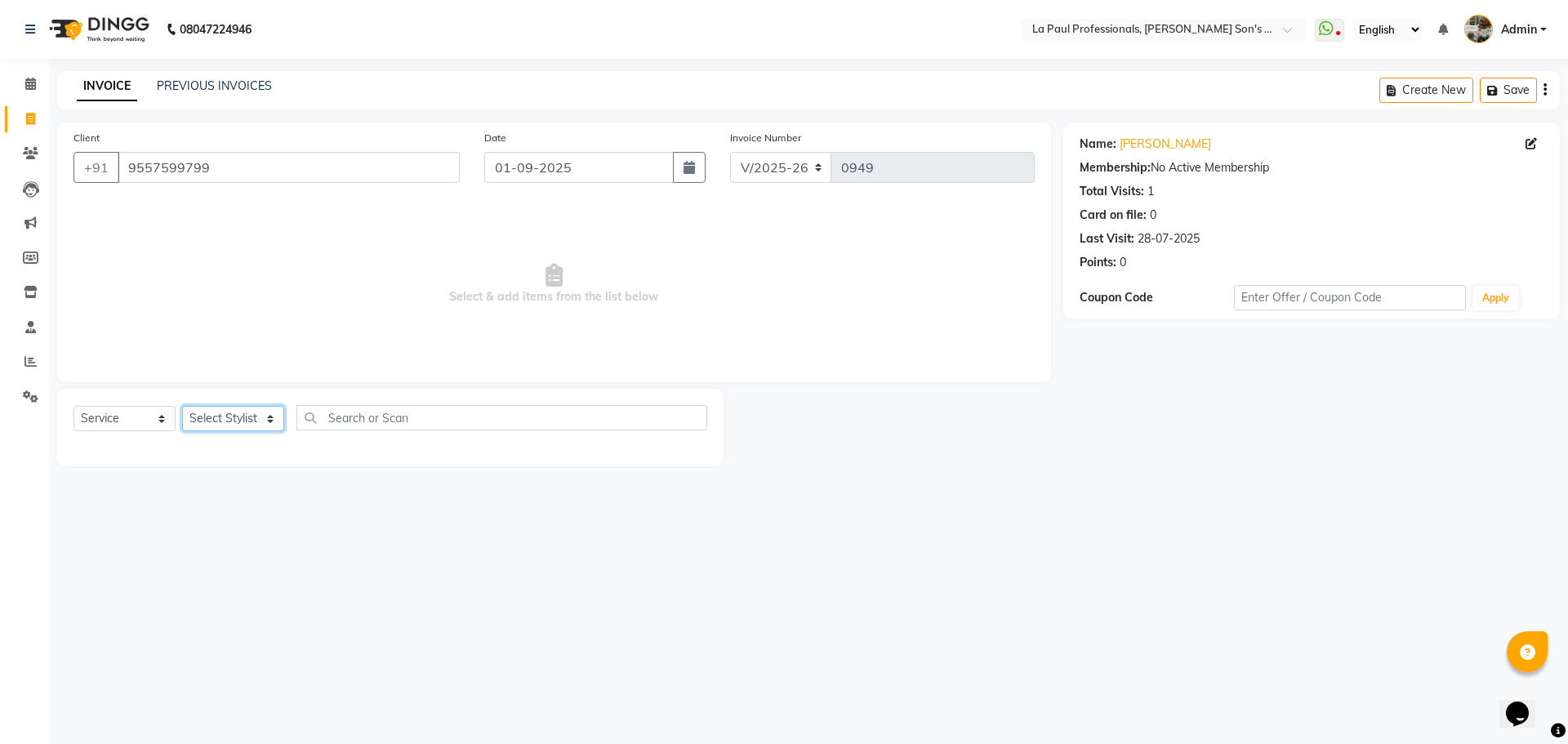
click at [228, 424] on select "Select Stylist APAM [PERSON_NAME] PRIYA [PERSON_NAME] SASA [PERSON_NAME]" at bounding box center [233, 418] width 102 height 26
select select "48213"
click at [182, 406] on select "Select Stylist APAM [PERSON_NAME] PRIYA [PERSON_NAME] SASA [PERSON_NAME]" at bounding box center [233, 418] width 102 height 26
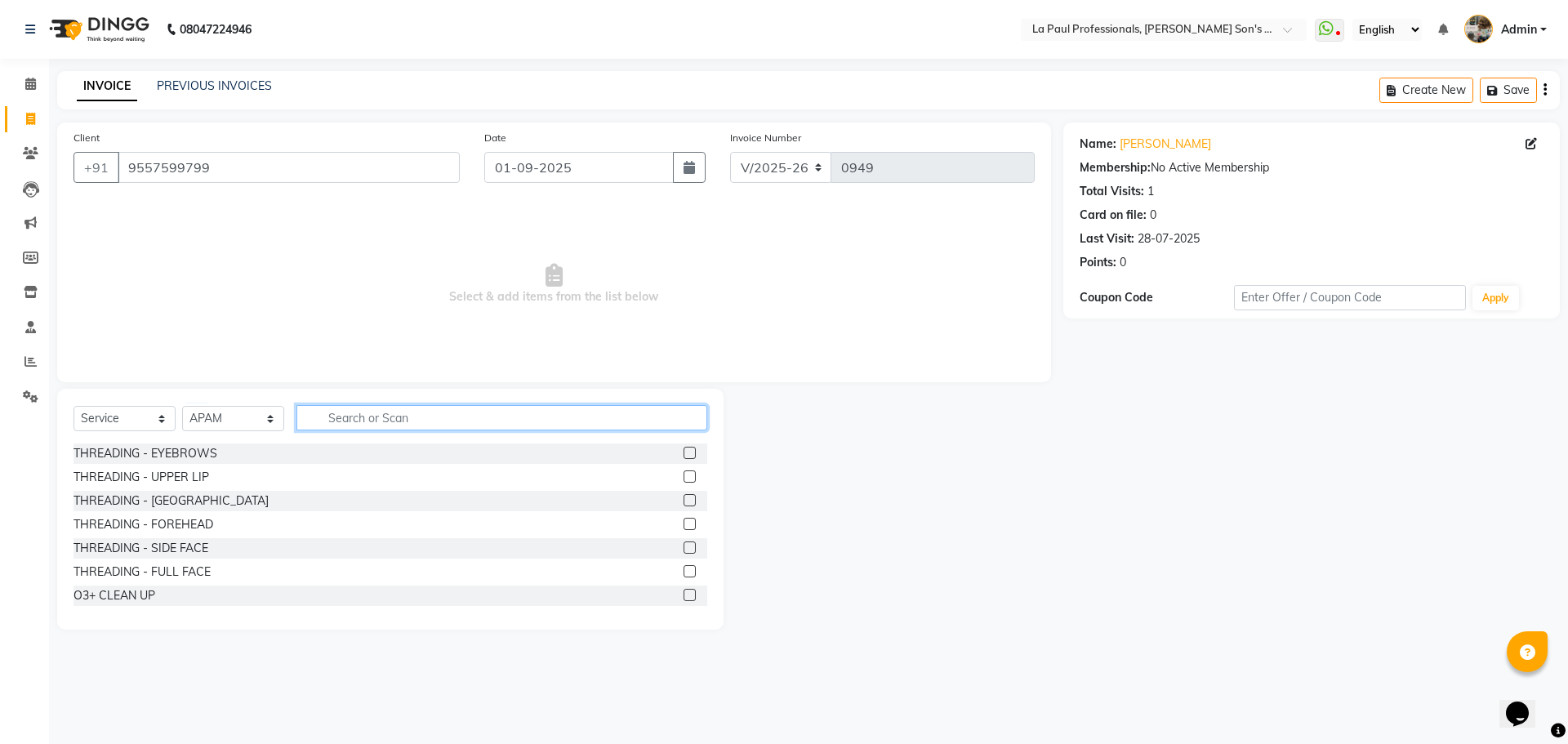
click at [354, 422] on input "text" at bounding box center [502, 417] width 411 height 26
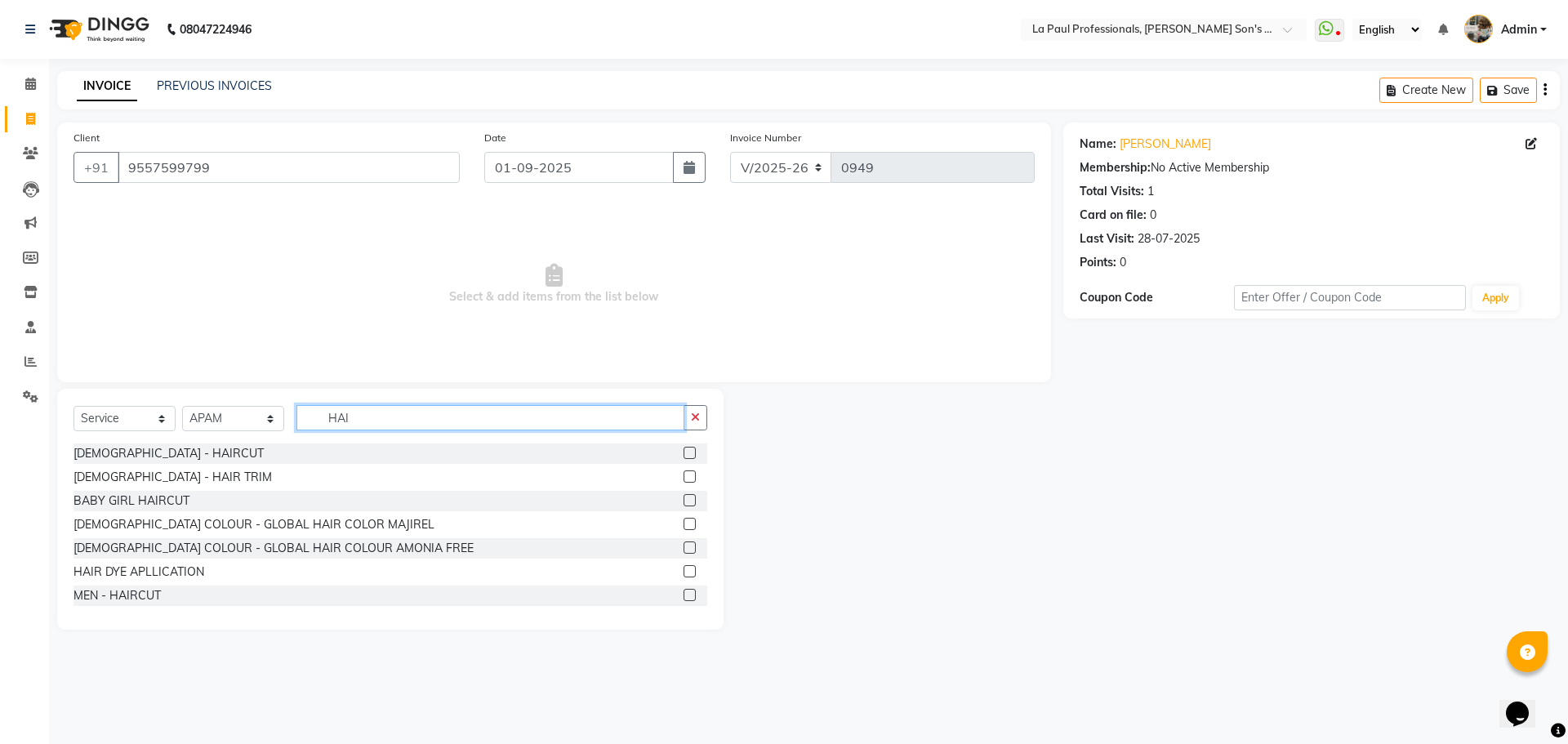
type input "HAI"
click at [684, 479] on label at bounding box center [690, 477] width 12 height 12
click at [684, 479] on input "checkbox" at bounding box center [689, 477] width 11 height 11
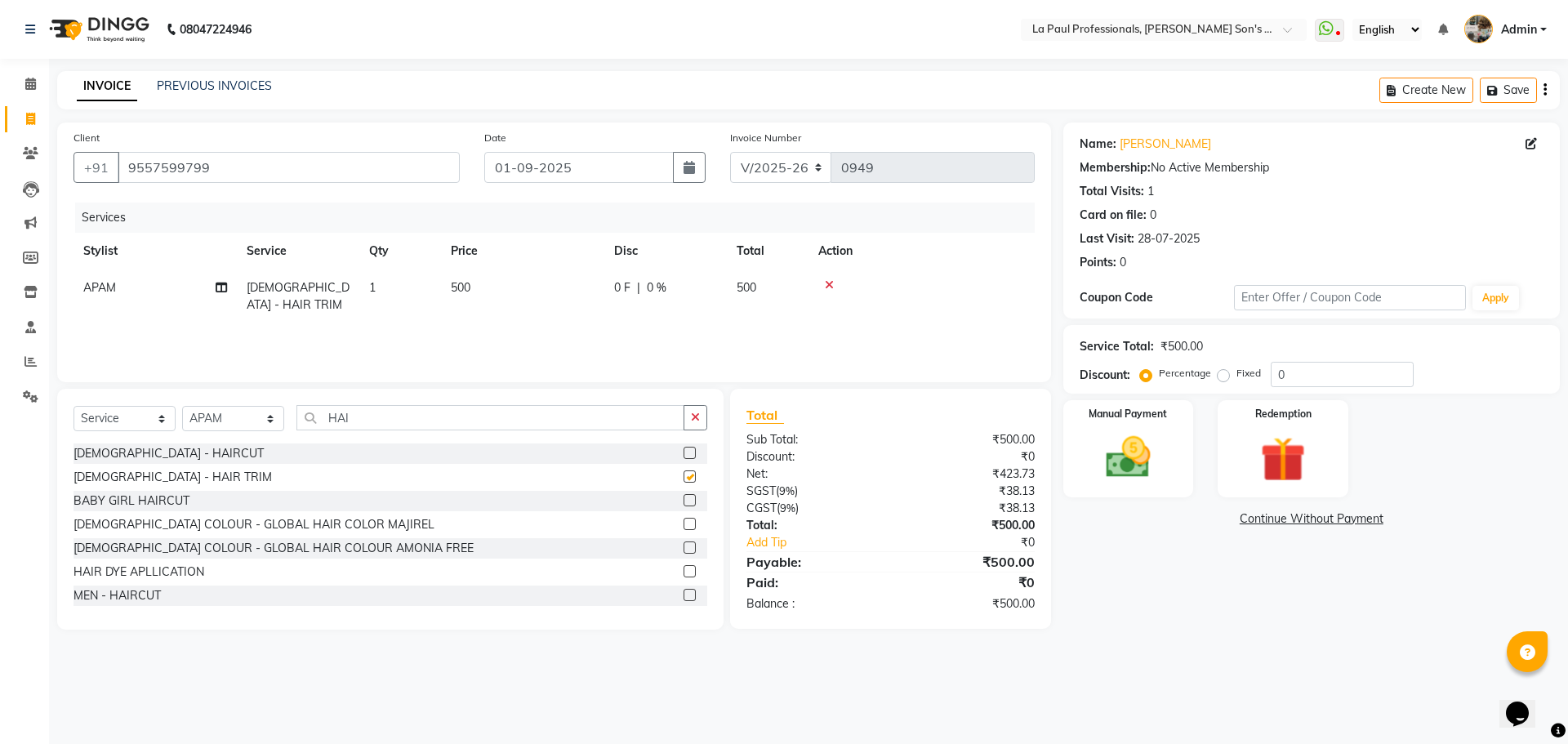
checkbox input "false"
click at [438, 413] on input "HAI" at bounding box center [490, 417] width 388 height 26
type input "H"
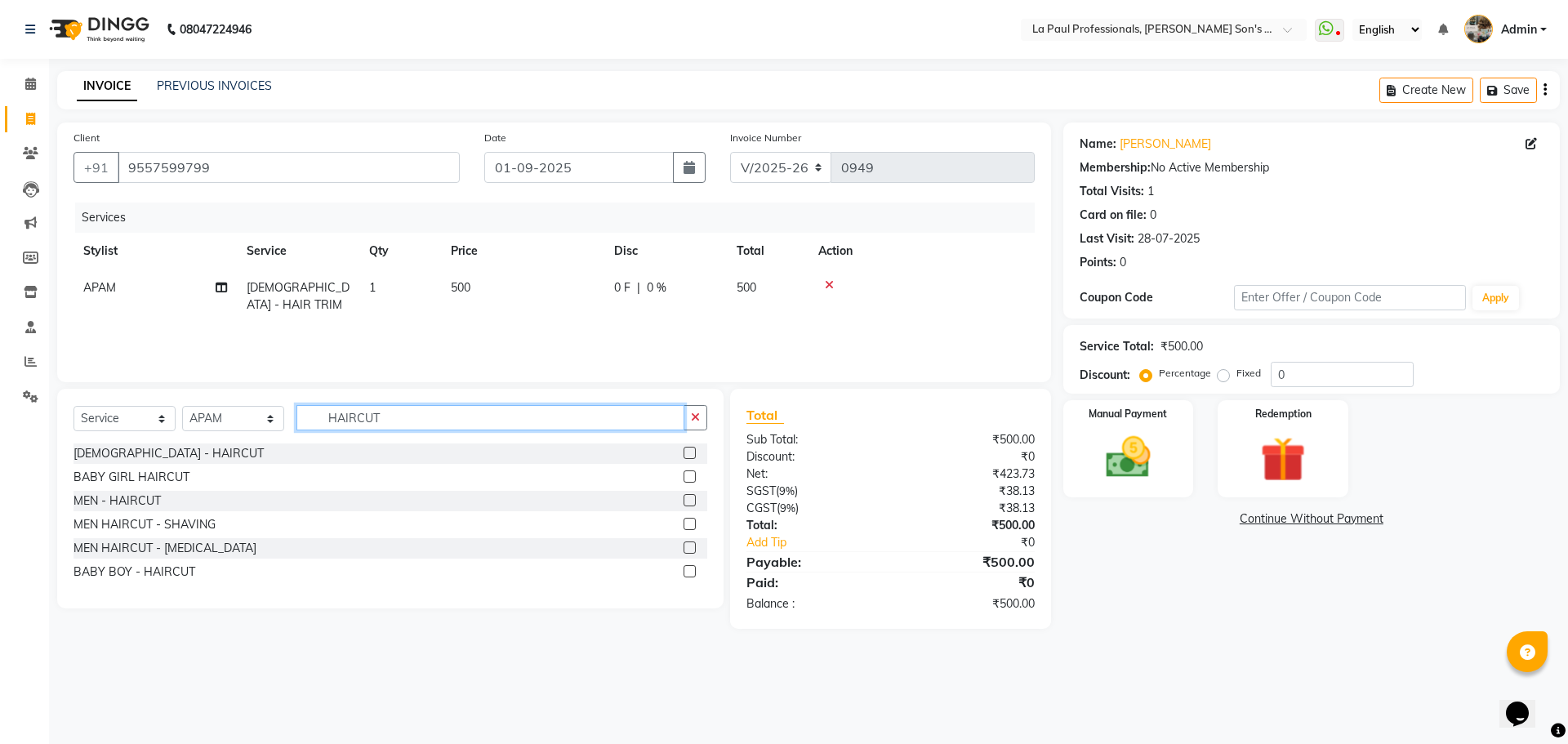
type input "HAIRCUT"
click at [689, 454] on label at bounding box center [690, 453] width 12 height 12
click at [689, 454] on input "checkbox" at bounding box center [689, 454] width 11 height 11
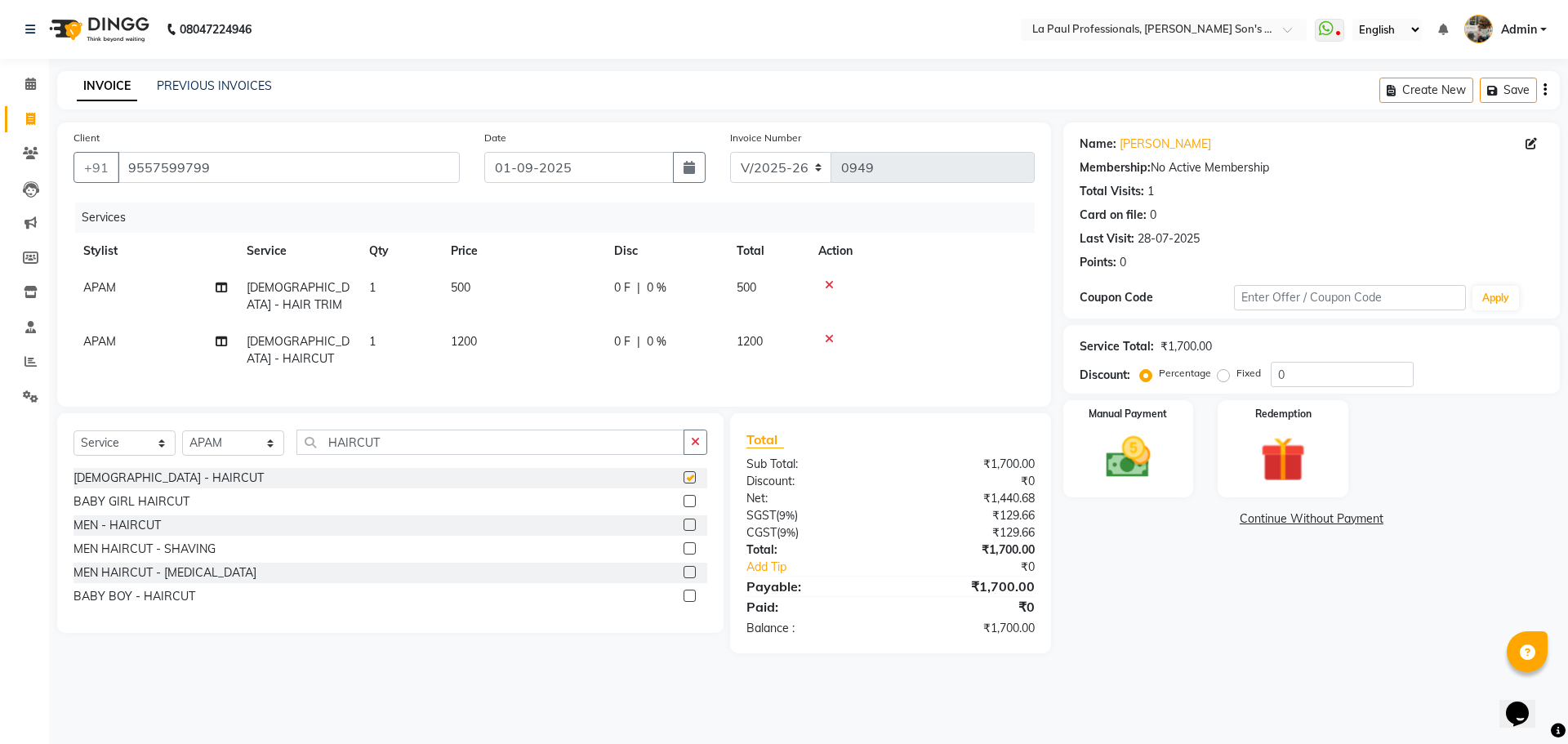
checkbox input "false"
click at [835, 283] on div at bounding box center [921, 284] width 207 height 12
click at [830, 285] on icon at bounding box center [830, 284] width 9 height 12
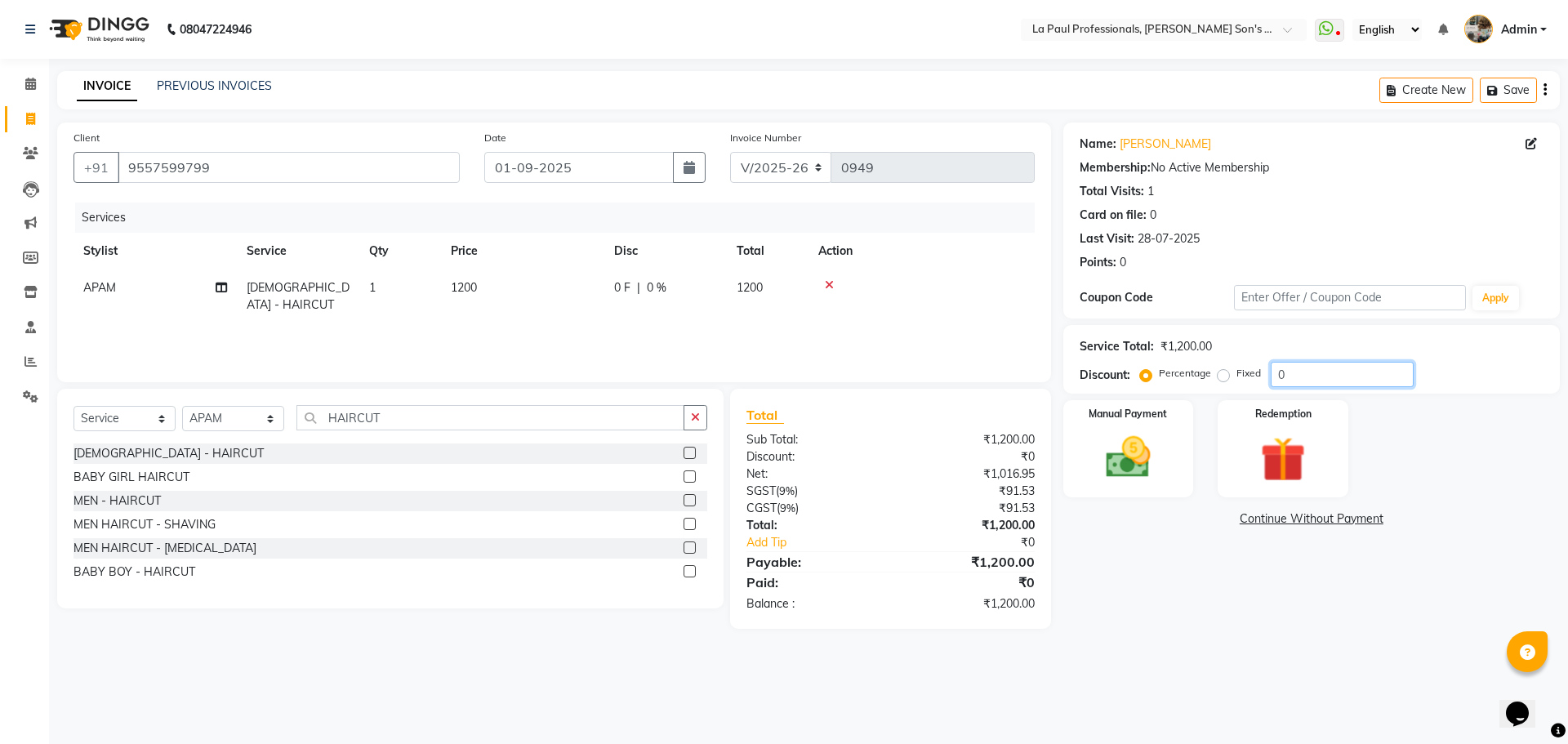
click at [1320, 374] on input "0" at bounding box center [1342, 374] width 143 height 26
type input "20"
click at [1230, 648] on main "INVOICE PREVIOUS INVOICES Create New Save Client [PHONE_NUMBER] Date [DATE] Inv…" at bounding box center [808, 362] width 1519 height 582
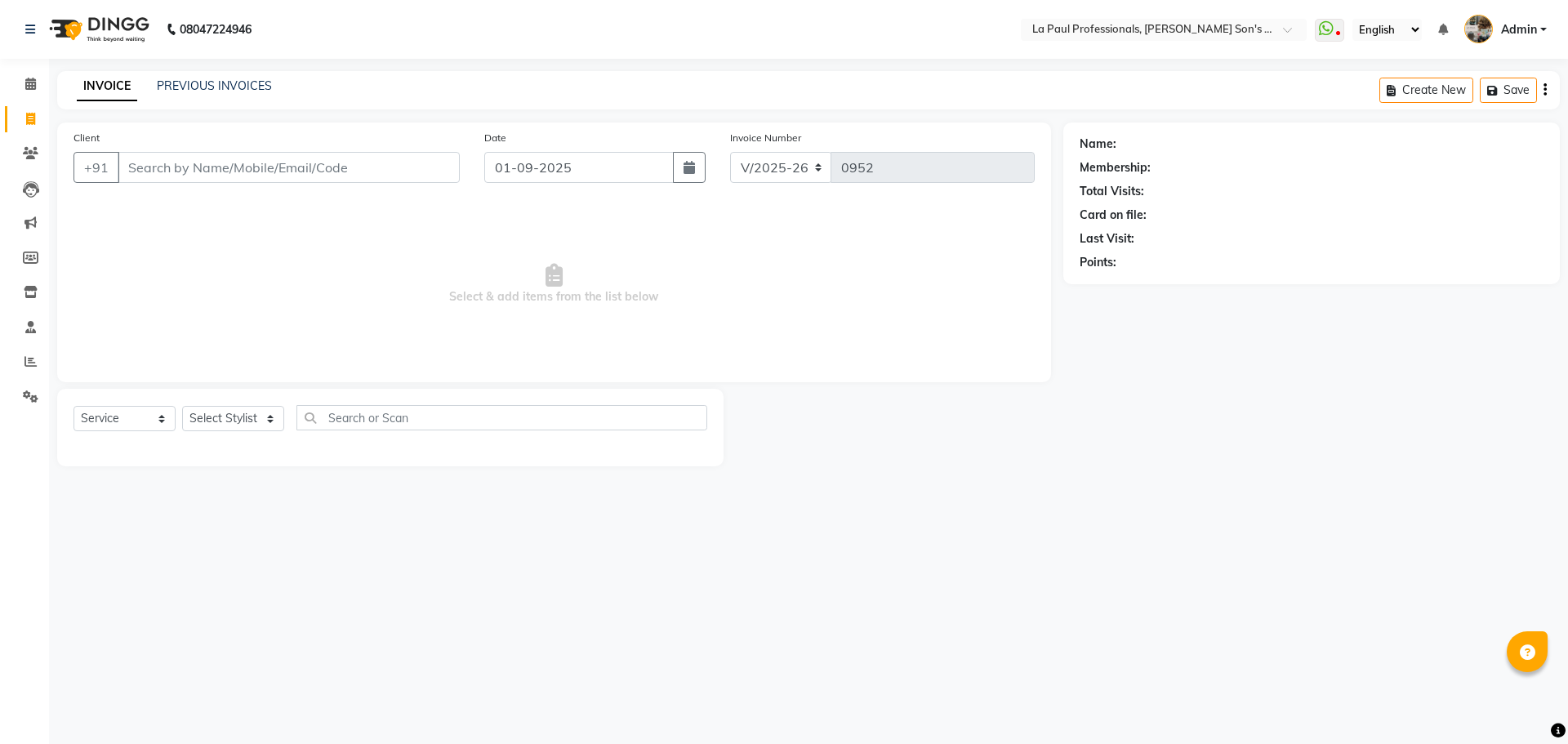
select select "6271"
select select "service"
